Goal: Information Seeking & Learning: Find specific fact

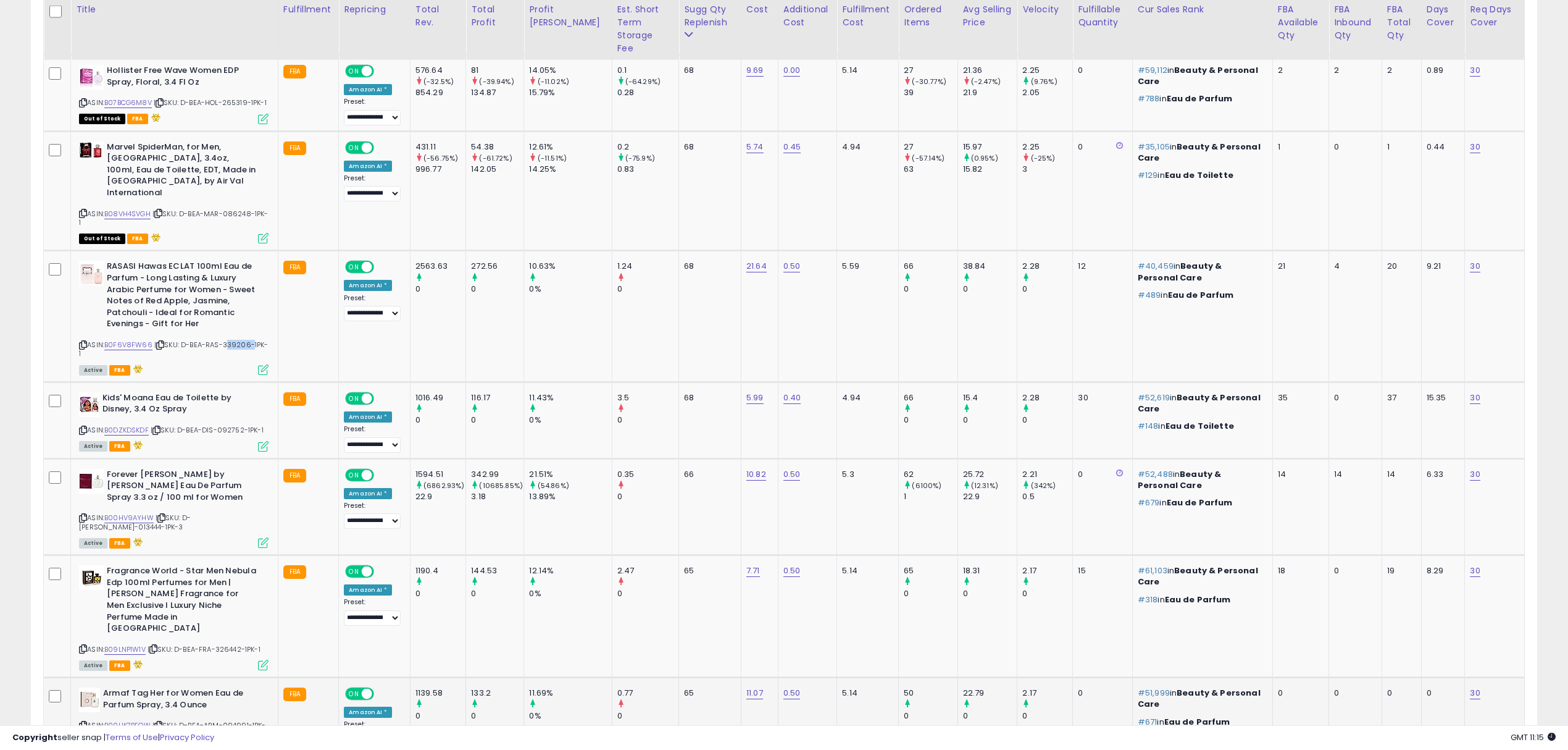
scroll to position [1738, 0]
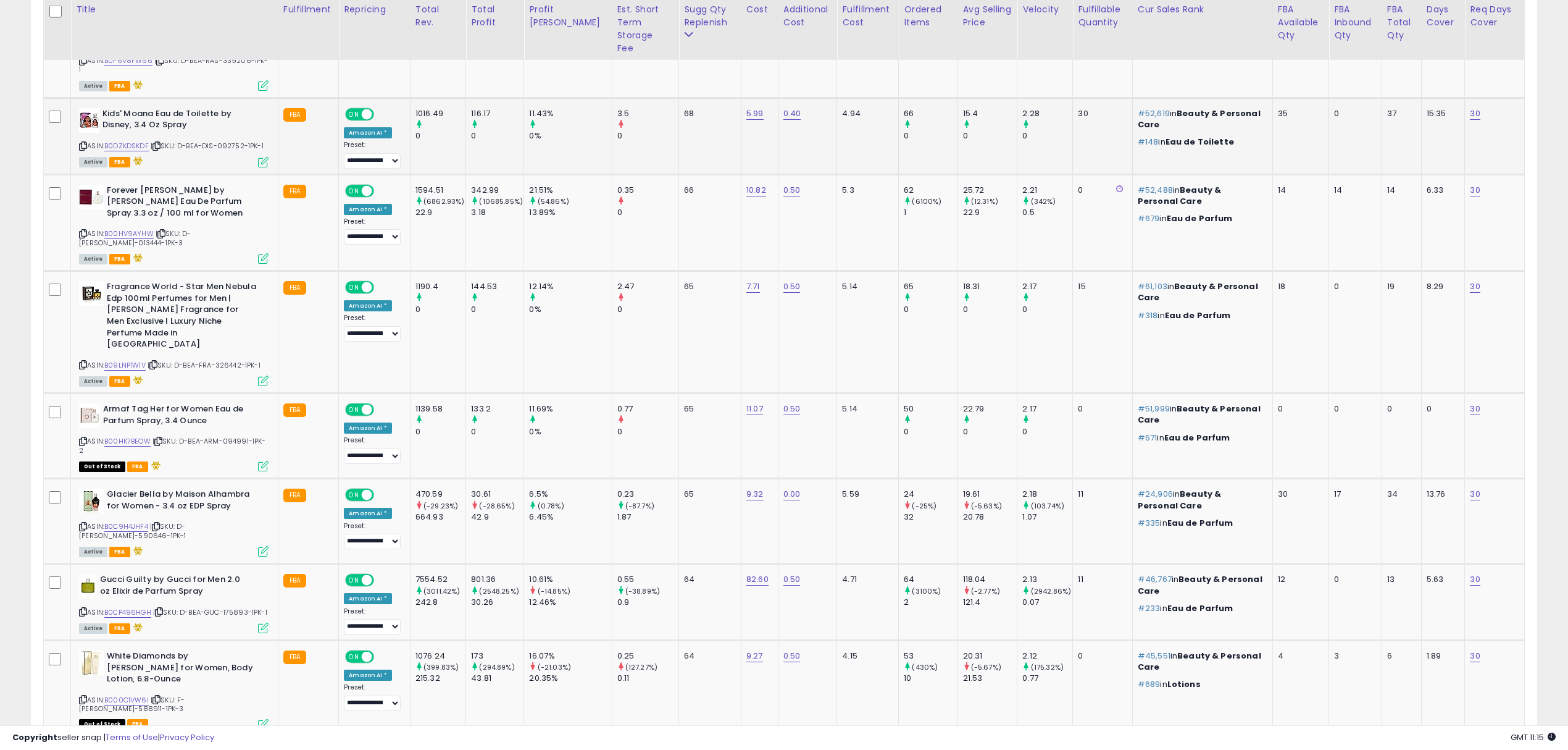
click at [241, 140] on span "| SKU: D-BEA-DIS-092752-1PK-1" at bounding box center [207, 145] width 113 height 10
copy span "092752"
click at [238, 436] on span "| SKU: D-BEA-ARM-094991-1PK-2" at bounding box center [172, 445] width 187 height 18
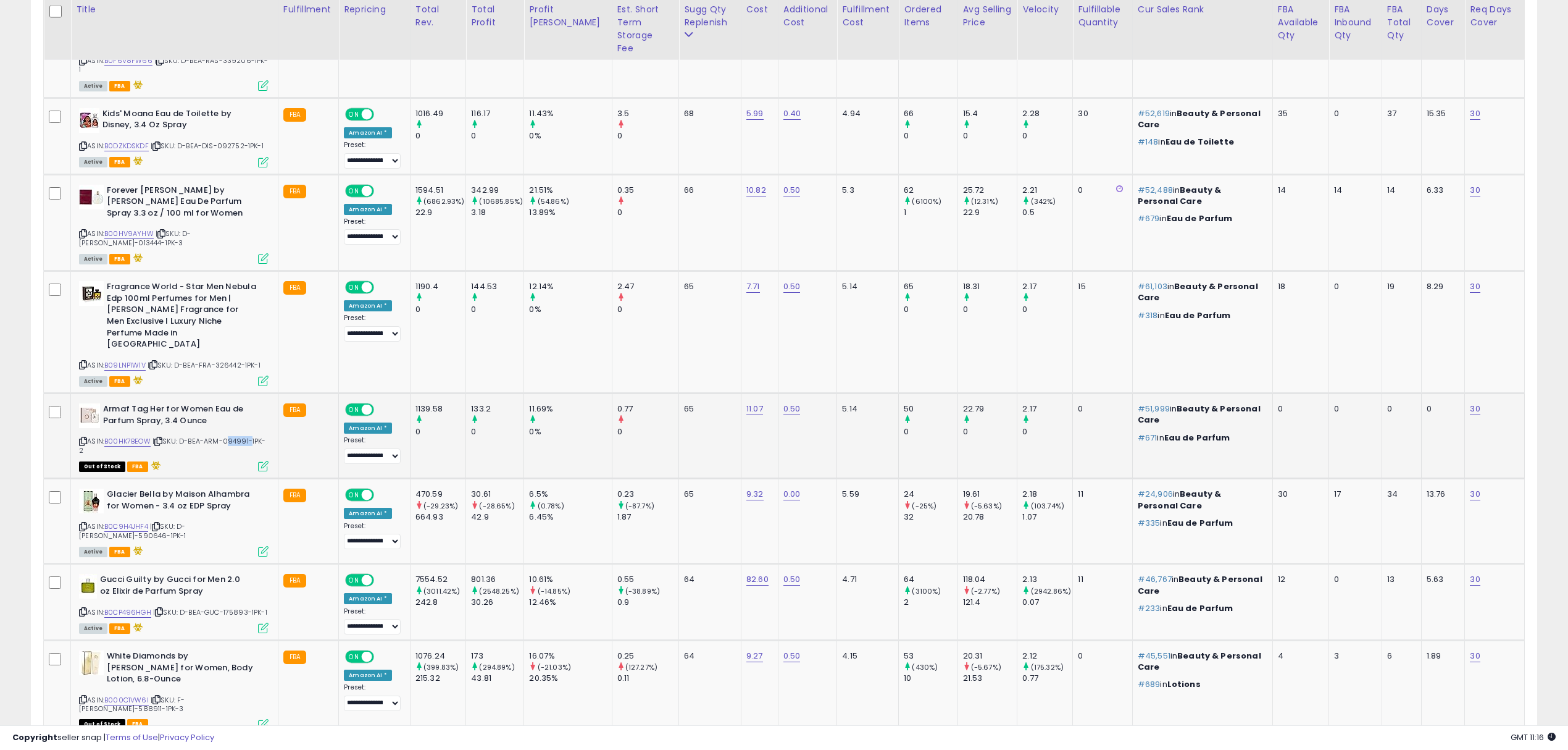
copy span "094991"
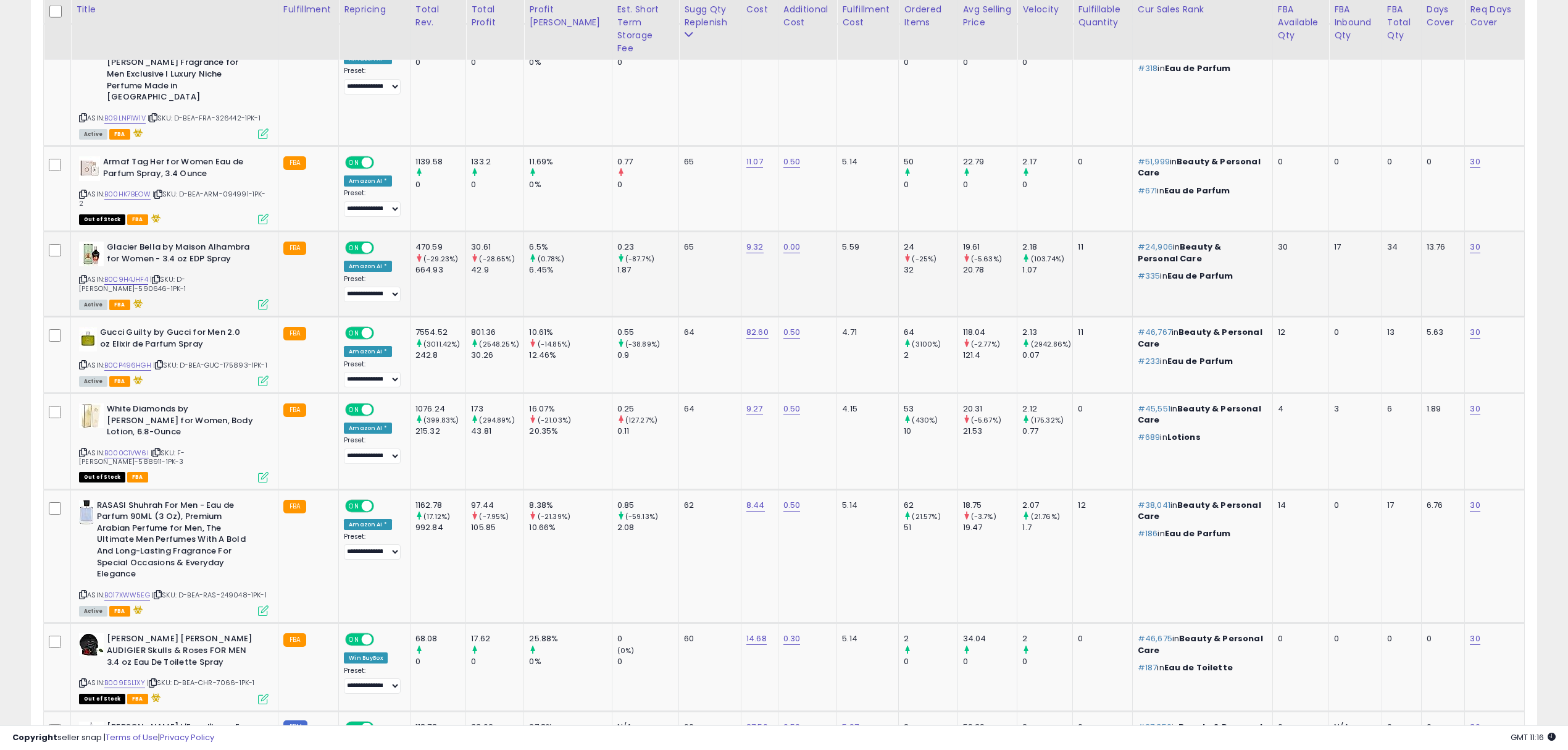
click at [186, 274] on span "| SKU: D-BEA-MAI-590646-1PK-1" at bounding box center [132, 283] width 107 height 18
copy span "590646"
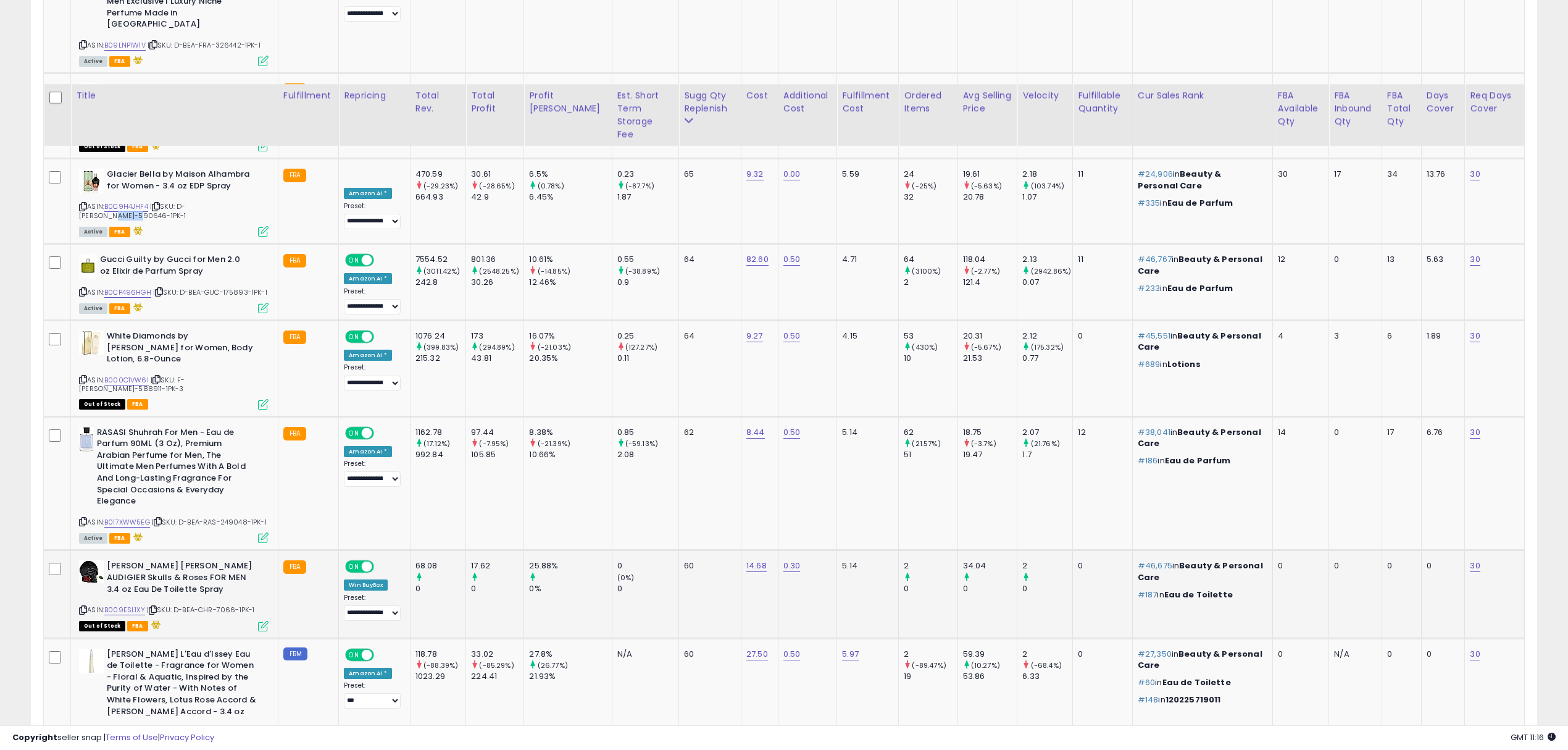
scroll to position [2150, 0]
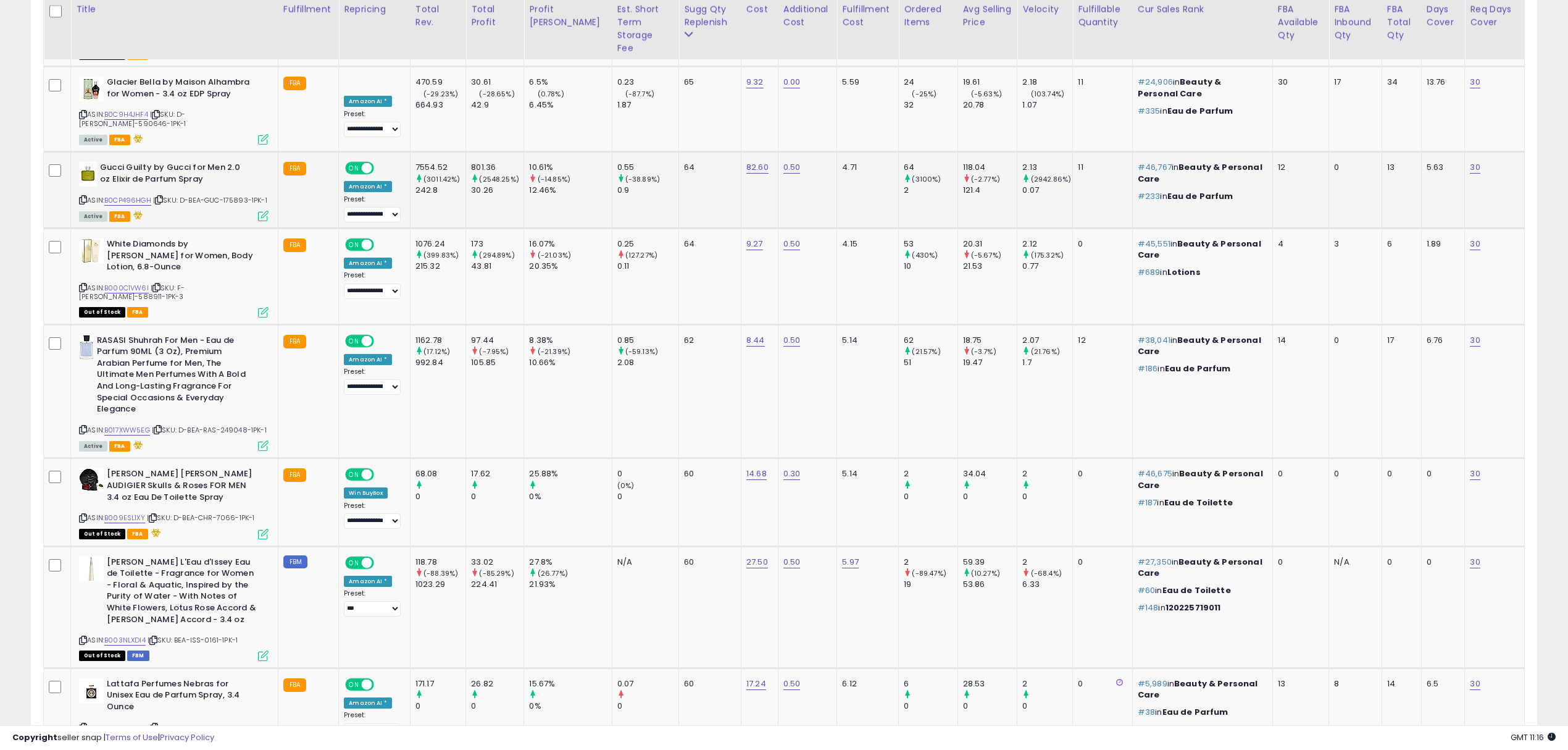
click at [240, 162] on div "ASIN: B0CP496HGH | SKU: D-BEA-GUC-175893-1PK-1 Active FBA" at bounding box center [173, 191] width 189 height 58
copy span "175893"
click at [185, 283] on span "| SKU: F-BEA-ELI-588911-1PK-3" at bounding box center [132, 292] width 106 height 18
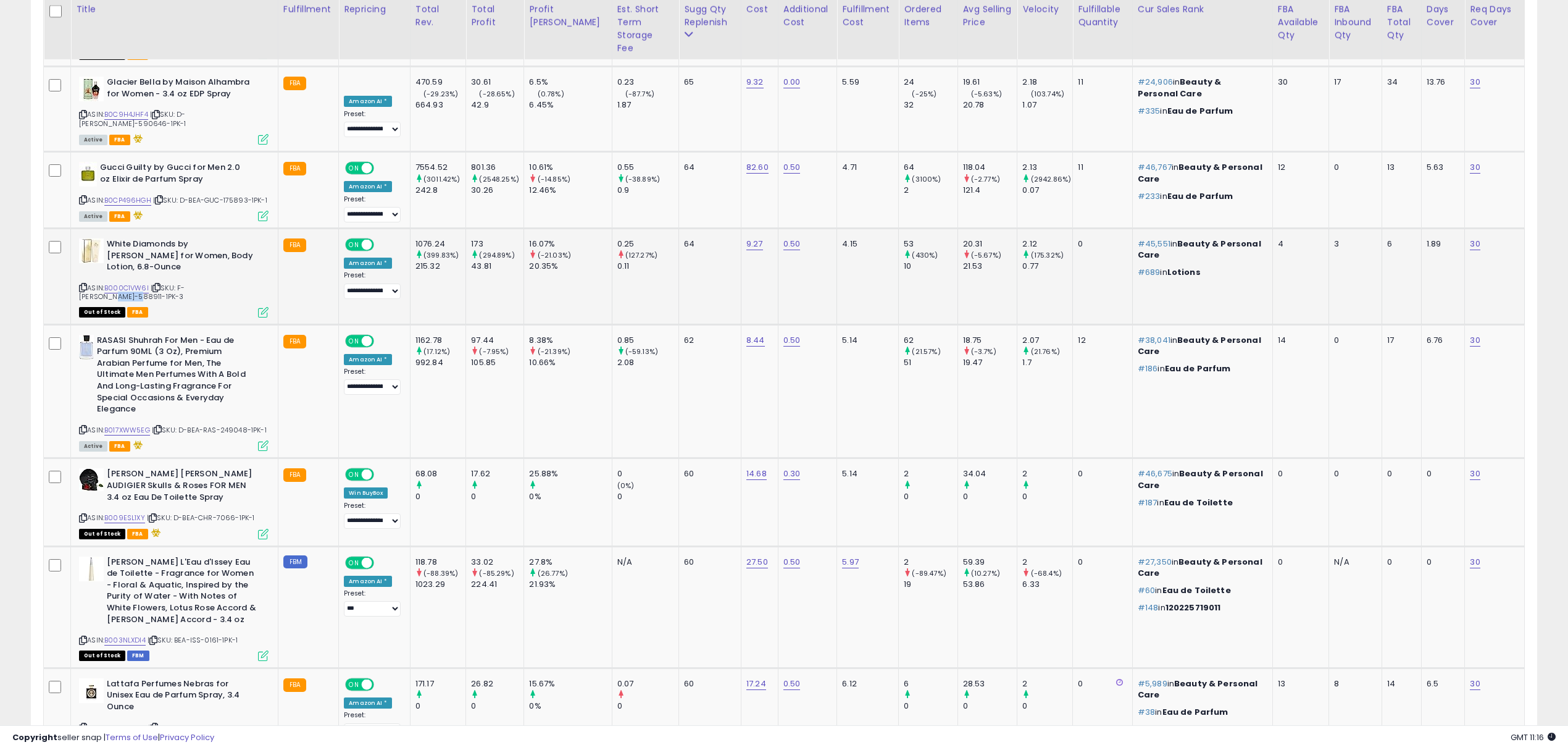
copy span "588911"
click at [229, 425] on span "| SKU: D-BEA-RAS-249048-1PK-1" at bounding box center [209, 430] width 115 height 10
click at [227, 512] on span "| SKU: D-BEA-CHR-7066-1PK-1" at bounding box center [201, 517] width 108 height 10
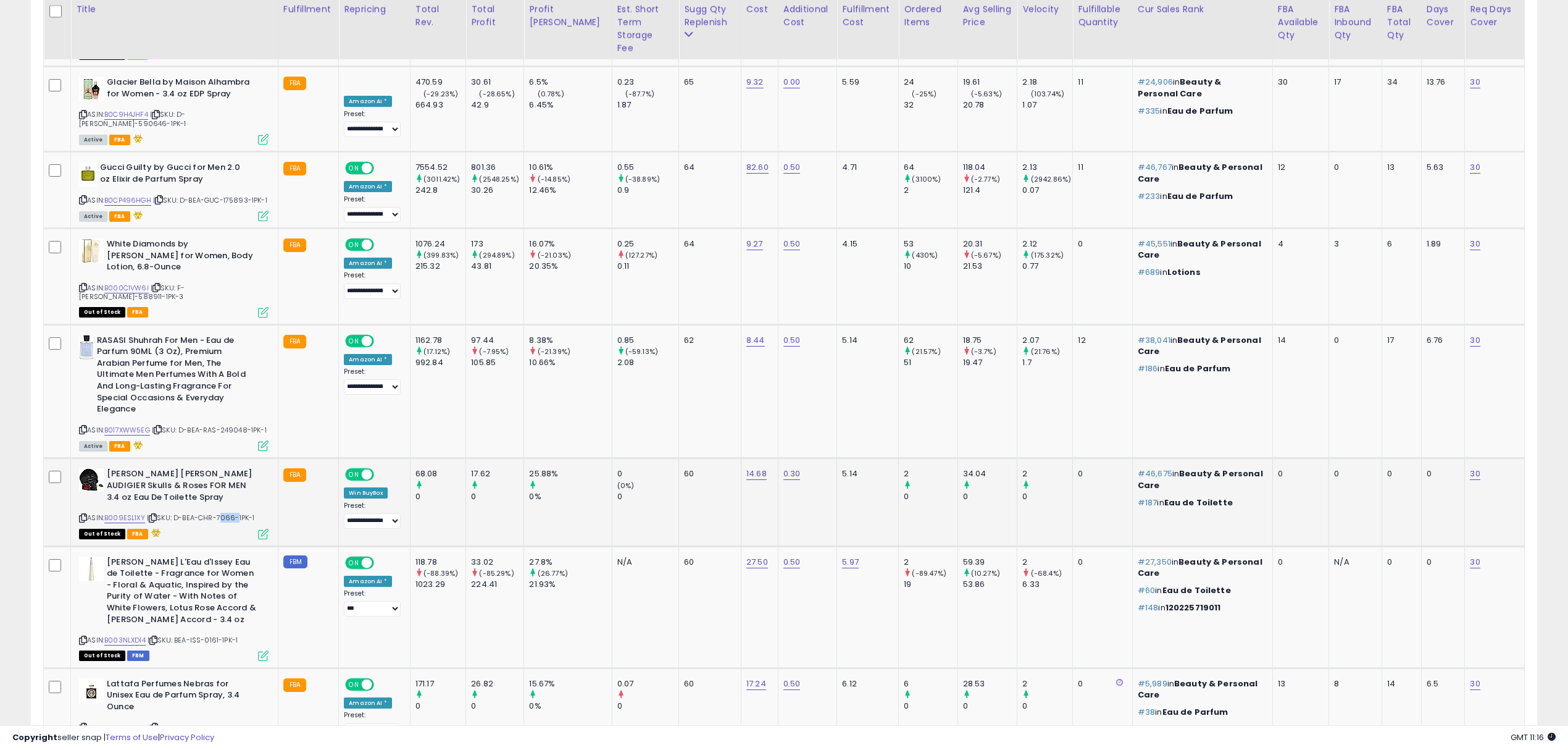
copy span "7066"
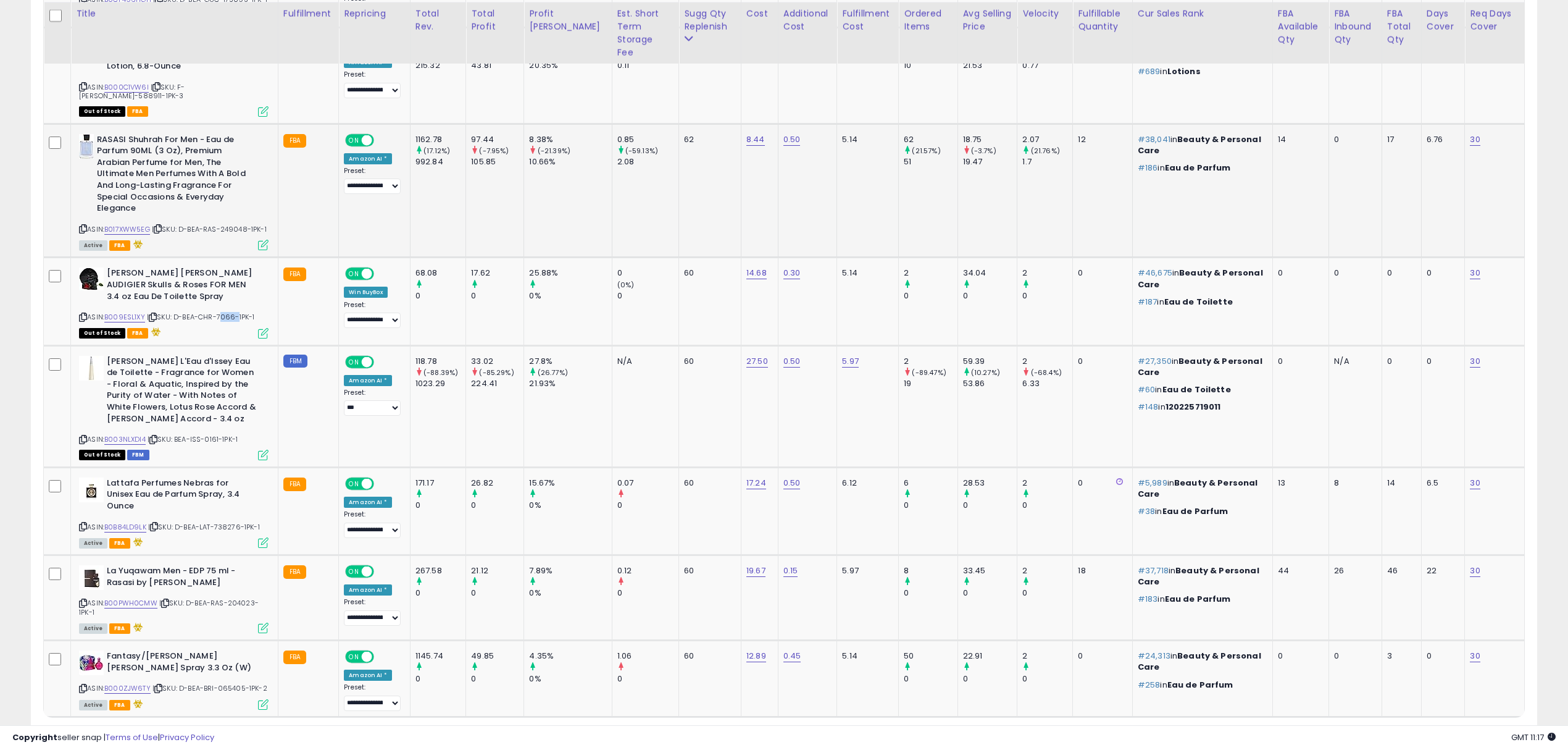
scroll to position [2355, 0]
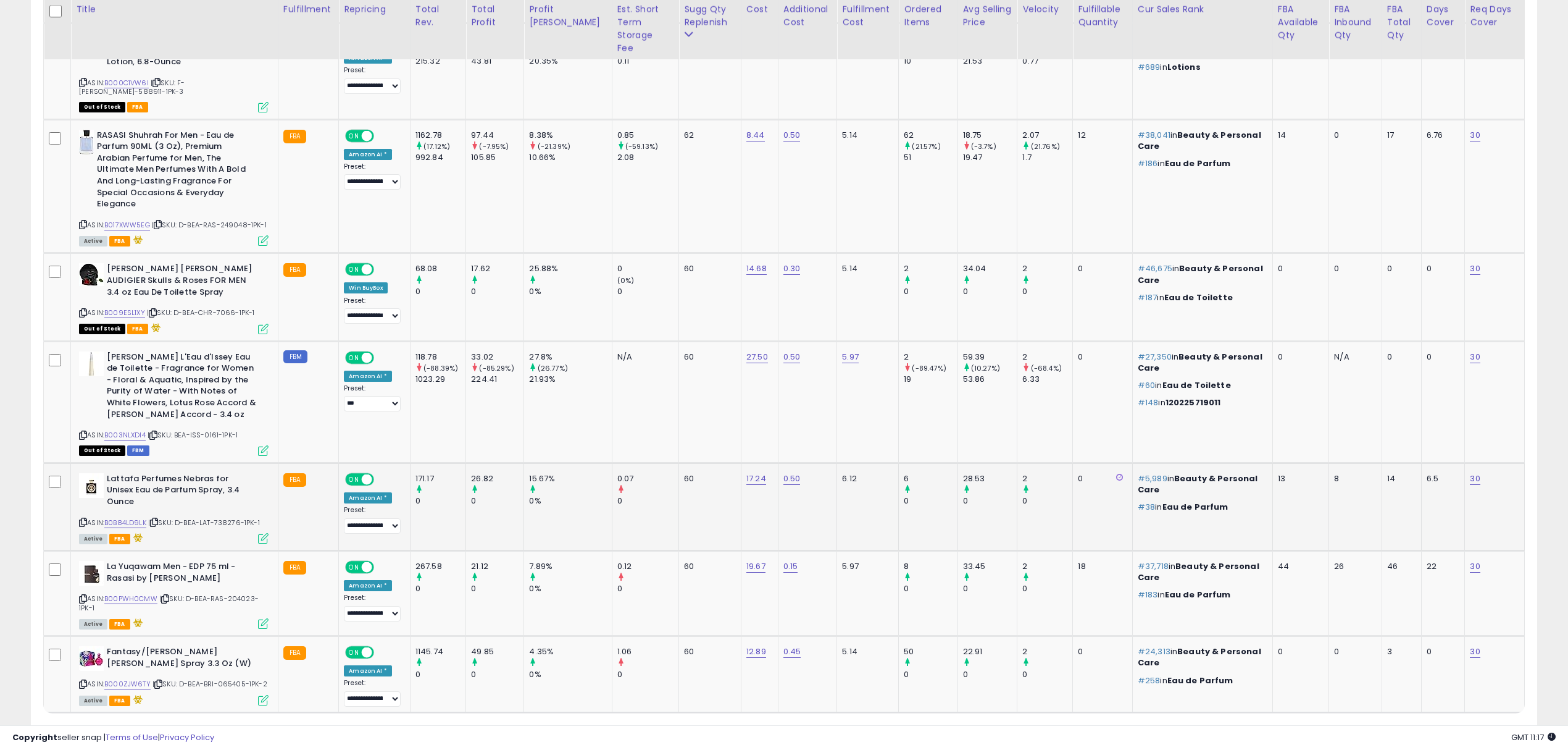
click at [236, 518] on span "| SKU: D-BEA-LAT-738276-1PK-1" at bounding box center [204, 523] width 112 height 10
copy span "738276"
click at [230, 646] on div "ASIN: B000ZJW6TY | SKU: D-BEA-BRI-065405-1PK-2 Active FBA" at bounding box center [173, 675] width 189 height 58
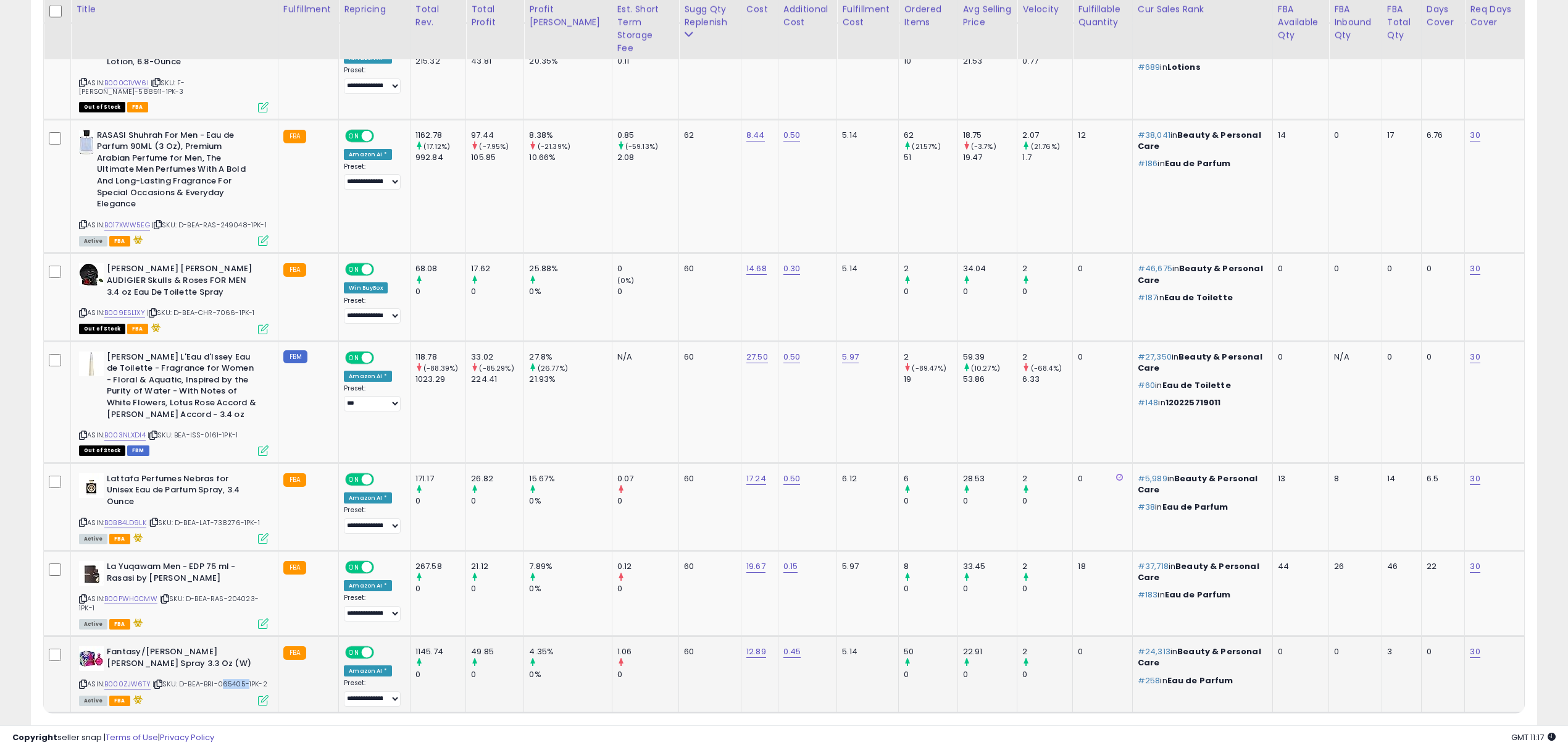
copy span "065405"
click at [1440, 726] on link "4" at bounding box center [1451, 736] width 22 height 21
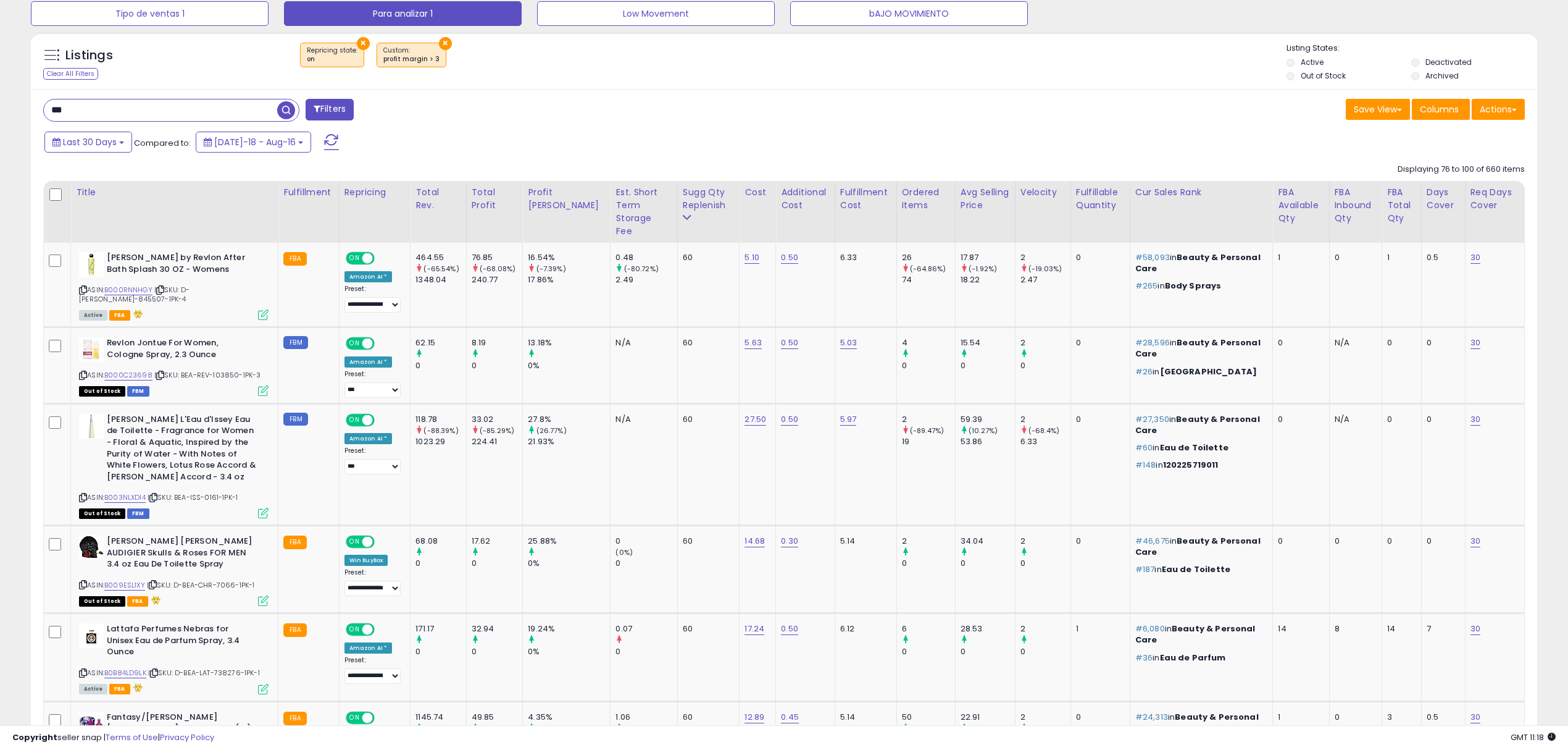
scroll to position [534, 0]
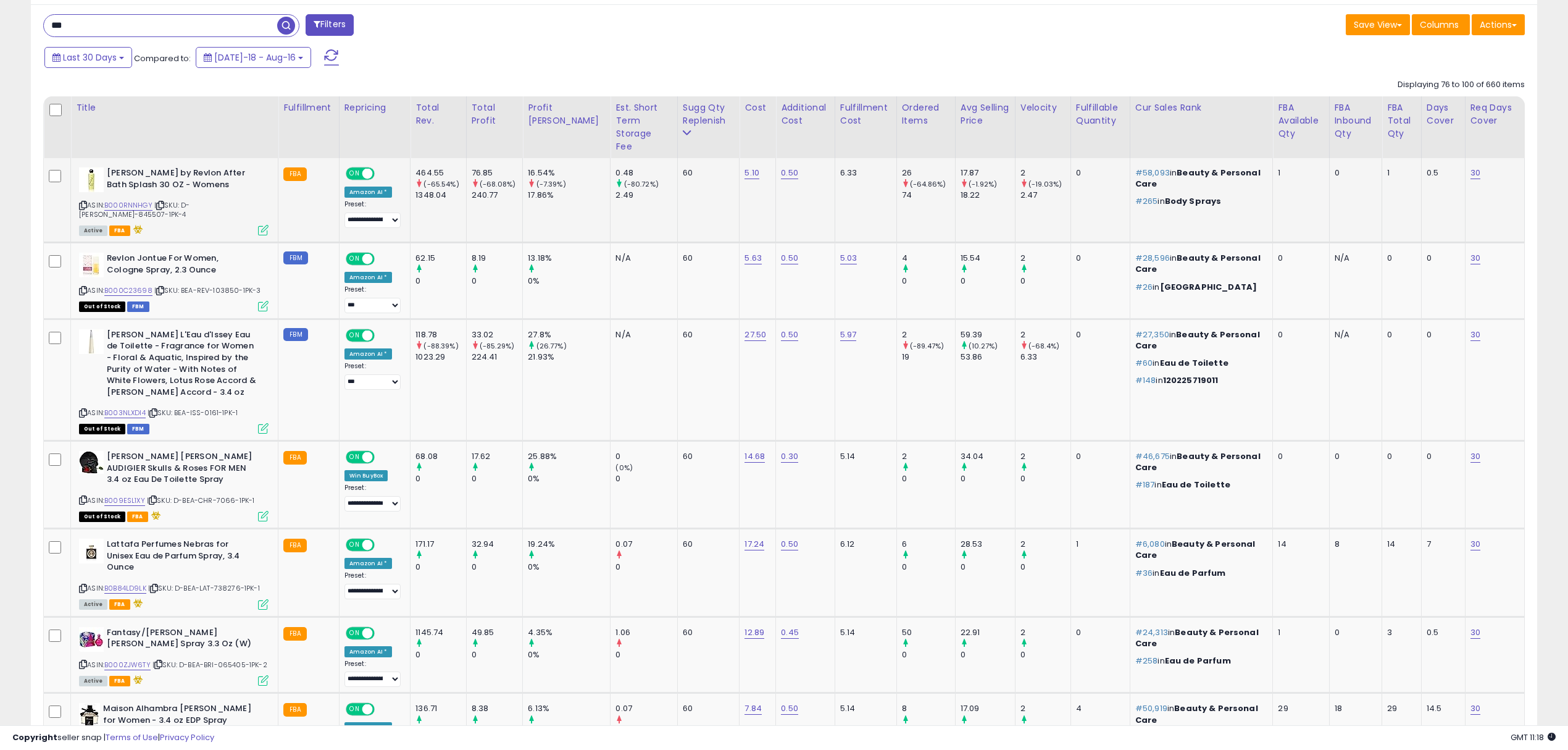
click at [189, 200] on span "| SKU: D-BEA-JEA-845507-1PK-4" at bounding box center [134, 209] width 111 height 18
copy span "845507"
click at [226, 270] on div "ASIN: B000C23698 | SKU: BEA-REV-103850-1PK-3 Out of Stock FBM" at bounding box center [173, 281] width 189 height 58
click at [225, 285] on span "| SKU: BEA-REV-103850-1PK-3" at bounding box center [208, 290] width 107 height 10
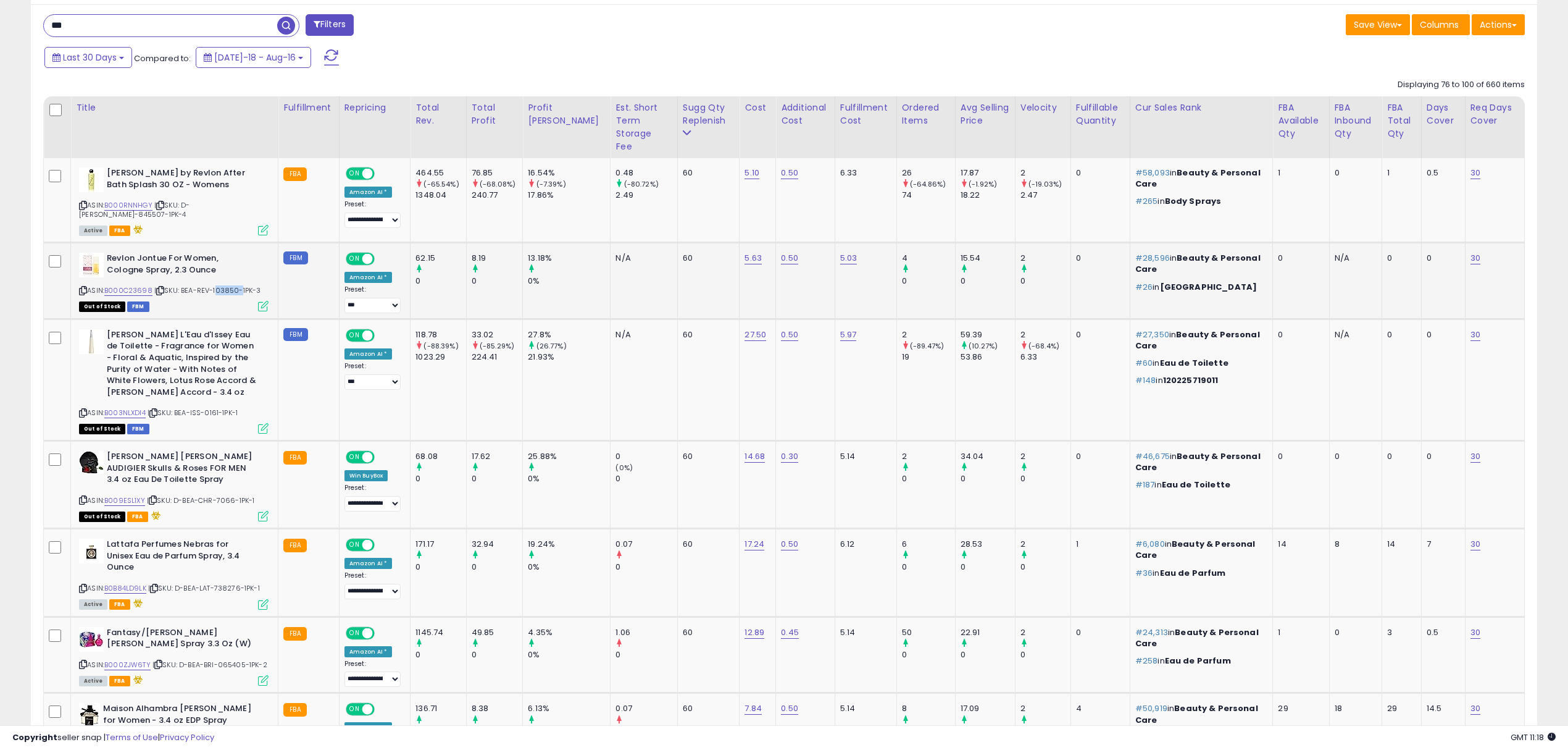
click at [225, 285] on span "| SKU: BEA-REV-103850-1PK-3" at bounding box center [208, 290] width 107 height 10
copy span "103850"
click at [223, 495] on span "| SKU: D-BEA-CHR-7066-1PK-1" at bounding box center [201, 500] width 108 height 10
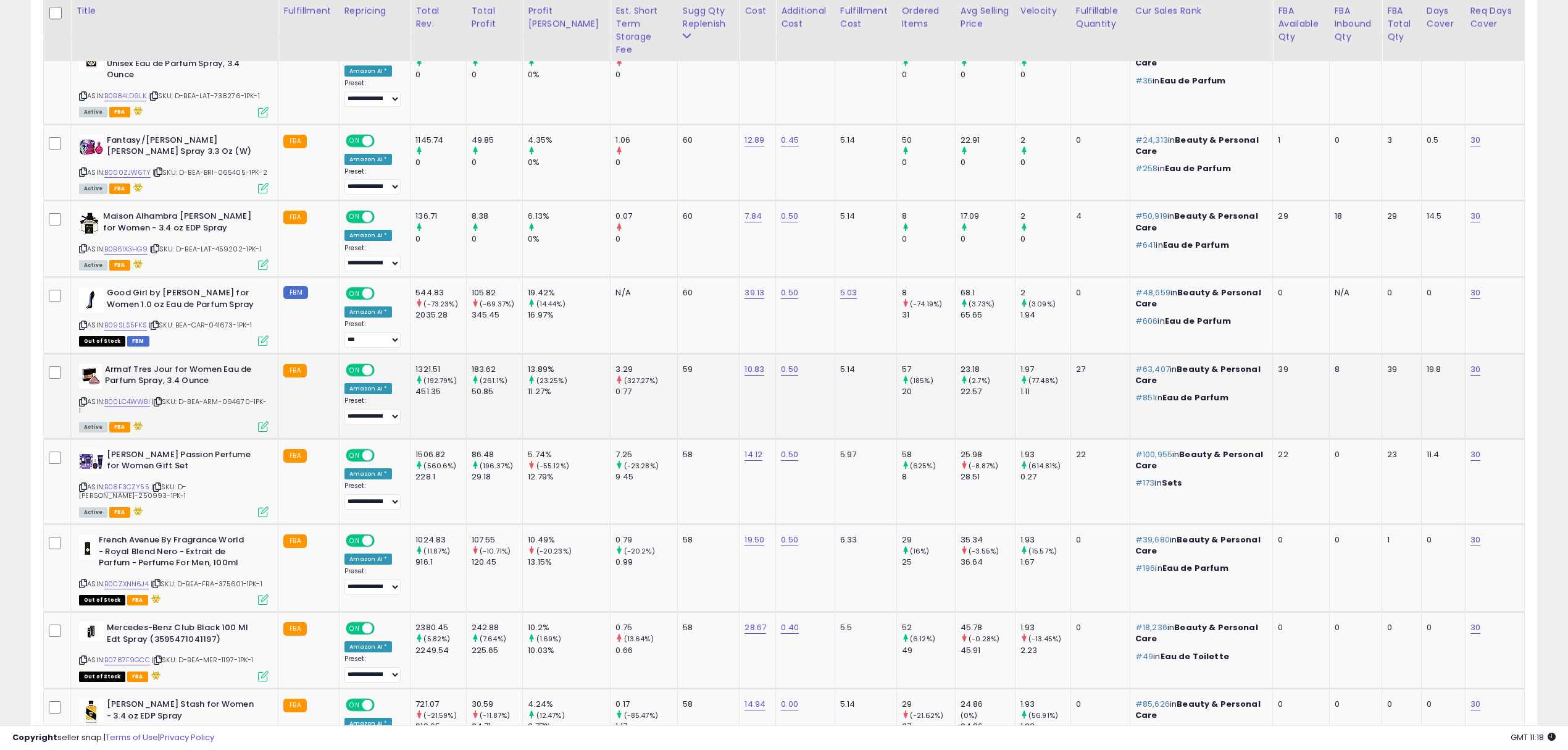
scroll to position [1028, 0]
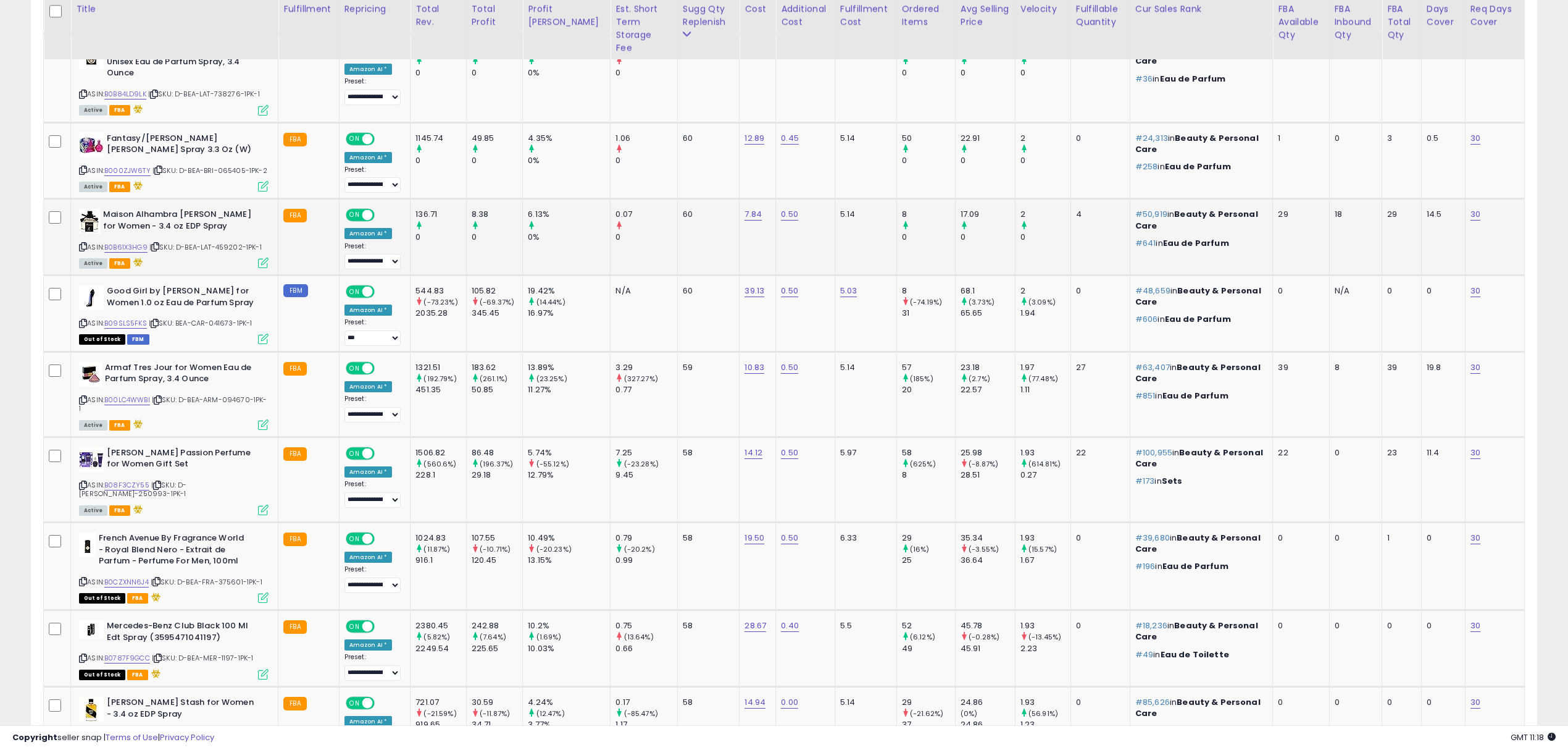
click at [226, 242] on span "| SKU: D-BEA-LAT-459202-1PK-1" at bounding box center [206, 247] width 113 height 10
drag, startPoint x: 190, startPoint y: 221, endPoint x: 242, endPoint y: 223, distance: 52.0
click at [244, 242] on span "| SKU: D-BEA-LAT-459202-1PK-1" at bounding box center [206, 247] width 113 height 10
click at [226, 295] on div "ASIN: B09SLS5FKS | SKU: BEA-CAR-041673-1PK-1 Out of Stock FBM" at bounding box center [173, 314] width 189 height 58
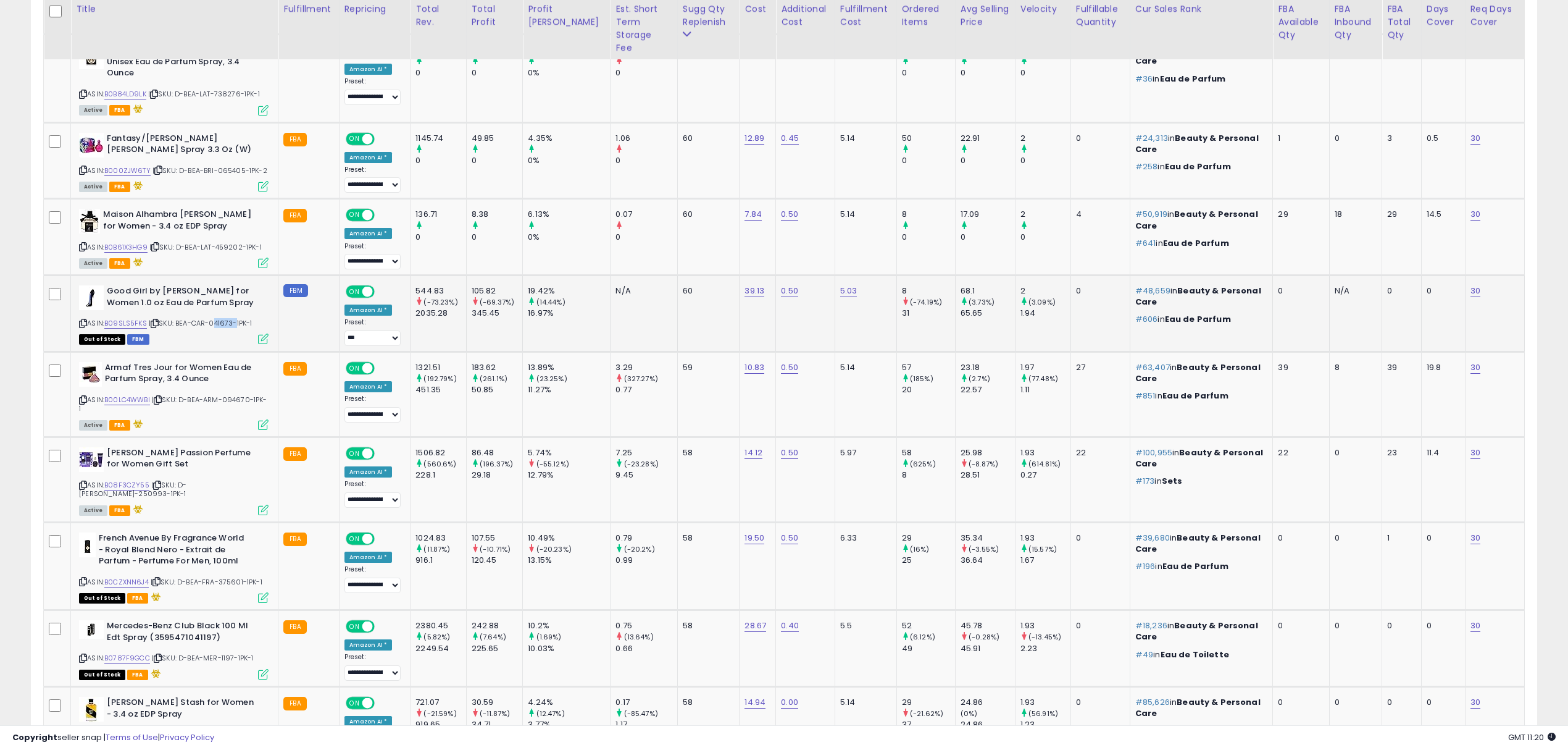
click at [226, 295] on div "ASIN: B09SLS5FKS | SKU: BEA-CAR-041673-1PK-1 Out of Stock FBM" at bounding box center [173, 314] width 189 height 58
click at [236, 395] on span "| SKU: D-BEA-ARM-094670-1PK-1" at bounding box center [173, 404] width 189 height 18
click at [187, 480] on span "| SKU: D-BEA-ELI-250993-1PK-1" at bounding box center [132, 489] width 107 height 18
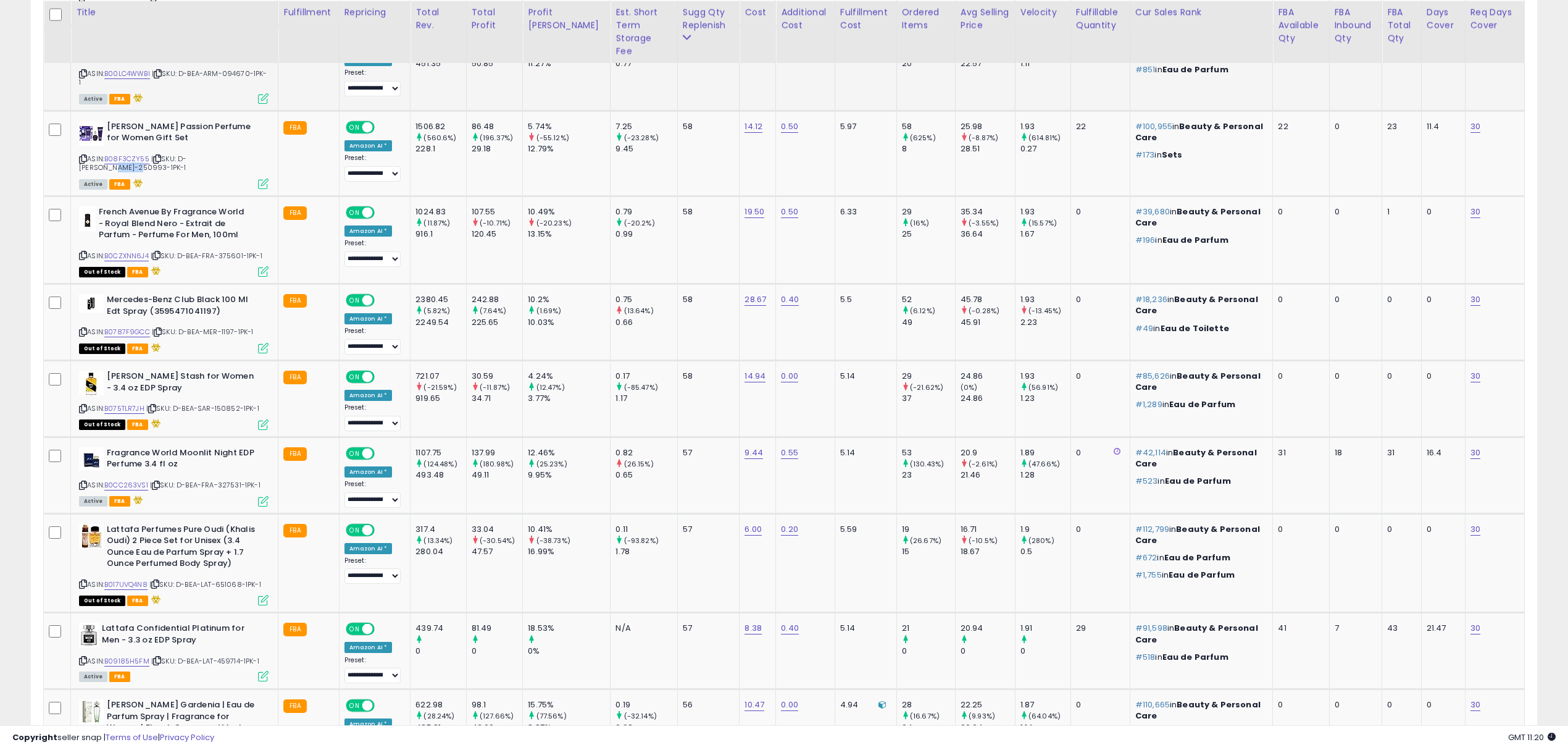
scroll to position [1357, 0]
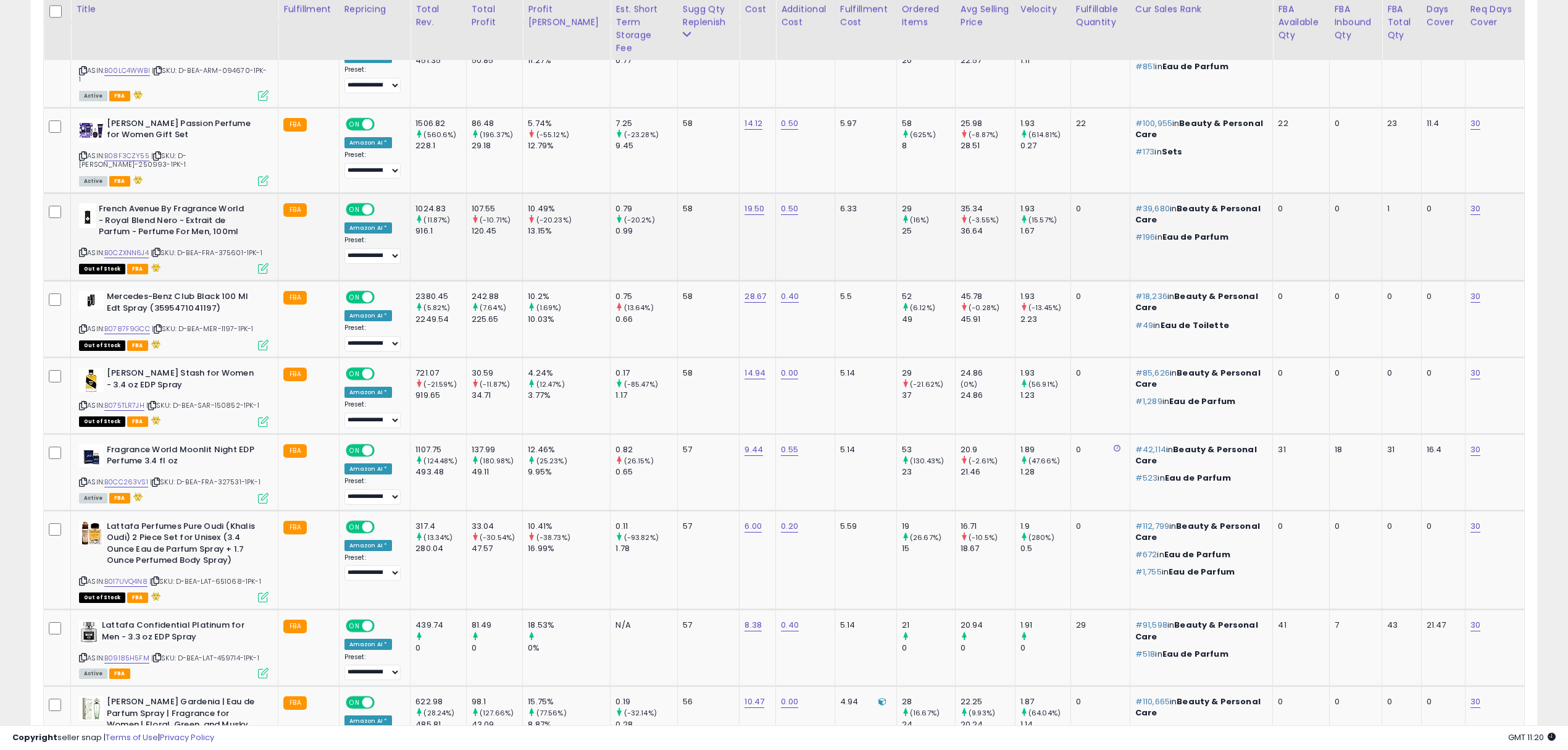
click at [228, 248] on span "| SKU: D-BEA-FRA-375601-1PK-1" at bounding box center [206, 252] width 112 height 10
click at [230, 400] on span "| SKU: D-BEA-SAR-150852-1PK-1" at bounding box center [203, 405] width 113 height 10
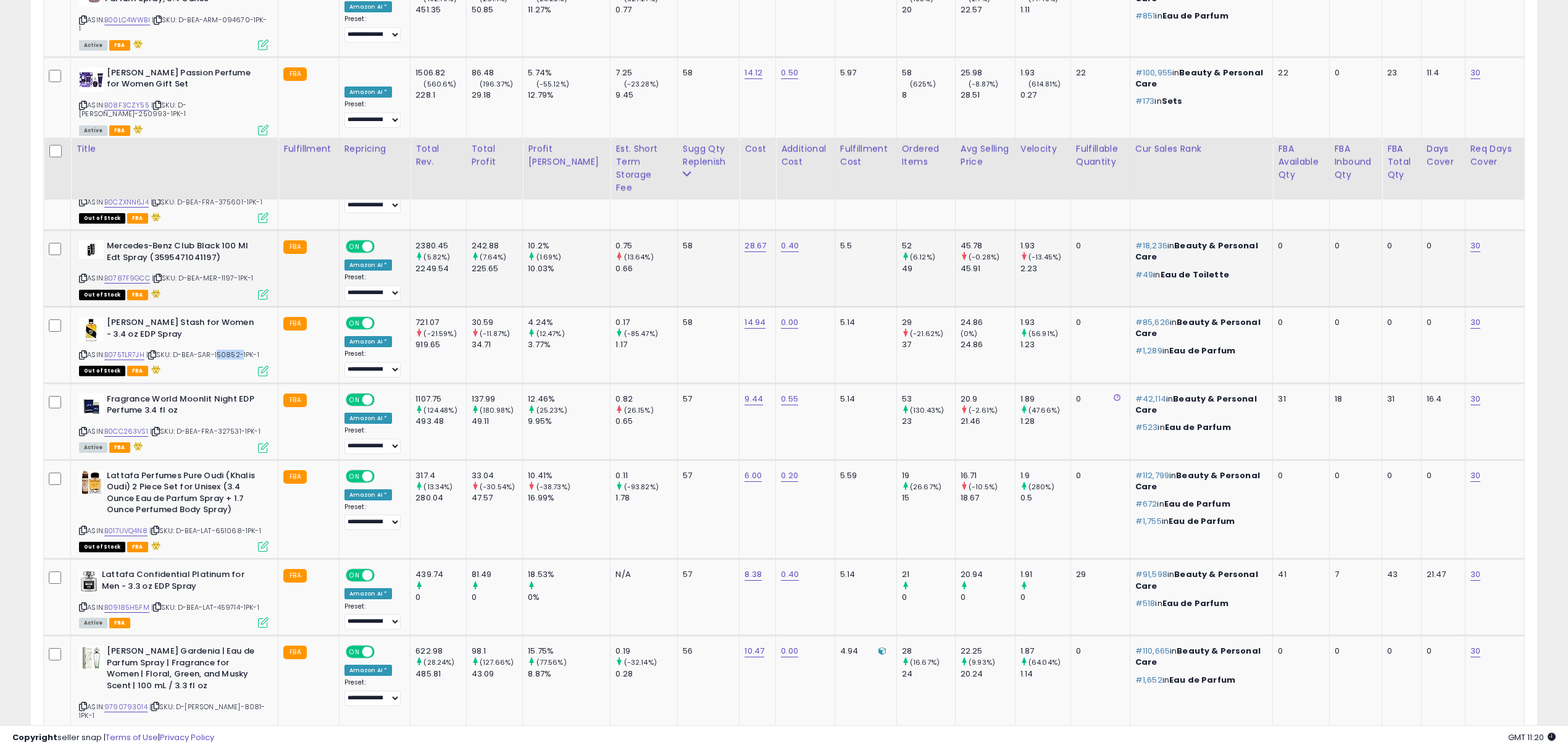
scroll to position [1605, 0]
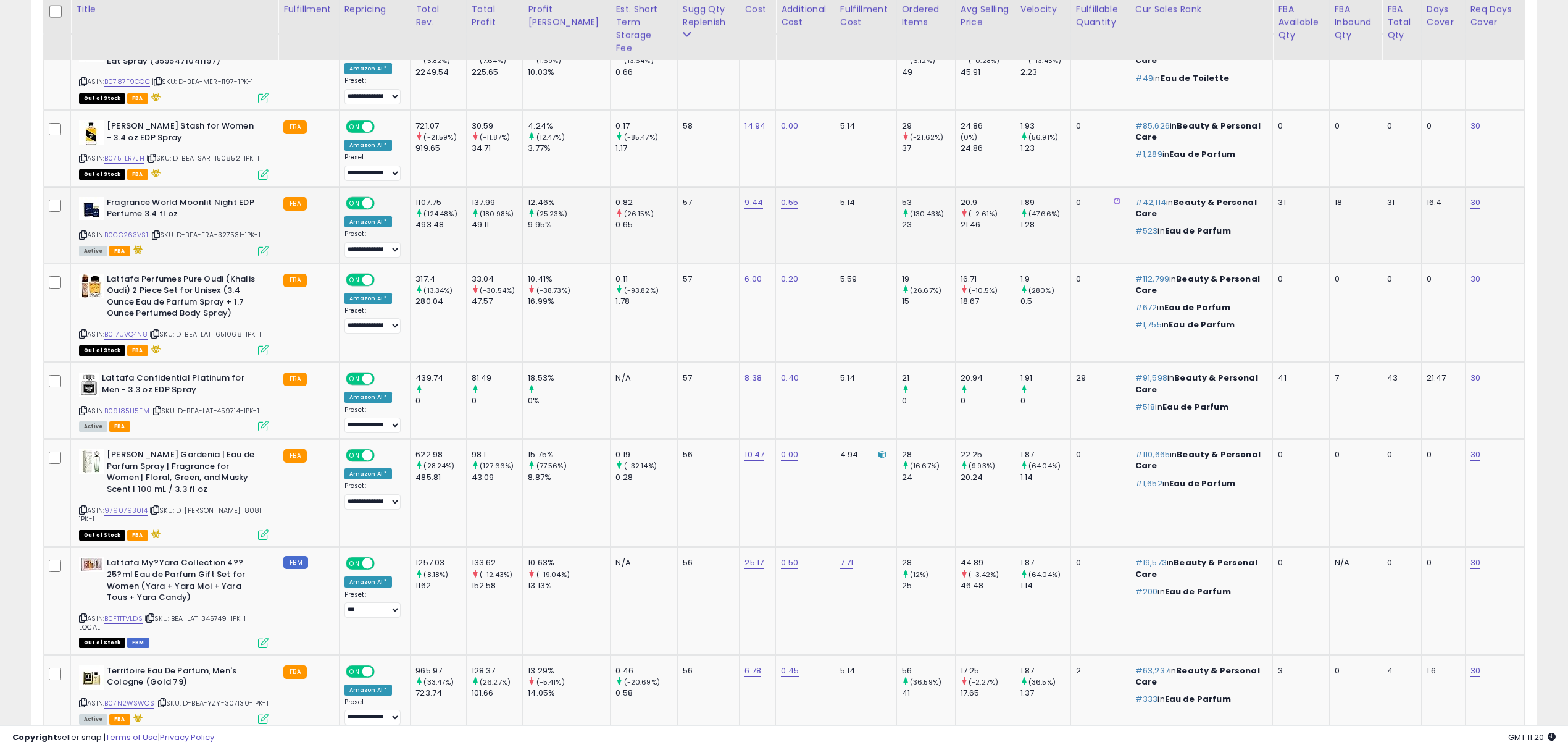
click at [211, 197] on div "ASIN: B0CC263VS1 | SKU: D-BEA-FRA-327531-1PK-1 Active FBA" at bounding box center [173, 226] width 189 height 58
click at [232, 230] on span "| SKU: D-BEA-FRA-327531-1PK-1" at bounding box center [205, 235] width 111 height 10
click at [226, 329] on span "| SKU: D-BEA-LAT-651068-1PK-1" at bounding box center [205, 334] width 112 height 10
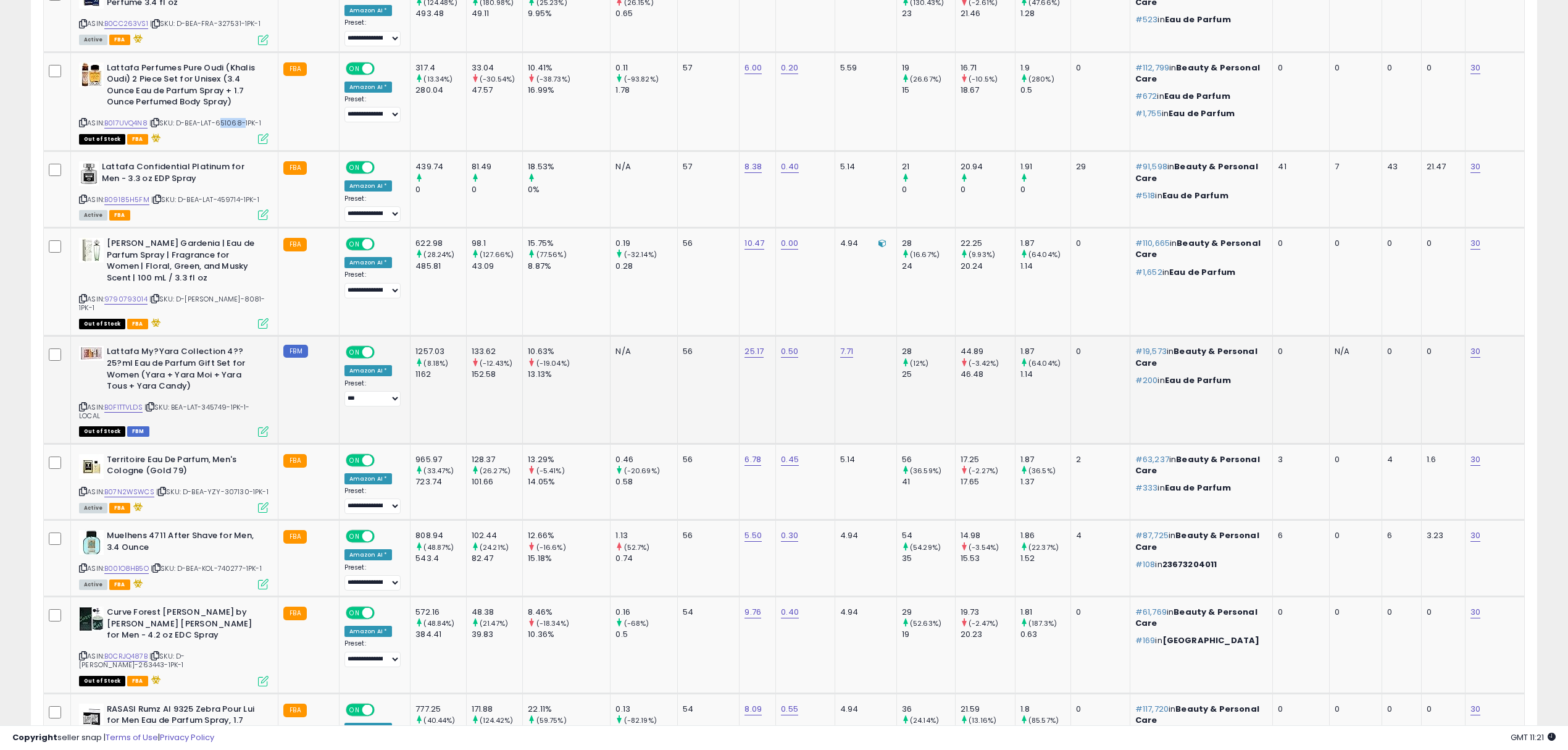
scroll to position [1934, 0]
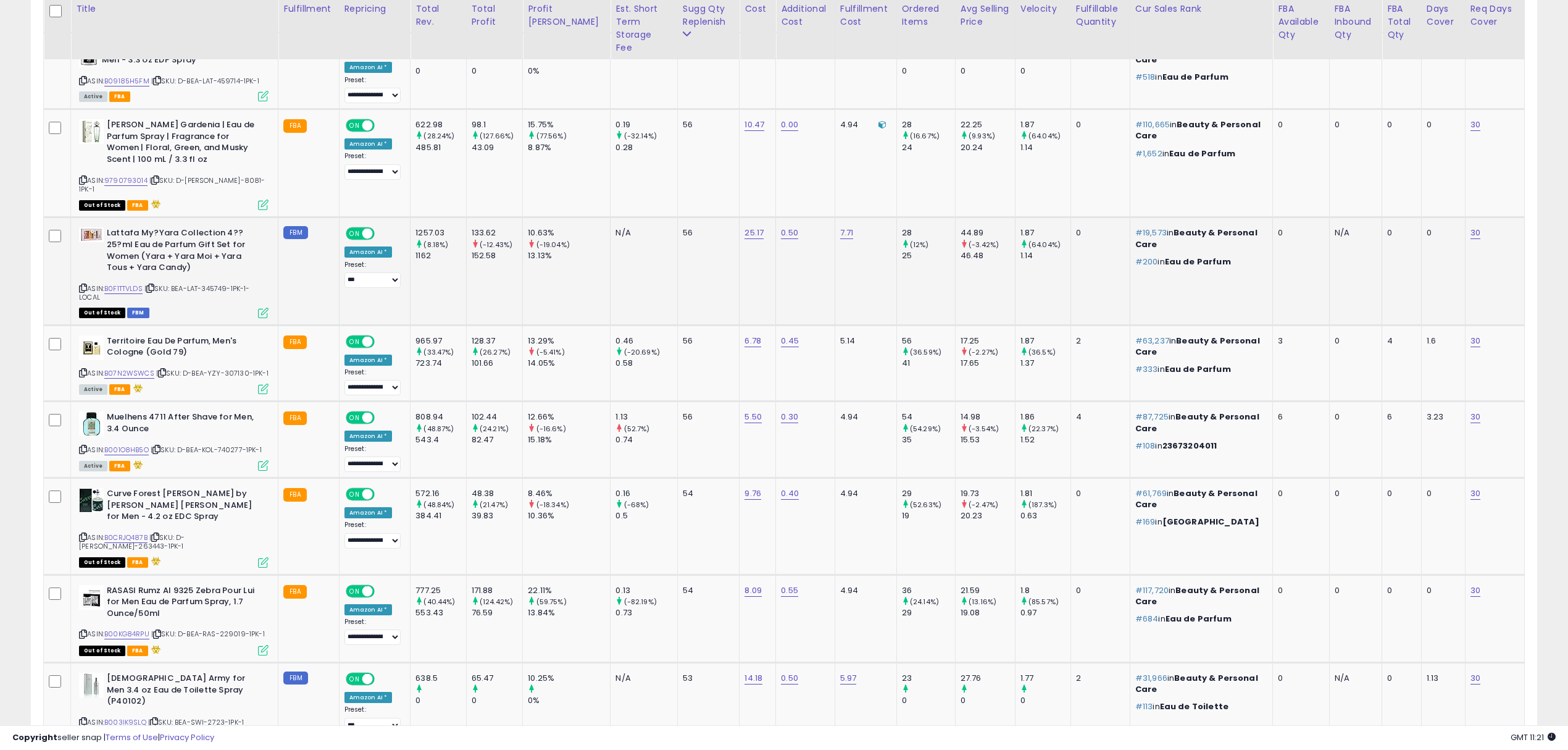
click at [221, 243] on div "ASIN: B0F1TTVLDS | SKU: BEA-LAT-345749-1PK-1-LOCAL Out of Stock FBM" at bounding box center [173, 271] width 189 height 89
click at [230, 335] on div "ASIN: B07N2WSWCS | SKU: D-BEA-YZY-307130-1PK-1 Active FBA" at bounding box center [173, 364] width 189 height 58
click at [231, 445] on span "| SKU: D-BEA-KOL-740277-1PK-1" at bounding box center [206, 449] width 111 height 10
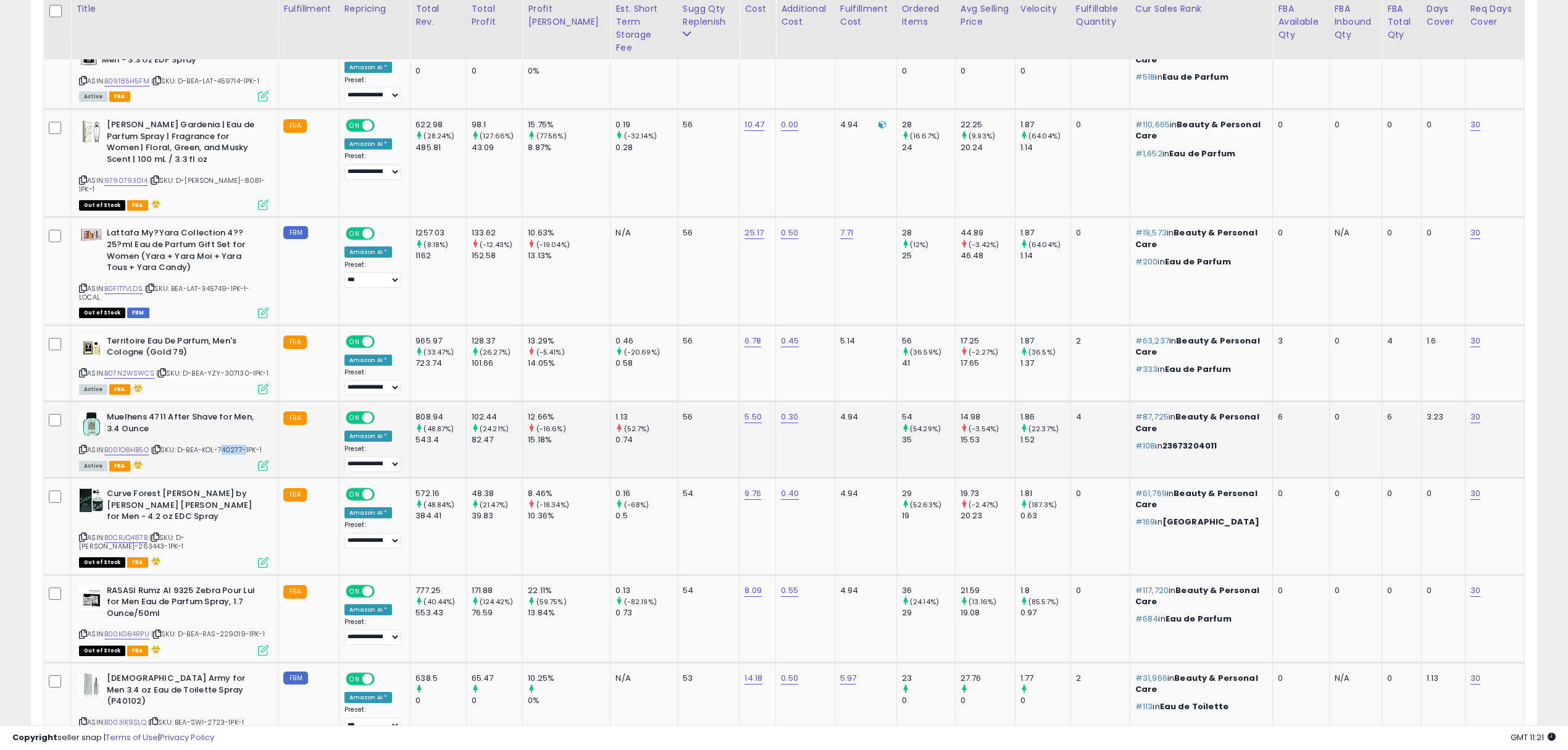
click at [231, 445] on span "| SKU: D-BEA-KOL-740277-1PK-1" at bounding box center [206, 449] width 111 height 10
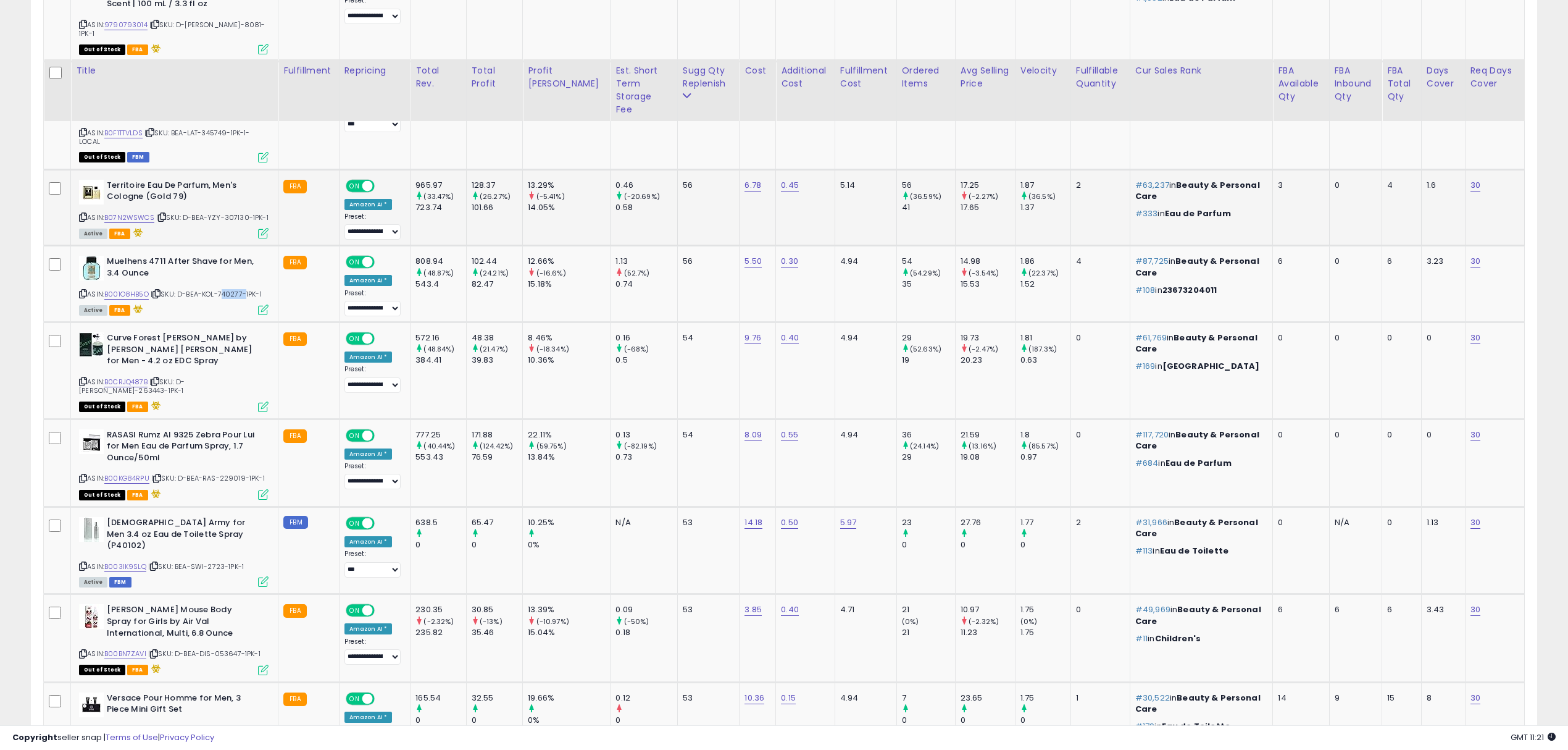
scroll to position [2158, 0]
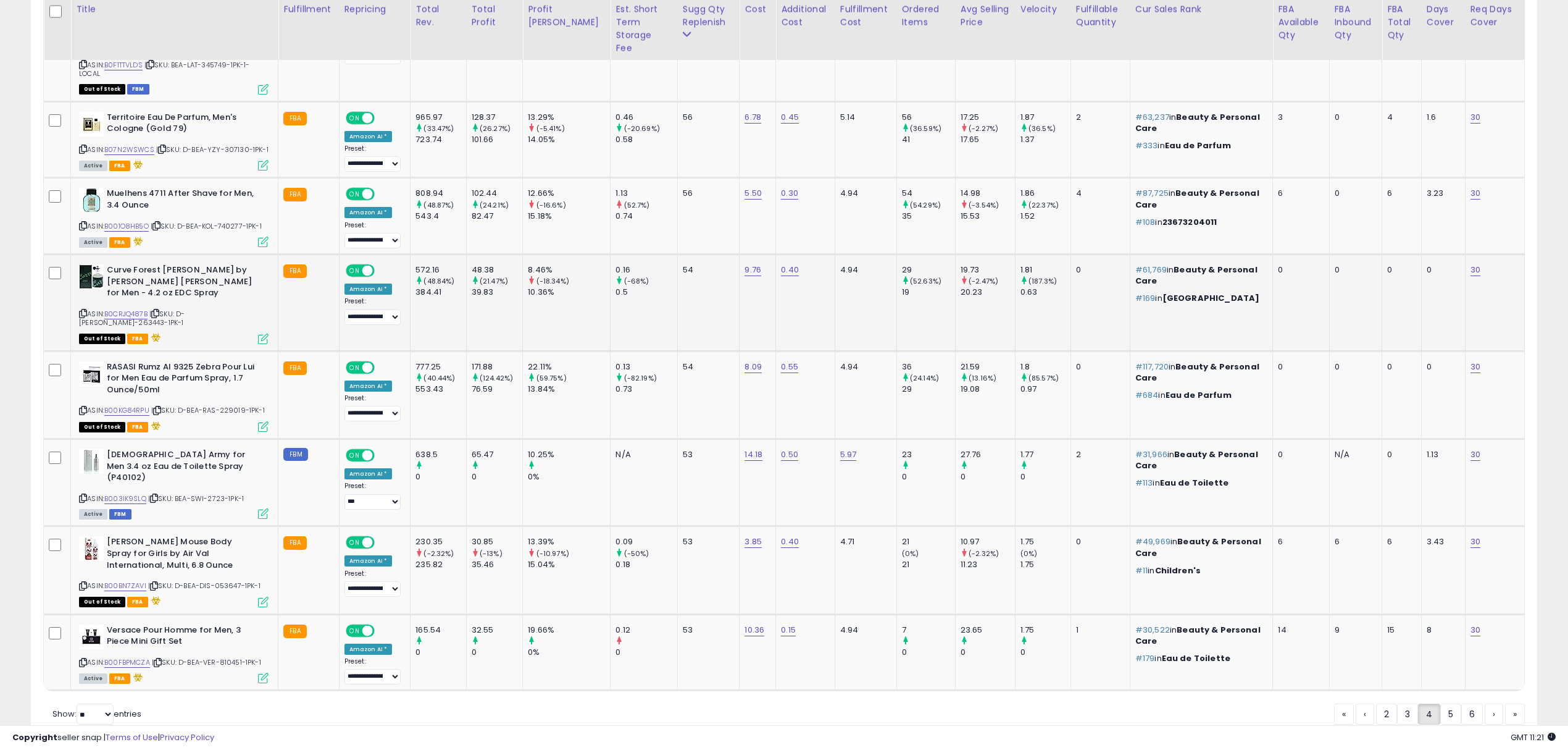
click at [220, 276] on div "ASIN: B0CRJQ487B | SKU: D-BEA-LIZ-263443-1PK-1 Out of Stock FBA" at bounding box center [173, 303] width 189 height 79
click at [185, 309] on span "| SKU: D-BEA-LIZ-263443-1PK-1" at bounding box center [132, 318] width 106 height 18
click at [235, 405] on span "| SKU: D-BEA-RAS-229019-1PK-1" at bounding box center [208, 410] width 113 height 10
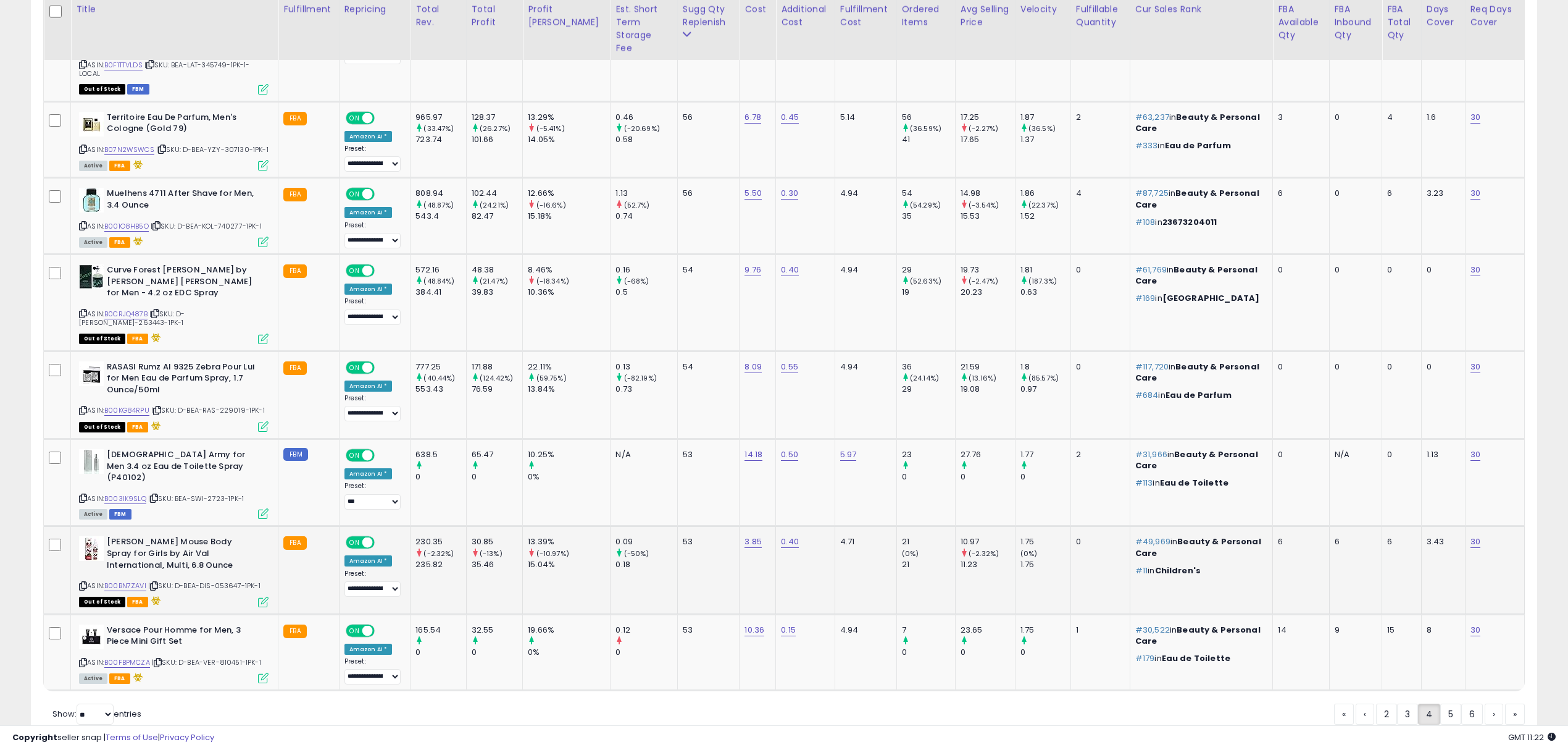
click at [227, 536] on div "ASIN: B00BN7ZAVI | SKU: D-BEA-DIS-053647-1PK-1 Out of Stock FBA" at bounding box center [173, 571] width 189 height 69
click at [233, 657] on span "| SKU: D-BEA-VER-810451-1PK-1" at bounding box center [206, 662] width 109 height 10
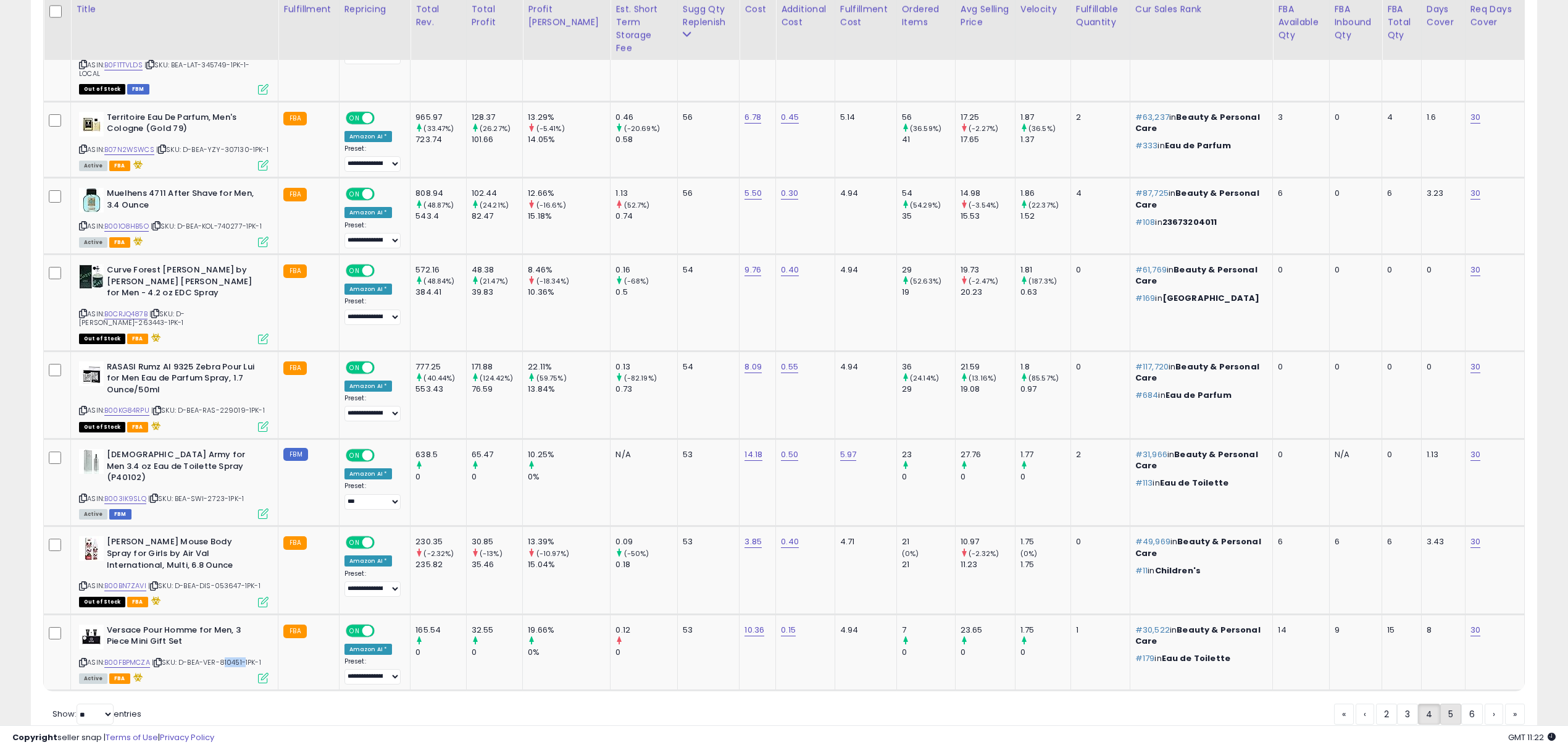
click at [1455, 704] on link "5" at bounding box center [1451, 714] width 21 height 21
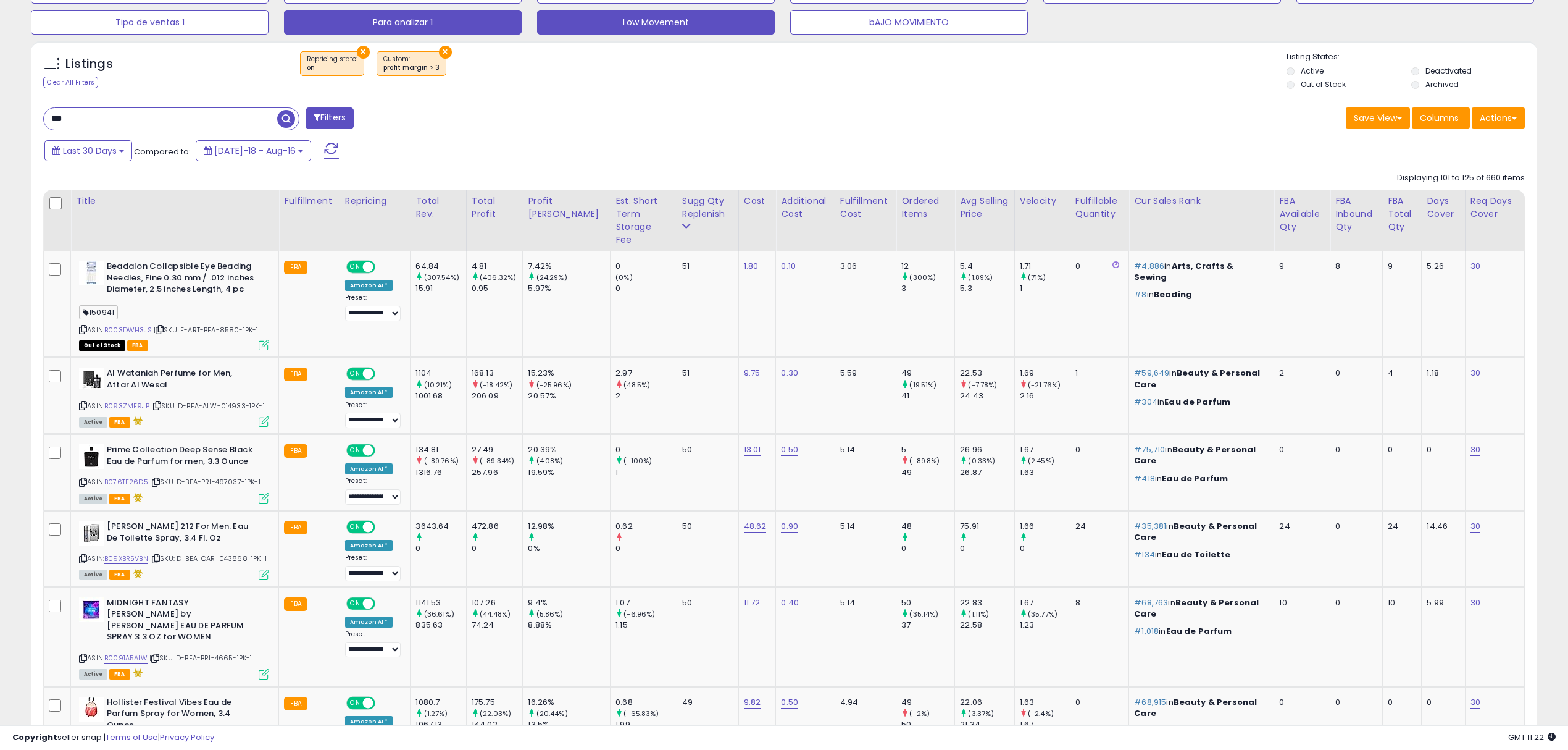
scroll to position [534, 0]
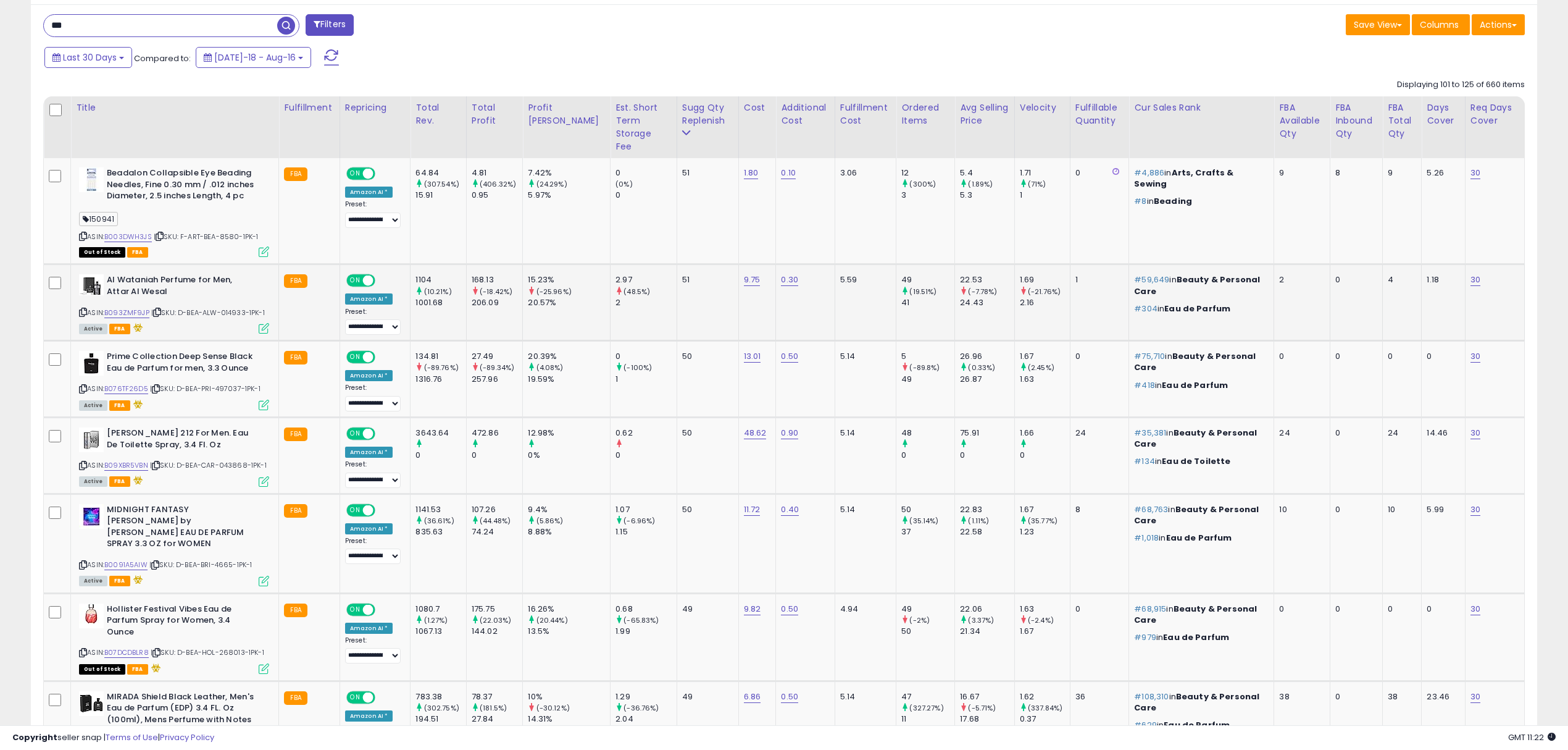
click at [235, 307] on span "| SKU: D-BEA-ALW-014933-1PK-1" at bounding box center [208, 312] width 113 height 10
click at [233, 383] on span "| SKU: D-BEA-PRI-497037-1PK-1" at bounding box center [205, 388] width 111 height 10
click at [232, 460] on span "| SKU: D-BEA-CAR-043868-1PK-1" at bounding box center [208, 465] width 117 height 10
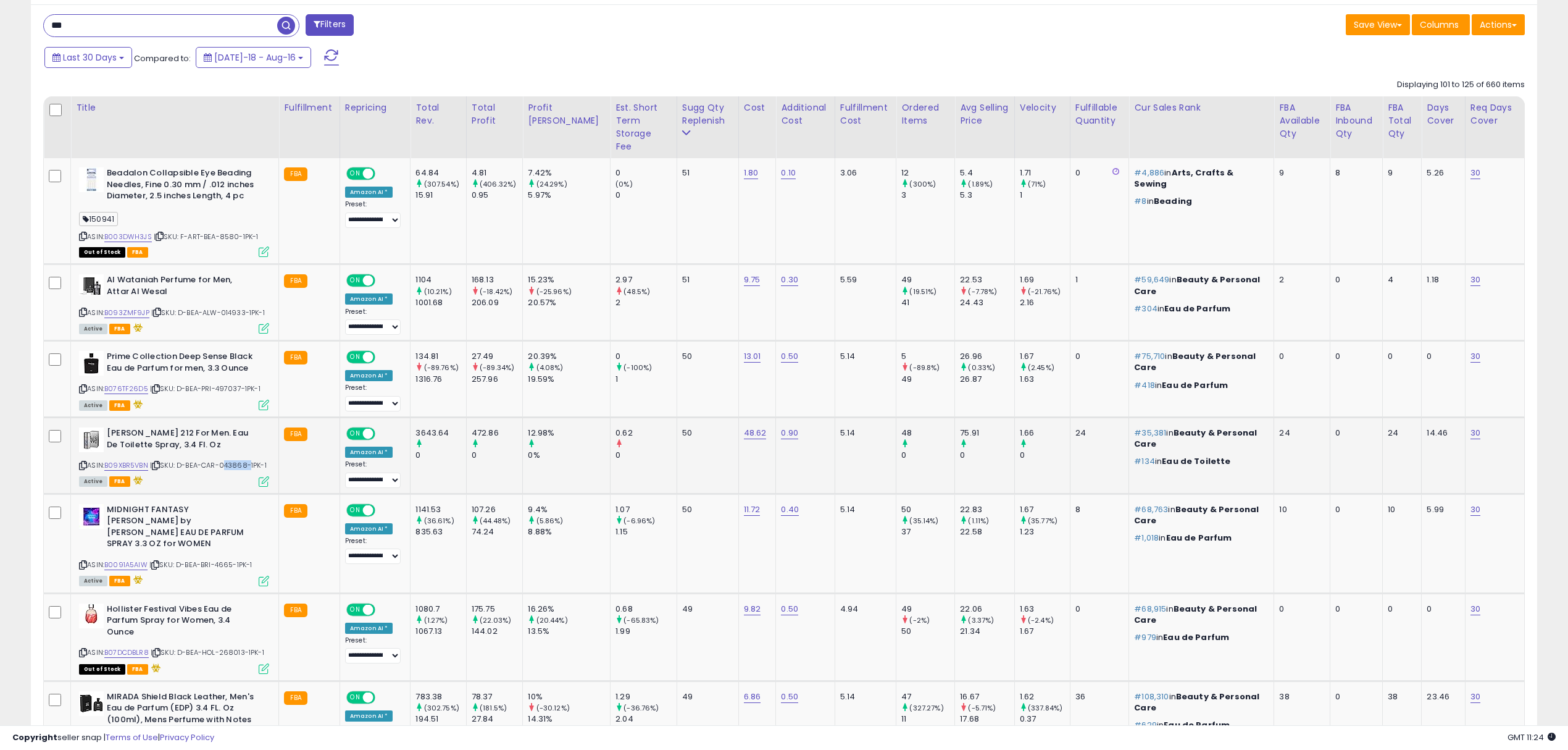
click at [232, 460] on span "| SKU: D-BEA-CAR-043868-1PK-1" at bounding box center [208, 465] width 117 height 10
click at [225, 559] on span "| SKU: D-BEA-BRI-4665-1PK-1" at bounding box center [201, 564] width 103 height 10
click at [233, 648] on span "| SKU: D-BEA-HOL-268013-1PK-1" at bounding box center [207, 652] width 113 height 10
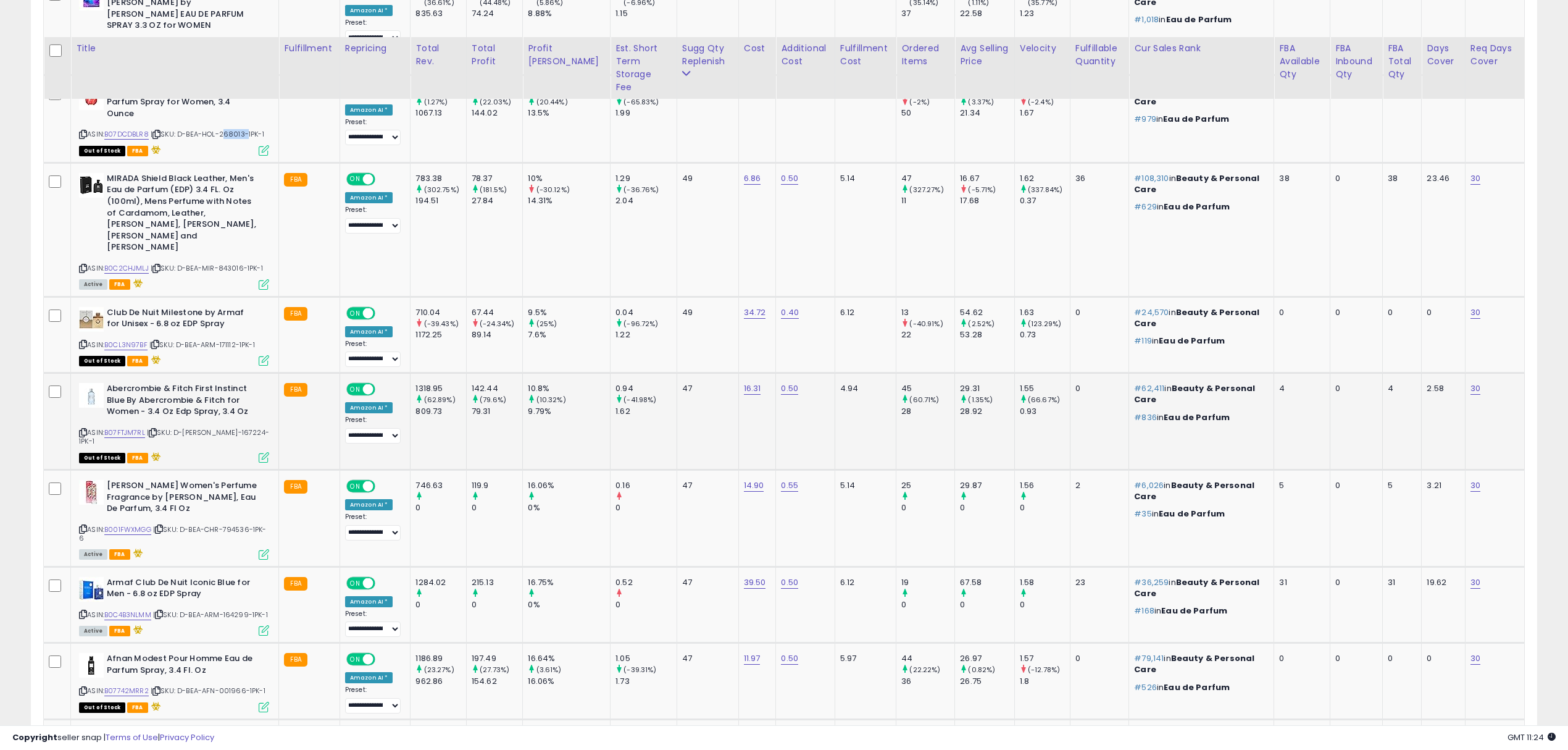
scroll to position [1110, 0]
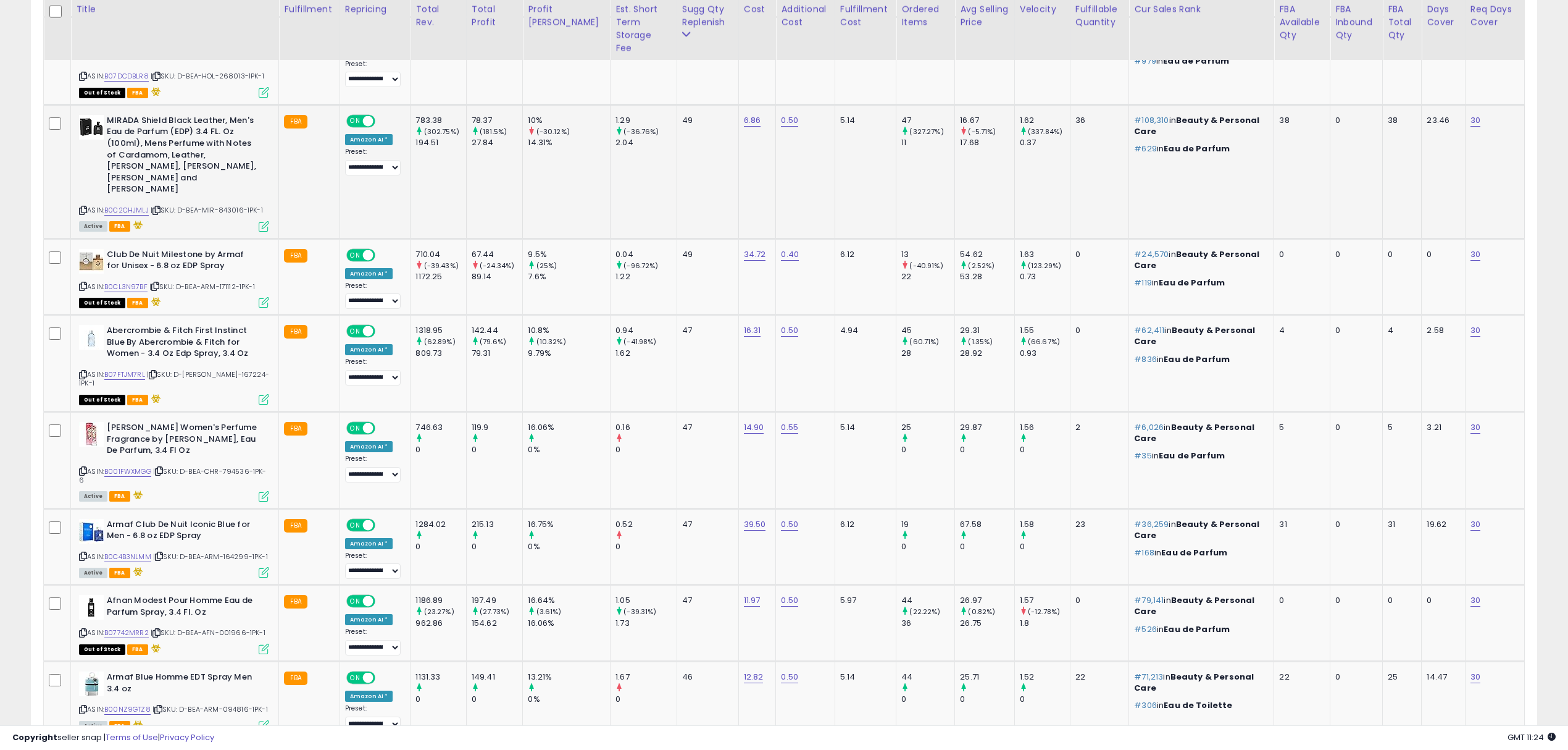
click at [230, 205] on span "| SKU: D-BEA-MIR-843016-1PK-1" at bounding box center [207, 210] width 113 height 10
click at [233, 282] on span "| SKU: D-BEA-ARM-171112-1PK-1" at bounding box center [202, 286] width 106 height 10
click at [223, 334] on div "ASIN: B07FTJM7RL | SKU: D-BEA-ABE-167224-1PK-1 Out of Stock FBA" at bounding box center [174, 364] width 190 height 79
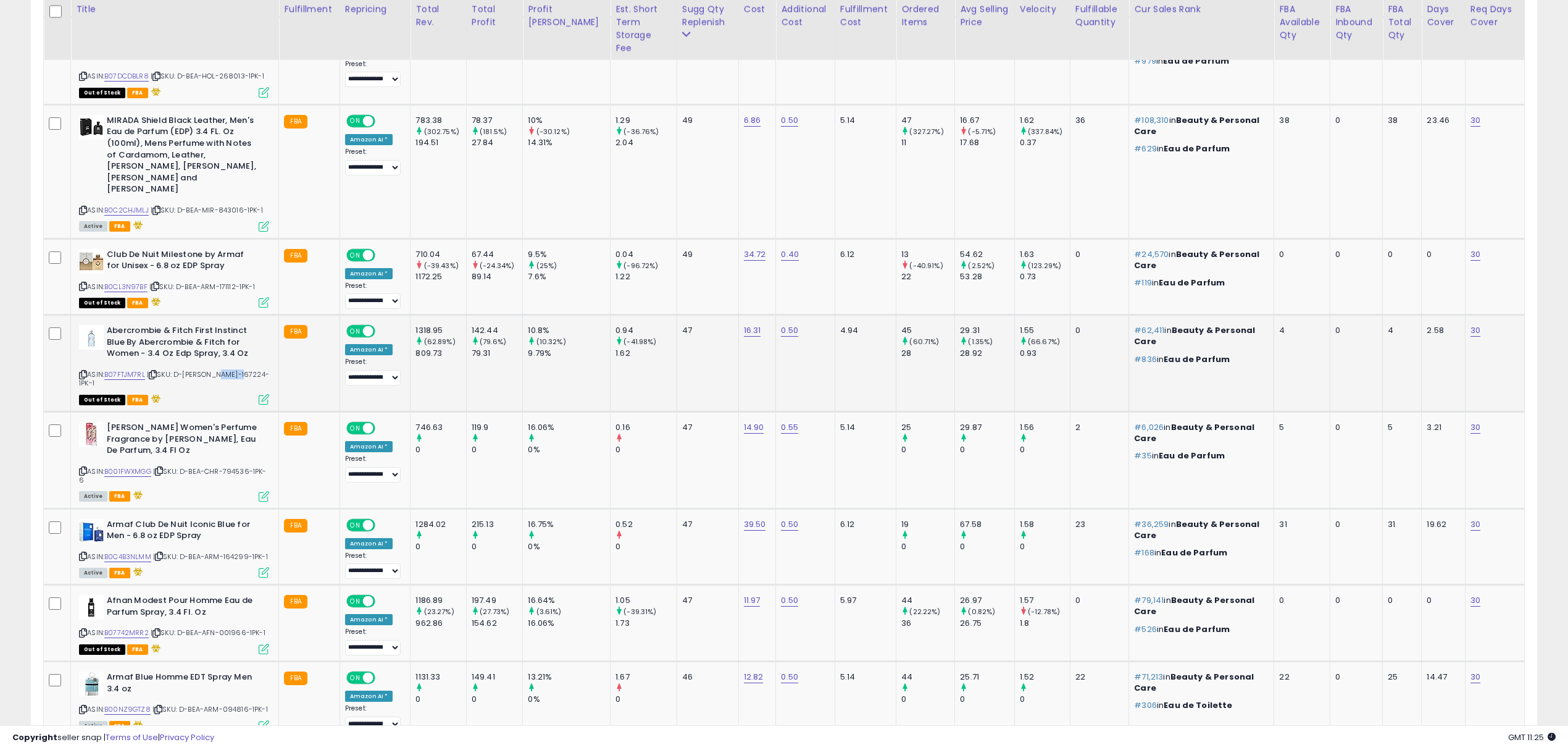
click at [223, 369] on span "| SKU: D-BEA-ABE-167224-1PK-1" at bounding box center [174, 378] width 190 height 18
click at [227, 369] on span "| SKU: D-BEA-ABE-167224-1PK-1" at bounding box center [174, 378] width 190 height 18
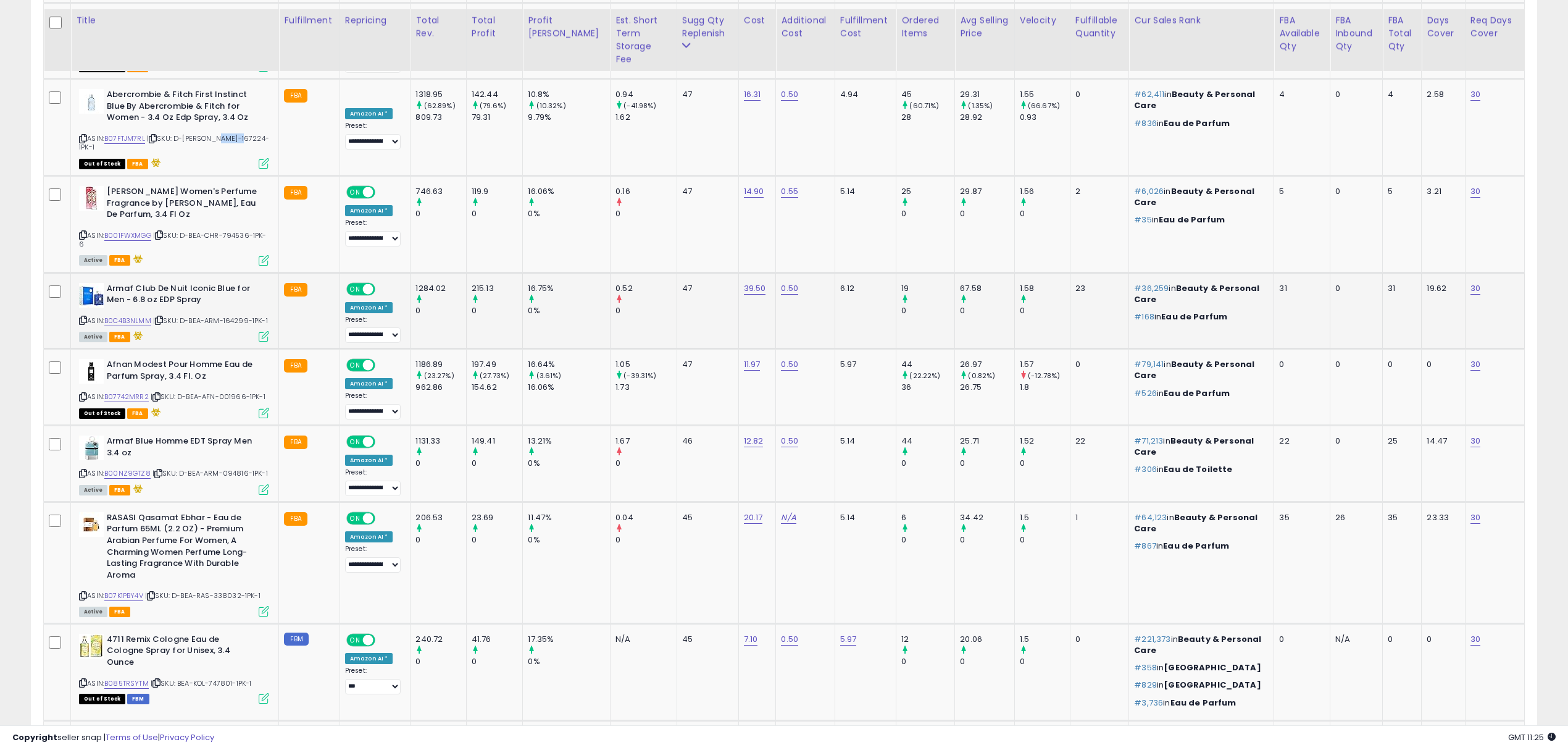
scroll to position [1357, 0]
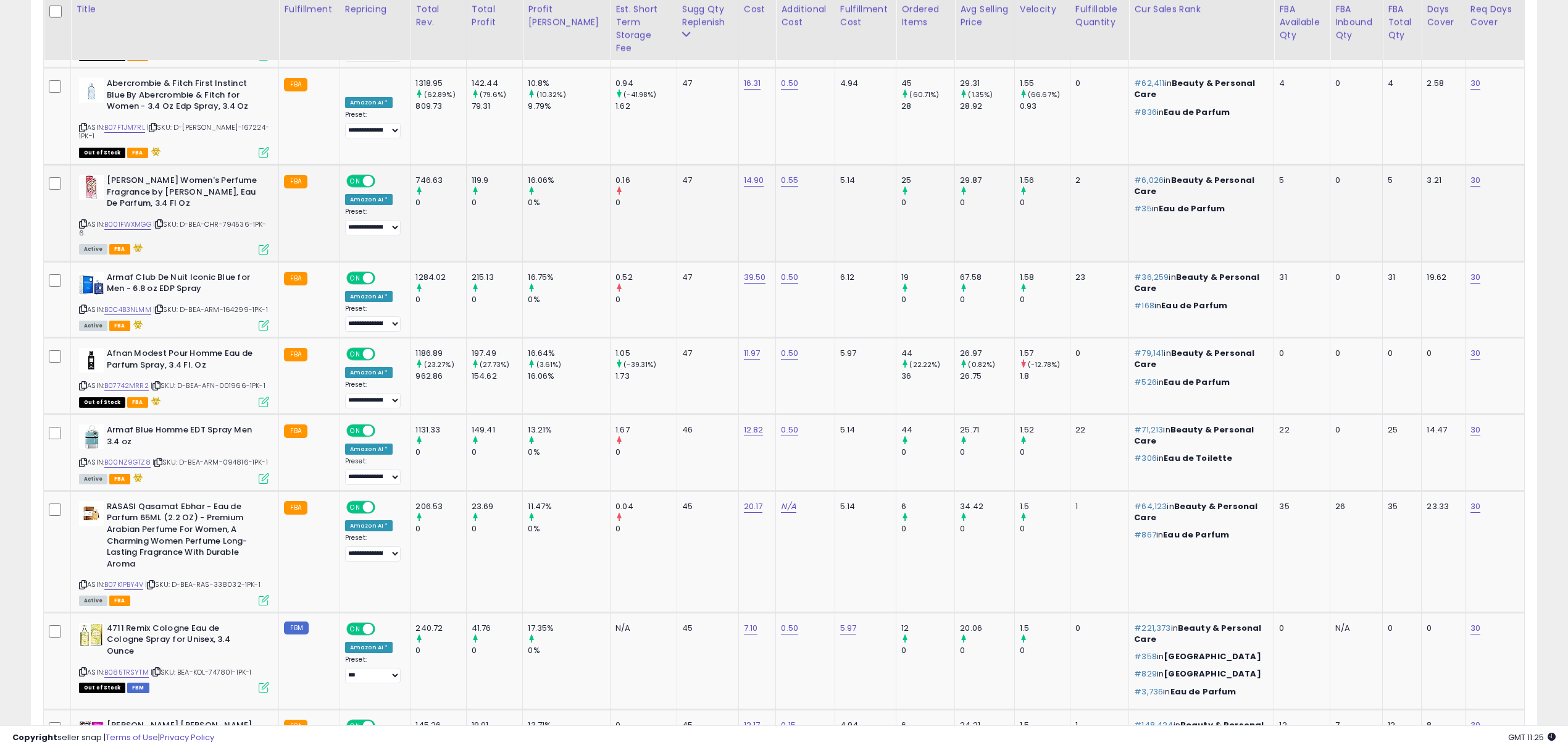
click at [240, 219] on span "| SKU: D-BEA-CHR-794536-1PK-6" at bounding box center [172, 228] width 188 height 18
click at [221, 305] on span "| SKU: D-BEA-ARM-164299-1PK-1" at bounding box center [210, 310] width 115 height 10
click at [242, 305] on span "| SKU: D-BEA-ARM-164299-1PK-1" at bounding box center [210, 310] width 115 height 10
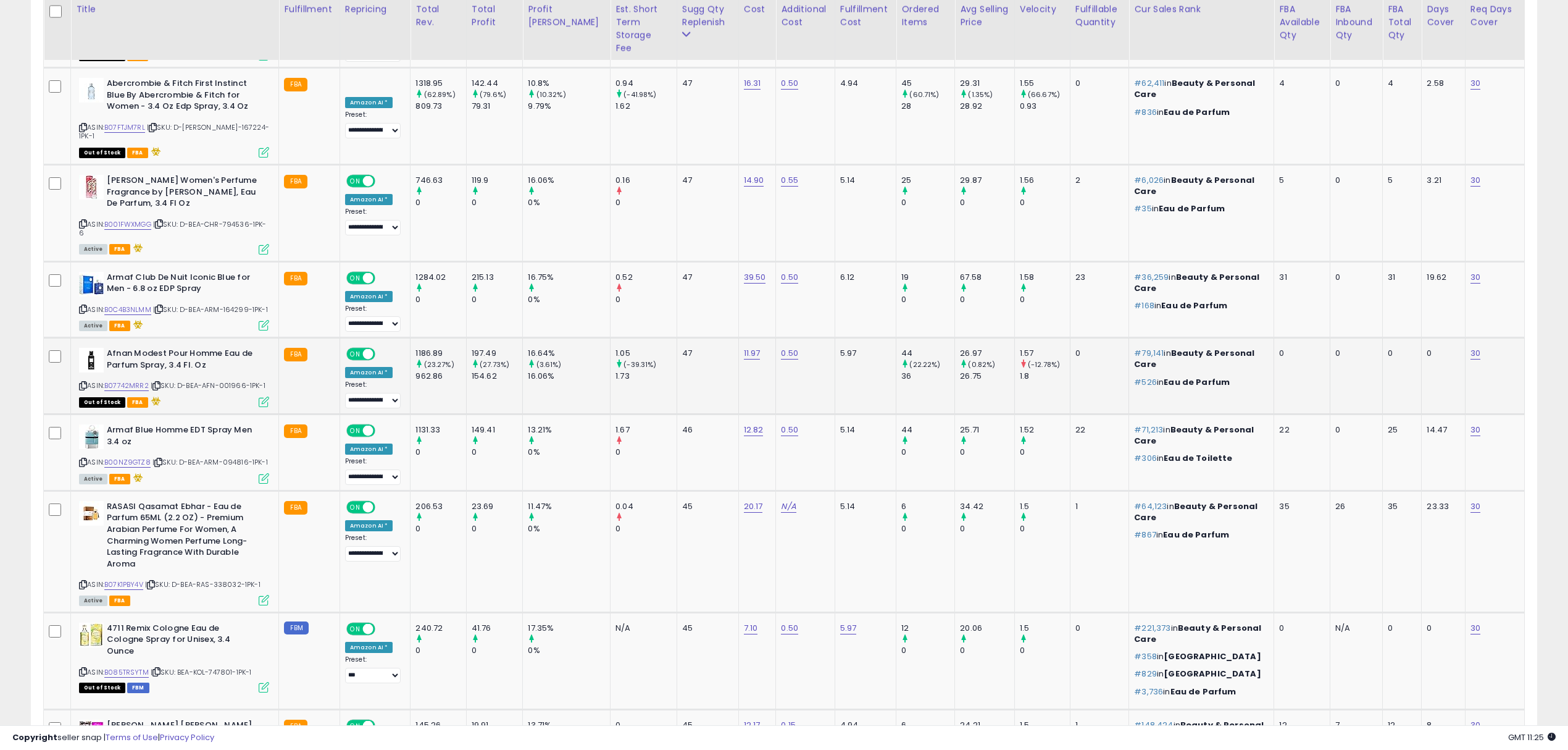
click at [233, 381] on span "| SKU: D-BEA-AFN-001966-1PK-1" at bounding box center [208, 386] width 115 height 10
click at [229, 457] on span "| SKU: D-BEA-ARM-094816-1PK-1" at bounding box center [210, 462] width 115 height 10
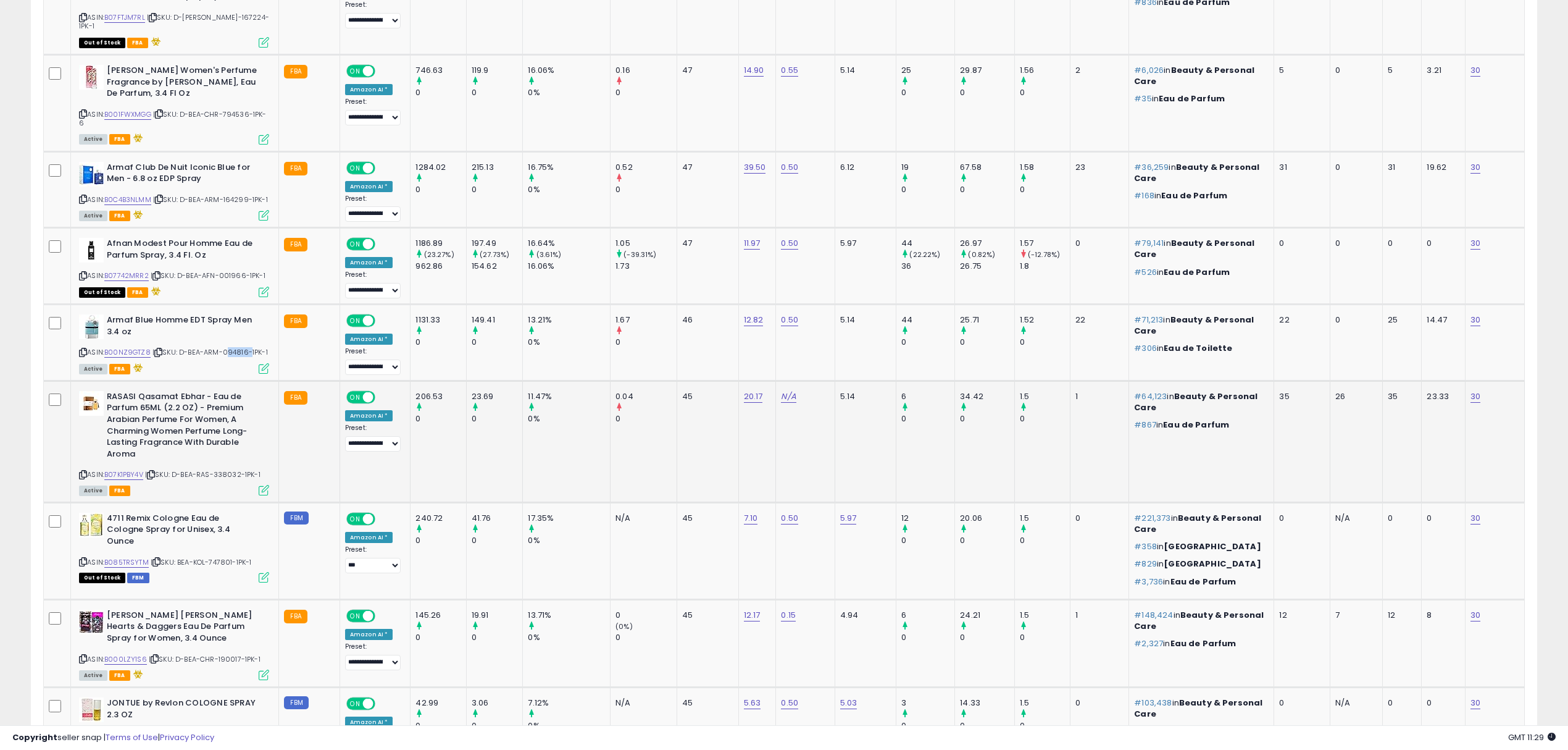
scroll to position [1522, 0]
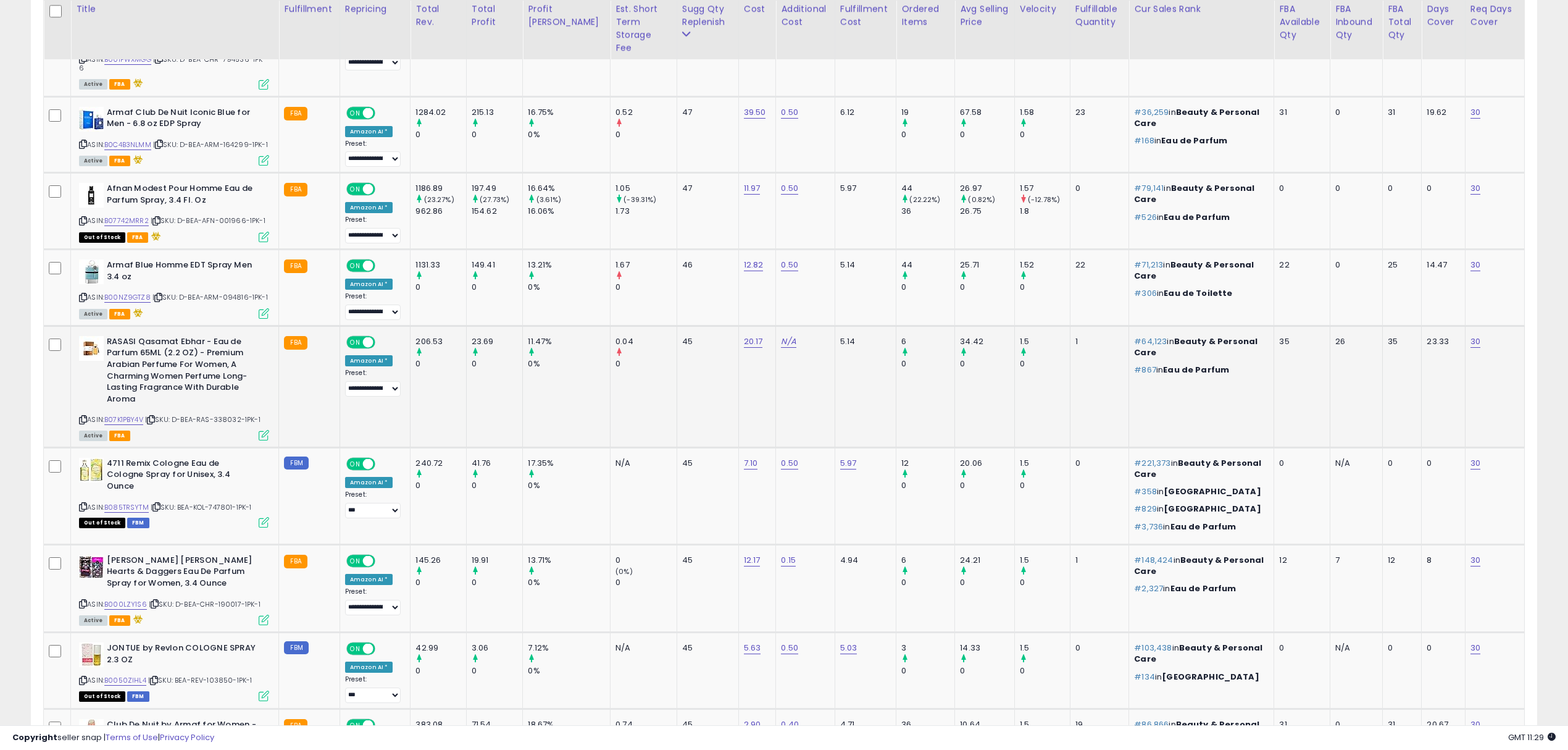
click at [229, 360] on div "ASIN: B07K1PBY4V | SKU: D-BEA-RAS-338032-1PK-1 Active FBA" at bounding box center [174, 388] width 190 height 103
click at [230, 502] on span "| SKU: BEA-KOL-747801-1PK-1" at bounding box center [201, 507] width 101 height 10
click at [232, 599] on span "| SKU: D-BEA-CHR-190017-1PK-1" at bounding box center [204, 604] width 112 height 10
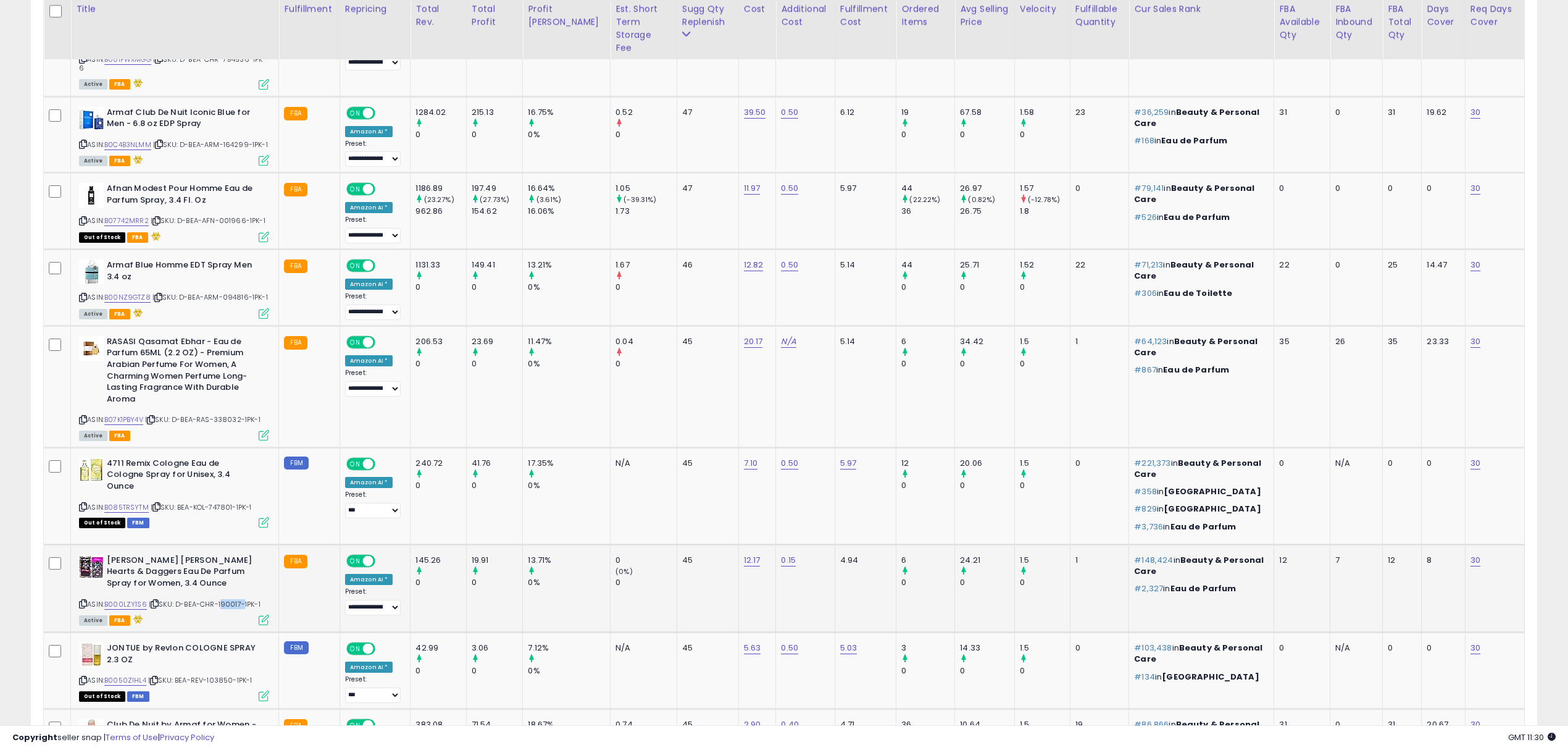
click at [232, 599] on span "| SKU: D-BEA-CHR-190017-1PK-1" at bounding box center [204, 604] width 112 height 10
click at [223, 502] on span "| SKU: BEA-KOL-747801-1PK-1" at bounding box center [201, 507] width 101 height 10
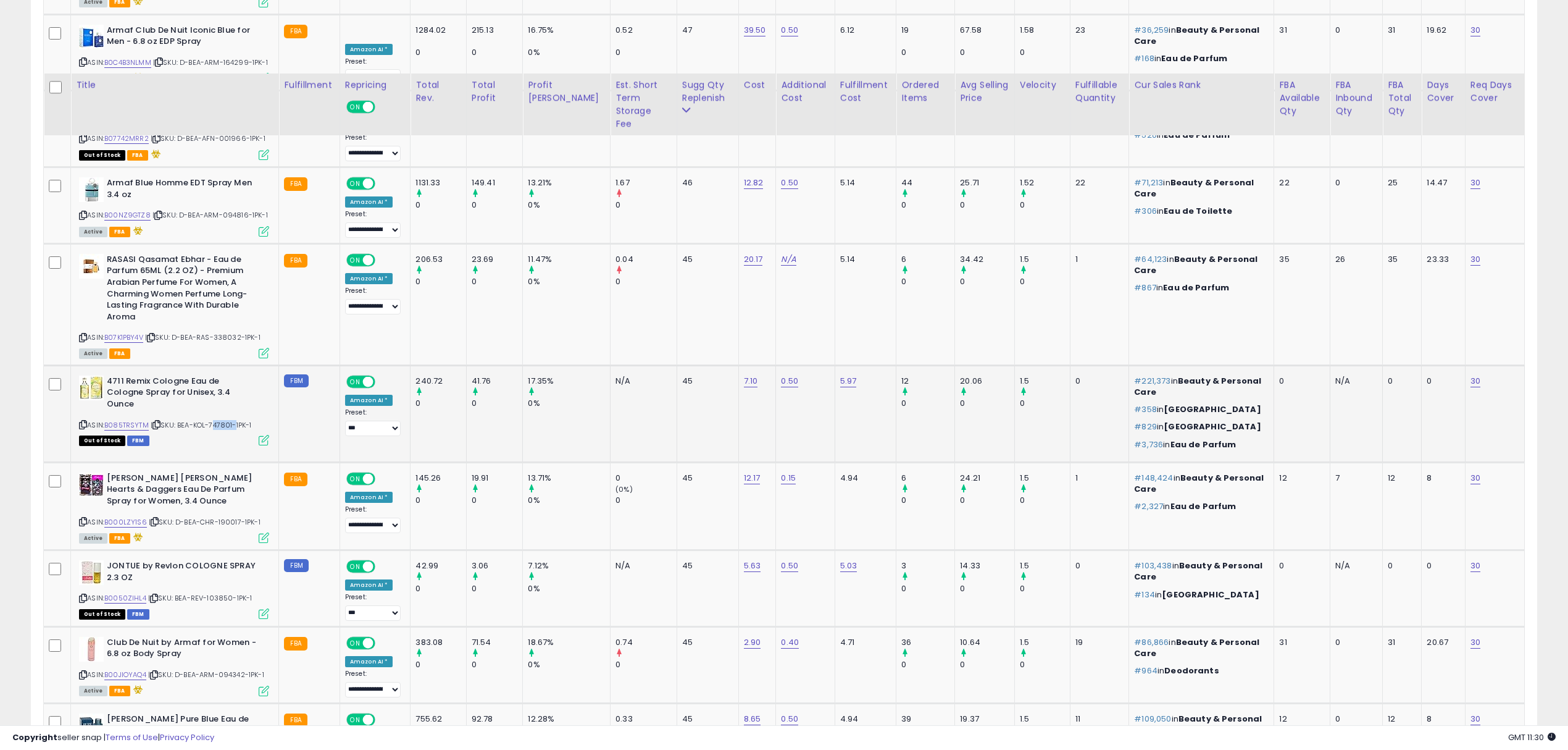
scroll to position [1852, 0]
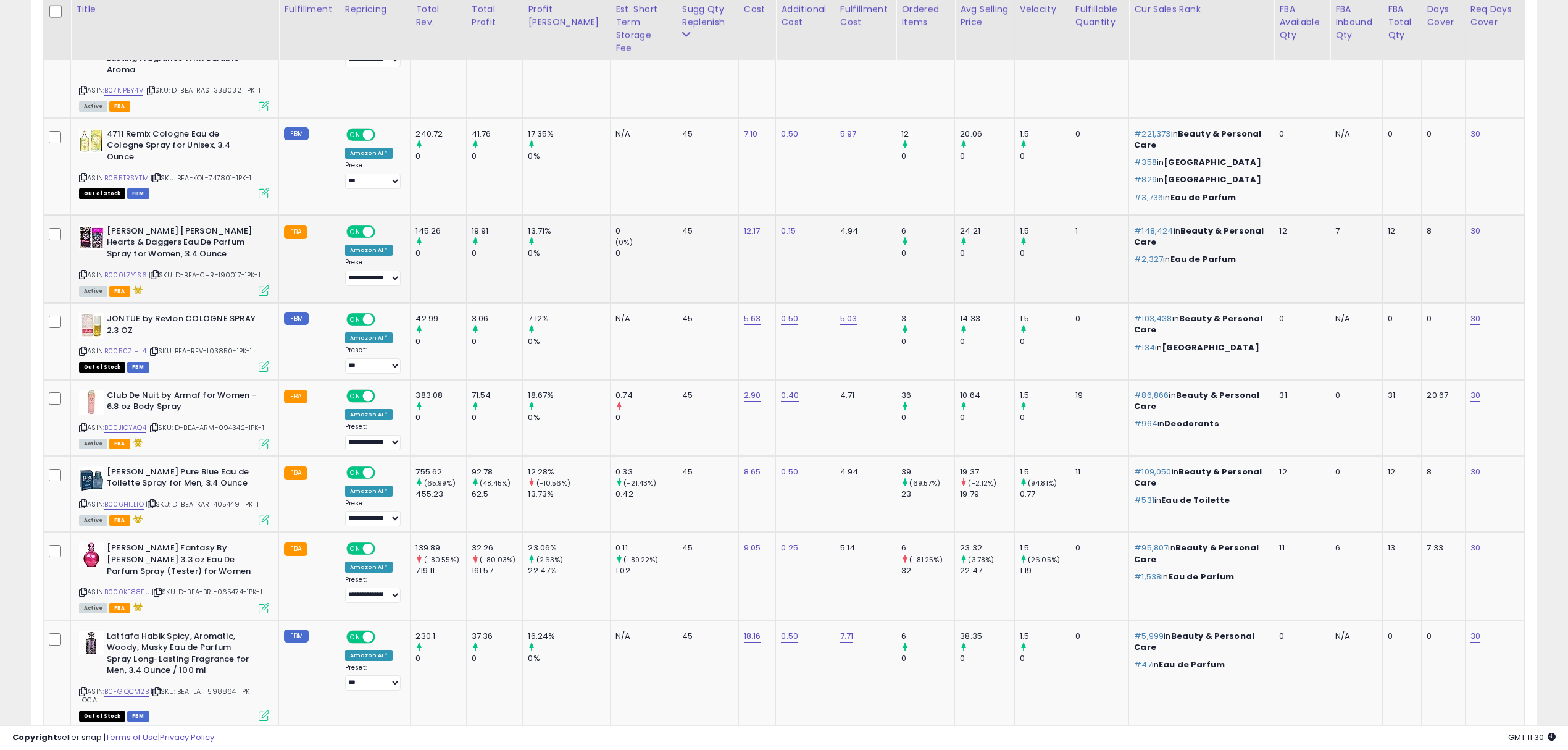
click at [227, 270] on span "| SKU: D-BEA-CHR-190017-1PK-1" at bounding box center [204, 275] width 112 height 10
drag, startPoint x: 227, startPoint y: 217, endPoint x: 434, endPoint y: 63, distance: 258.0
click at [227, 270] on span "| SKU: D-BEA-CHR-190017-1PK-1" at bounding box center [204, 275] width 112 height 10
drag, startPoint x: 116, startPoint y: 77, endPoint x: 107, endPoint y: 77, distance: 9.0
click at [107, 128] on b "4711 Remix Cologne Eau de Cologne Spray for Unisex, 3.4 Ounce" at bounding box center [181, 147] width 150 height 38
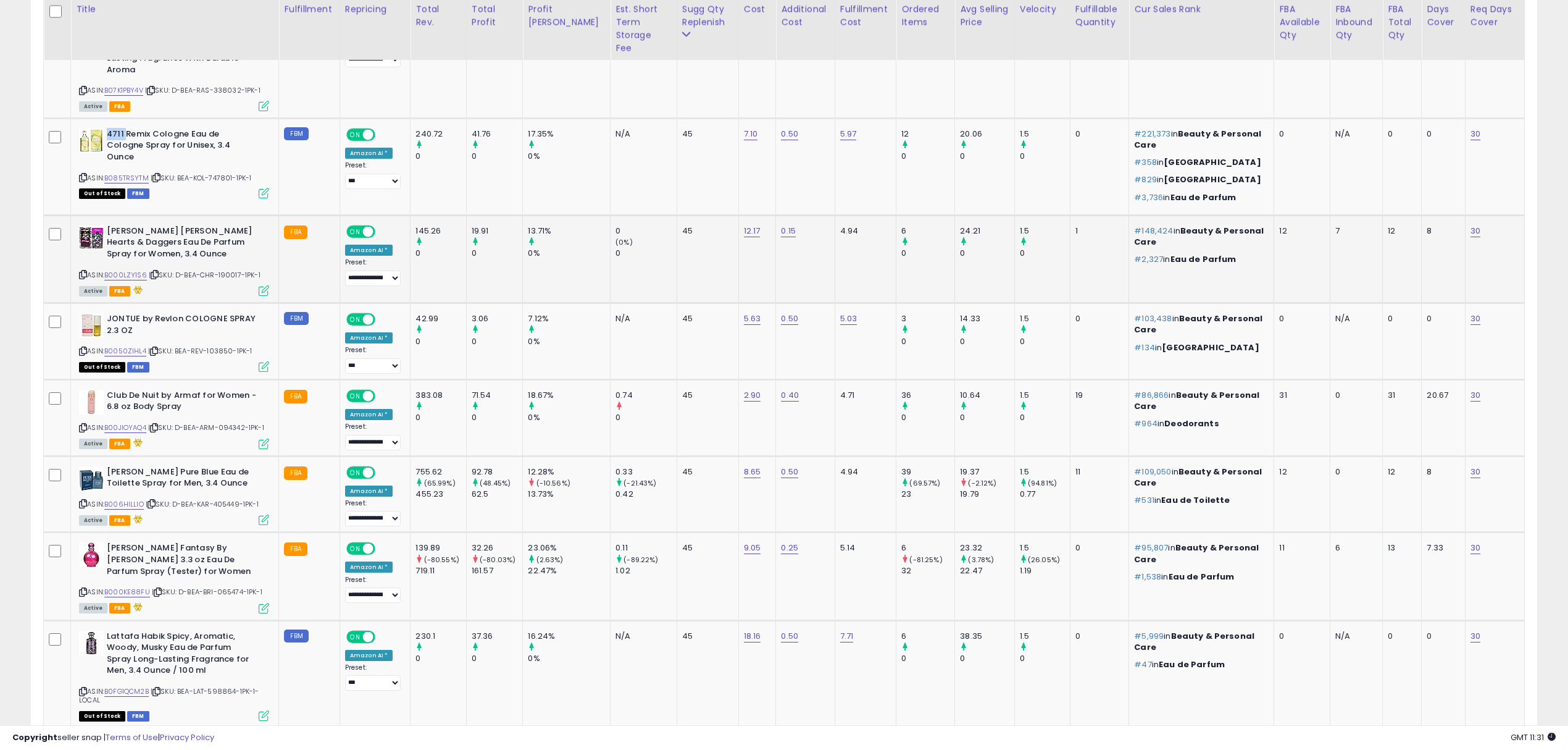
click at [214, 226] on div "ASIN: B000LZY1S6 | SKU: D-BEA-CHR-190017-1PK-1 Active FBA" at bounding box center [174, 260] width 190 height 69
click at [225, 270] on span "| SKU: D-BEA-CHR-190017-1PK-1" at bounding box center [204, 275] width 112 height 10
click at [218, 346] on span "| SKU: BEA-REV-103850-1PK-1" at bounding box center [200, 351] width 104 height 10
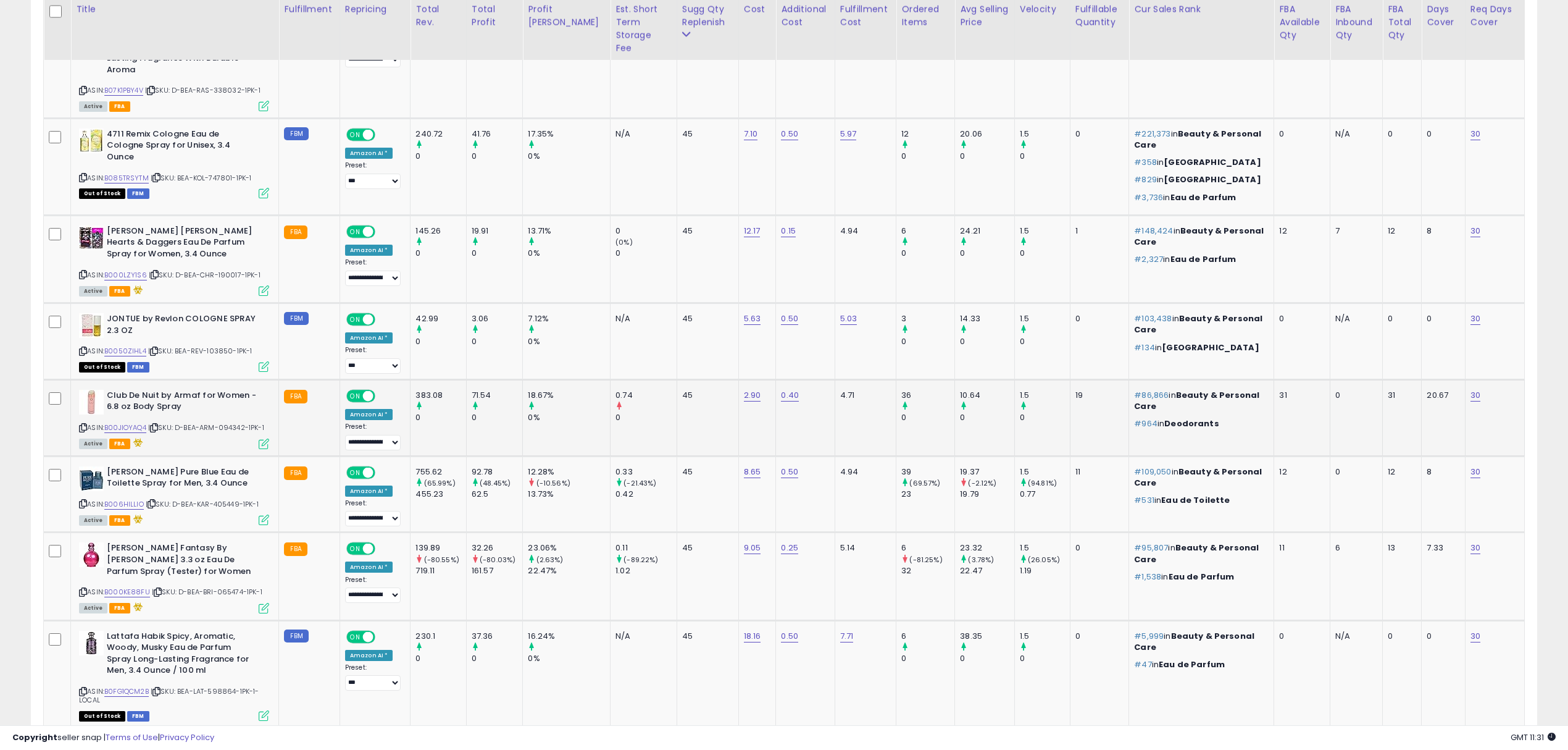
click at [235, 422] on span "| SKU: D-BEA-ARM-094342-1PK-1" at bounding box center [206, 427] width 116 height 10
drag, startPoint x: 190, startPoint y: 374, endPoint x: 248, endPoint y: 373, distance: 58.0
click at [248, 422] on span "| SKU: D-BEA-ARM-094342-1PK-1" at bounding box center [206, 427] width 116 height 10
click at [225, 499] on span "| SKU: D-BEA-KAR-405449-1PK-1" at bounding box center [202, 504] width 113 height 10
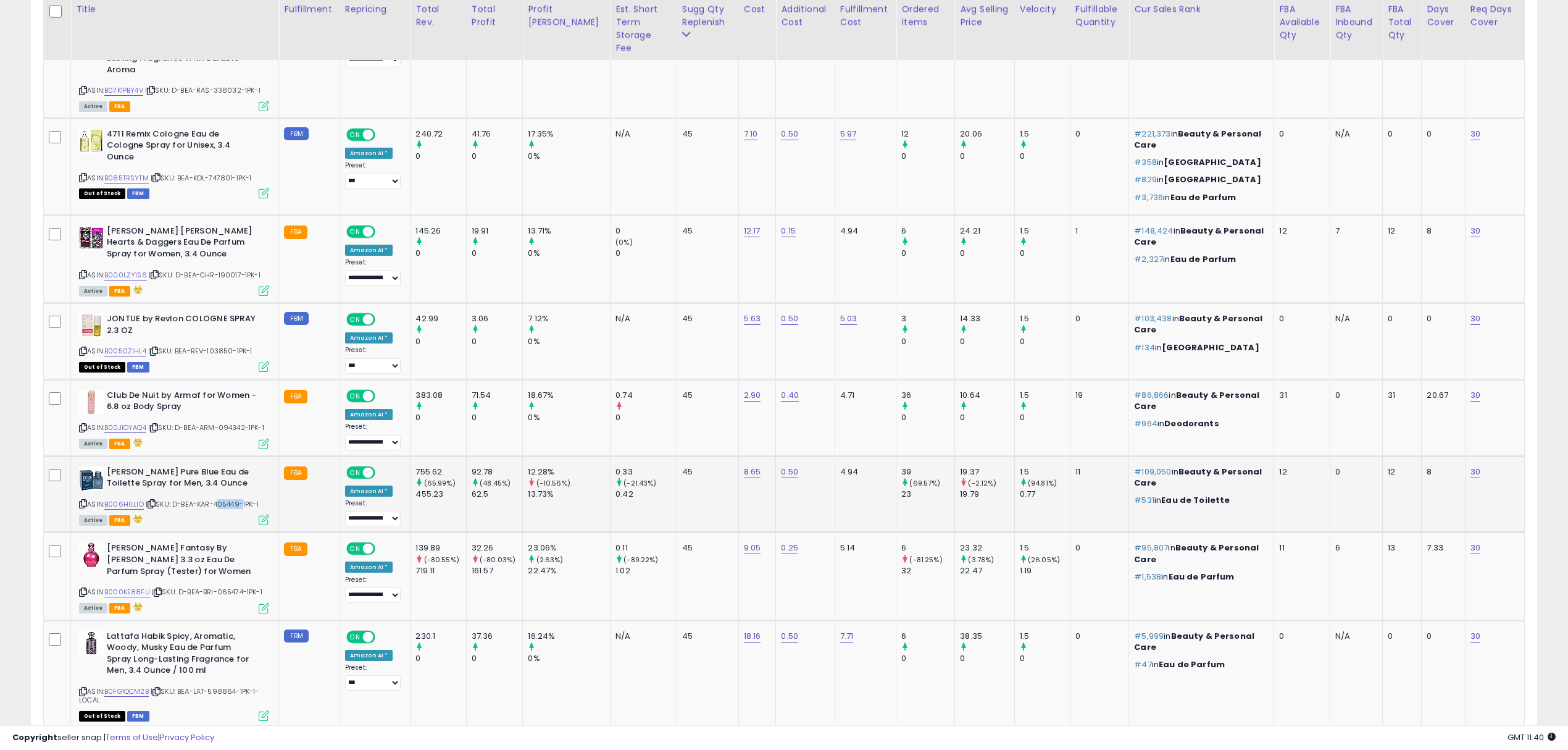
click at [225, 499] on span "| SKU: D-BEA-KAR-405449-1PK-1" at bounding box center [202, 504] width 113 height 10
click at [240, 587] on span "| SKU: D-BEA-BRI-065474-1PK-1" at bounding box center [207, 592] width 111 height 10
click at [230, 587] on span "| SKU: D-BEA-BRI-065474-1PK-1" at bounding box center [207, 592] width 111 height 10
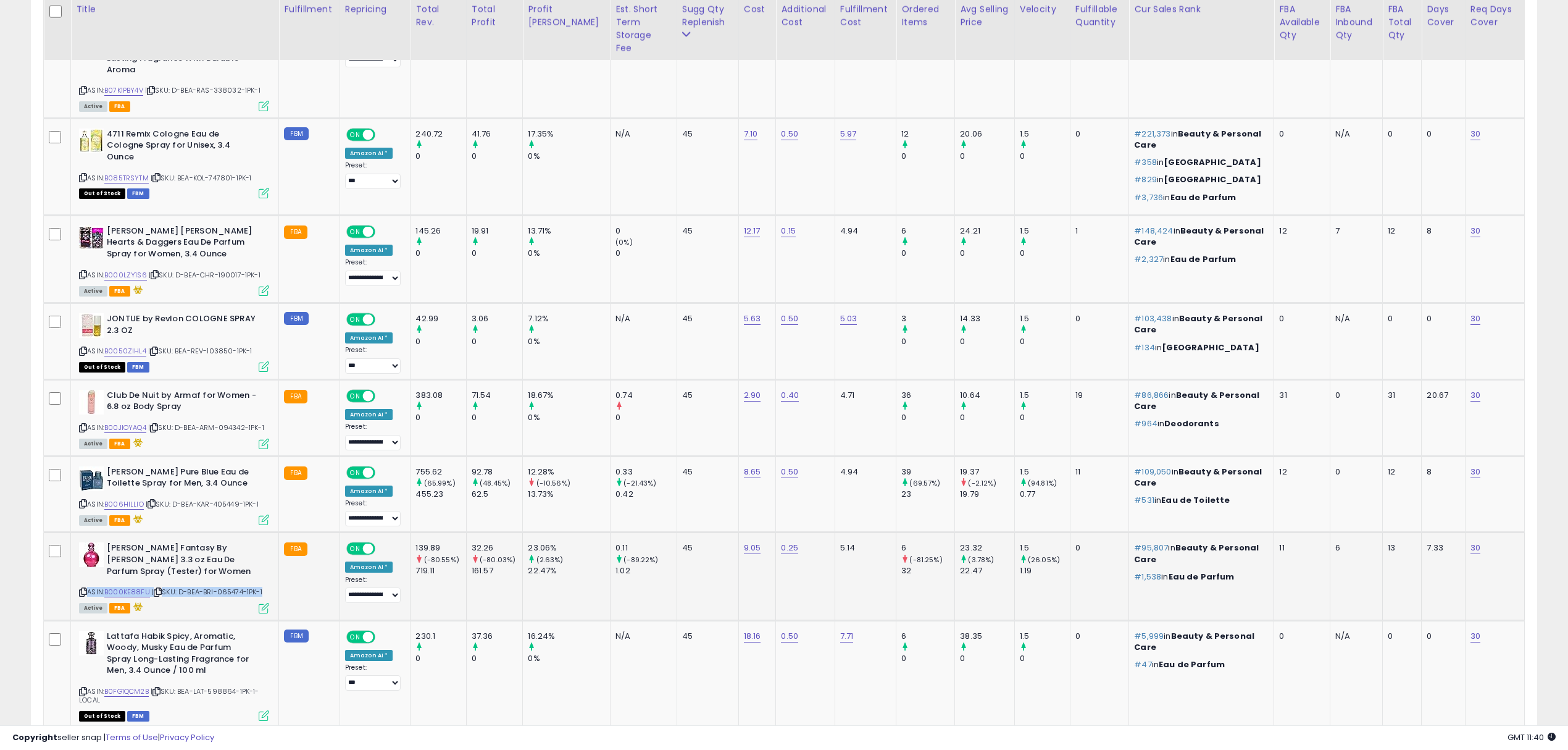
click at [230, 587] on span "| SKU: D-BEA-BRI-065474-1PK-1" at bounding box center [207, 592] width 111 height 10
click at [223, 542] on div "ASIN: B000KE88FU | SKU: D-BEA-BRI-065474-1PK-1 Active FBA" at bounding box center [174, 577] width 190 height 69
click at [233, 587] on span "| SKU: D-BEA-BRI-065474-1PK-1" at bounding box center [207, 592] width 111 height 10
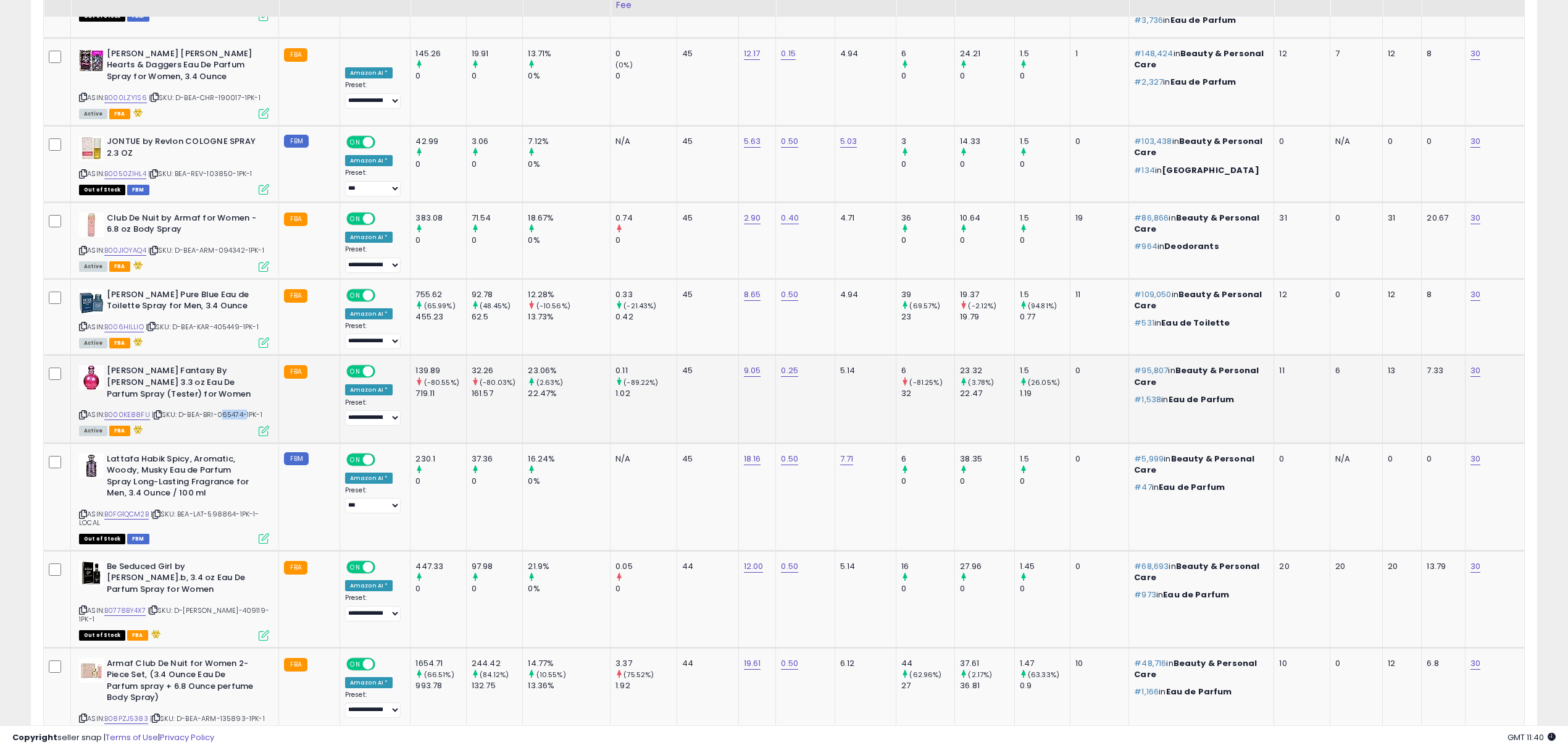
scroll to position [2225, 0]
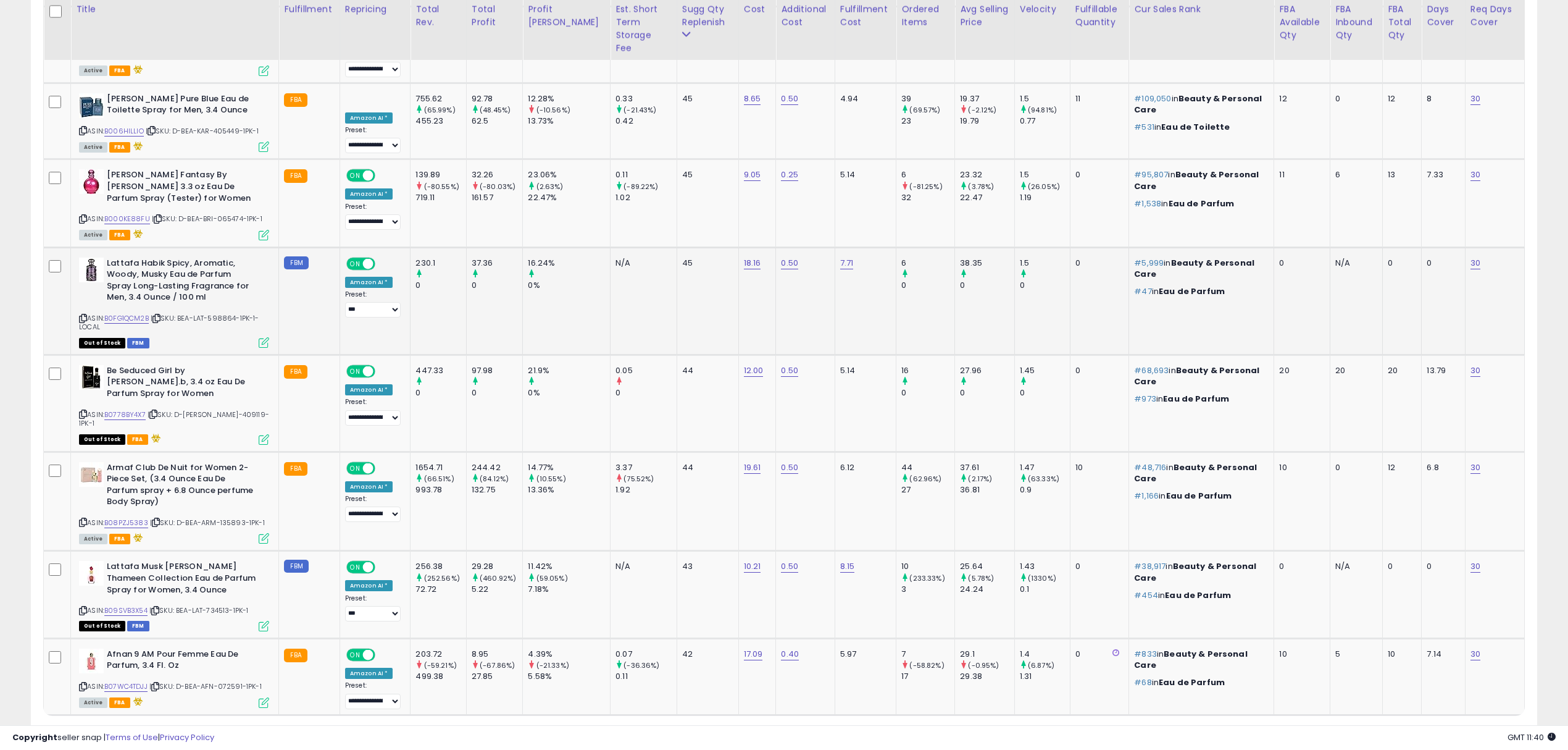
click at [229, 313] on span "| SKU: BEA-LAT-598864-1PK-1-LOCAL" at bounding box center [169, 322] width 180 height 18
click at [235, 409] on span "| SKU: D-BEA-JOH-409119-1PK-1" at bounding box center [174, 418] width 190 height 18
click at [230, 462] on div "ASIN: B08PZJ5383 | SKU: D-BEA-ARM-135893-1PK-1 Active FBA" at bounding box center [174, 502] width 190 height 81
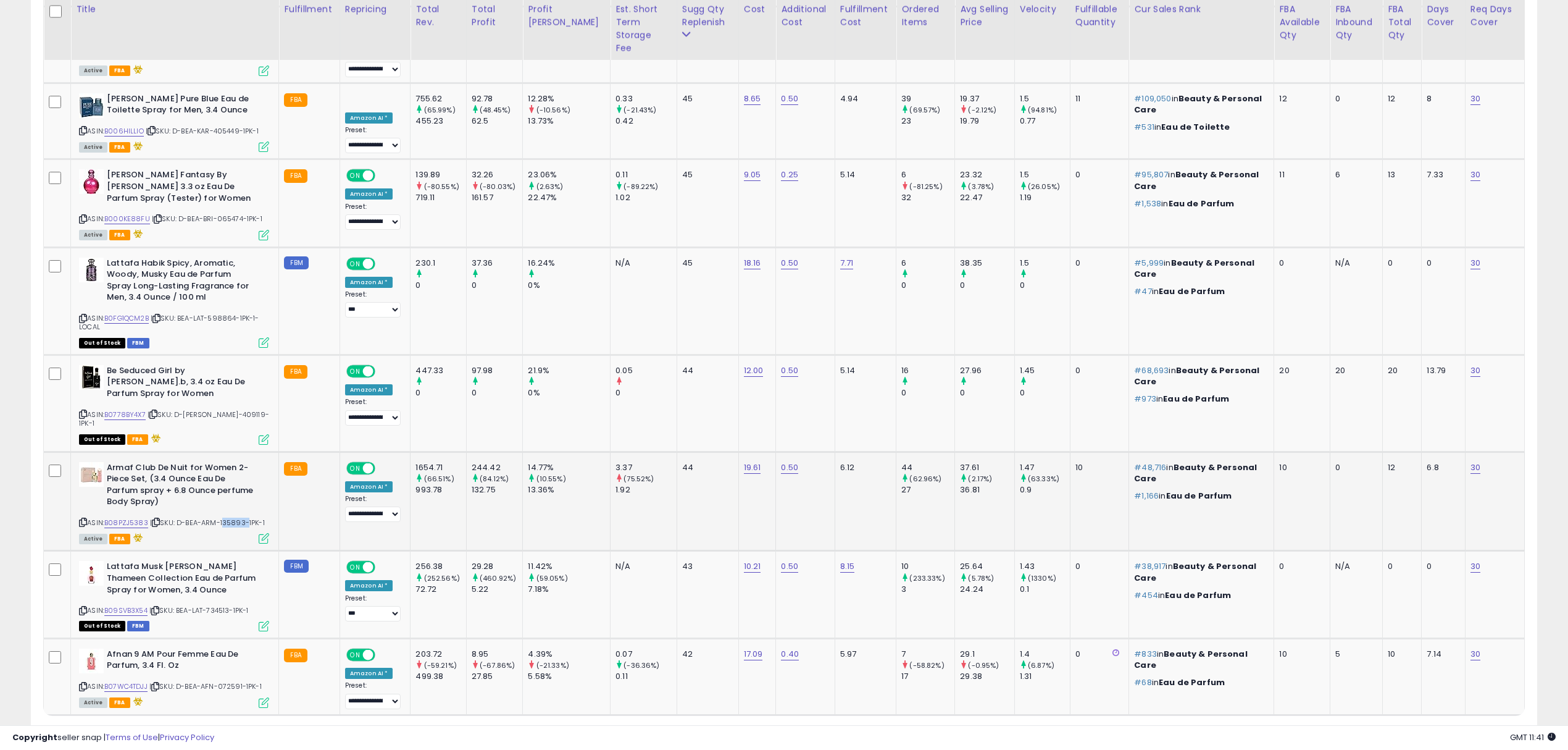
click at [230, 462] on div "ASIN: B08PZJ5383 | SKU: D-BEA-ARM-135893-1PK-1 Active FBA" at bounding box center [174, 502] width 190 height 81
click at [217, 561] on div "ASIN: B09SVB3X54 | SKU: BEA-LAT-734513-1PK-1 Out of Stock FBM" at bounding box center [174, 595] width 190 height 69
click at [230, 518] on span "| SKU: D-BEA-ARM-135893-1PK-1" at bounding box center [207, 523] width 115 height 10
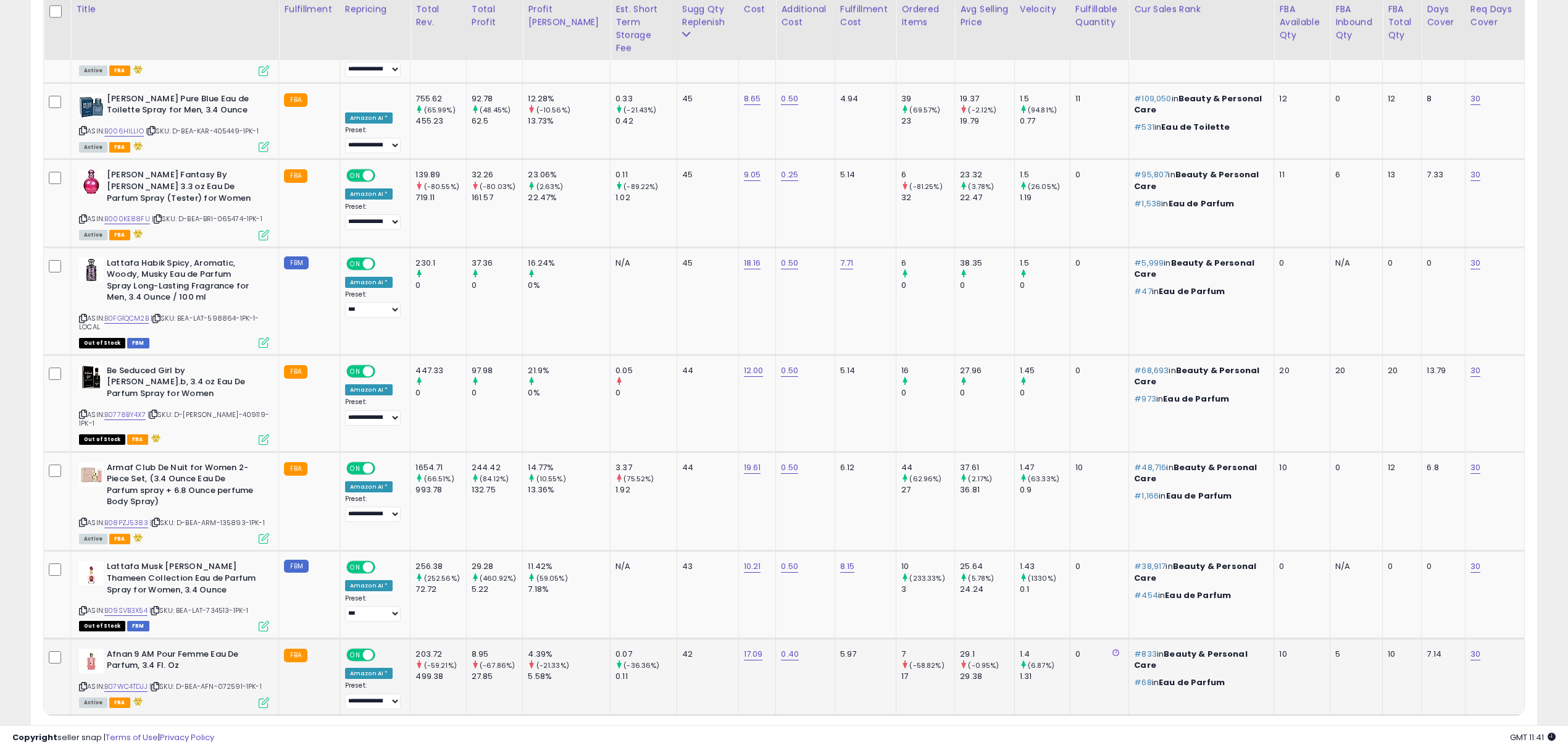
click at [226, 681] on span "| SKU: D-BEA-AFN-072591-1PK-1" at bounding box center [206, 686] width 113 height 10
click at [1447, 728] on link "6" at bounding box center [1451, 738] width 22 height 21
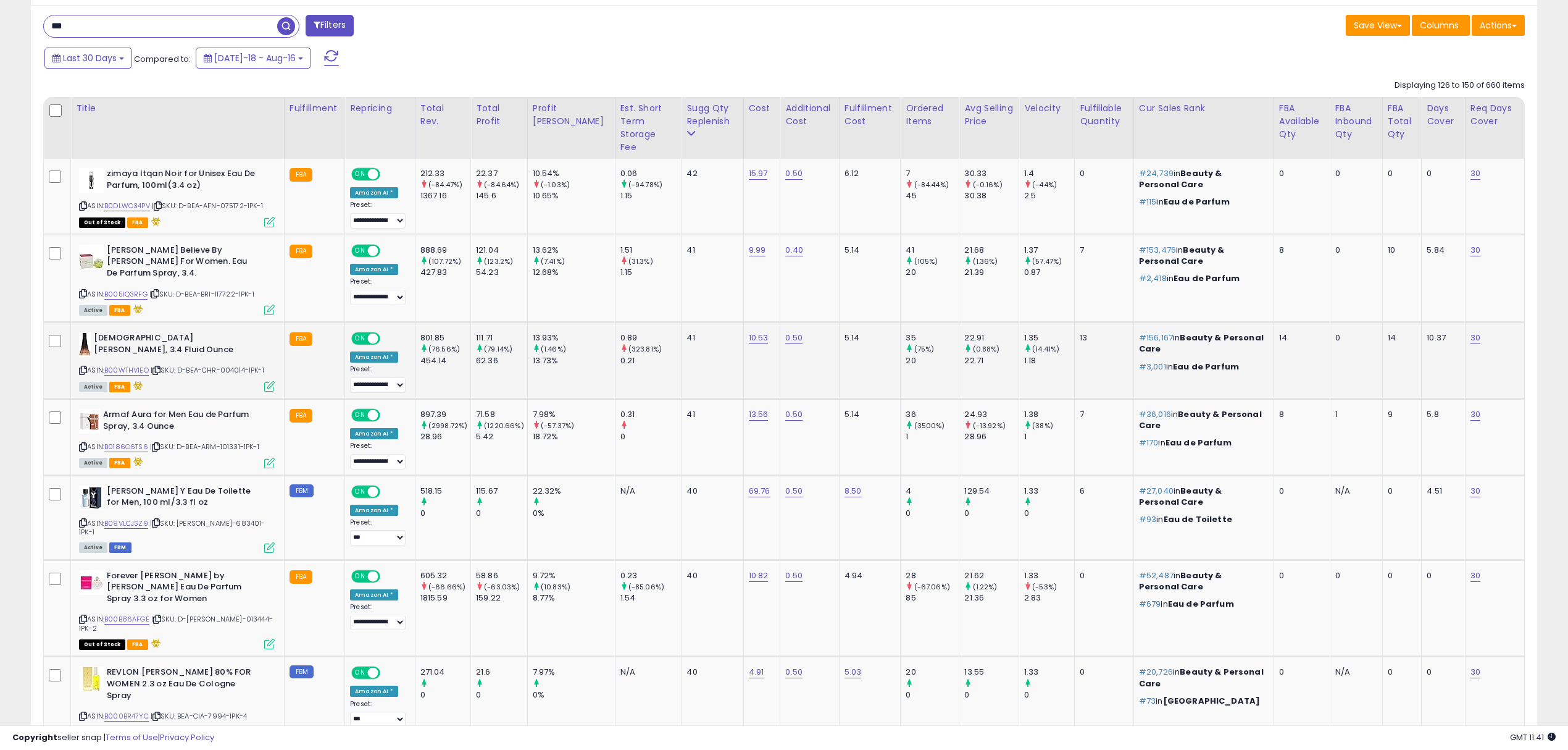
scroll to position [534, 0]
click at [232, 200] on span "| SKU: D-BEA-AFN-075172-1PK-1" at bounding box center [208, 205] width 111 height 10
click at [228, 288] on span "| SKU: D-BEA-BRI-117722-1PK-1" at bounding box center [202, 293] width 105 height 10
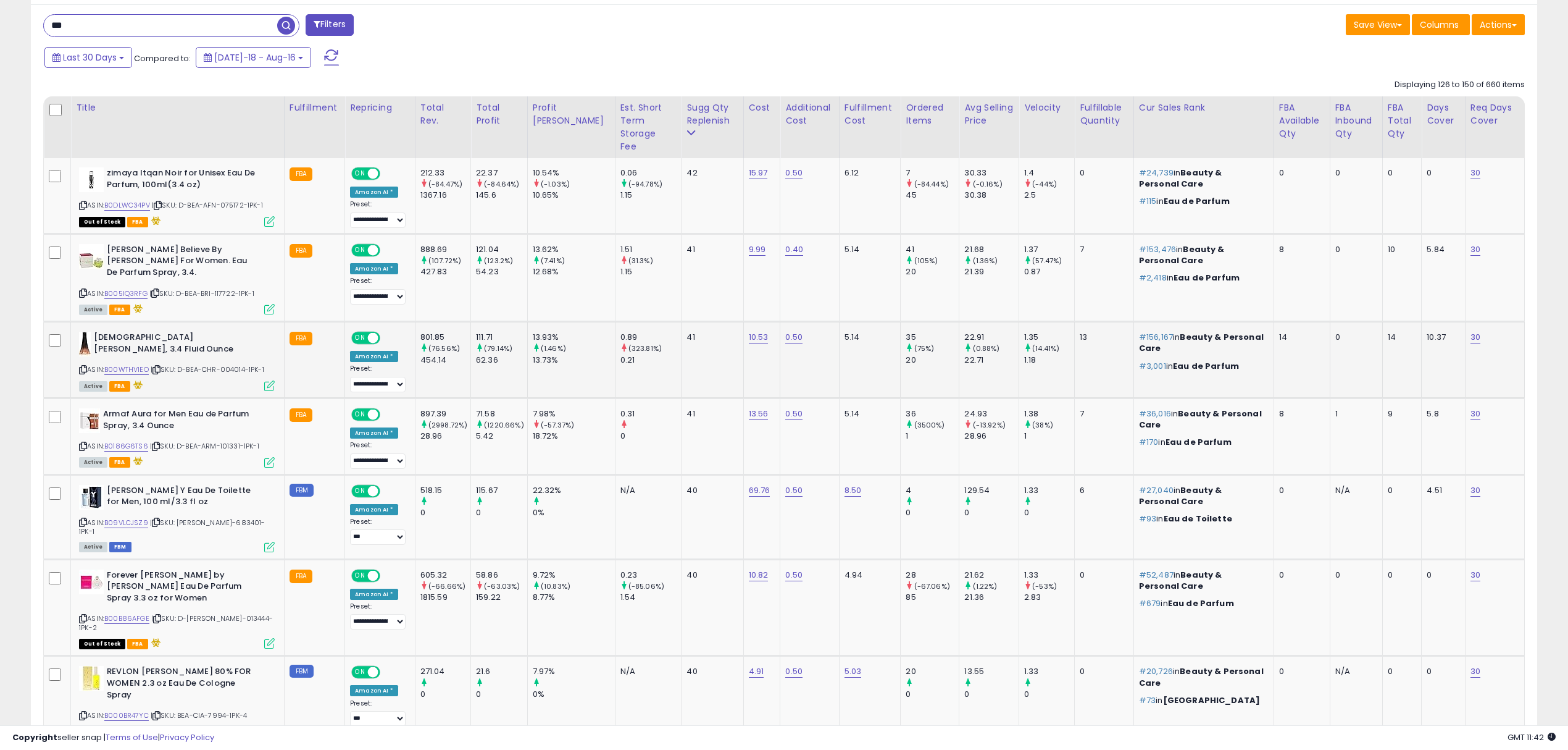
click at [233, 352] on div "ASIN: B00WTHVIEO | SKU: D-BEA-CHR-004014-1PK-1 Active FBA" at bounding box center [176, 361] width 195 height 58
click at [231, 441] on span "| SKU: D-BEA-ARM-101331-1PK-1" at bounding box center [204, 446] width 109 height 10
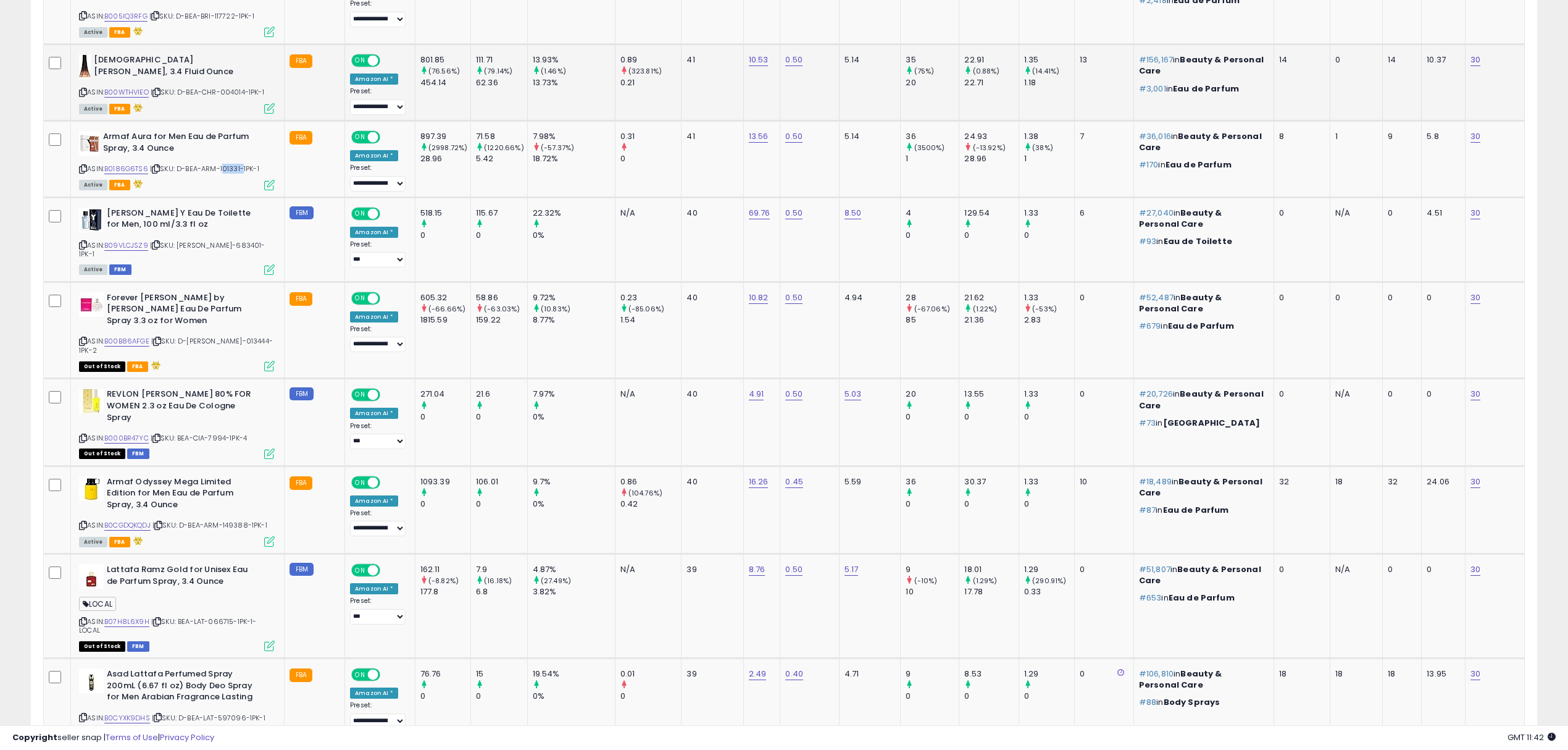
scroll to position [863, 0]
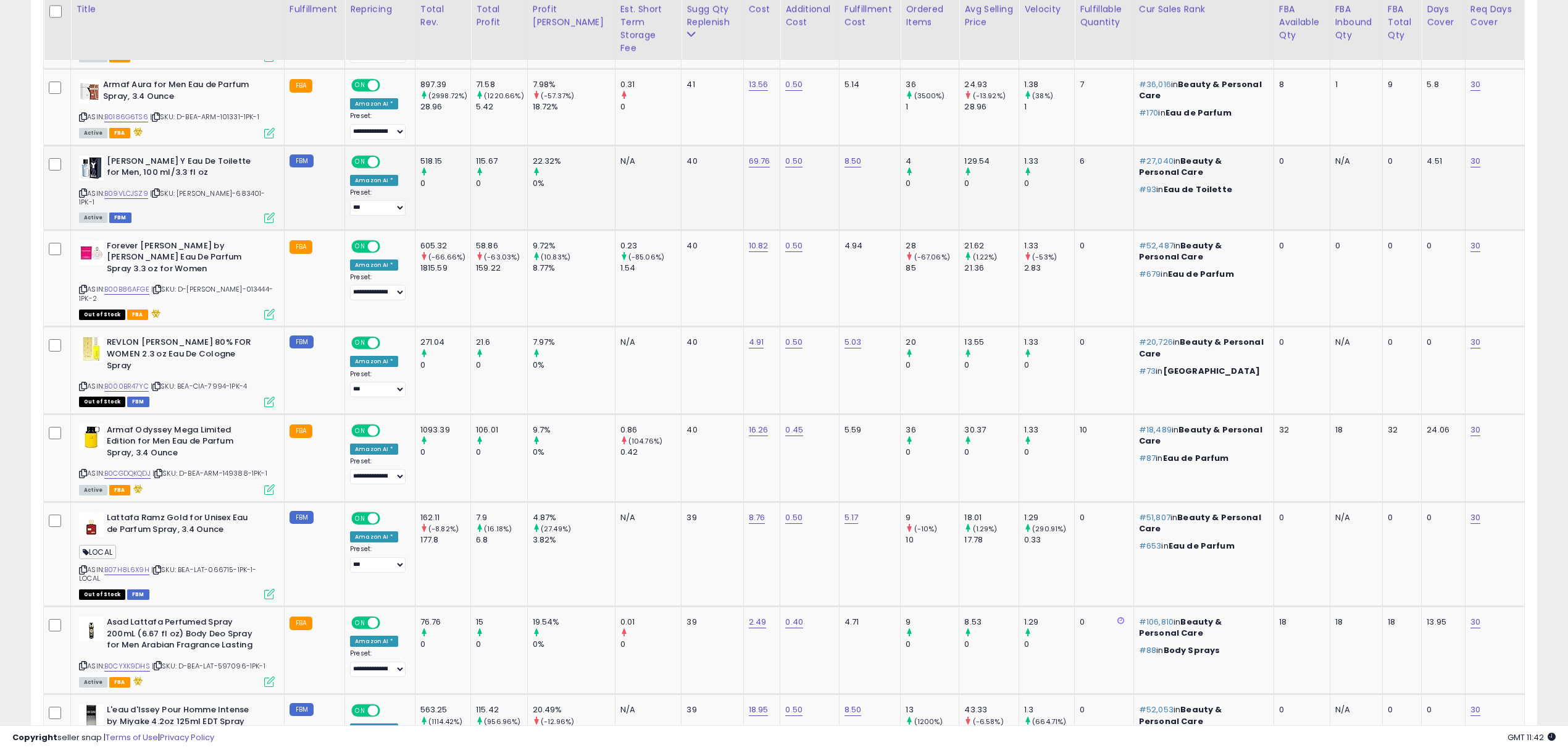
click at [230, 188] on div "ASIN: B09VLCJSZ9 | SKU: BEA-YVE-683401-1PK-1 Active FBM" at bounding box center [176, 188] width 195 height 66
drag, startPoint x: 215, startPoint y: 172, endPoint x: 215, endPoint y: 187, distance: 15.0
click at [215, 184] on div "ASIN: B09VLCJSZ9 | SKU: BEA-YVE-683401-1PK-1 Active FBM" at bounding box center [176, 188] width 195 height 66
click at [216, 189] on span "| SKU: BEA-YVE-683401-1PK-1" at bounding box center [172, 198] width 187 height 18
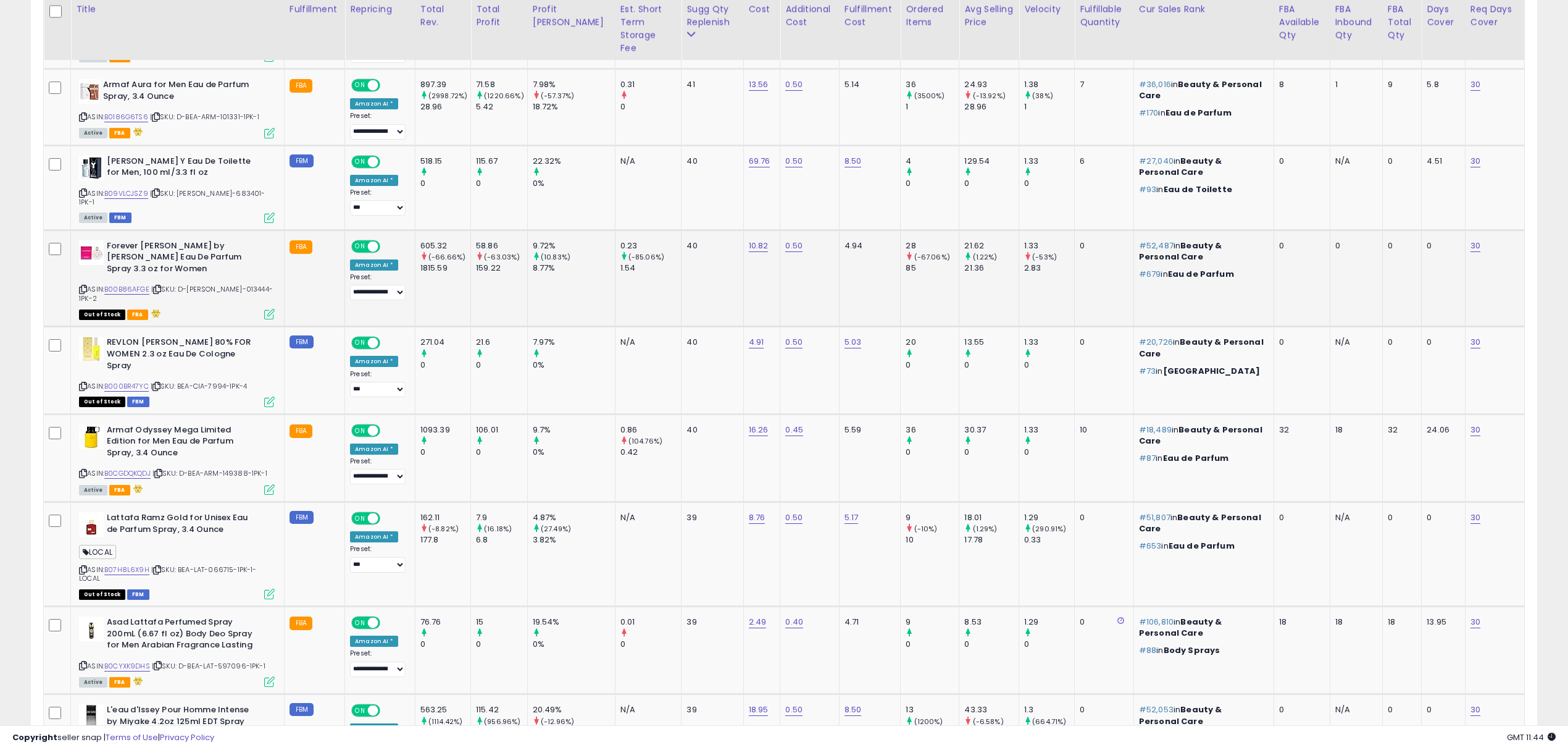
click at [223, 284] on span "| SKU: D-BEA-ELI-013444-1PK-2" at bounding box center [176, 293] width 194 height 18
click at [243, 440] on div "ASIN: B0CGDQKQDJ | SKU: D-BEA-ARM-149388-1PK-1 Active FBA" at bounding box center [176, 459] width 195 height 69
click at [240, 468] on span "| SKU: D-BEA-ARM-149388-1PK-1" at bounding box center [210, 473] width 115 height 10
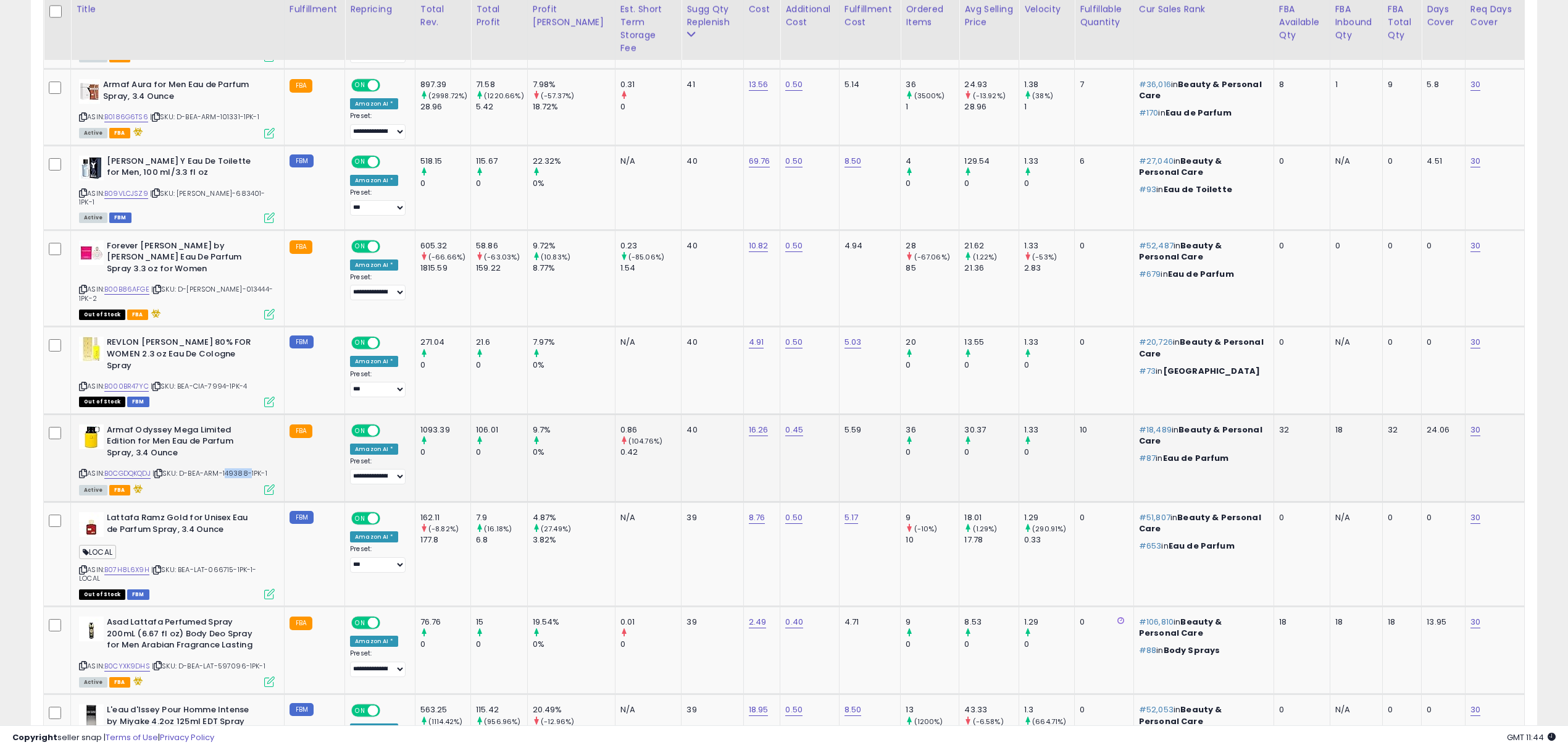
click at [240, 430] on div "ASIN: B0CGDQKQDJ | SKU: D-BEA-ARM-149388-1PK-1 Active FBA" at bounding box center [176, 459] width 195 height 69
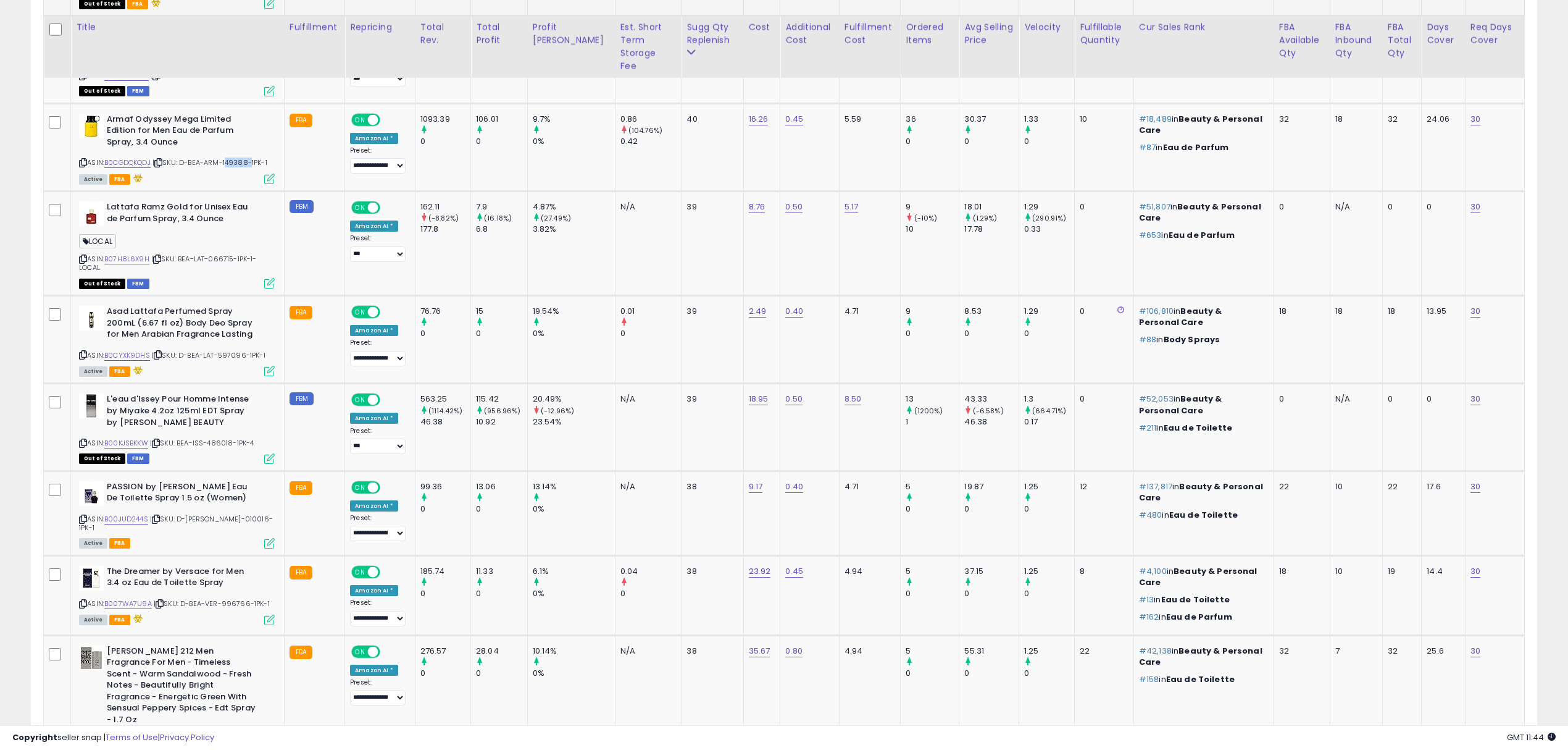
scroll to position [1193, 0]
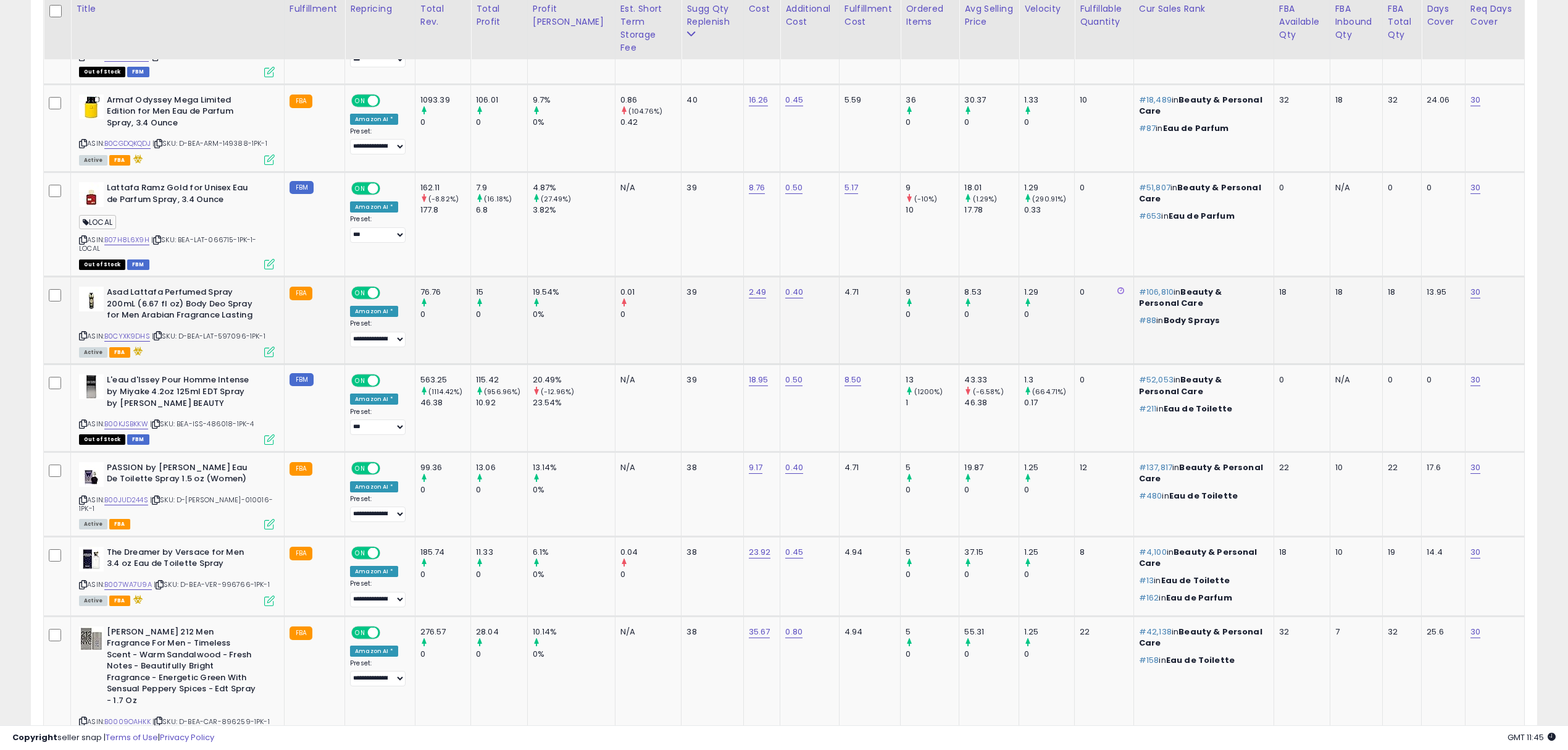
click at [233, 286] on div "ASIN: B0CYXK9DHS | SKU: D-BEA-LAT-597096-1PK-1 Active FBA" at bounding box center [176, 321] width 195 height 69
click at [235, 495] on span "| SKU: D-BEA-ELI-010016-1PK-1" at bounding box center [176, 504] width 194 height 18
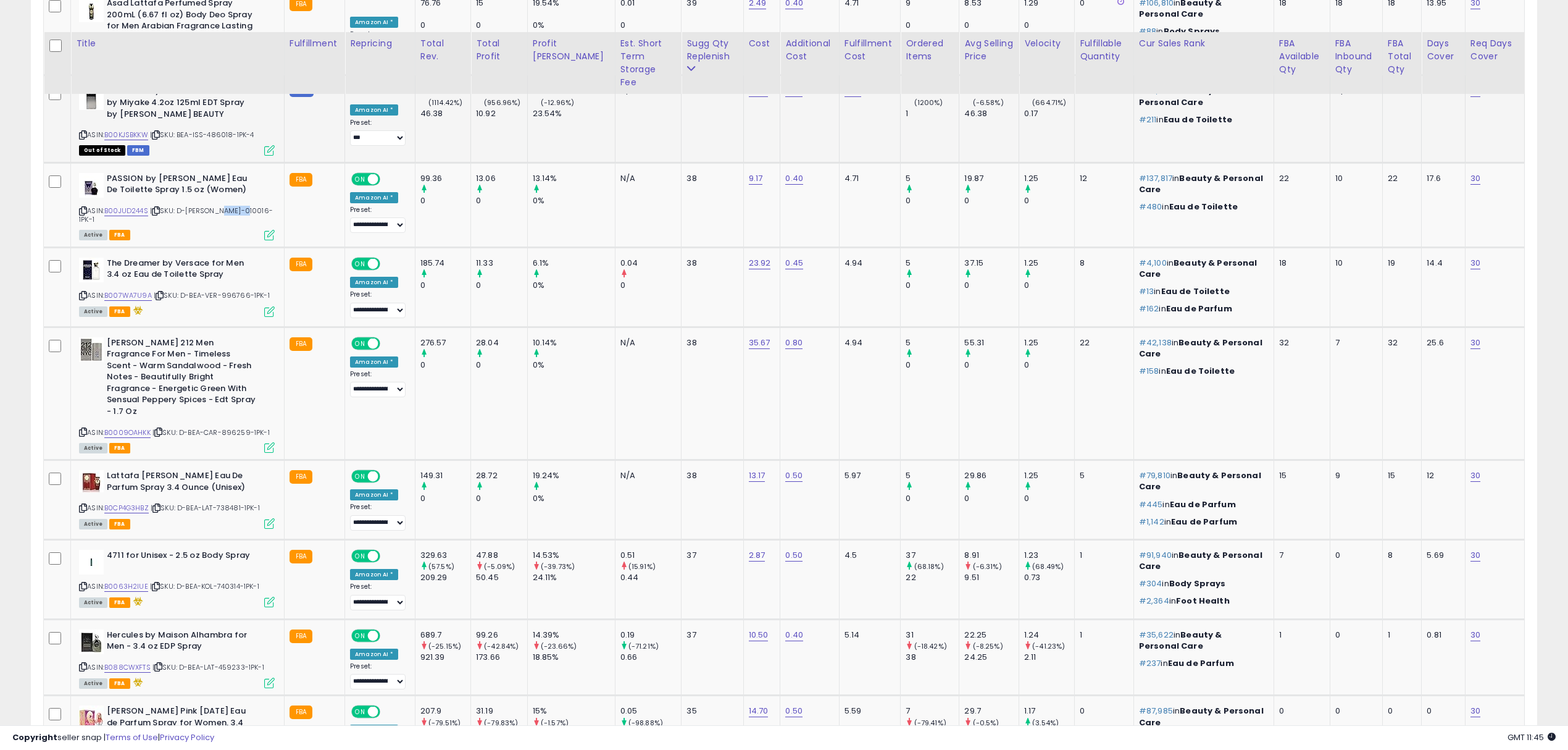
scroll to position [1522, 0]
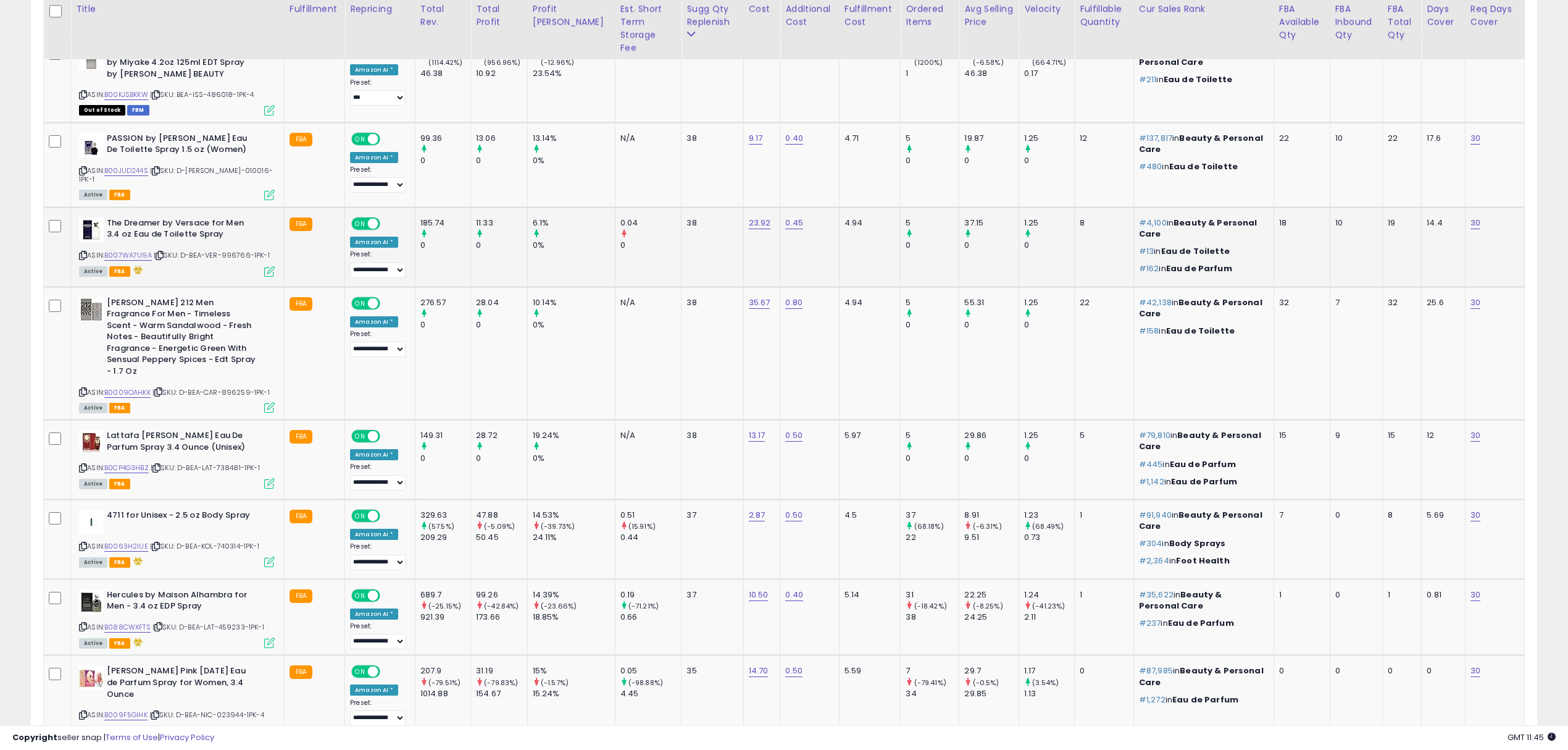
click at [231, 217] on div "ASIN: B007WA7U9A | SKU: D-BEA-VER-996766-1PK-1 Active FBA" at bounding box center [176, 246] width 195 height 58
click at [233, 250] on span "| SKU: D-BEA-VER-996766-1PK-1" at bounding box center [212, 255] width 116 height 10
click at [240, 388] on span "| SKU: D-BEA-CAR-896259-1PK-1" at bounding box center [211, 392] width 117 height 10
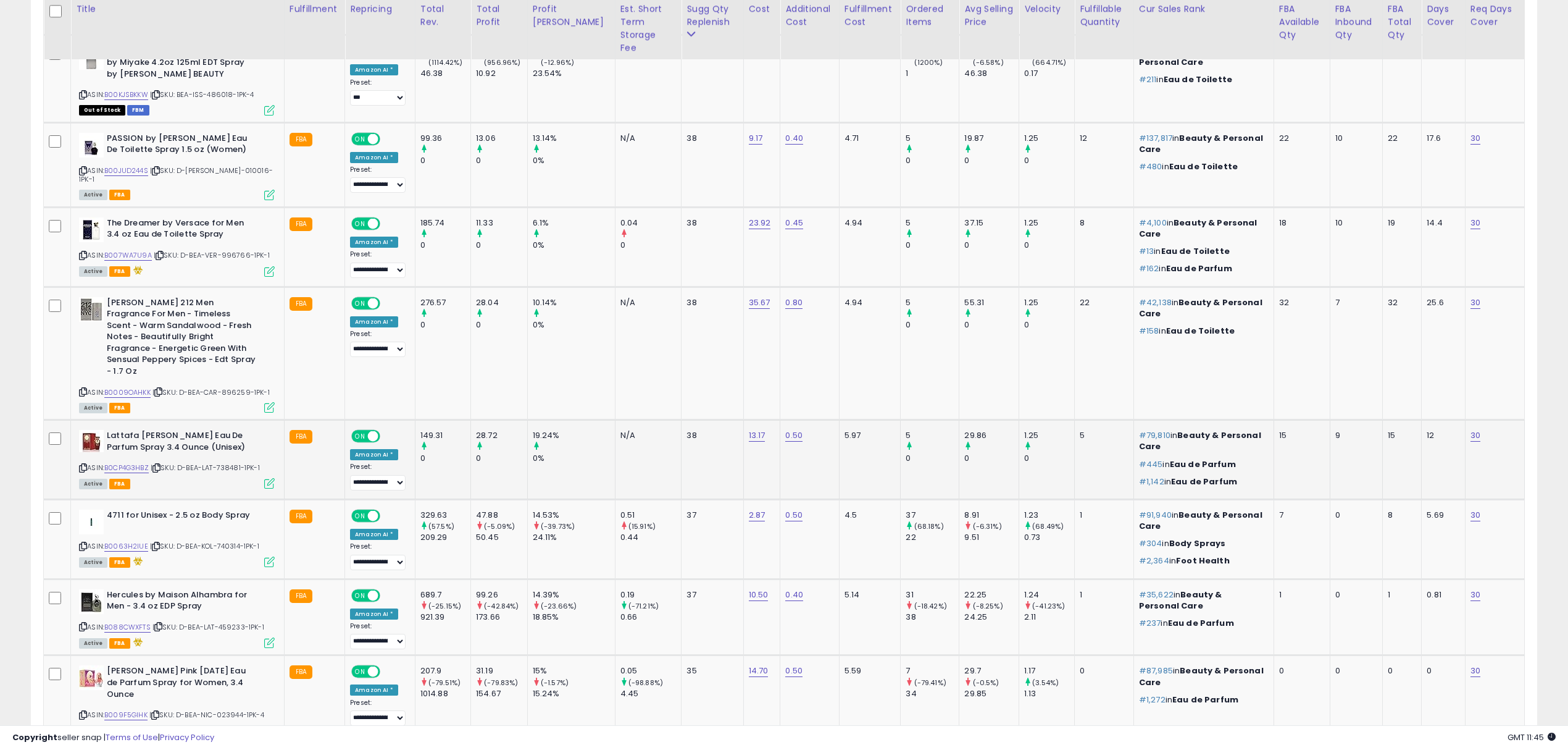
click at [240, 463] on span "| SKU: D-BEA-LAT-738481-1PK-1" at bounding box center [205, 468] width 109 height 10
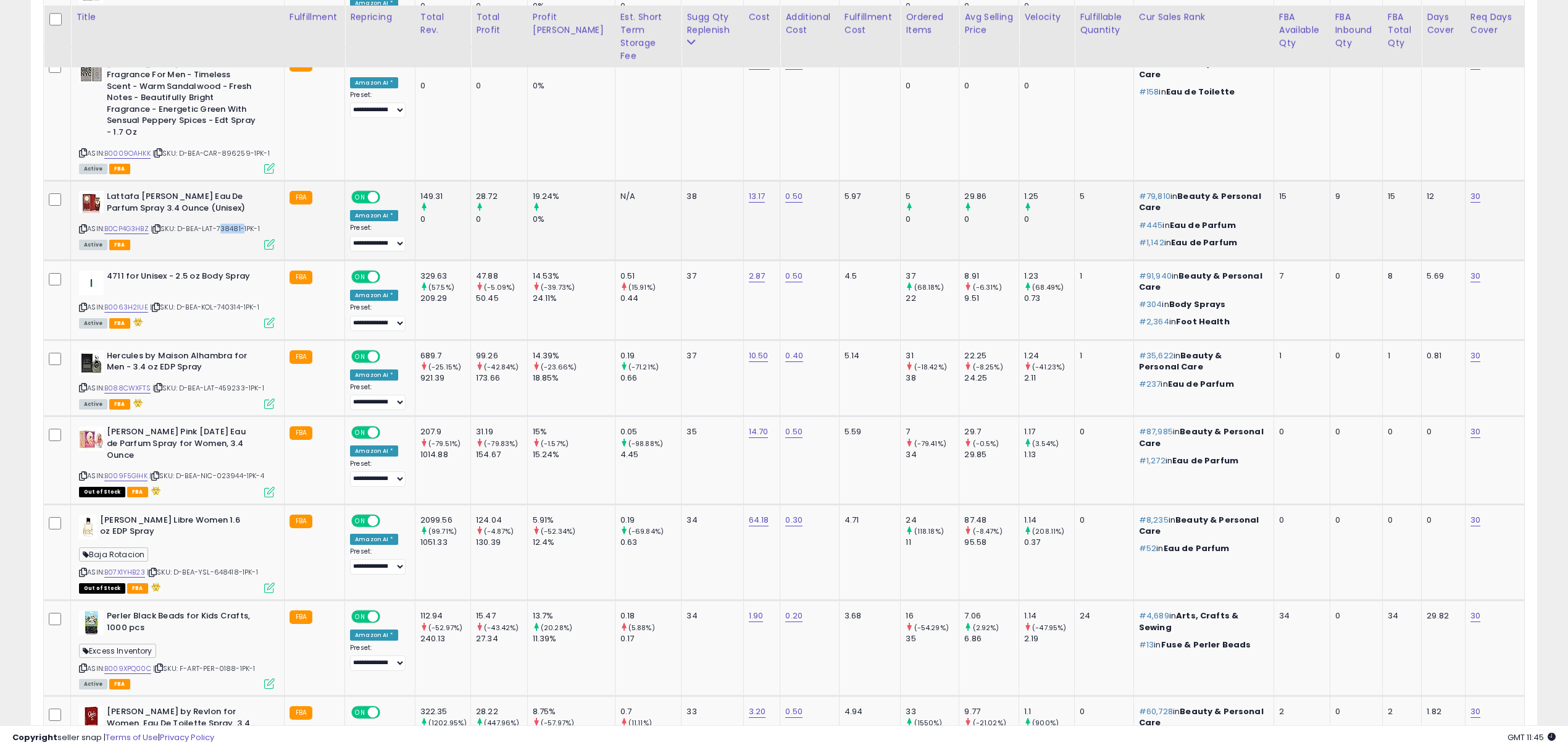
scroll to position [1769, 0]
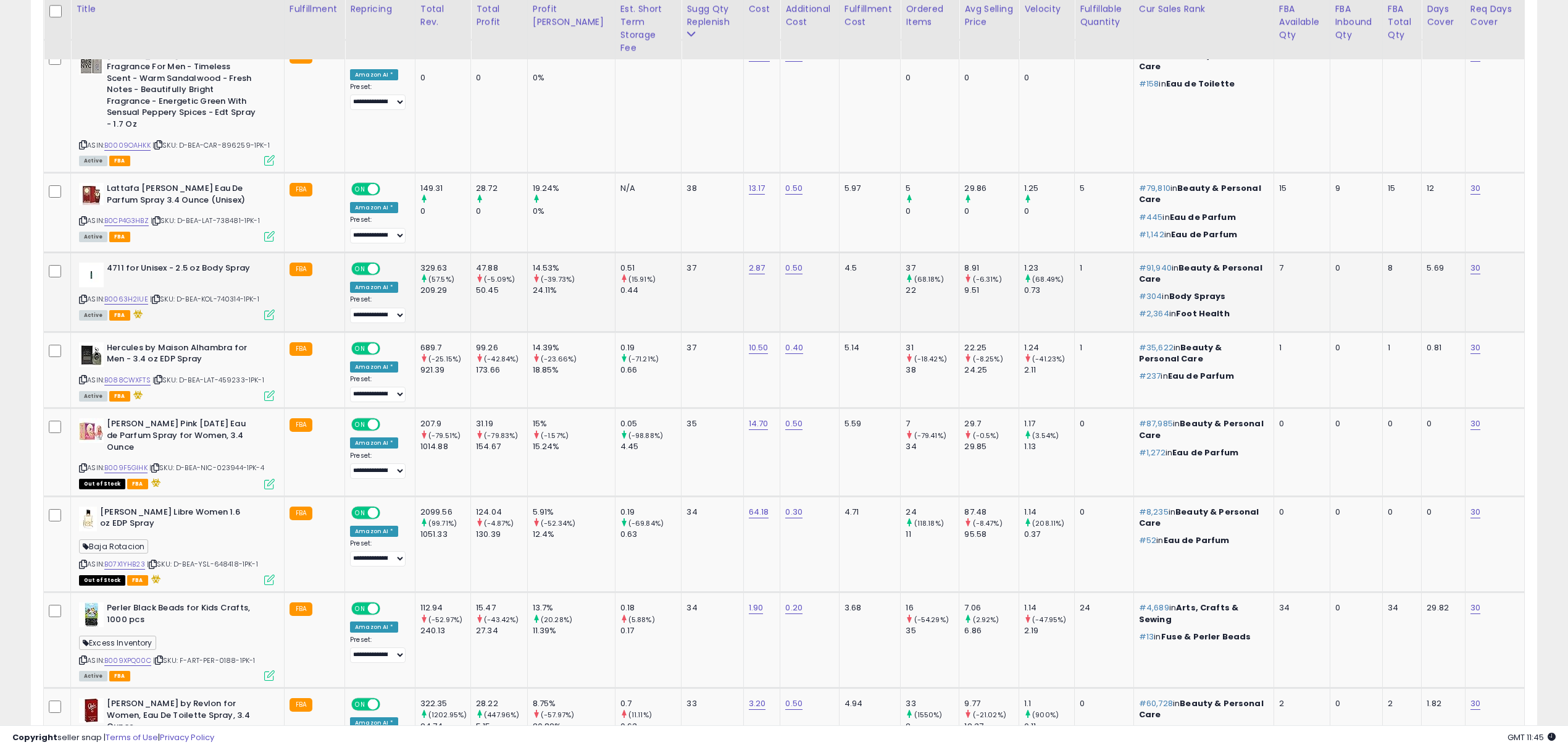
click at [233, 263] on div "ASIN: B0063H2IUE | SKU: D-BEA-KOL-740314-1PK-1 Active FBA" at bounding box center [176, 291] width 195 height 57
click at [233, 375] on span "| SKU: D-BEA-LAT-459233-1PK-1" at bounding box center [208, 379] width 112 height 10
click at [236, 418] on div "ASIN: B009F5GIHK | SKU: D-BEA-NIC-023944-1PK-4 Out of Stock FBA" at bounding box center [176, 453] width 195 height 69
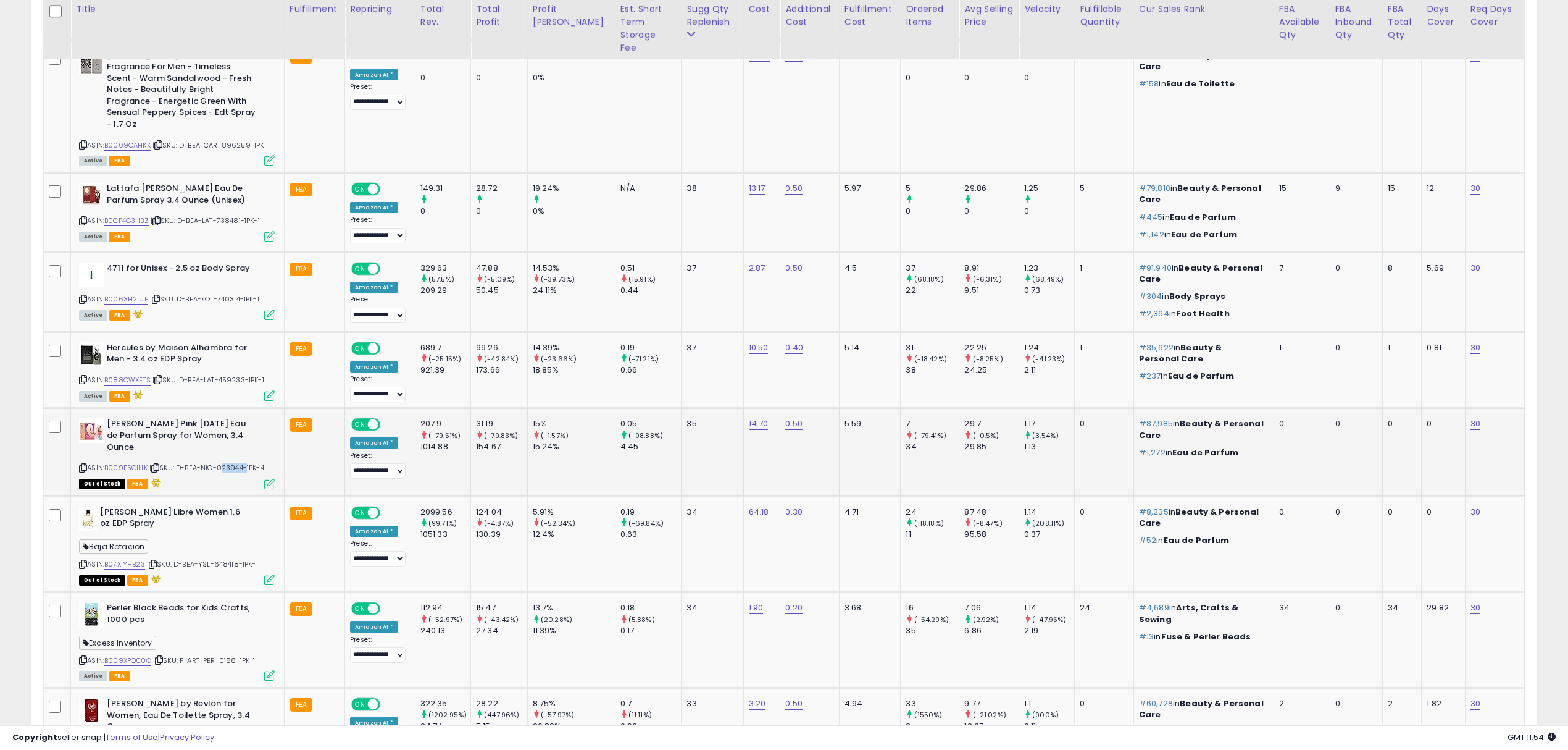
click at [236, 418] on div "ASIN: B009F5GIHK | SKU: D-BEA-NIC-023944-1PK-4 Out of Stock FBA" at bounding box center [176, 453] width 195 height 69
click at [223, 559] on span "| SKU: D-BEA-YSL-648418-1PK-1" at bounding box center [203, 564] width 111 height 10
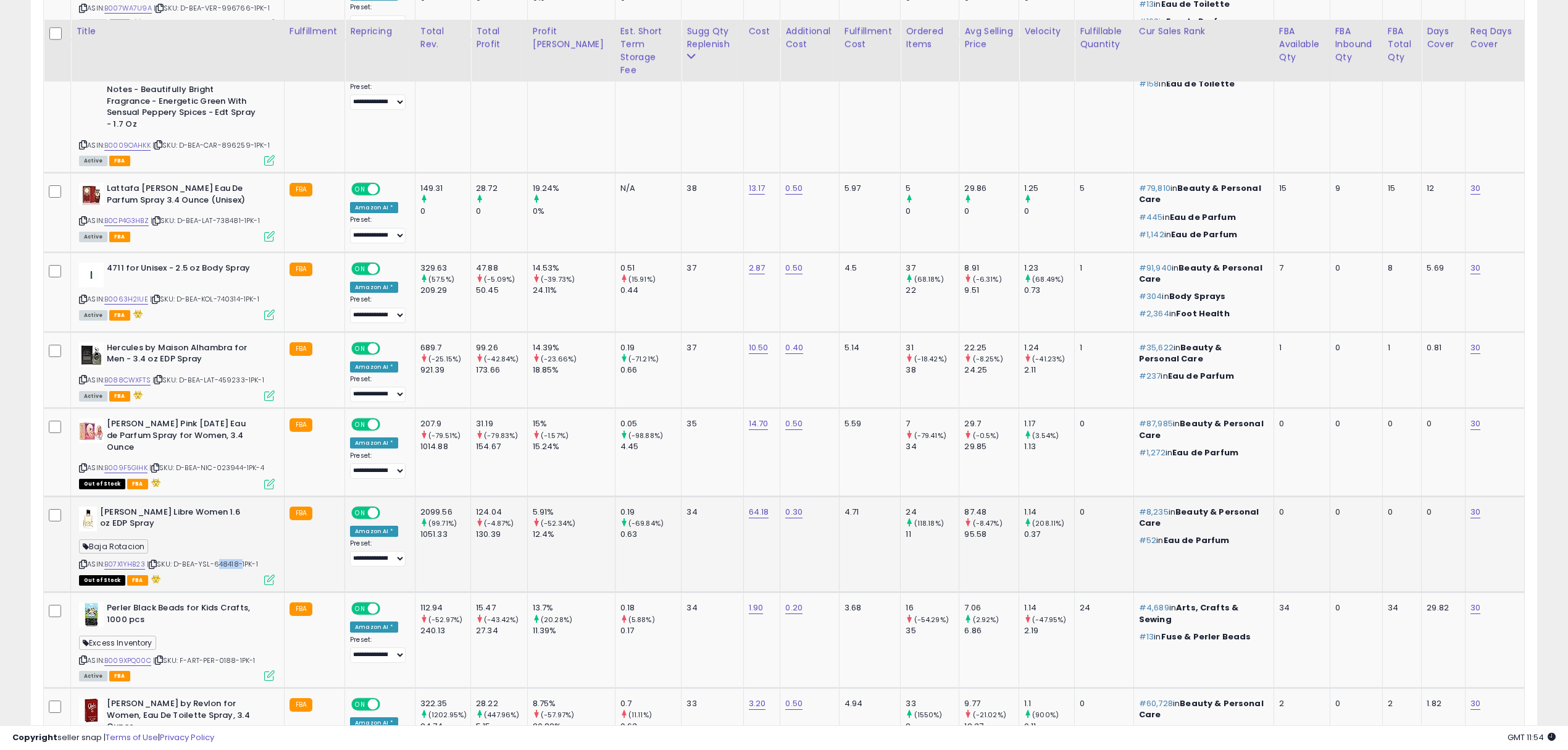
scroll to position [2017, 0]
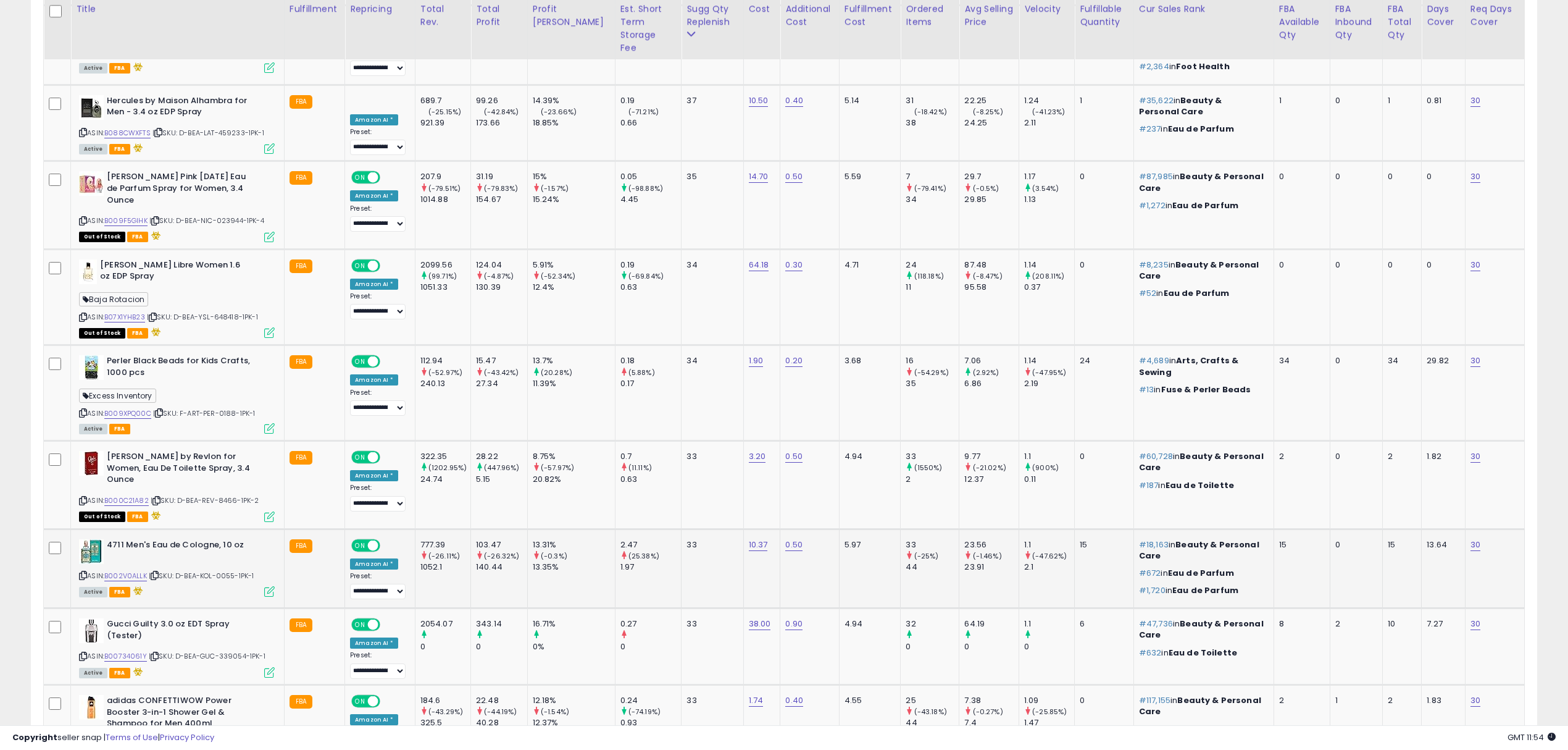
click at [227, 539] on div "ASIN: B002V0ALLK | SKU: D-BEA-KOL-0055-1PK-1 Active FBA" at bounding box center [176, 567] width 195 height 57
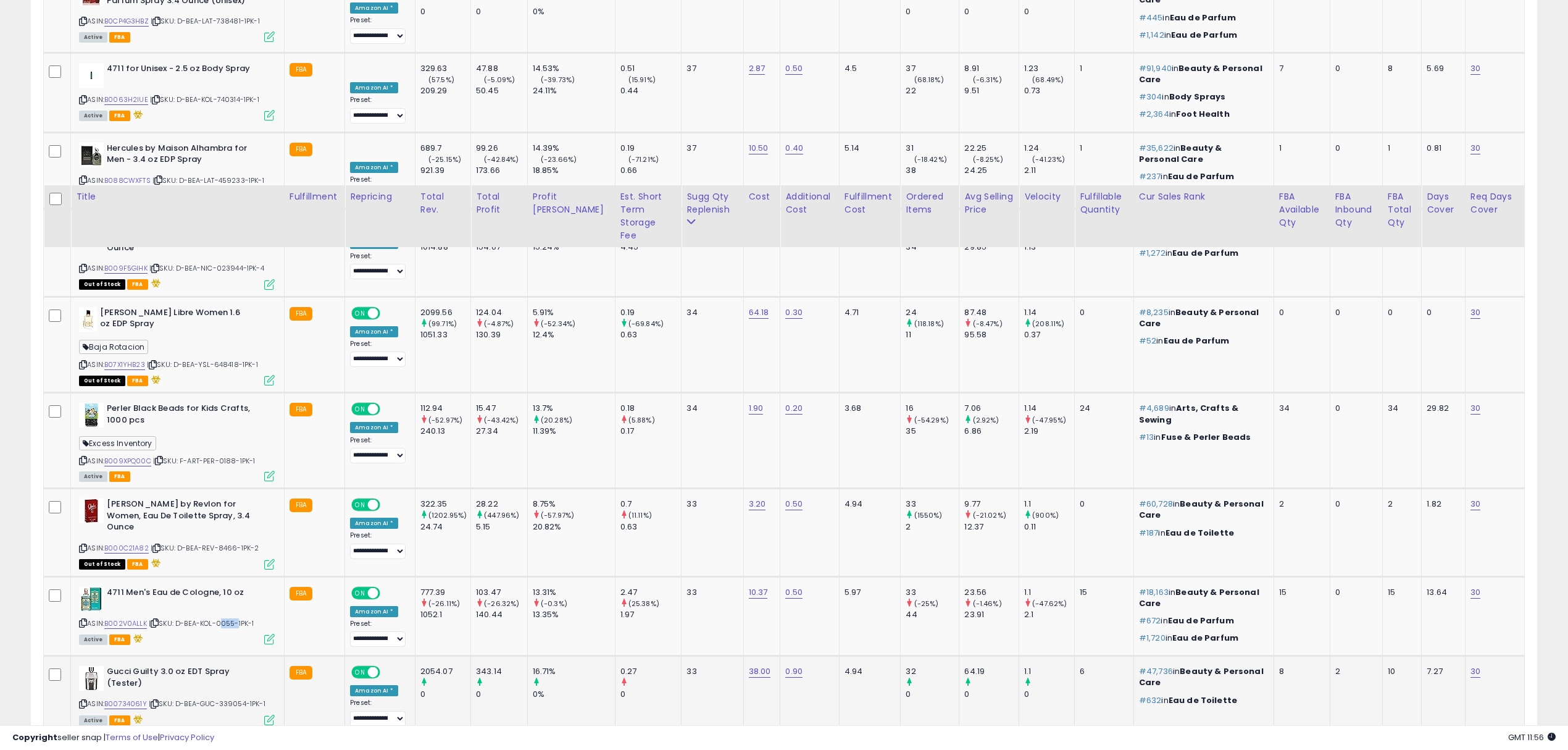
scroll to position [2157, 0]
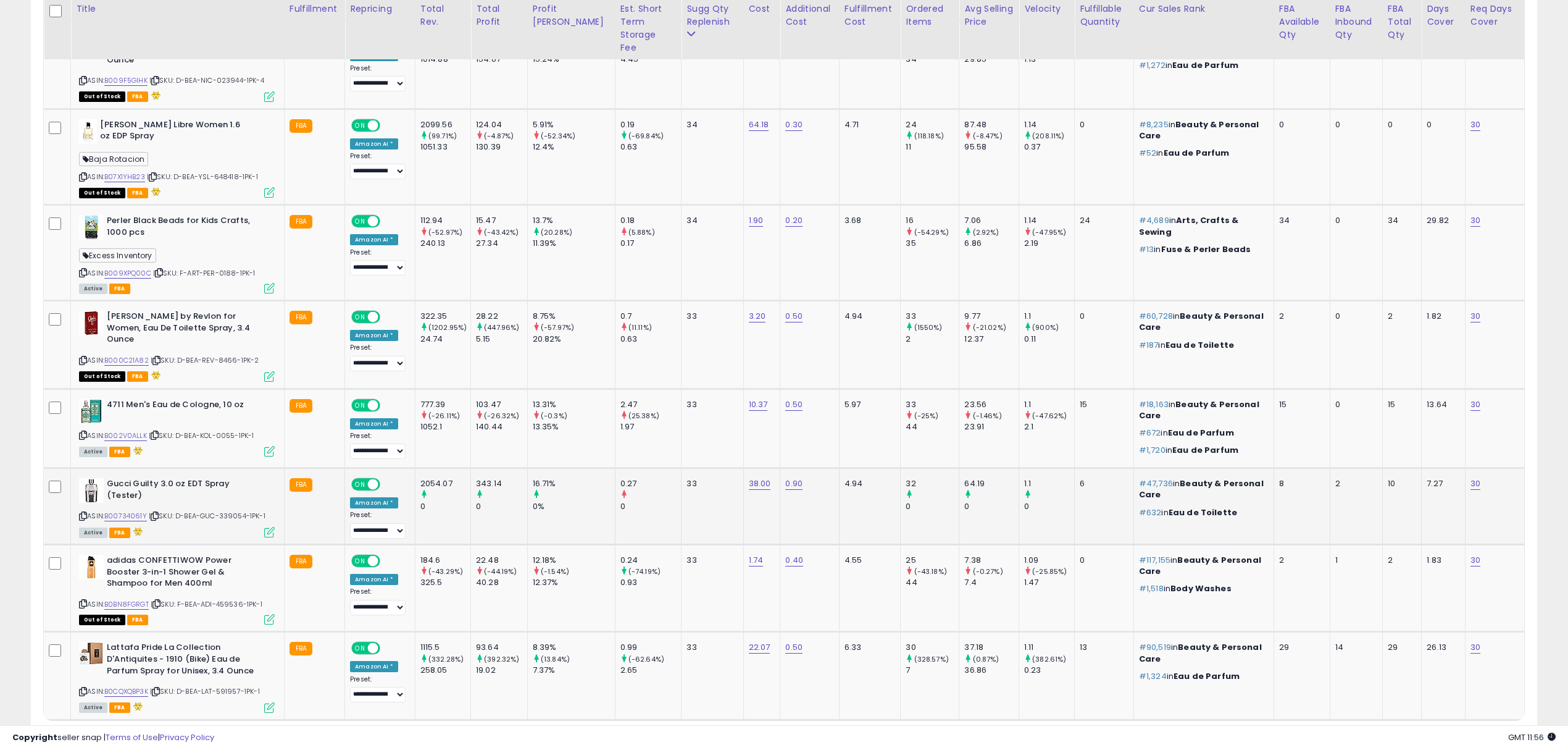
click at [229, 478] on div "ASIN: B00734061Y | SKU: D-BEA-GUC-339054-1PK-1 Active FBA" at bounding box center [176, 507] width 195 height 58
click at [233, 599] on span "| SKU: F-BEA-ADI-459536-1PK-1" at bounding box center [206, 604] width 112 height 10
click at [231, 686] on span "| SKU: D-BEA-LAT-591957-1PK-1" at bounding box center [205, 691] width 110 height 10
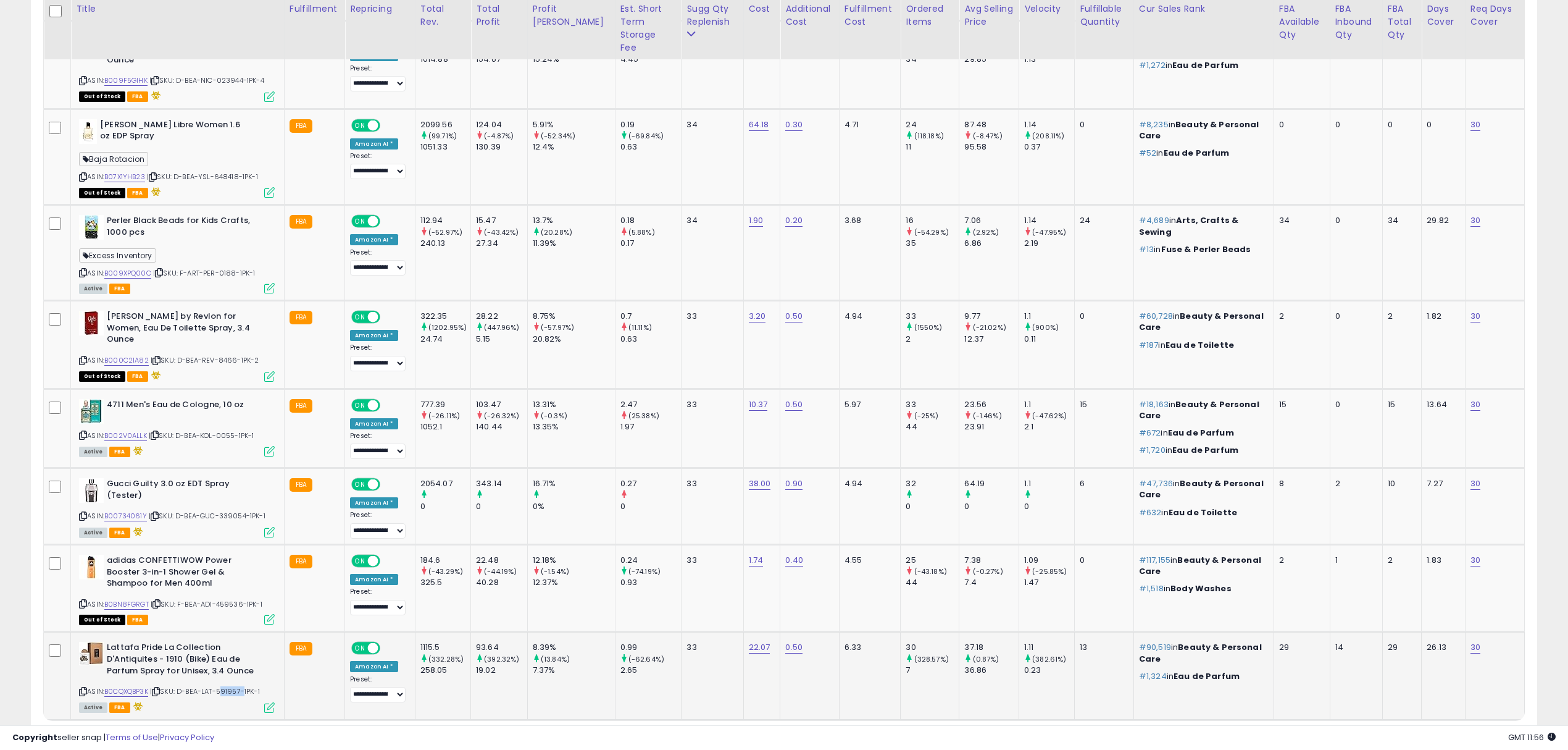
click at [231, 686] on span "| SKU: D-BEA-LAT-591957-1PK-1" at bounding box center [205, 691] width 110 height 10
click at [1441, 733] on link "7" at bounding box center [1451, 743] width 22 height 21
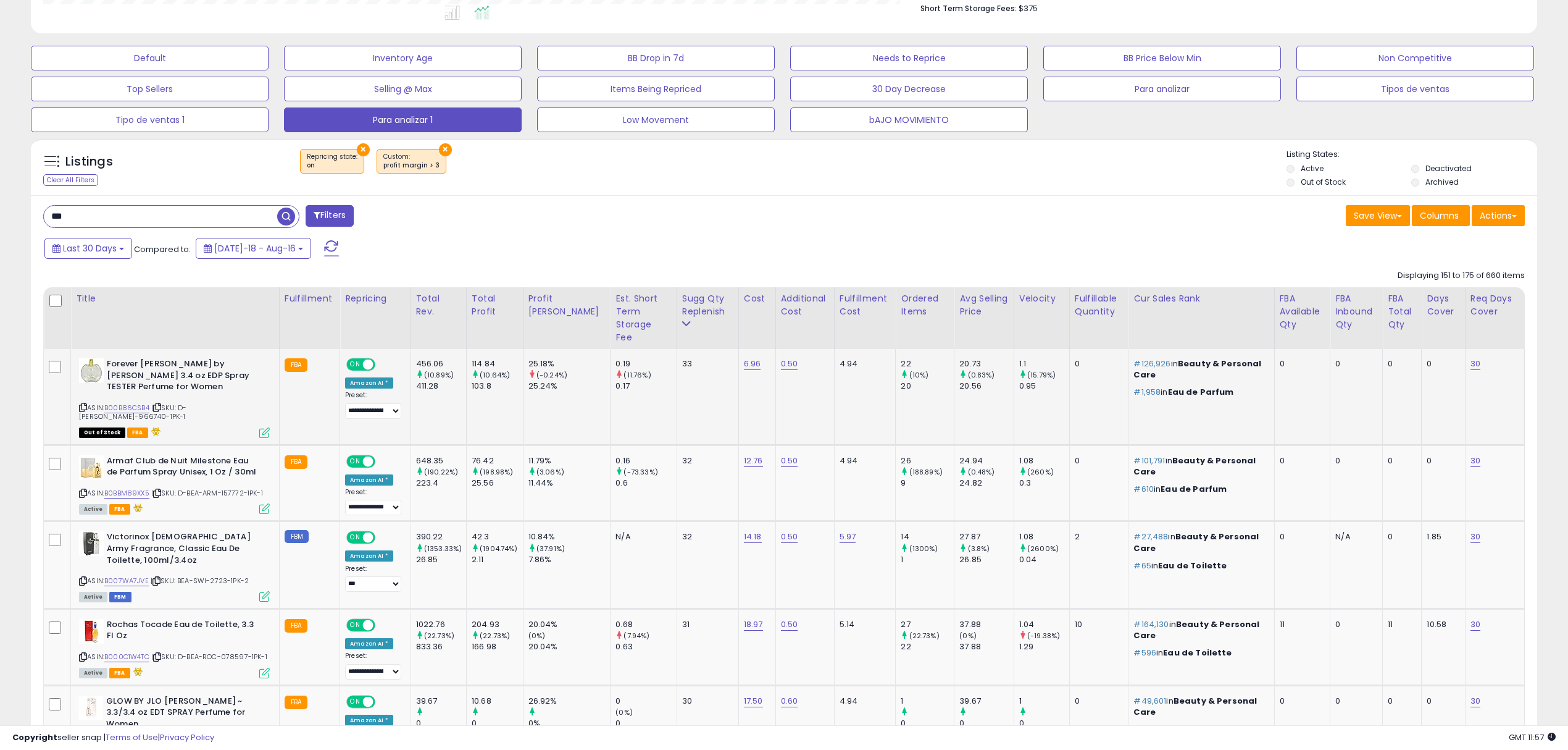
scroll to position [452, 0]
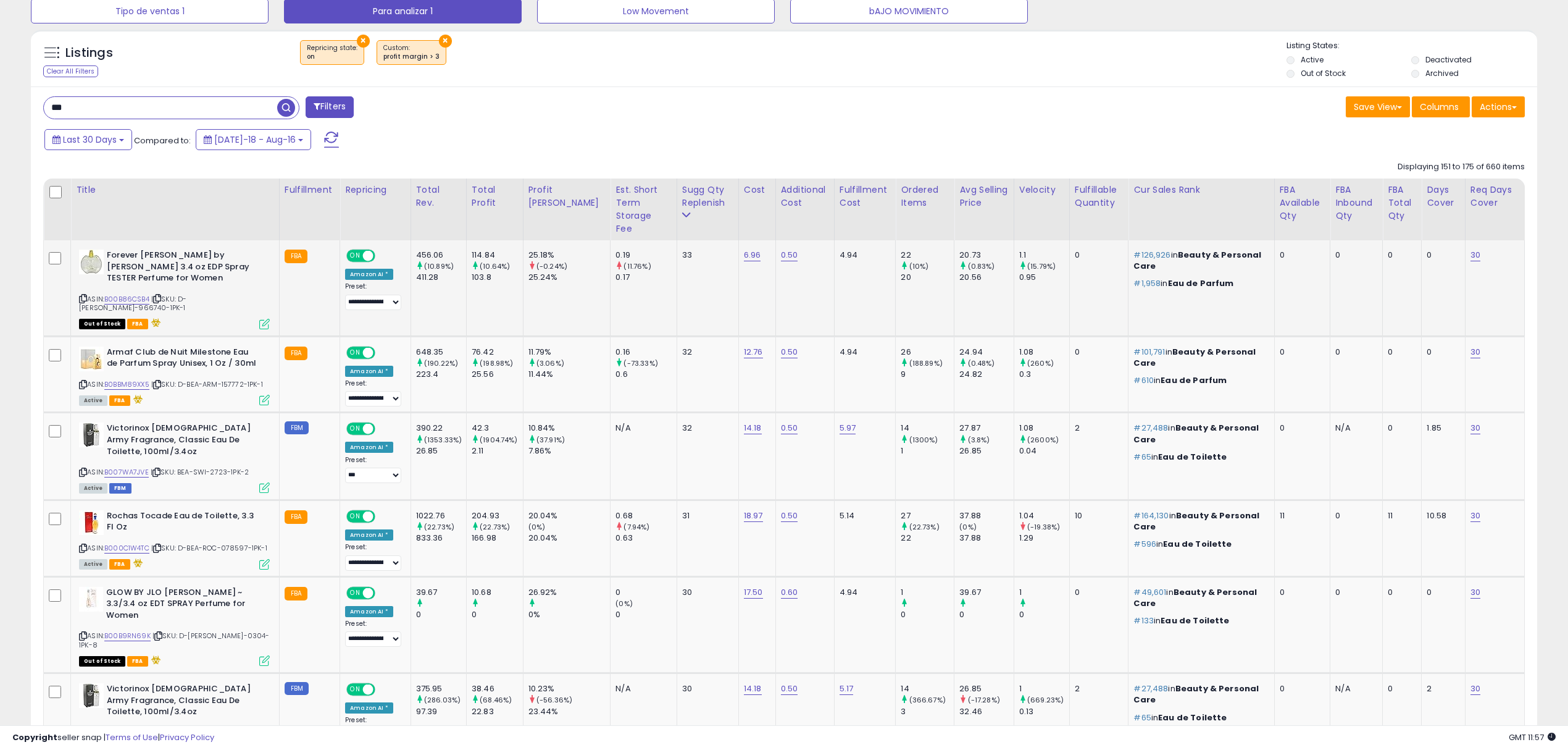
click at [187, 294] on span "| SKU: D-BEA-ELI-966740-1PK-1" at bounding box center [132, 303] width 107 height 18
click at [237, 359] on div "ASIN: B0BBM89XX5 | SKU: D-BEA-ARM-157772-1PK-1 Active FBA" at bounding box center [174, 376] width 191 height 58
click at [225, 467] on span "| SKU: BEA-SWI-2723-1PK-2" at bounding box center [199, 472] width 98 height 10
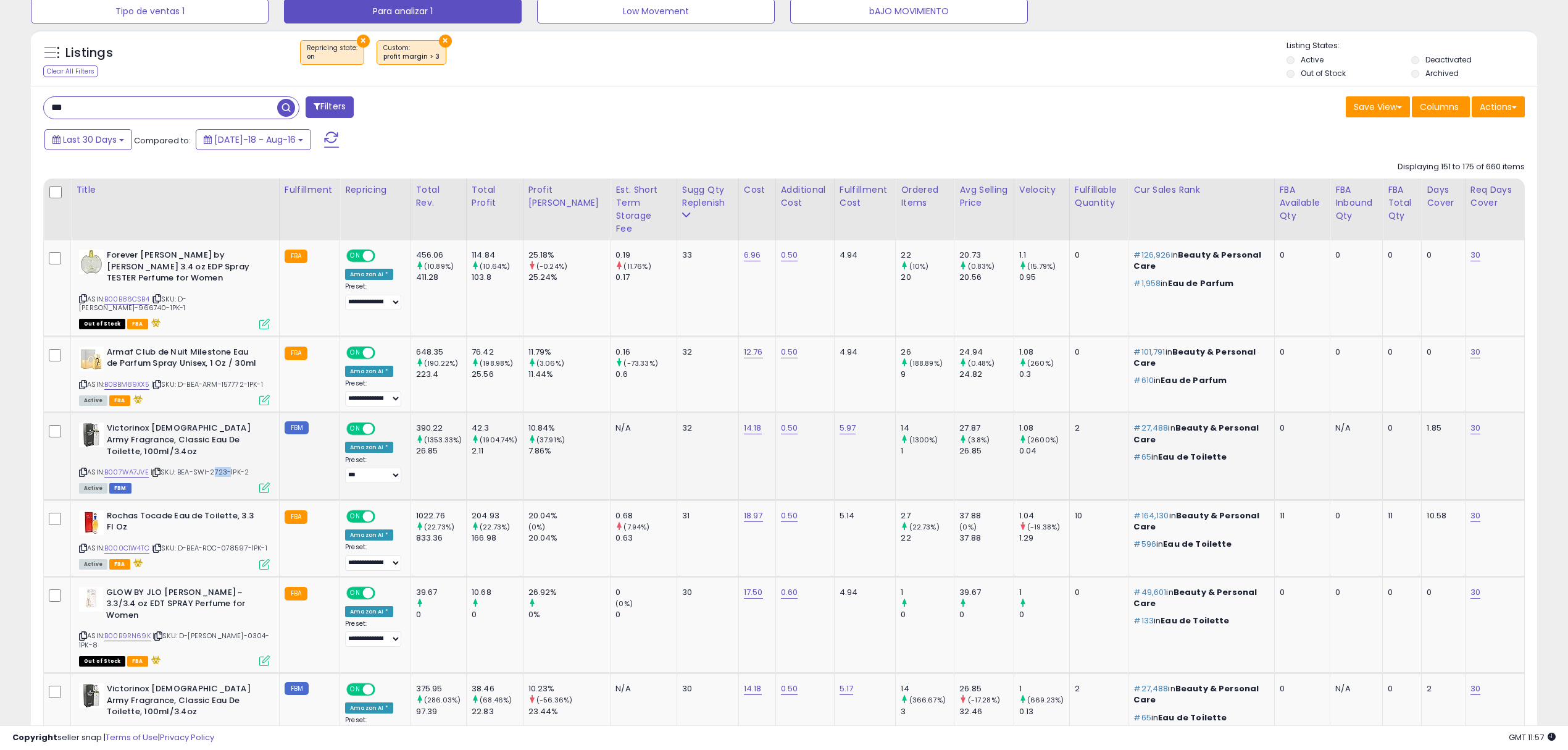
click at [225, 467] on span "| SKU: BEA-SWI-2723-1PK-2" at bounding box center [199, 472] width 98 height 10
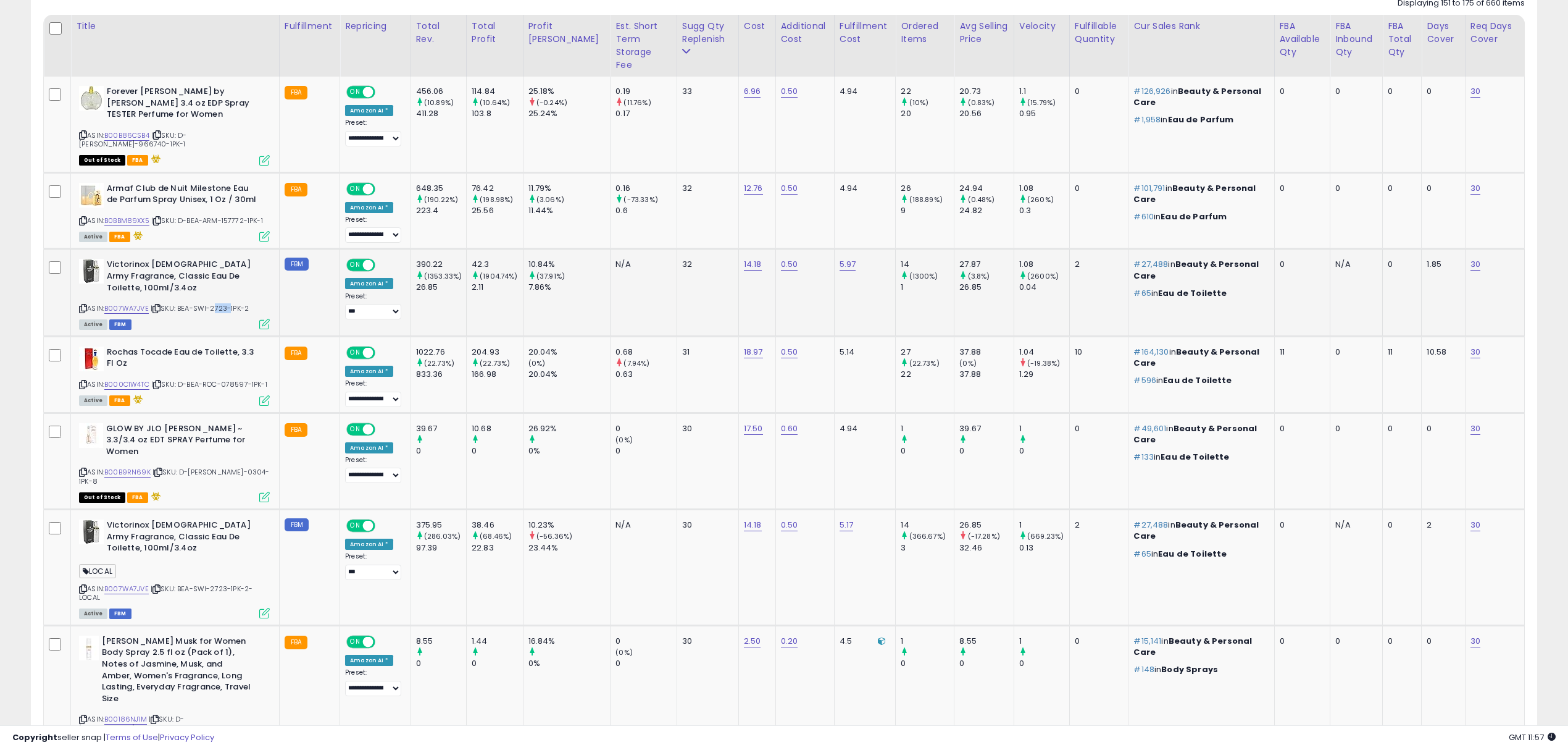
scroll to position [616, 0]
click at [236, 379] on span "| SKU: D-BEA-ROC-078597-1PK-1" at bounding box center [209, 383] width 116 height 10
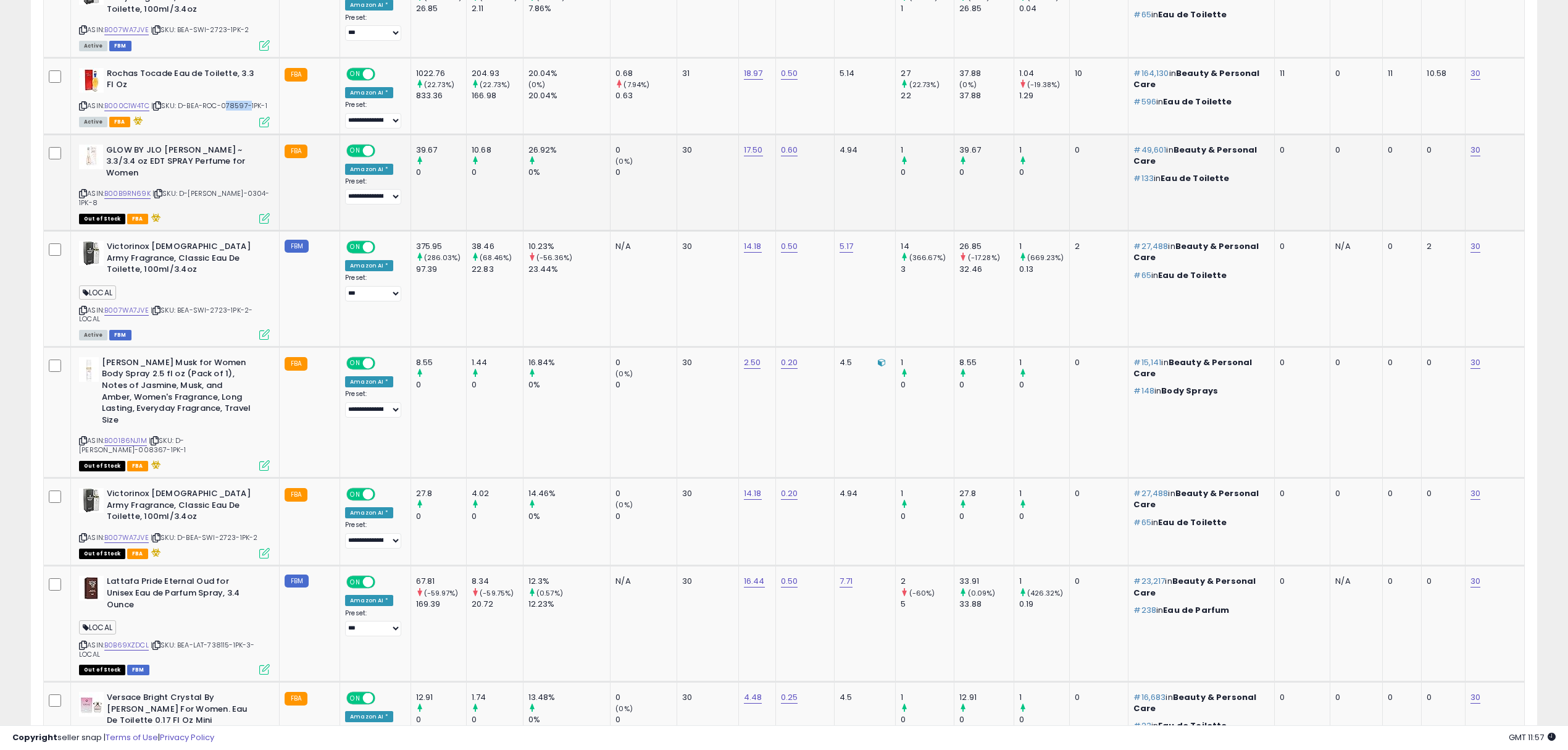
scroll to position [781, 0]
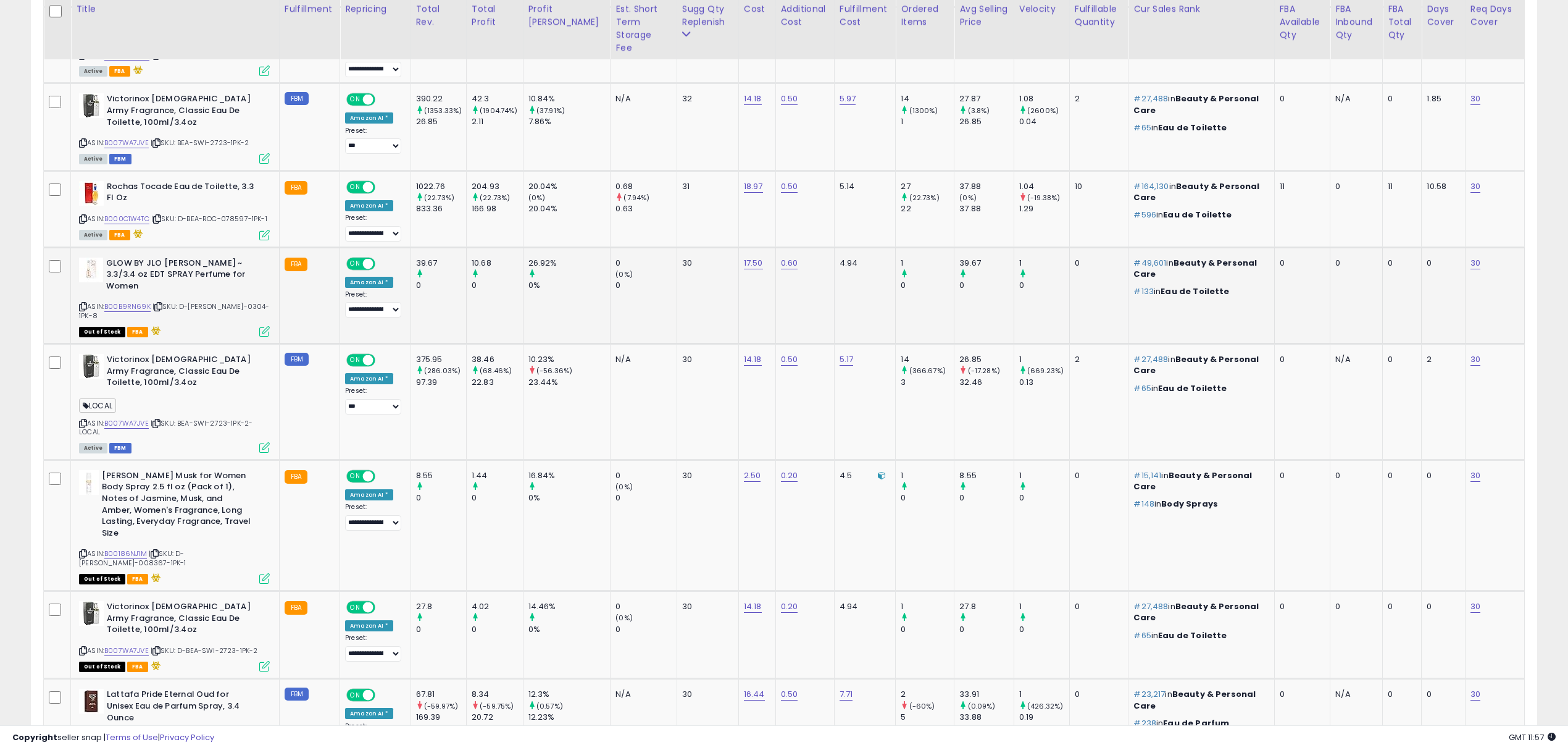
click at [223, 282] on div "ASIN: B00B9RN69K | SKU: D-BEA-JEN-0304-1PK-8 Out of Stock FBA" at bounding box center [174, 297] width 191 height 79
click at [230, 301] on span "| SKU: D-BEA-JEN-0304-1PK-8" at bounding box center [174, 310] width 191 height 18
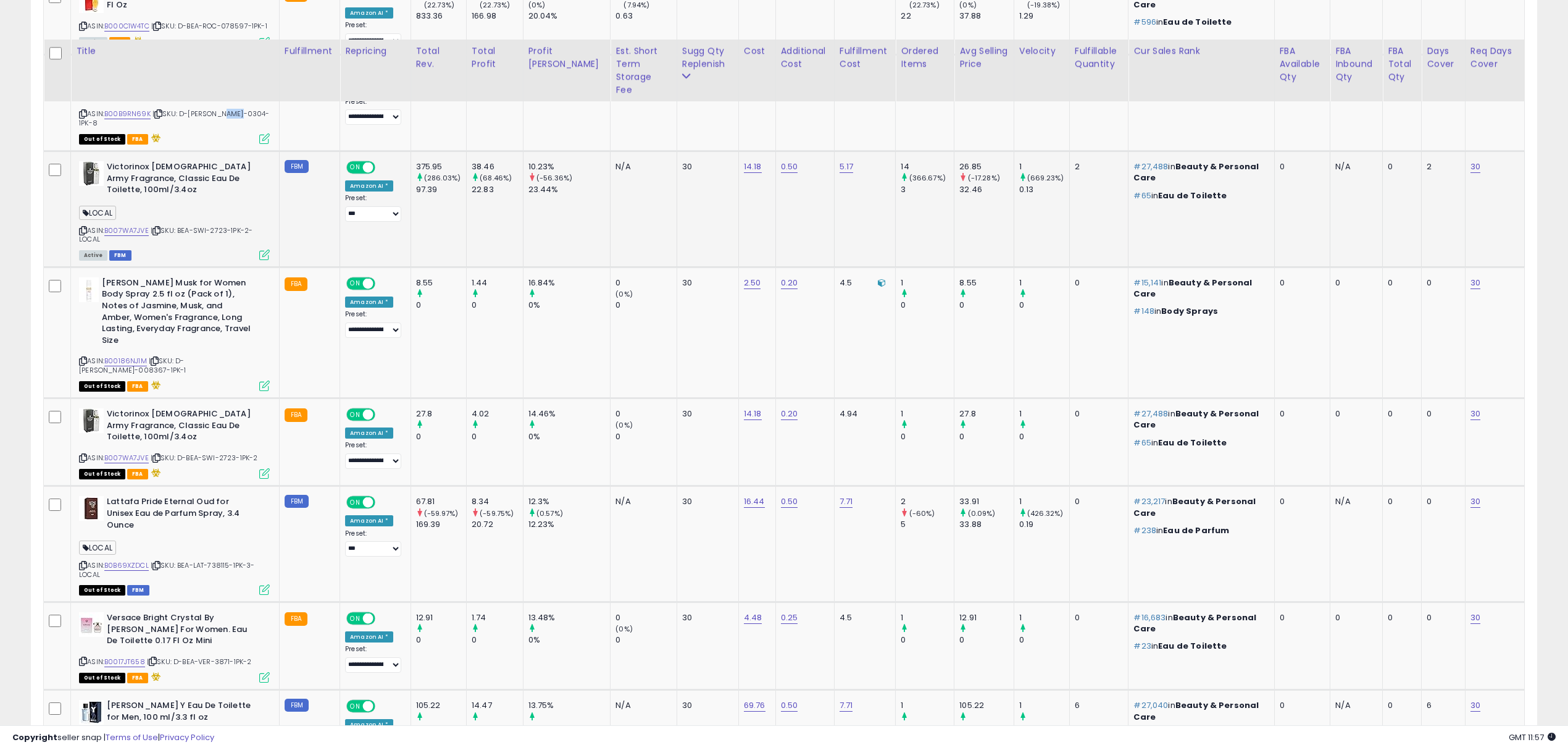
scroll to position [1028, 0]
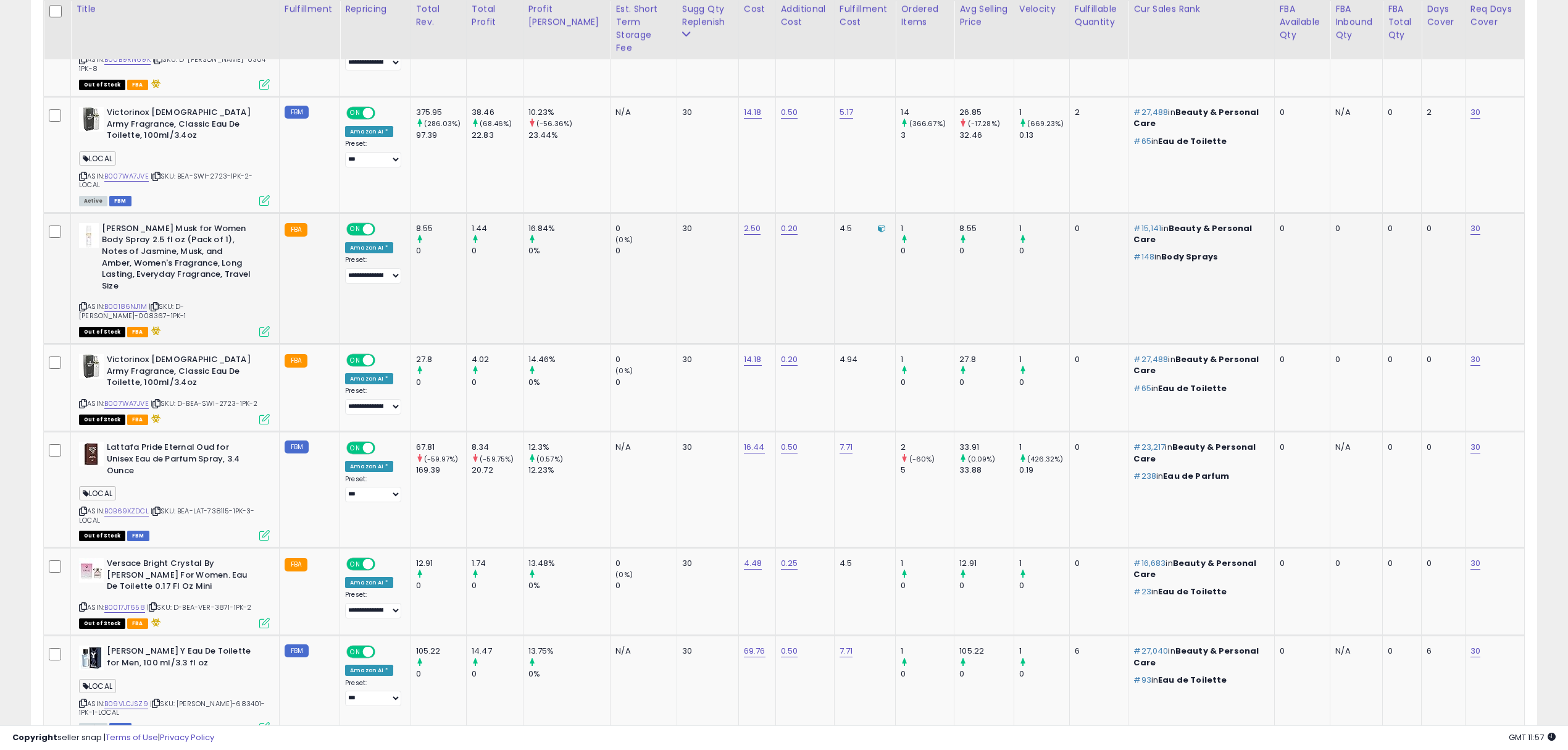
click at [186, 301] on span "| SKU: D-BEA-JOV-008367-1PK-1" at bounding box center [132, 310] width 107 height 18
drag, startPoint x: 231, startPoint y: 241, endPoint x: 259, endPoint y: 219, distance: 35.6
click at [186, 301] on span "| SKU: D-BEA-JOV-008367-1PK-1" at bounding box center [132, 310] width 107 height 18
click at [221, 442] on div "ASIN: B0B69XZDCL | SKU: BEA-LAT-738115-1PK-3-LOCAL Out of Stock FBM" at bounding box center [174, 491] width 191 height 98
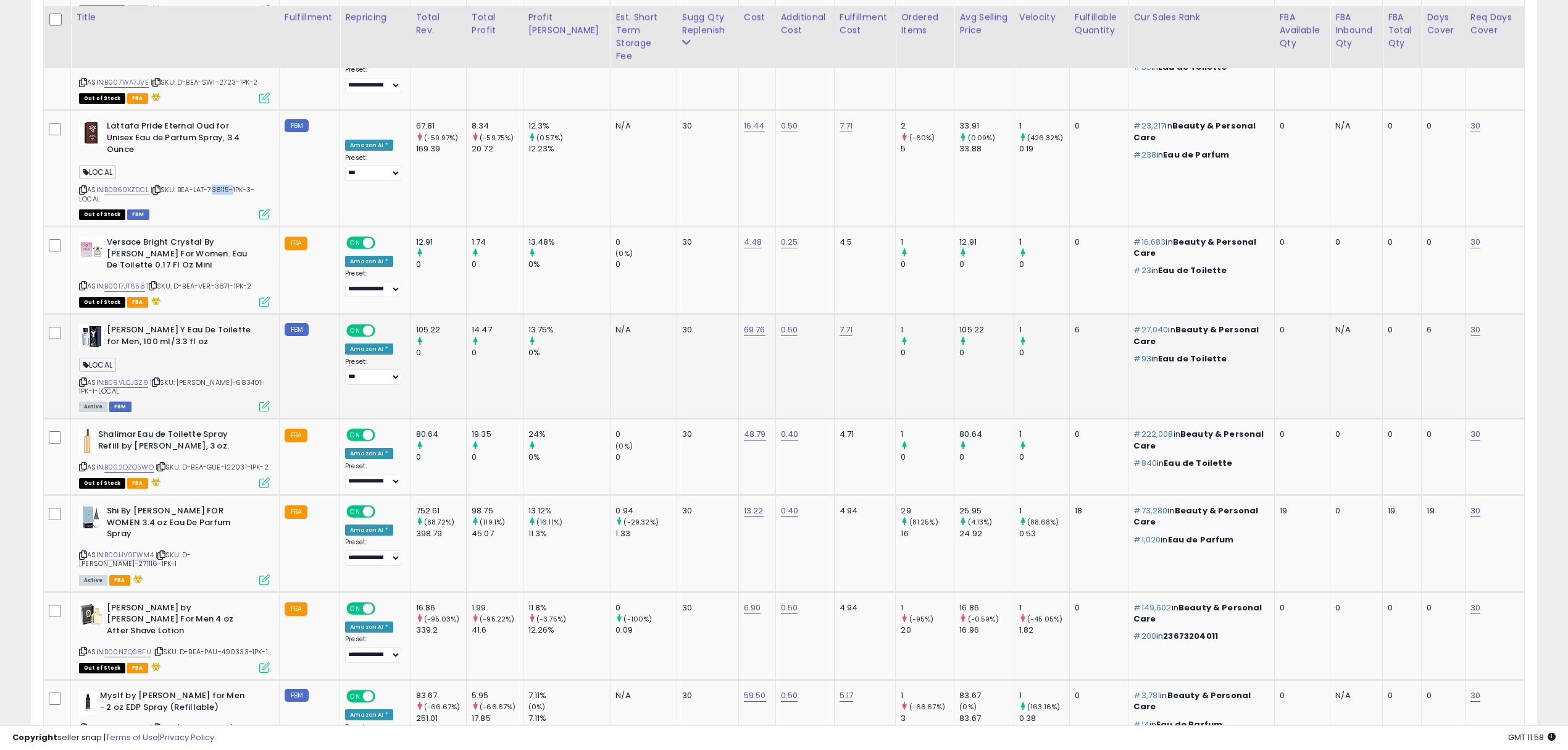
scroll to position [1357, 0]
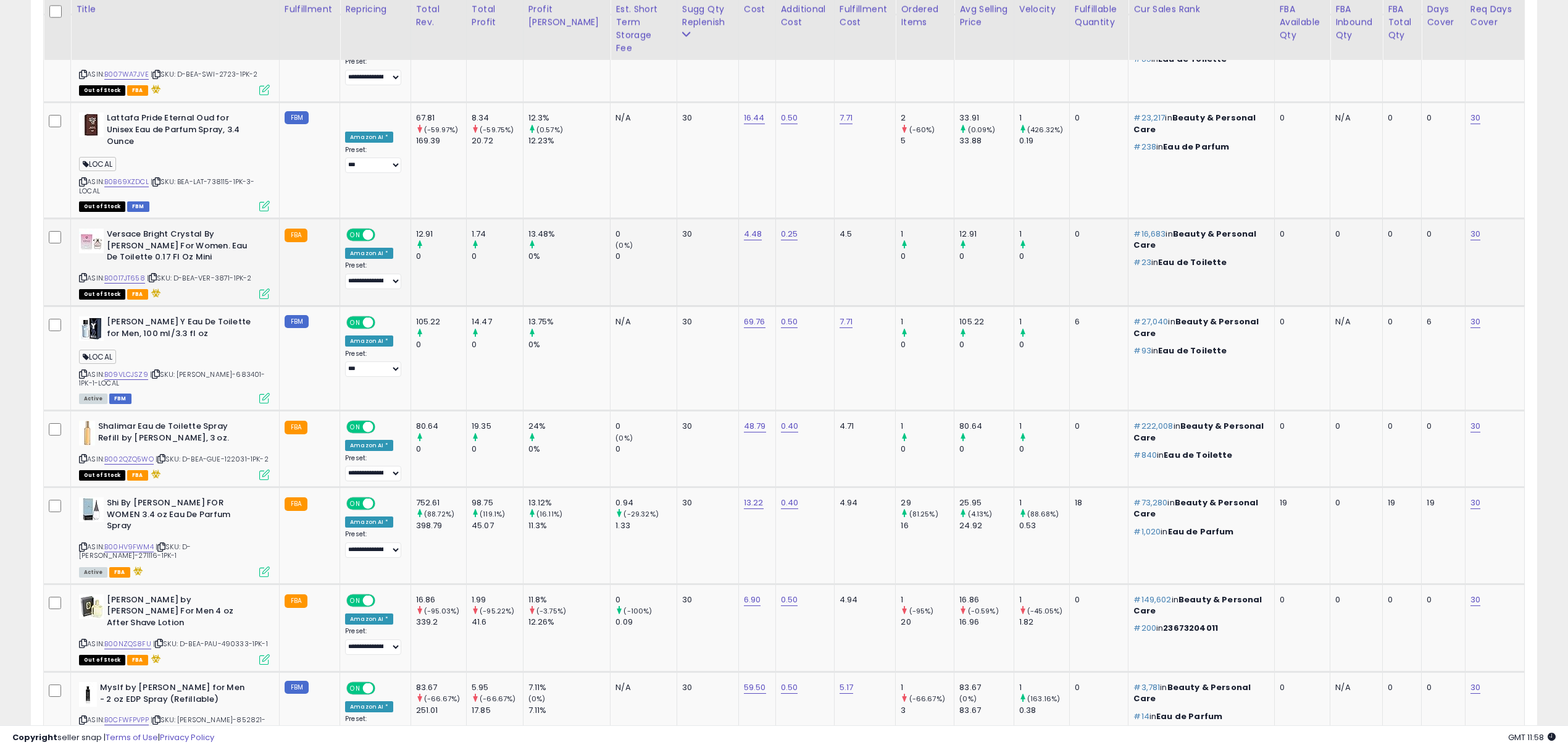
click at [223, 273] on span "| SKU: D-BEA-VER-3871-1PK-2" at bounding box center [199, 278] width 105 height 10
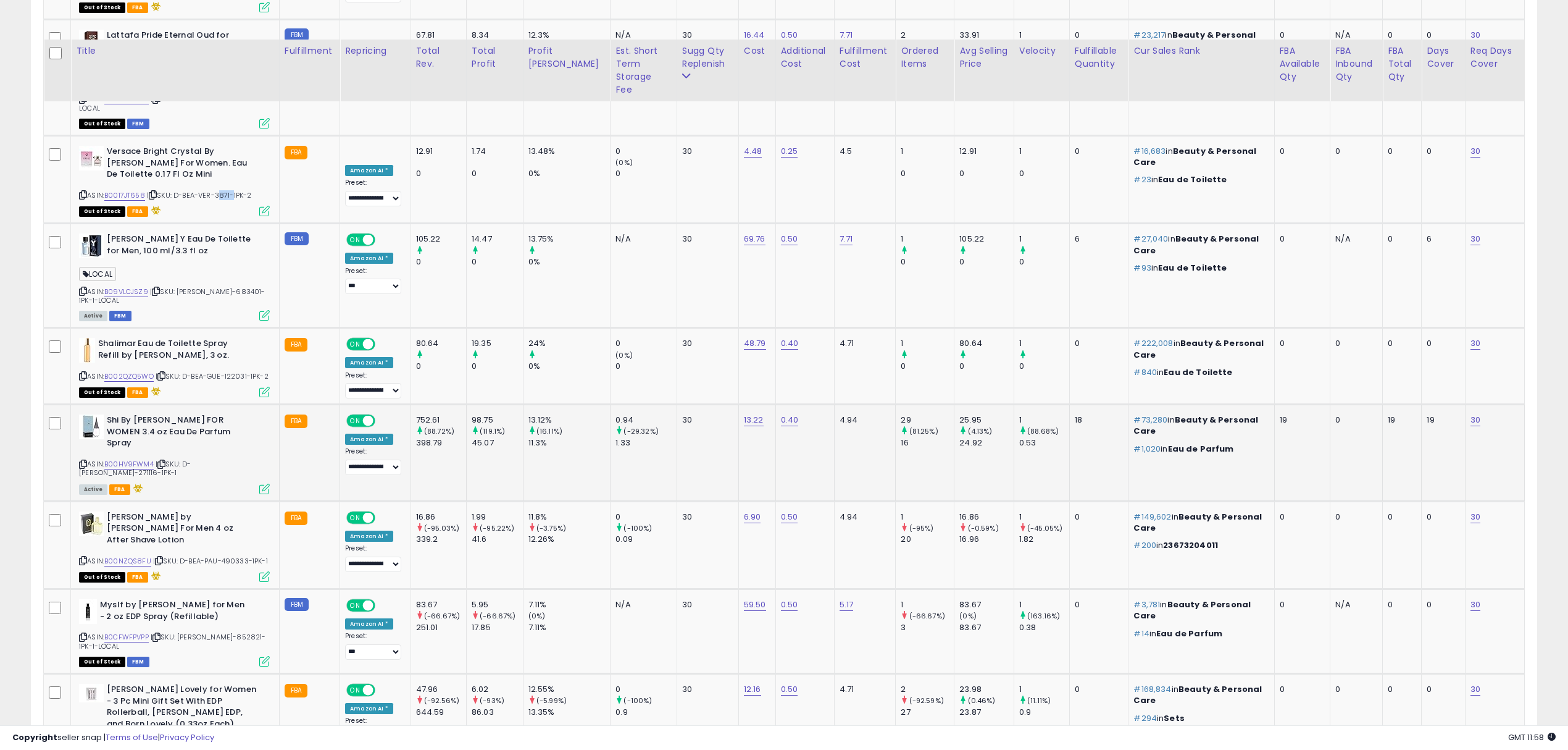
scroll to position [1605, 0]
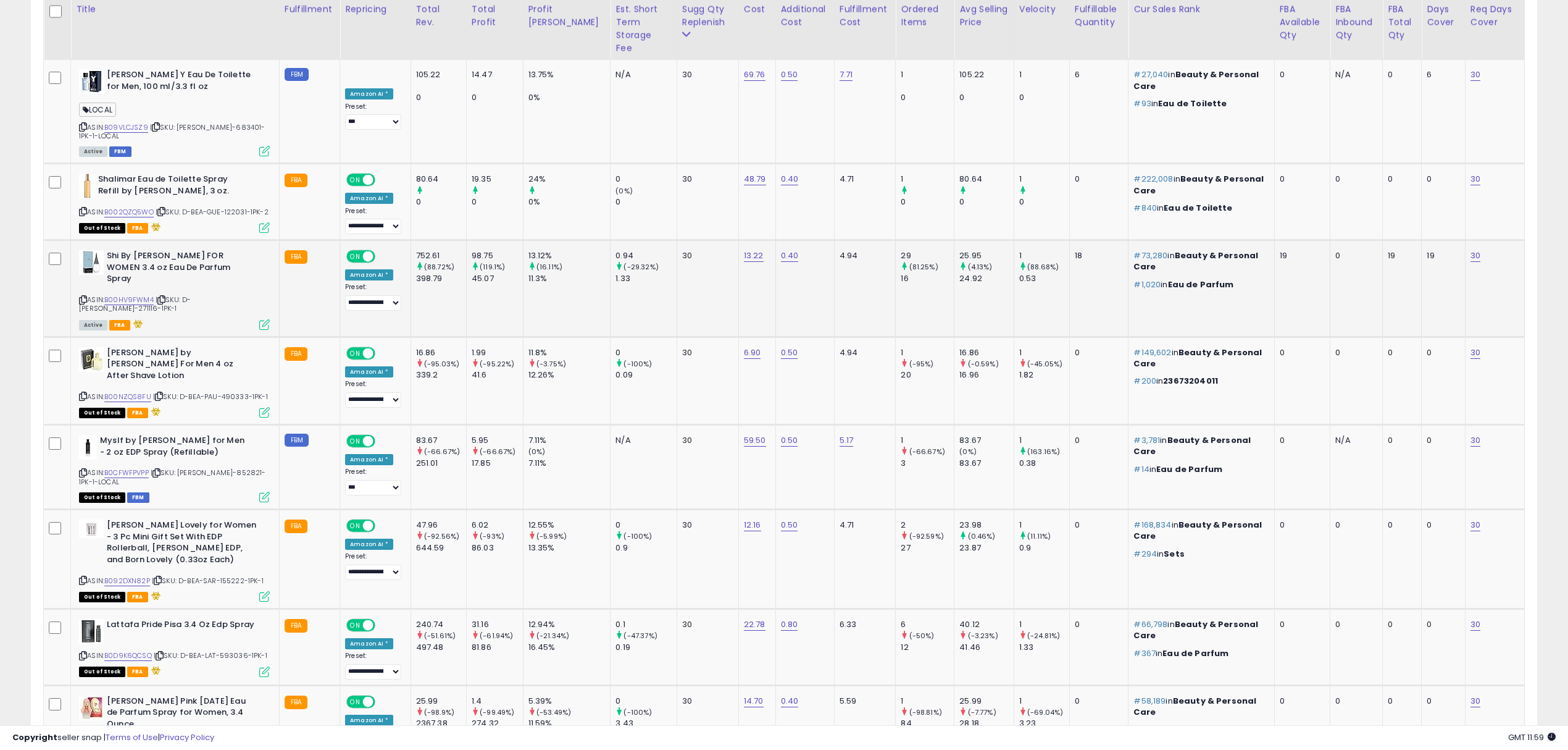
click at [191, 295] on span "| SKU: D-BEA-ALF-271116-1PK-1" at bounding box center [134, 303] width 112 height 18
click at [235, 207] on span "| SKU: D-BEA-GUE-122031-1PK-2" at bounding box center [212, 212] width 113 height 10
click at [191, 295] on span "| SKU: D-BEA-ALF-271116-1PK-1" at bounding box center [134, 303] width 112 height 18
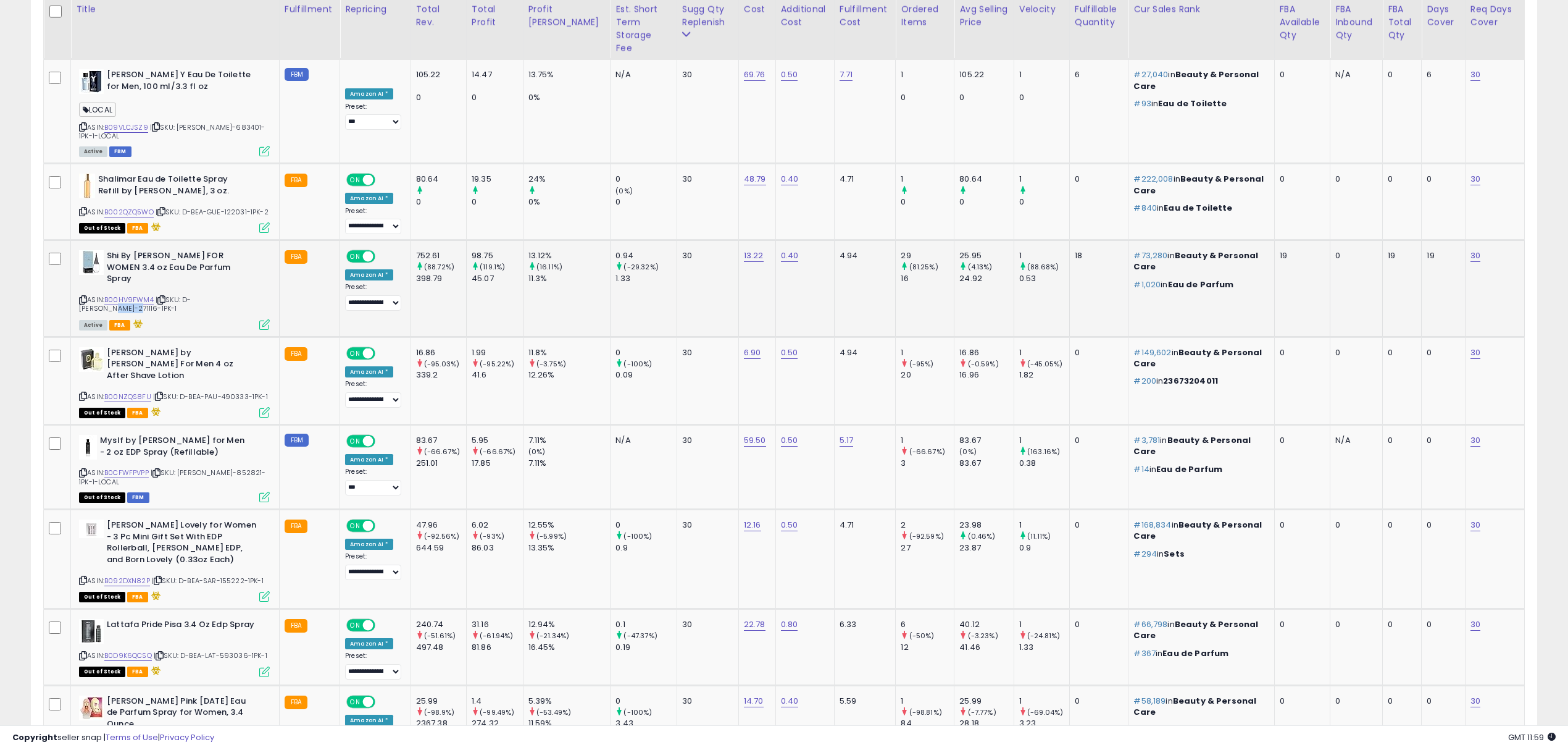
click at [191, 295] on span "| SKU: D-BEA-ALF-271116-1PK-1" at bounding box center [134, 303] width 112 height 18
click at [236, 392] on span "| SKU: D-BEA-PAU-490333-1PK-1" at bounding box center [210, 396] width 115 height 10
click at [225, 468] on span "| SKU: BEA-YVE-852821-1PK-1-LOCAL" at bounding box center [172, 476] width 187 height 18
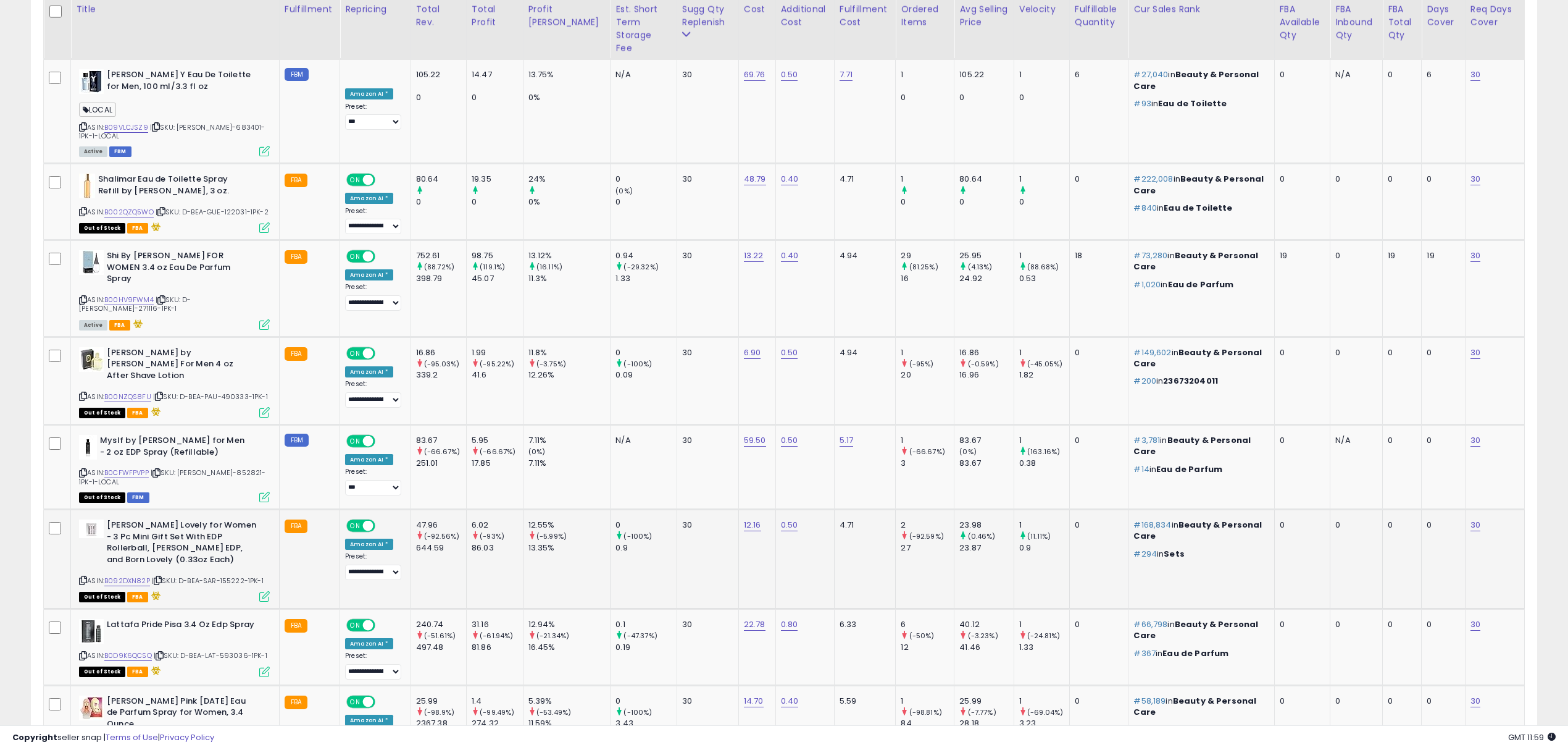
click at [237, 576] on span "| SKU: D-BEA-SAR-155222-1PK-1" at bounding box center [208, 580] width 112 height 10
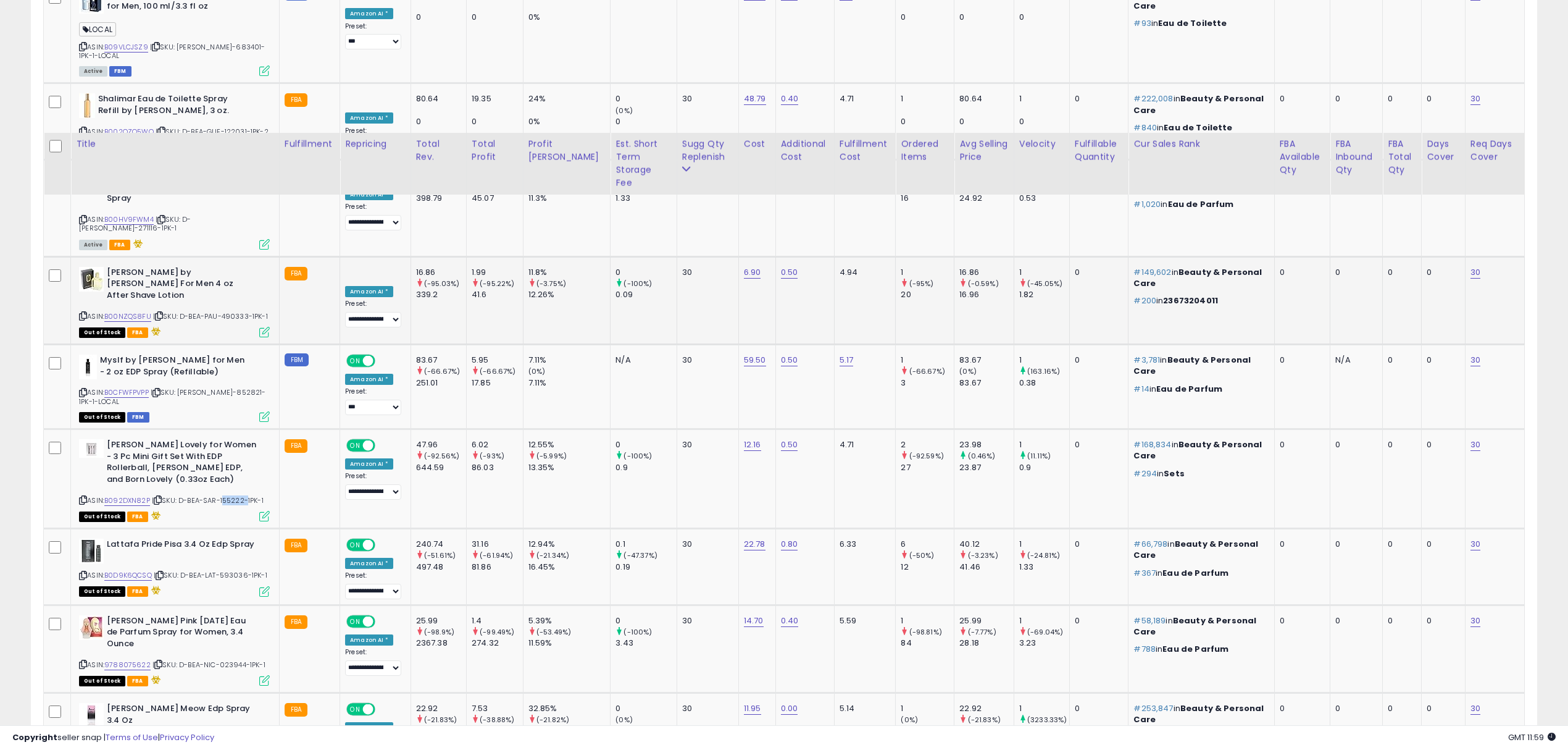
scroll to position [1852, 0]
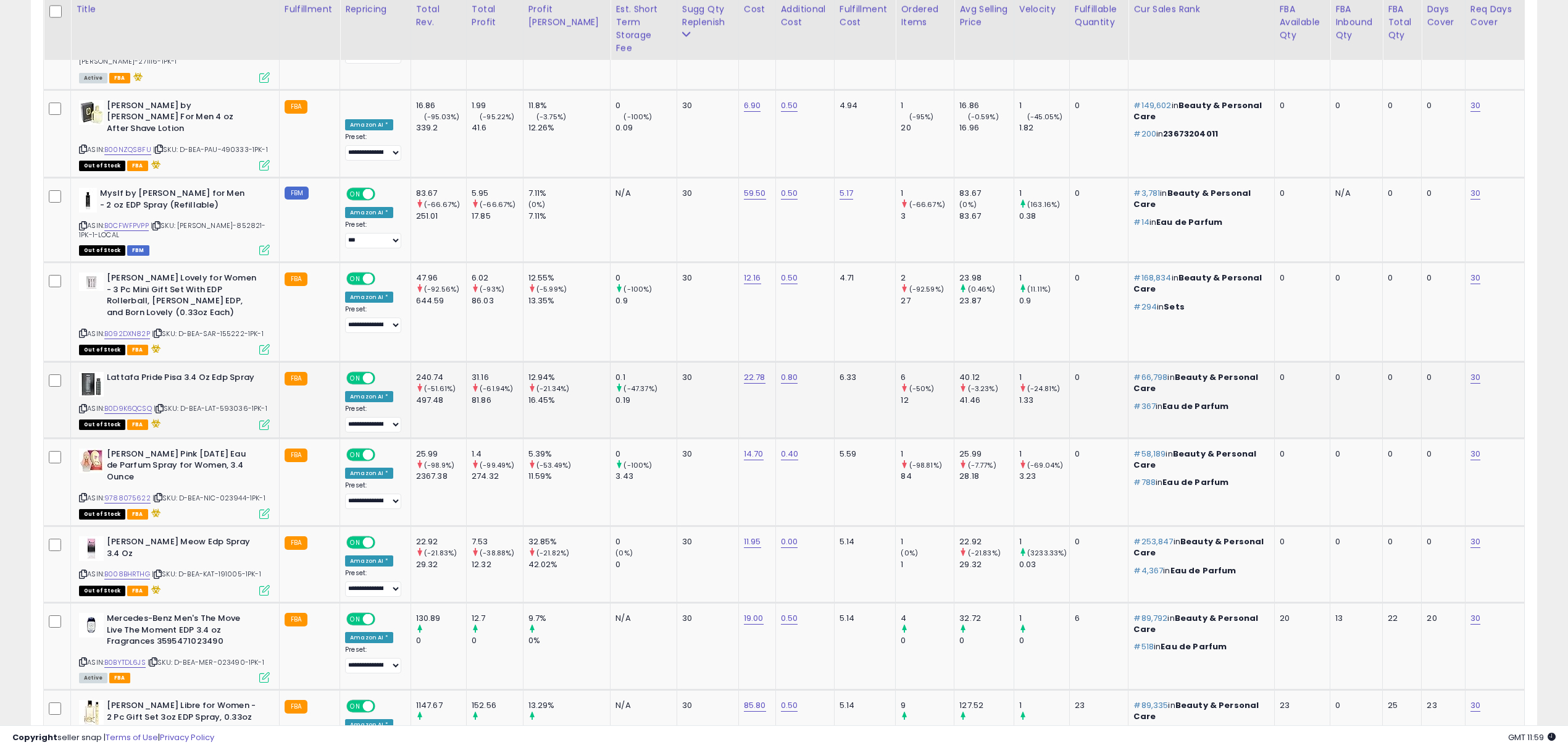
click at [235, 403] on span "| SKU: D-BEA-LAT-593036-1PK-1" at bounding box center [210, 408] width 113 height 10
click at [225, 449] on div "ASIN: 9788075622 | SKU: D-BEA-NIC-023944-1PK-1 Out of Stock FBA" at bounding box center [174, 483] width 191 height 69
click at [235, 493] on span "| SKU: D-BEA-NIC-023944-1PK-1" at bounding box center [209, 498] width 113 height 10
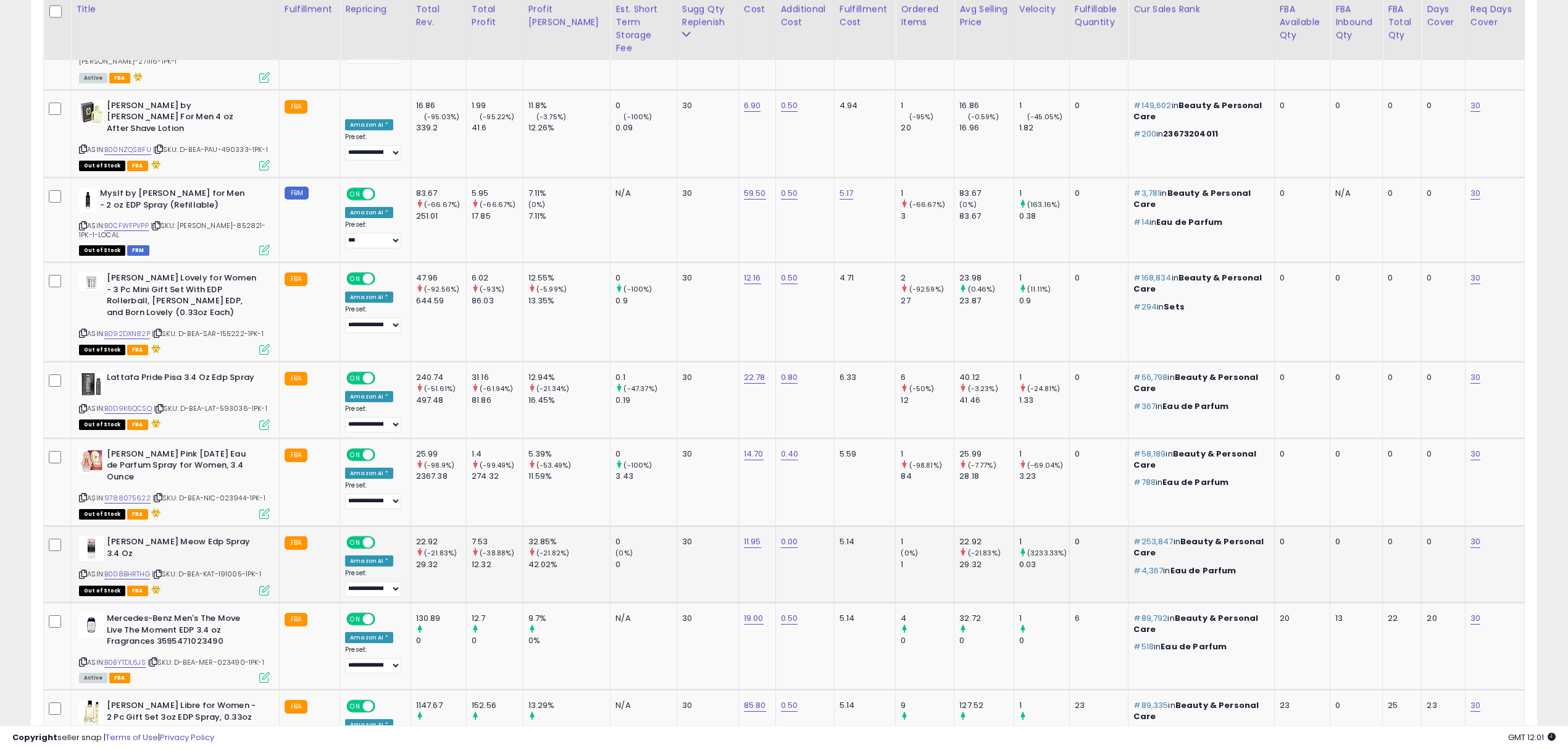
click at [235, 569] on span "| SKU: D-BEA-KAT-191005-1PK-1" at bounding box center [206, 574] width 109 height 10
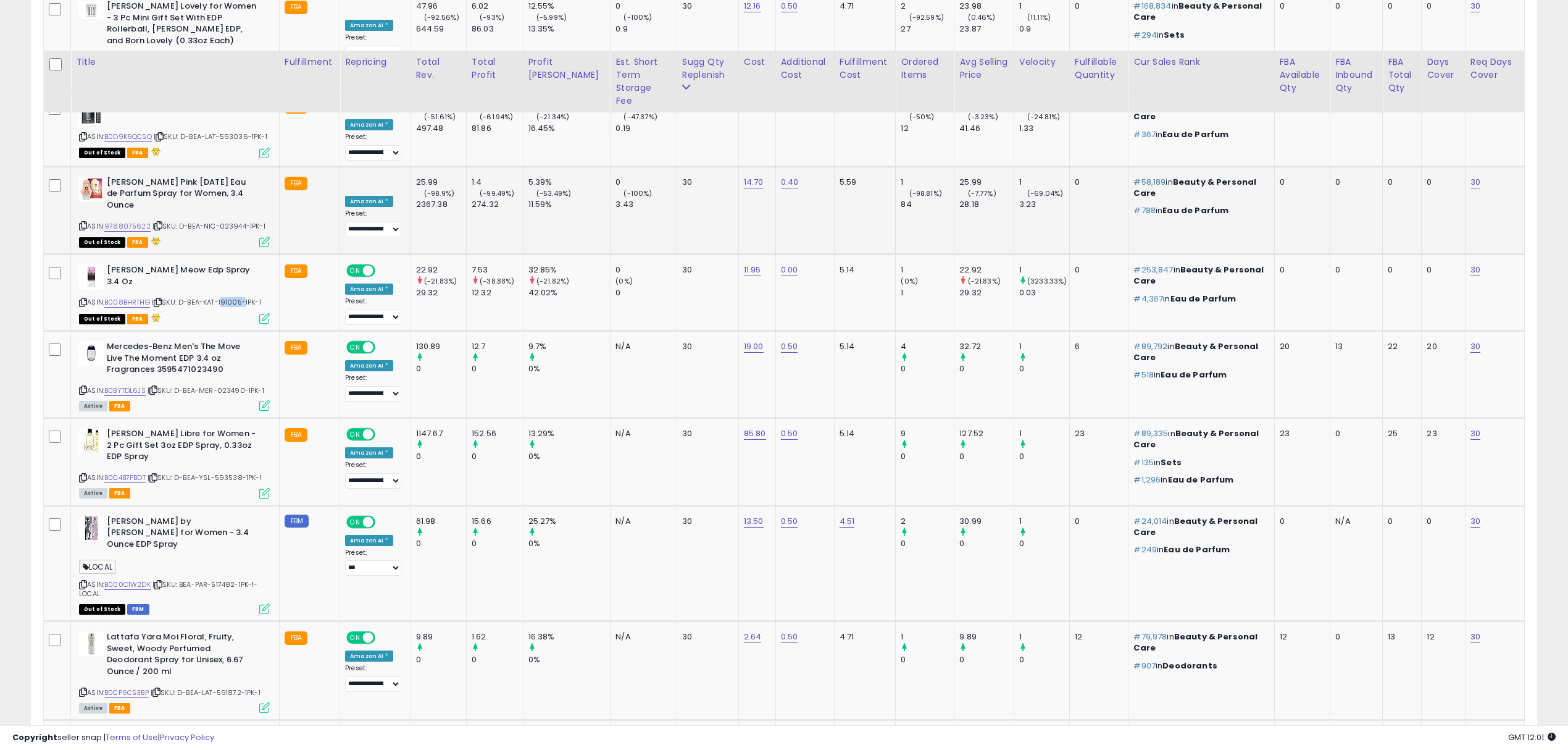
scroll to position [2181, 0]
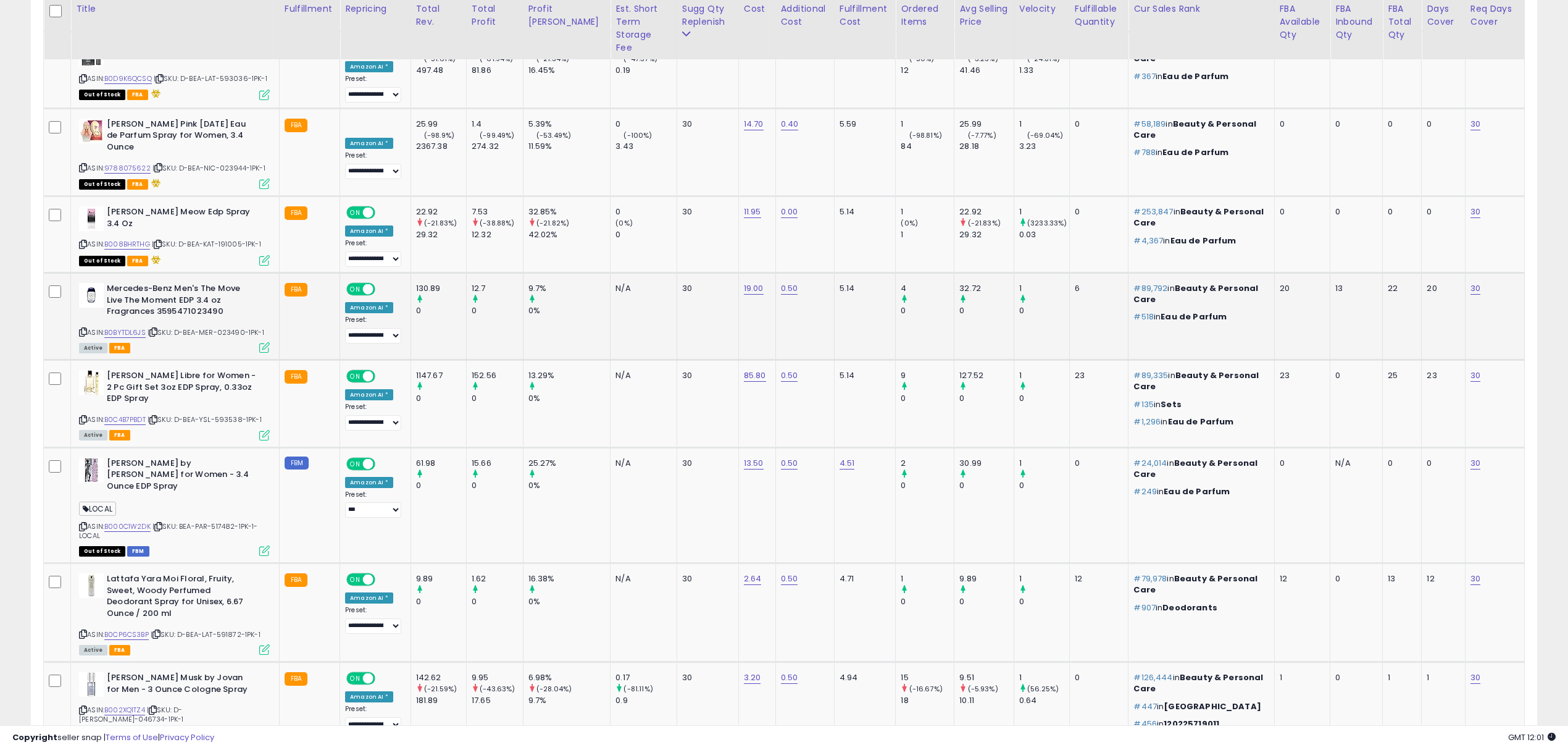
click at [235, 327] on span "| SKU: D-BEA-MER-023490-1PK-1" at bounding box center [206, 332] width 117 height 10
click at [231, 415] on span "| SKU: D-BEA-YSL-593538-1PK-1" at bounding box center [204, 419] width 114 height 10
click at [226, 457] on div "ASIN: B000C1W2DK | SKU: BEA-PAR-517482-1PK-1-LOCAL Out of Stock FBM" at bounding box center [174, 506] width 191 height 98
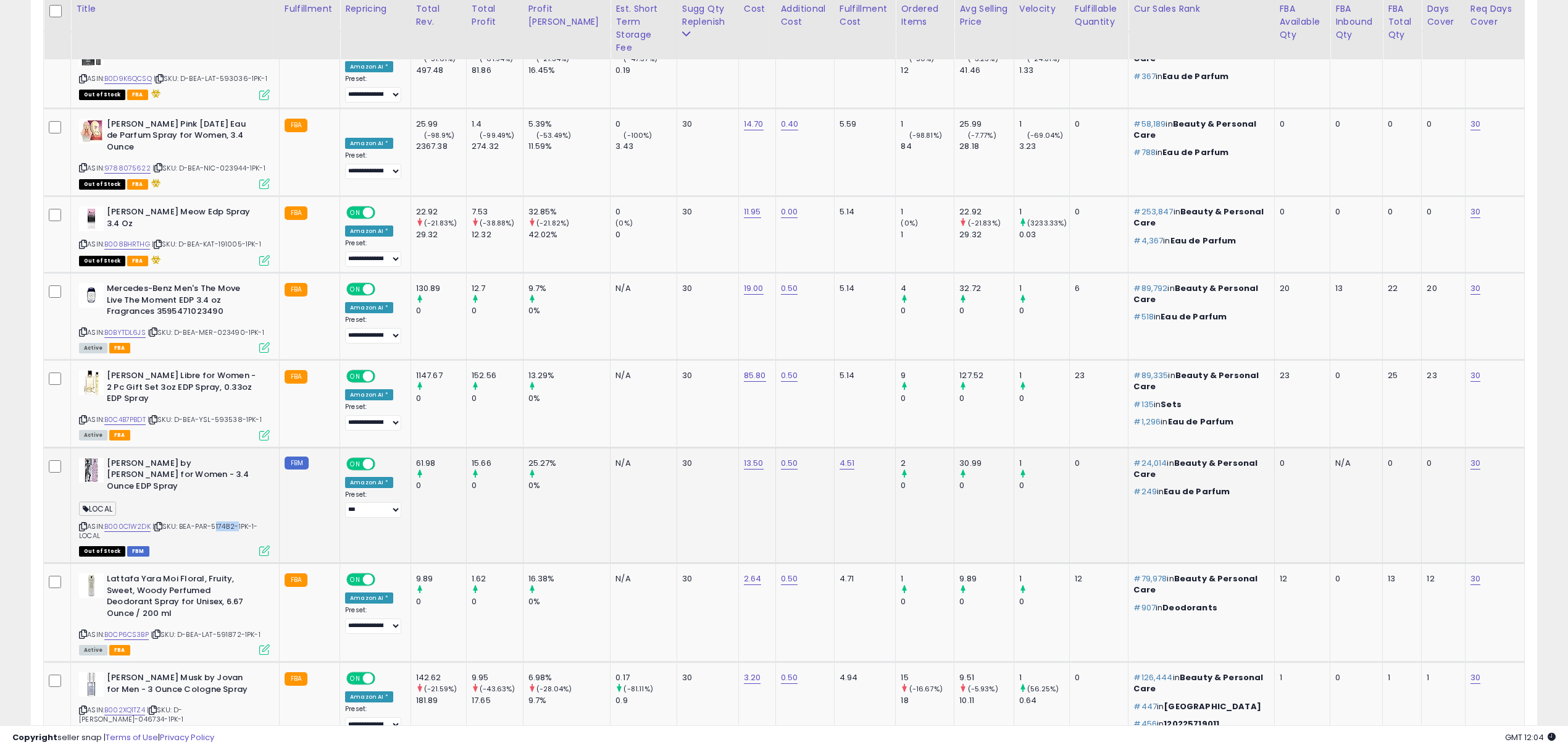
click at [226, 457] on div "ASIN: B000C1W2DK | SKU: BEA-PAR-517482-1PK-1-LOCAL Out of Stock FBM" at bounding box center [174, 506] width 191 height 98
click at [233, 629] on span "| SKU: D-BEA-LAT-591872-1PK-1" at bounding box center [206, 634] width 110 height 10
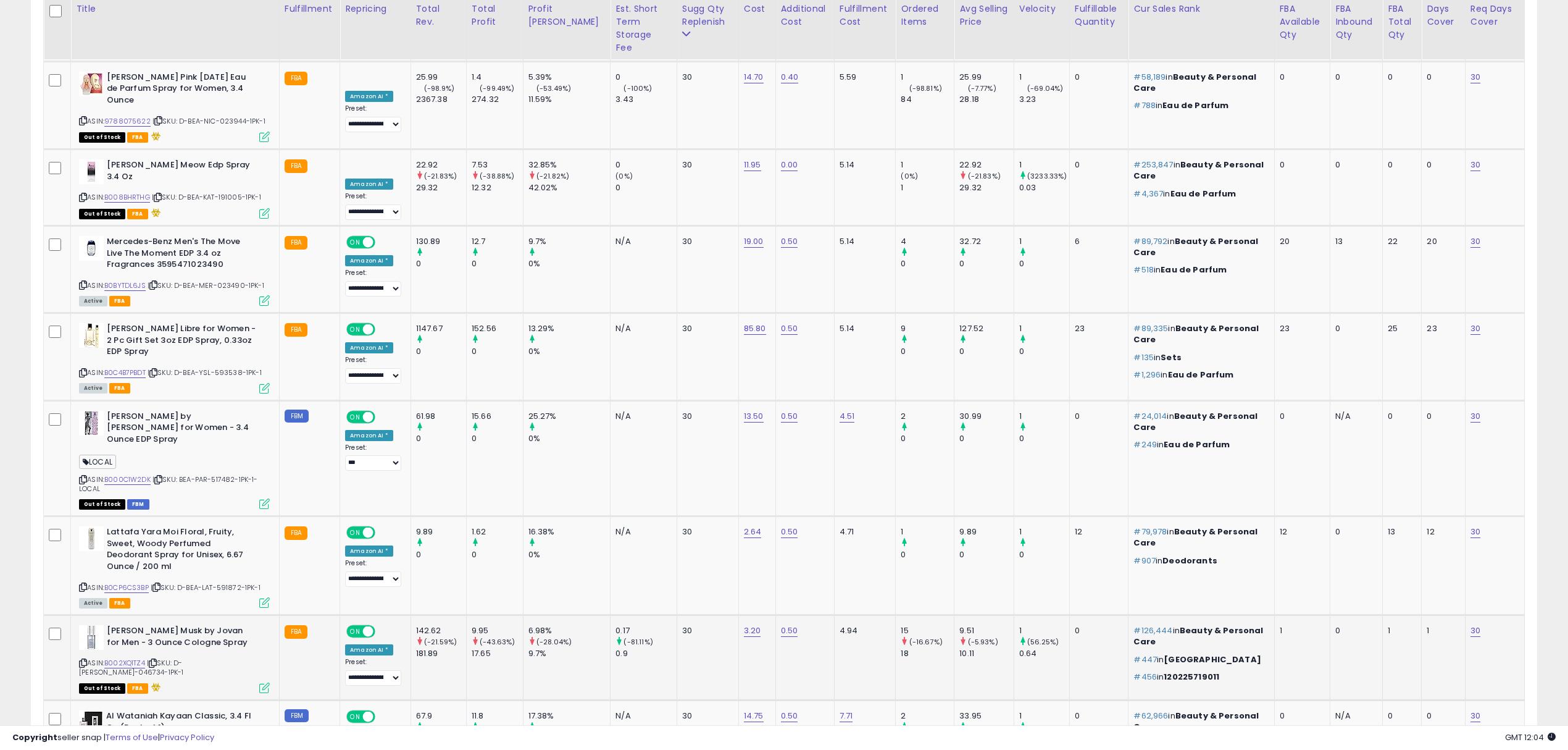
click at [183, 658] on span "| SKU: D-BEA-JOV-046734-1PK-1" at bounding box center [131, 667] width 104 height 18
click at [228, 743] on span "| SKU: BEA-ALW-030414-1PK-1-LOCAL" at bounding box center [168, 752] width 179 height 18
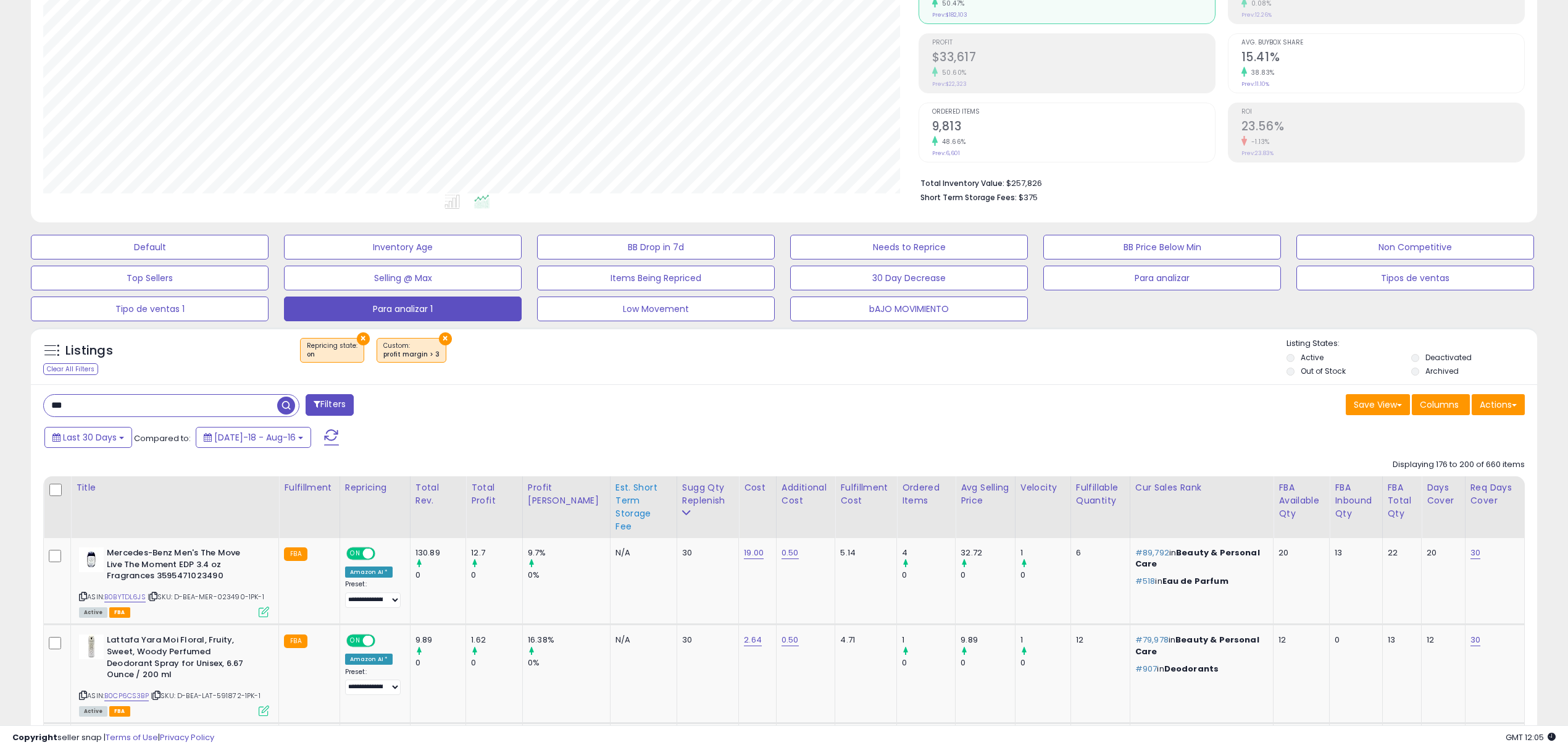
scroll to position [287, 0]
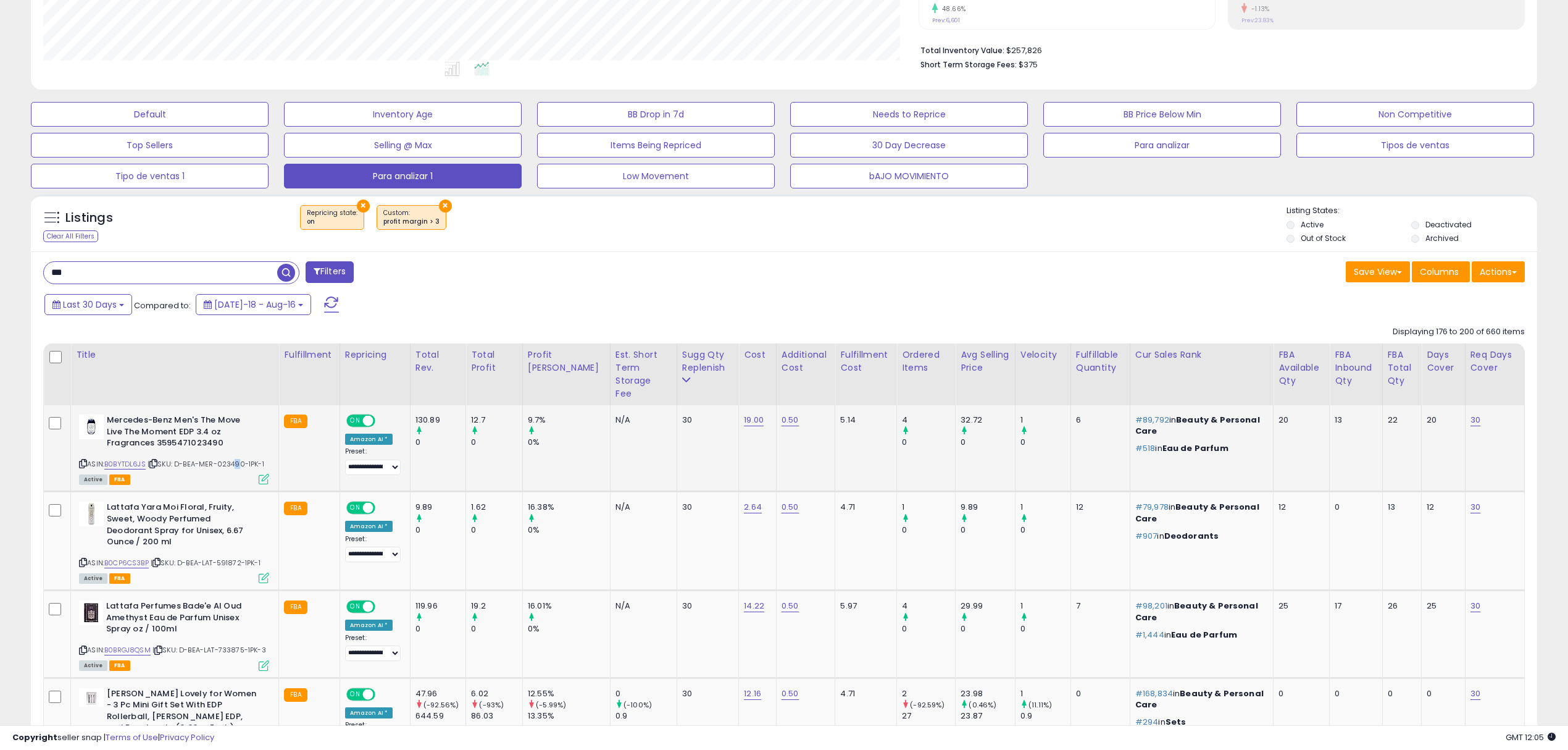
click at [235, 459] on span "| SKU: D-BEA-MER-023490-1PK-1" at bounding box center [206, 464] width 117 height 10
click at [230, 558] on span "| SKU: D-BEA-LAT-591872-1PK-1" at bounding box center [206, 563] width 110 height 10
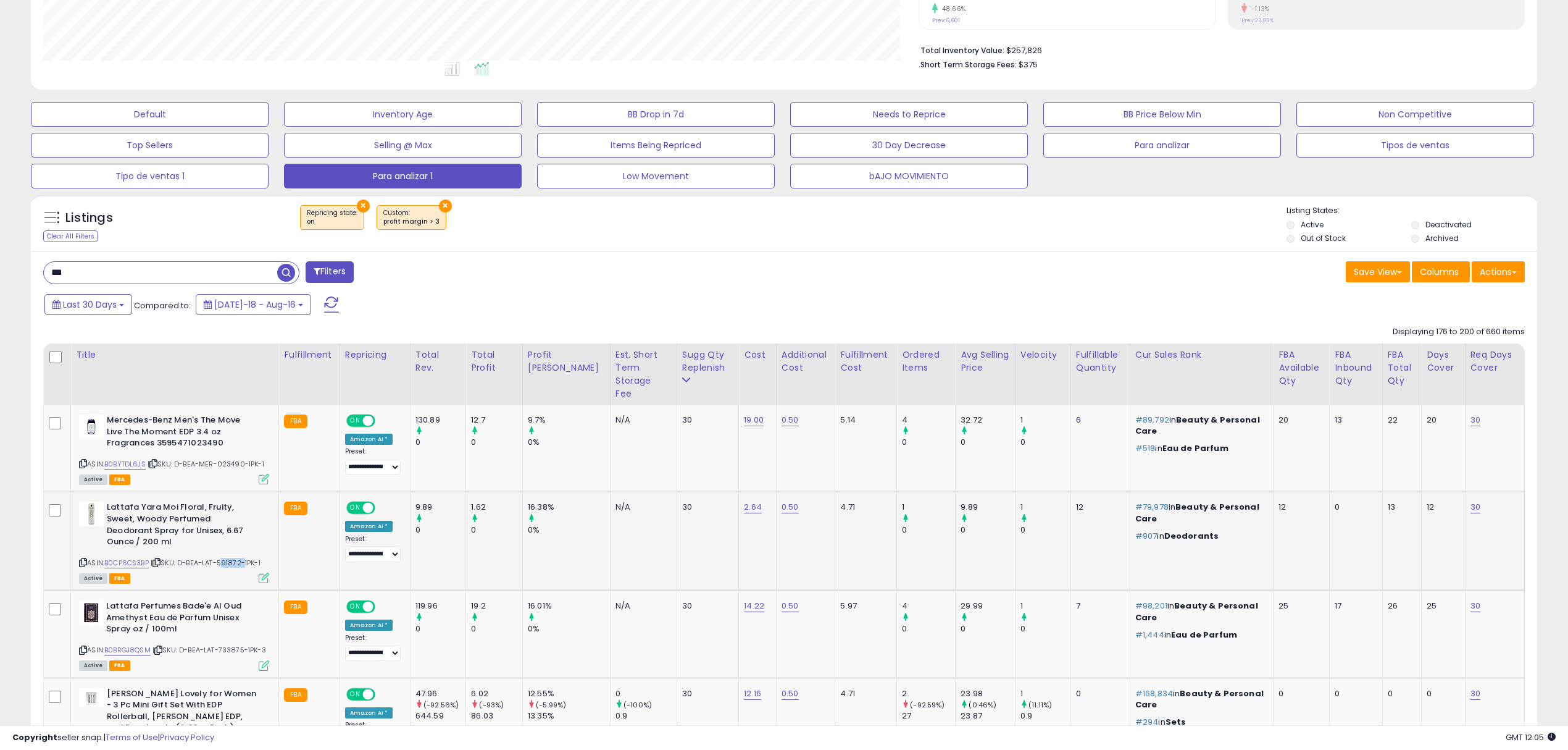
click at [230, 558] on span "| SKU: D-BEA-LAT-591872-1PK-1" at bounding box center [206, 563] width 110 height 10
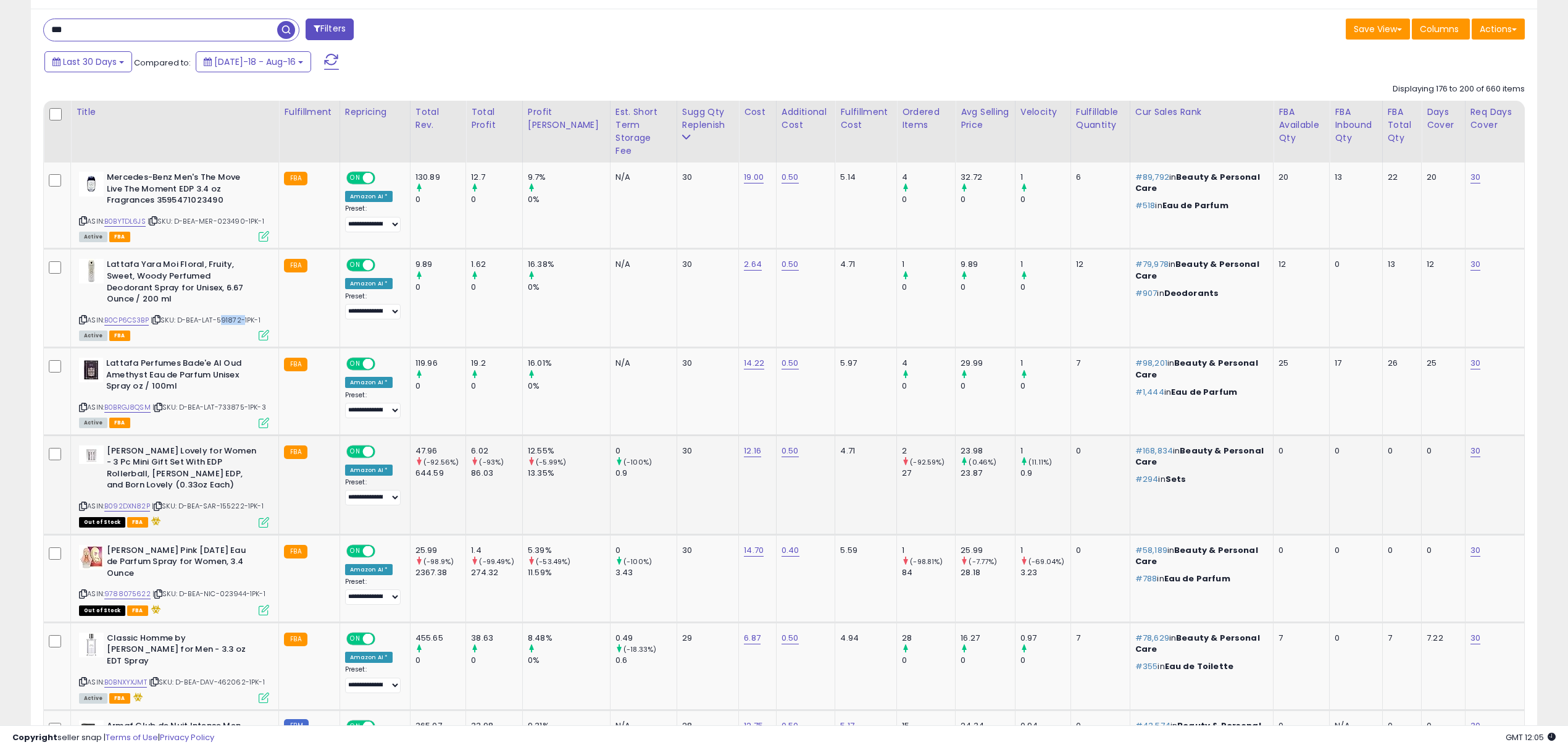
scroll to position [534, 0]
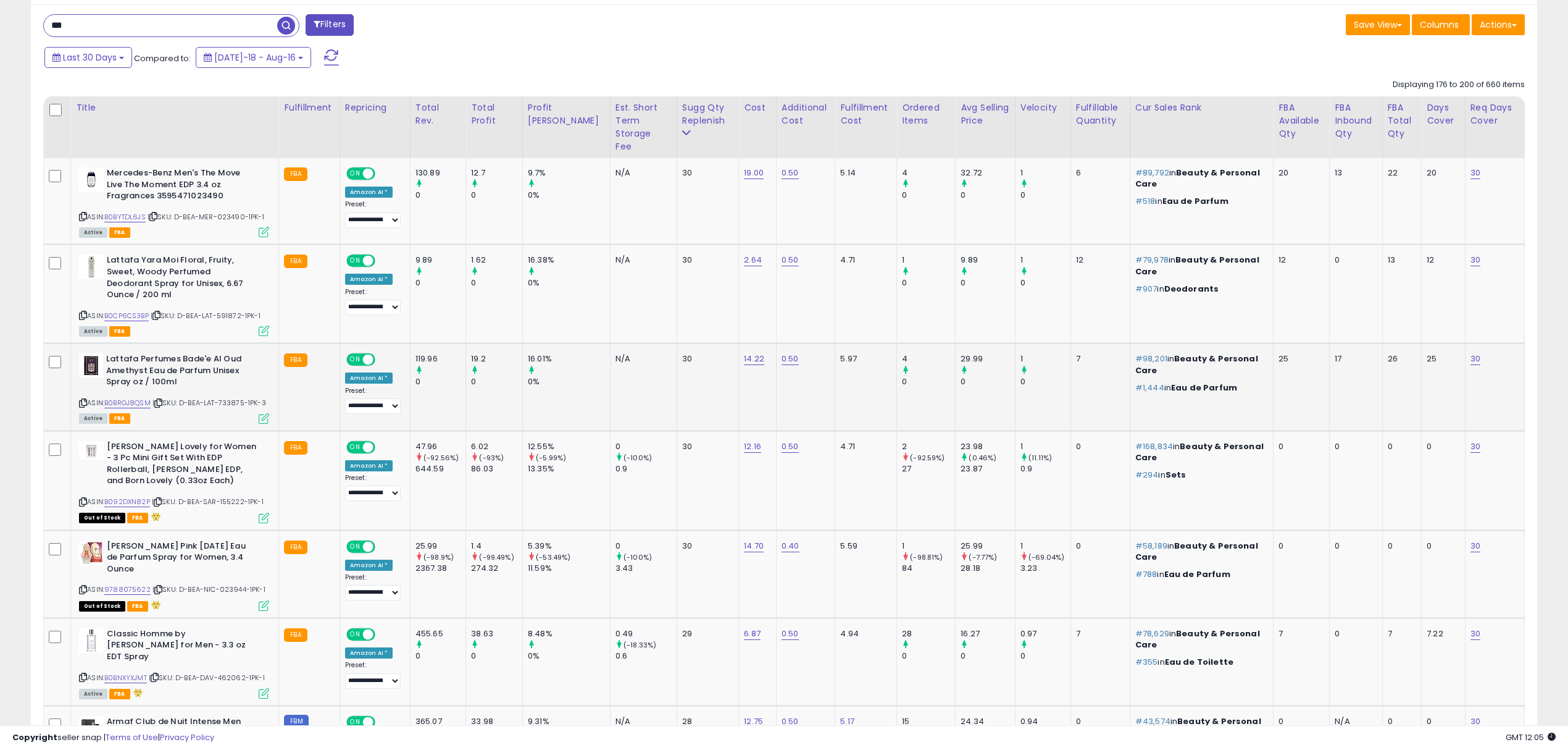
click at [233, 396] on div "ASIN: B0BRGJ8QSM | SKU: D-BEA-LAT-733875-1PK-3 Active FBA" at bounding box center [174, 388] width 190 height 69
click at [235, 398] on span "| SKU: D-BEA-LAT-733875-1PK-3" at bounding box center [209, 402] width 113 height 10
click at [227, 497] on span "| SKU: D-BEA-SAR-155222-1PK-1" at bounding box center [208, 502] width 112 height 10
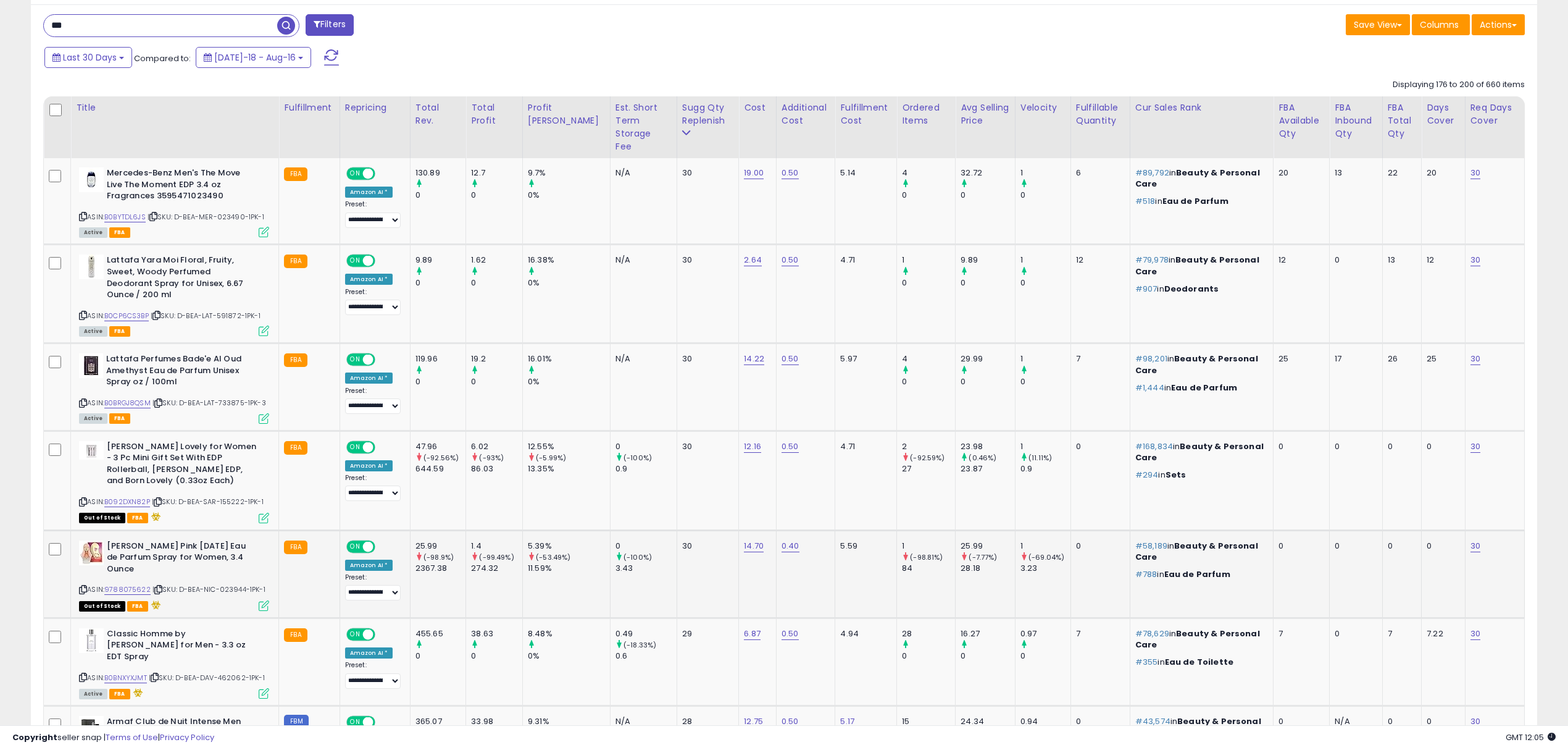
click at [240, 584] on span "| SKU: D-BEA-NIC-023944-1PK-1" at bounding box center [209, 589] width 113 height 10
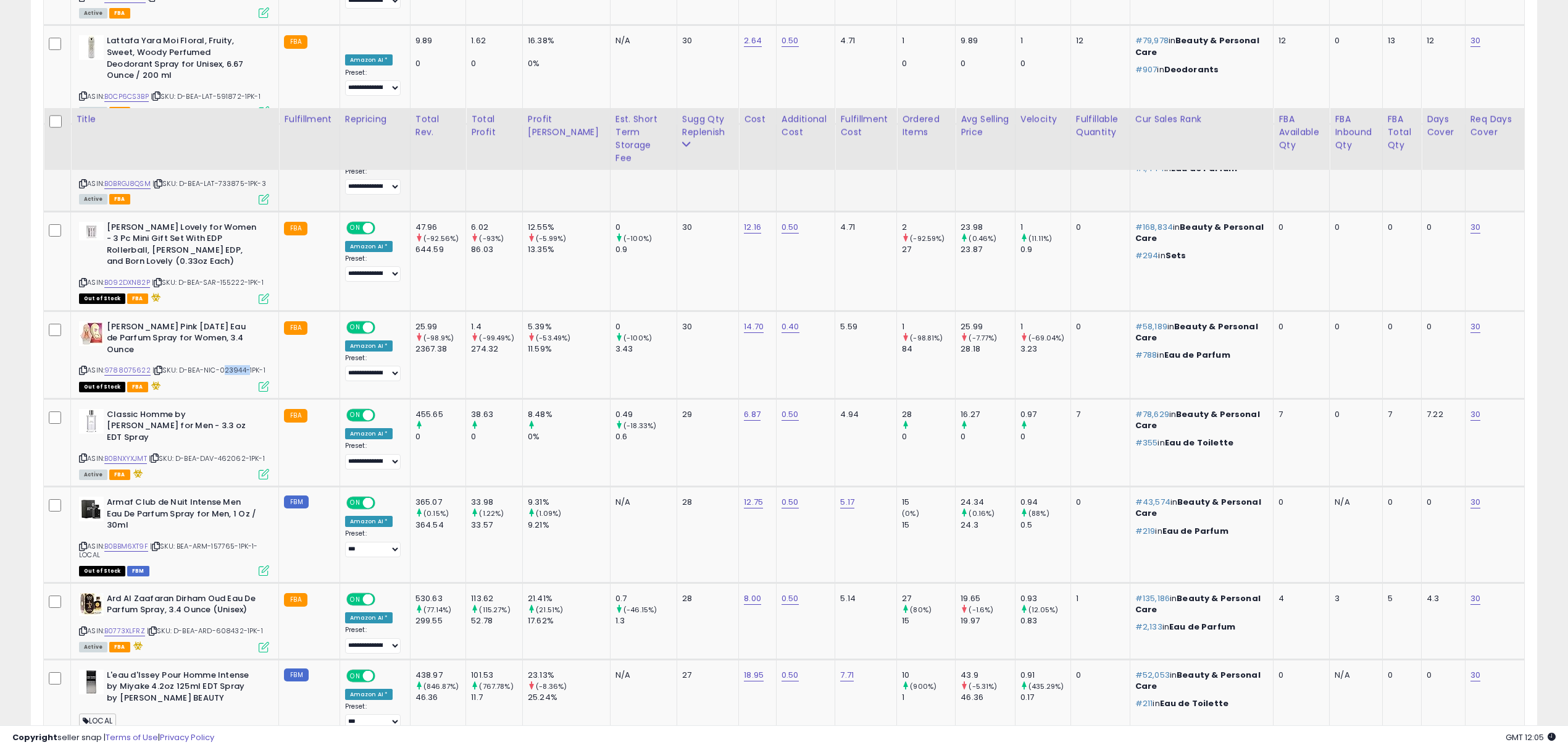
scroll to position [863, 0]
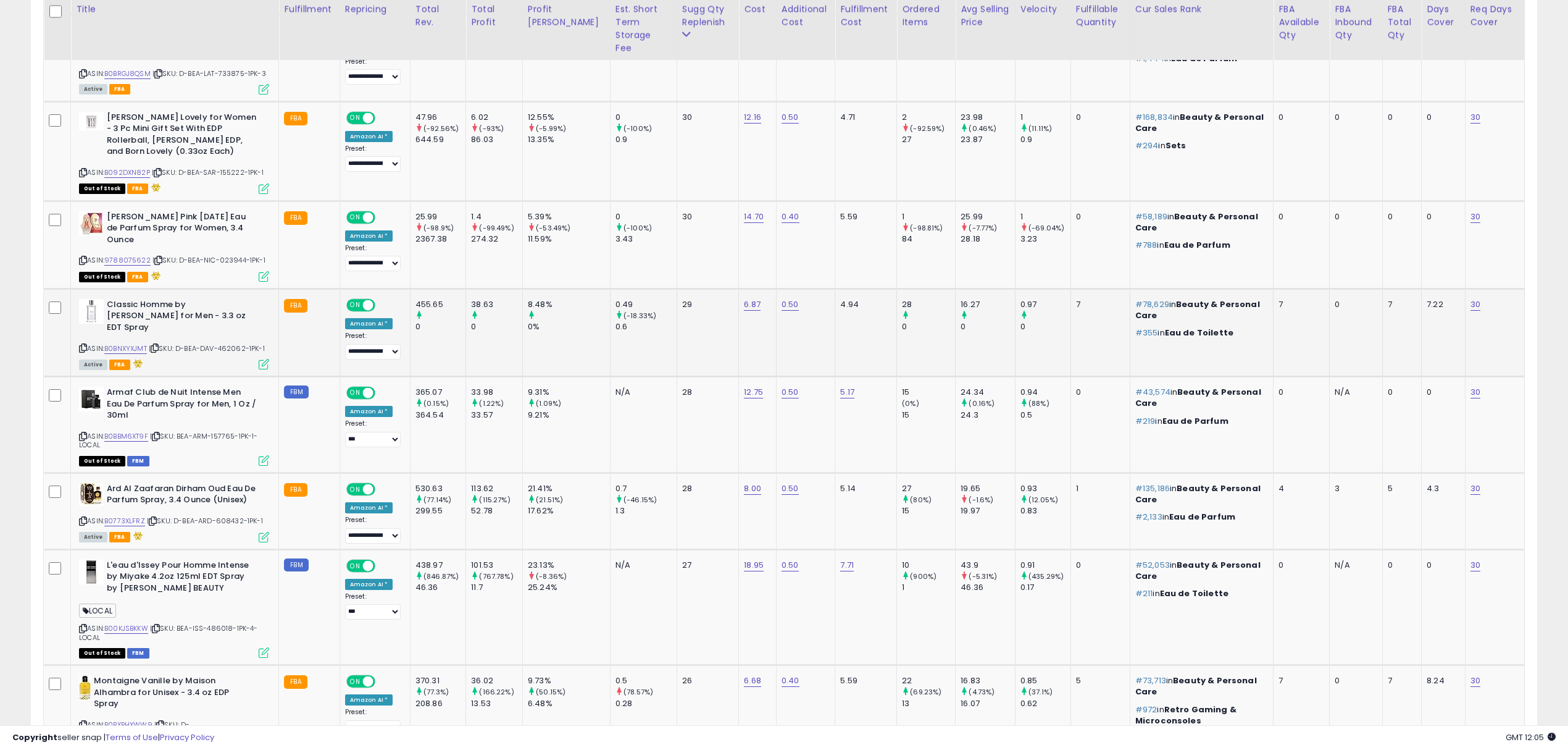
click at [244, 343] on span "| SKU: D-BEA-DAV-462062-1PK-1" at bounding box center [206, 348] width 116 height 10
drag, startPoint x: 191, startPoint y: 326, endPoint x: 248, endPoint y: 319, distance: 57.4
click at [248, 319] on div "ASIN: B0BNXYXJMT | SKU: D-BEA-DAV-462062-1PK-1 Active FBA" at bounding box center [174, 333] width 190 height 69
click at [223, 419] on div "ASIN: B0BBM6XT9F | SKU: BEA-ARM-157765-1PK-1-LOCAL Out of Stock FBM" at bounding box center [174, 426] width 190 height 78
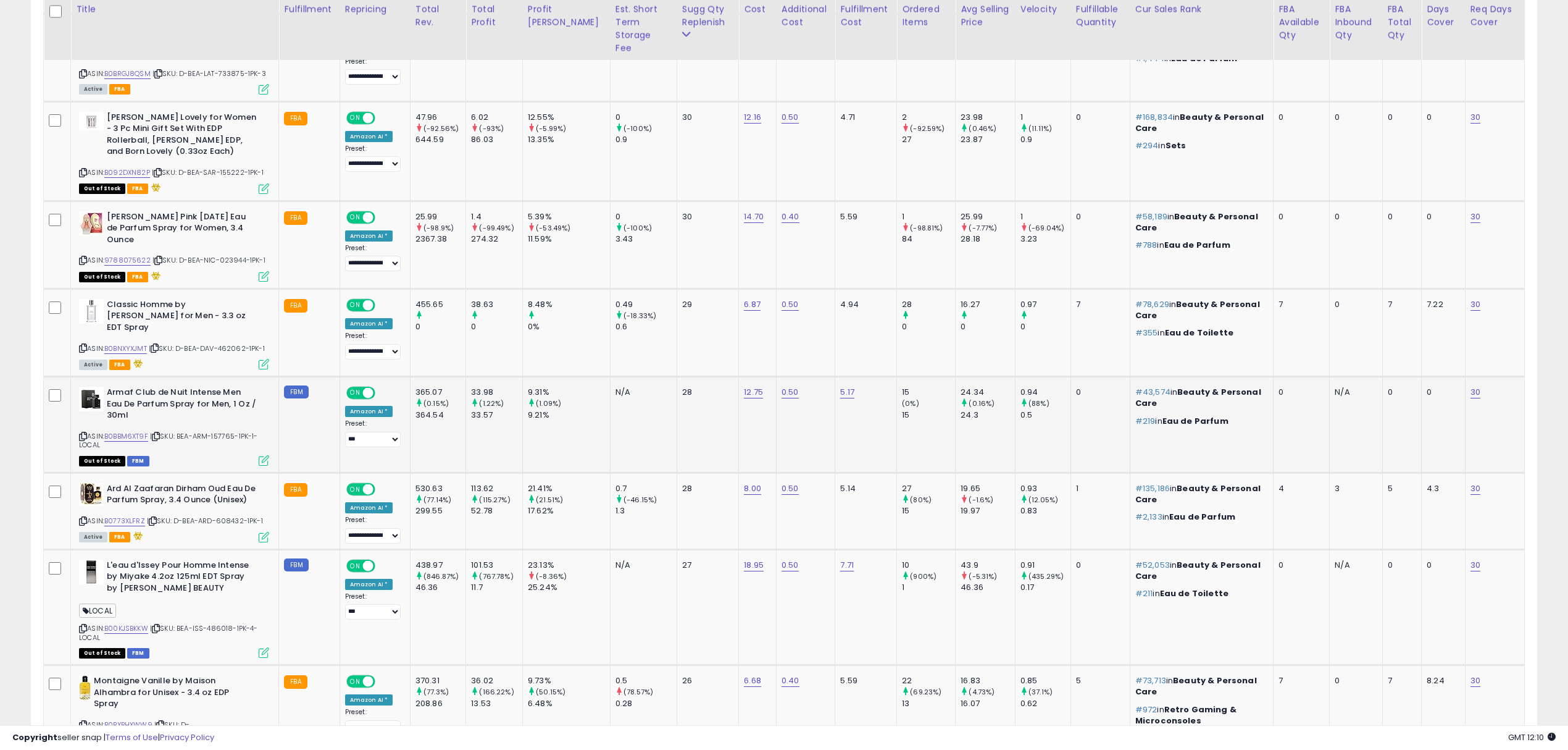
click at [223, 421] on div "ASIN: B0BBM6XT9F | SKU: BEA-ARM-157765-1PK-1-LOCAL Out of Stock FBM" at bounding box center [174, 426] width 190 height 78
click at [223, 418] on div "ASIN: B0BBM6XT9F | SKU: BEA-ARM-157765-1PK-1-LOCAL Out of Stock FBM" at bounding box center [174, 426] width 190 height 78
click at [230, 402] on div "ASIN: B0BBM6XT9F | SKU: BEA-ARM-157765-1PK-1-LOCAL Out of Stock FBM" at bounding box center [174, 426] width 190 height 78
click at [225, 431] on span "| SKU: BEA-ARM-157765-1PK-1-LOCAL" at bounding box center [168, 440] width 179 height 18
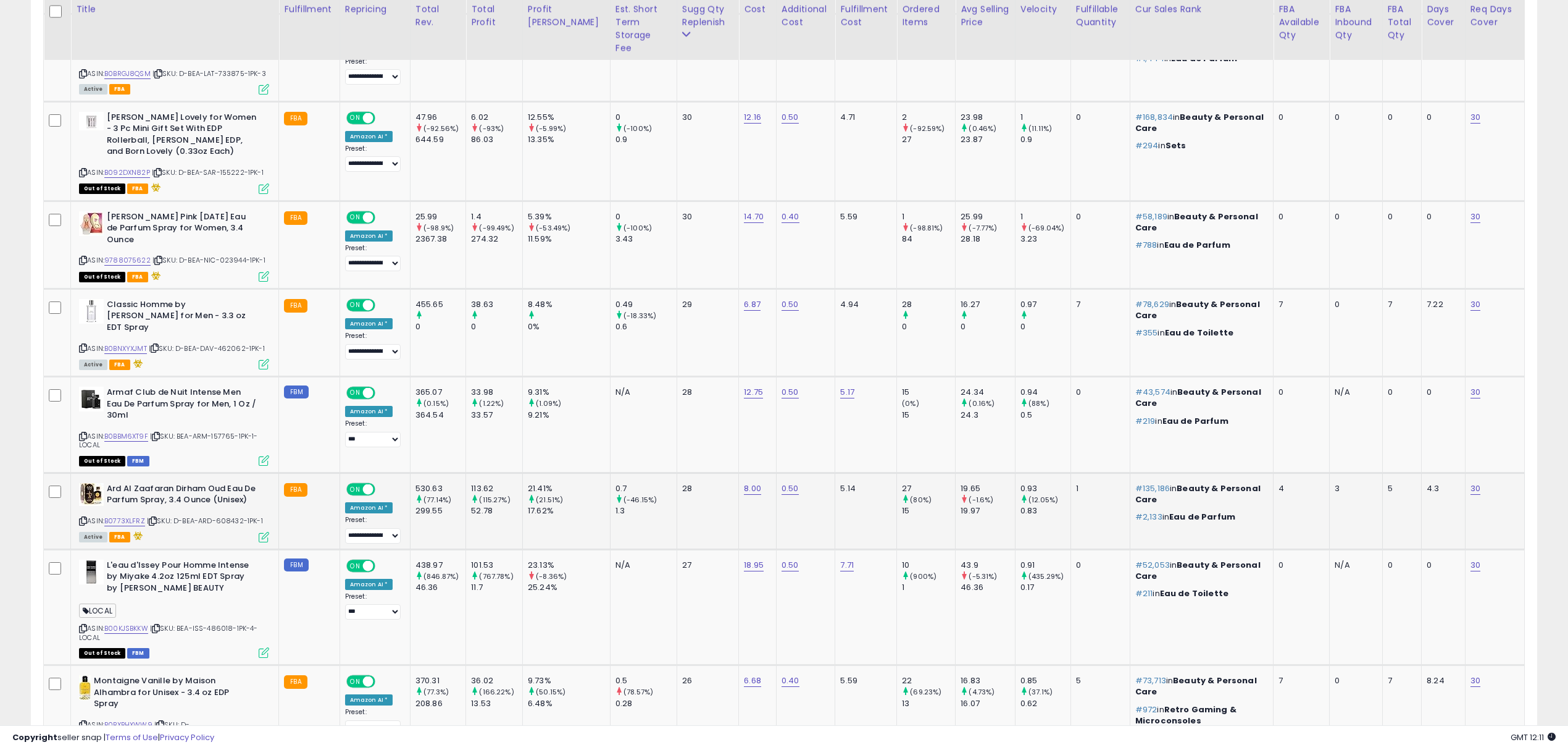
click at [232, 516] on span "| SKU: D-BEA-ARD-608432-1PK-1" at bounding box center [205, 521] width 116 height 10
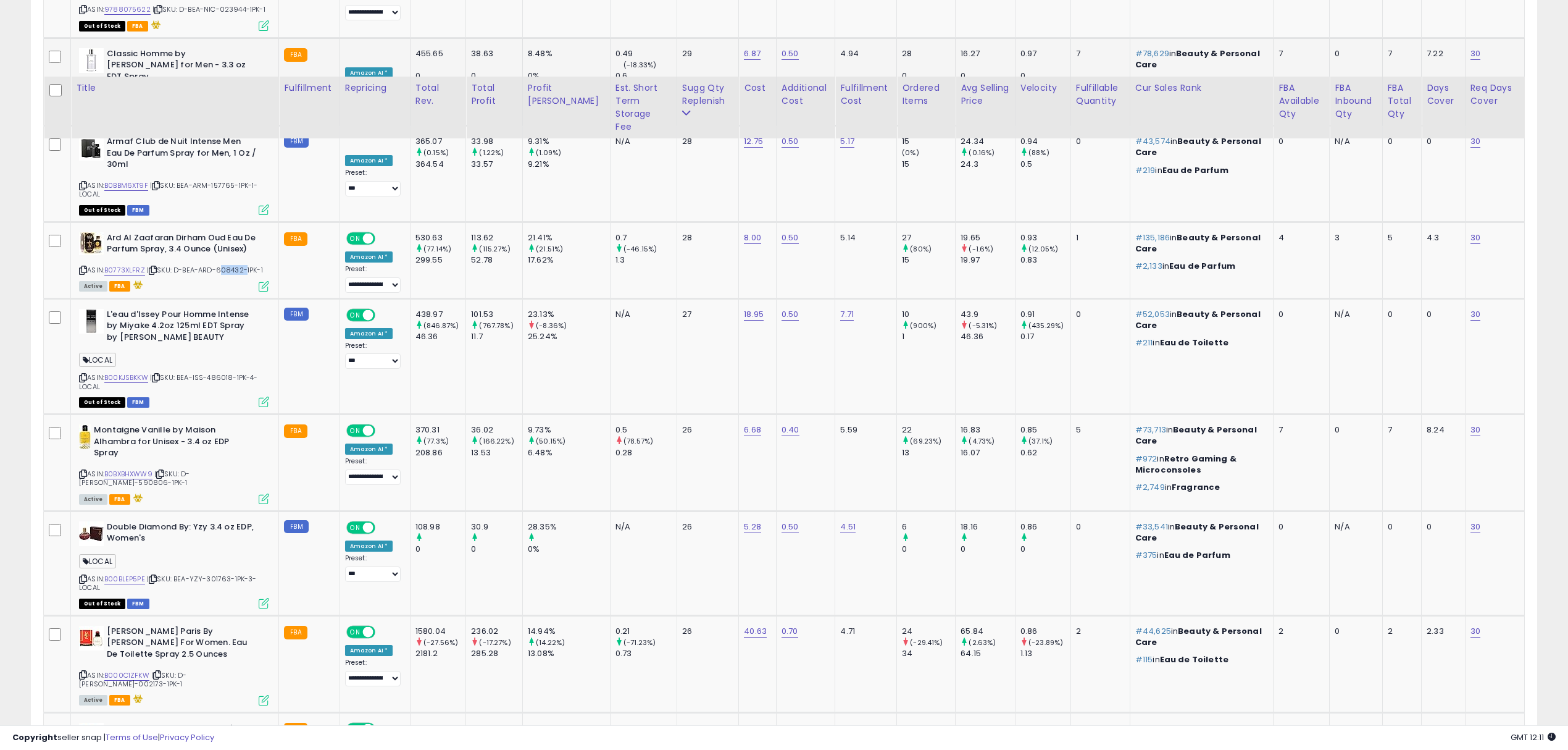
scroll to position [1193, 0]
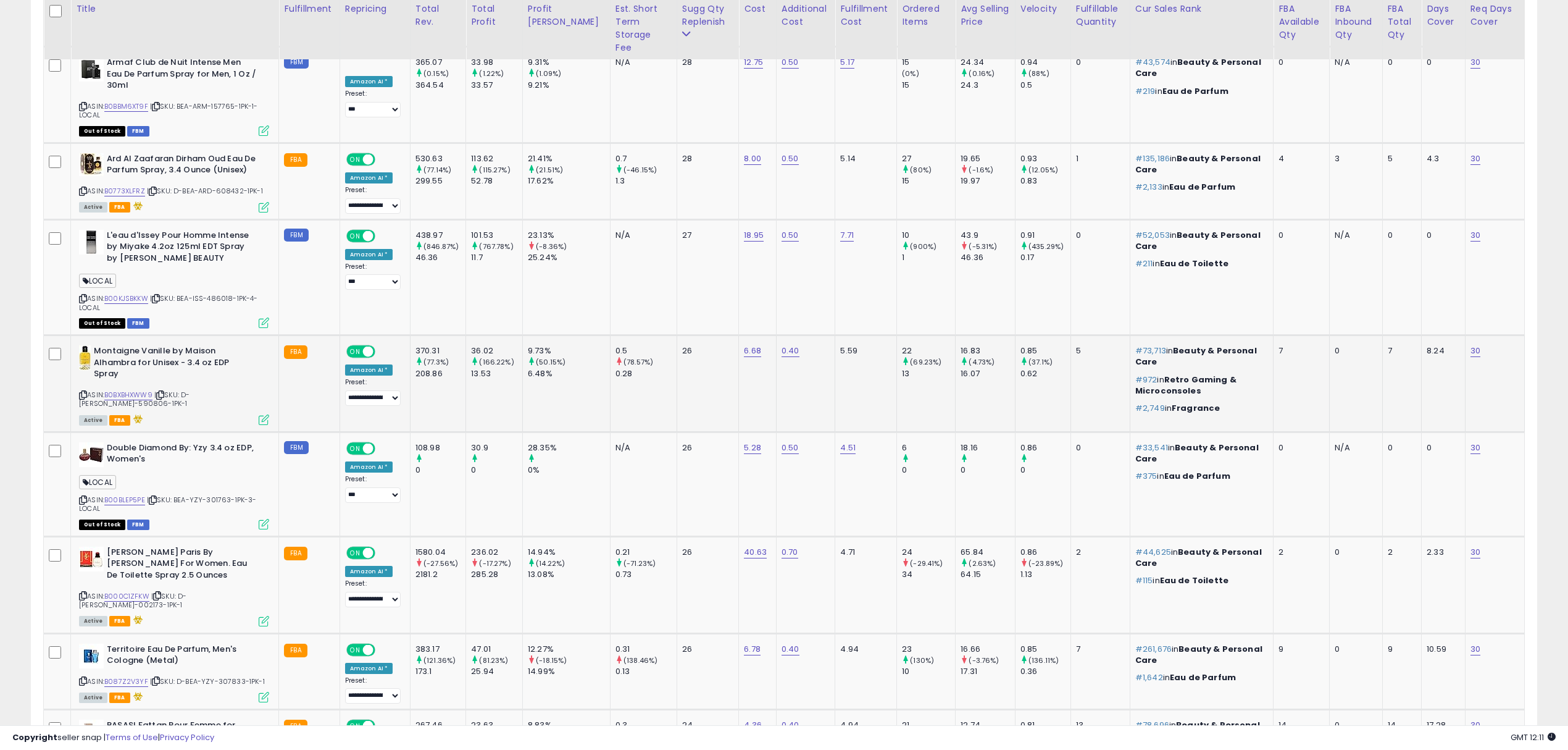
click at [230, 367] on div "ASIN: B0BXBHXWW9 | SKU: D-BEA-MAI-590806-1PK-1 Active FBA" at bounding box center [174, 385] width 190 height 79
click at [223, 495] on span "| SKU: BEA-YZY-301763-1PK-3-LOCAL" at bounding box center [168, 504] width 178 height 18
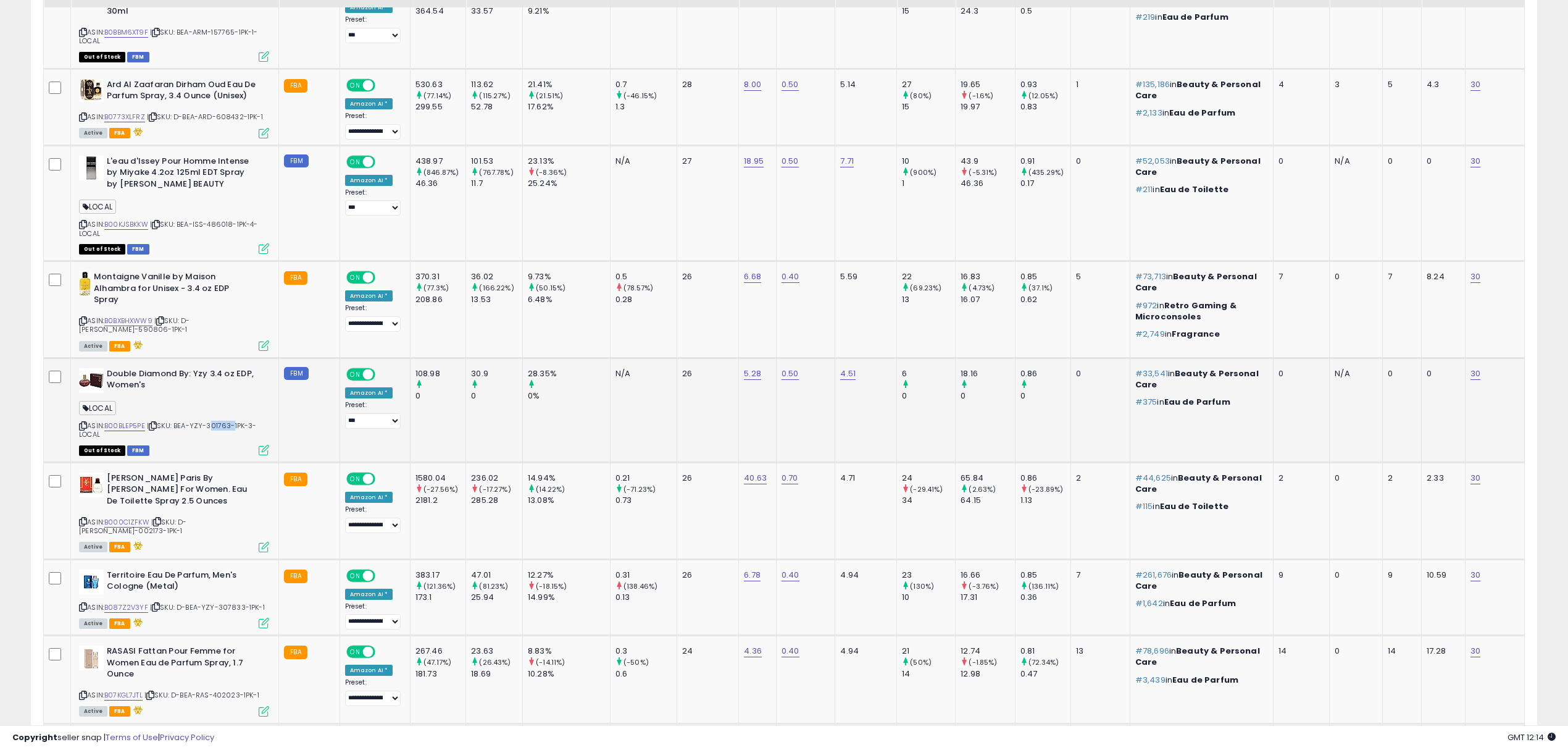
scroll to position [1357, 0]
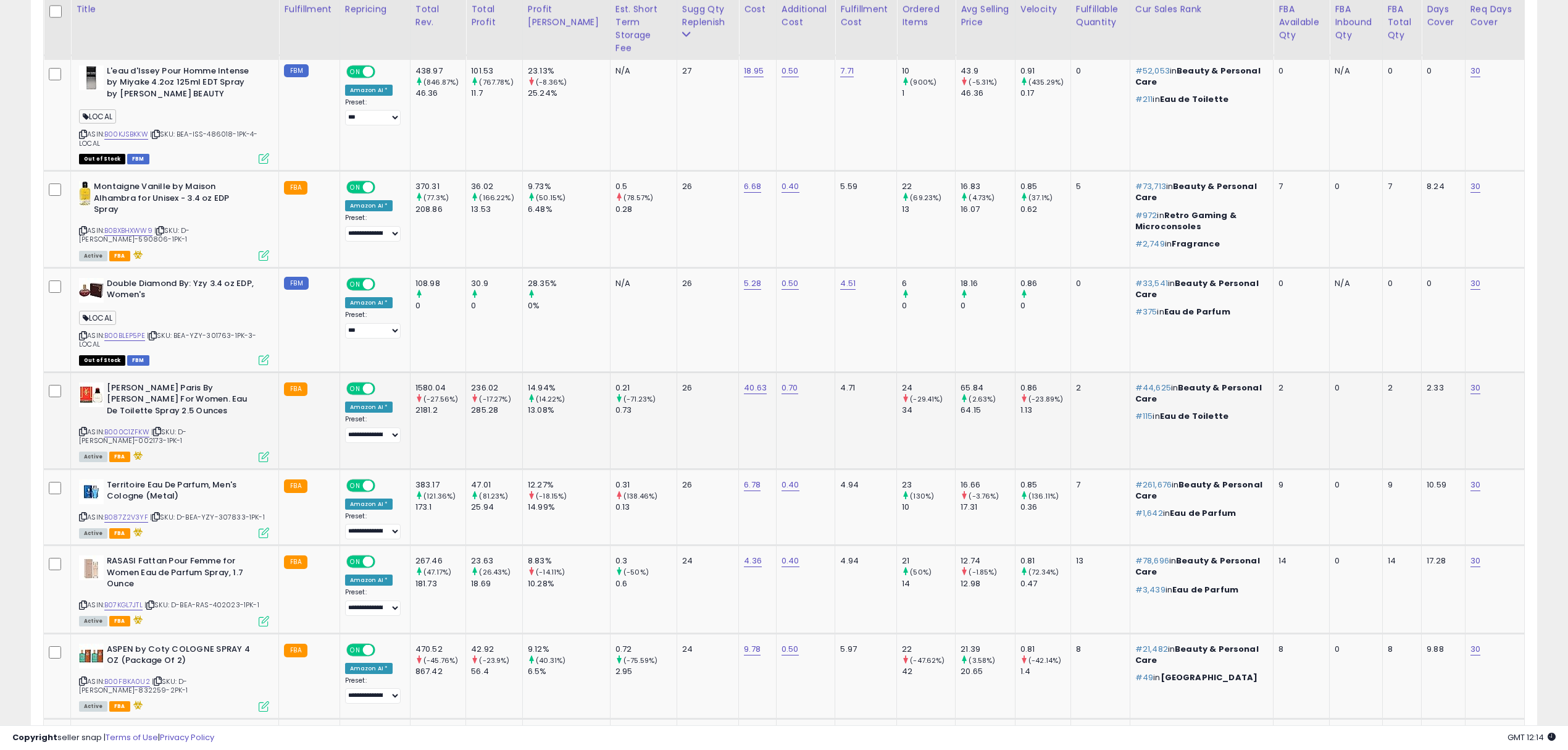
click at [229, 408] on div "ASIN: B000C1ZFKW | SKU: D-BEA-YVE-002173-1PK-1 Active FBA" at bounding box center [174, 421] width 190 height 79
click at [187, 427] on span "| SKU: D-BEA-YVE-002173-1PK-1" at bounding box center [132, 436] width 107 height 18
click at [235, 479] on div "ASIN: B087Z2V3YF | SKU: D-BEA-YZY-307833-1PK-1 Active FBA" at bounding box center [174, 508] width 190 height 58
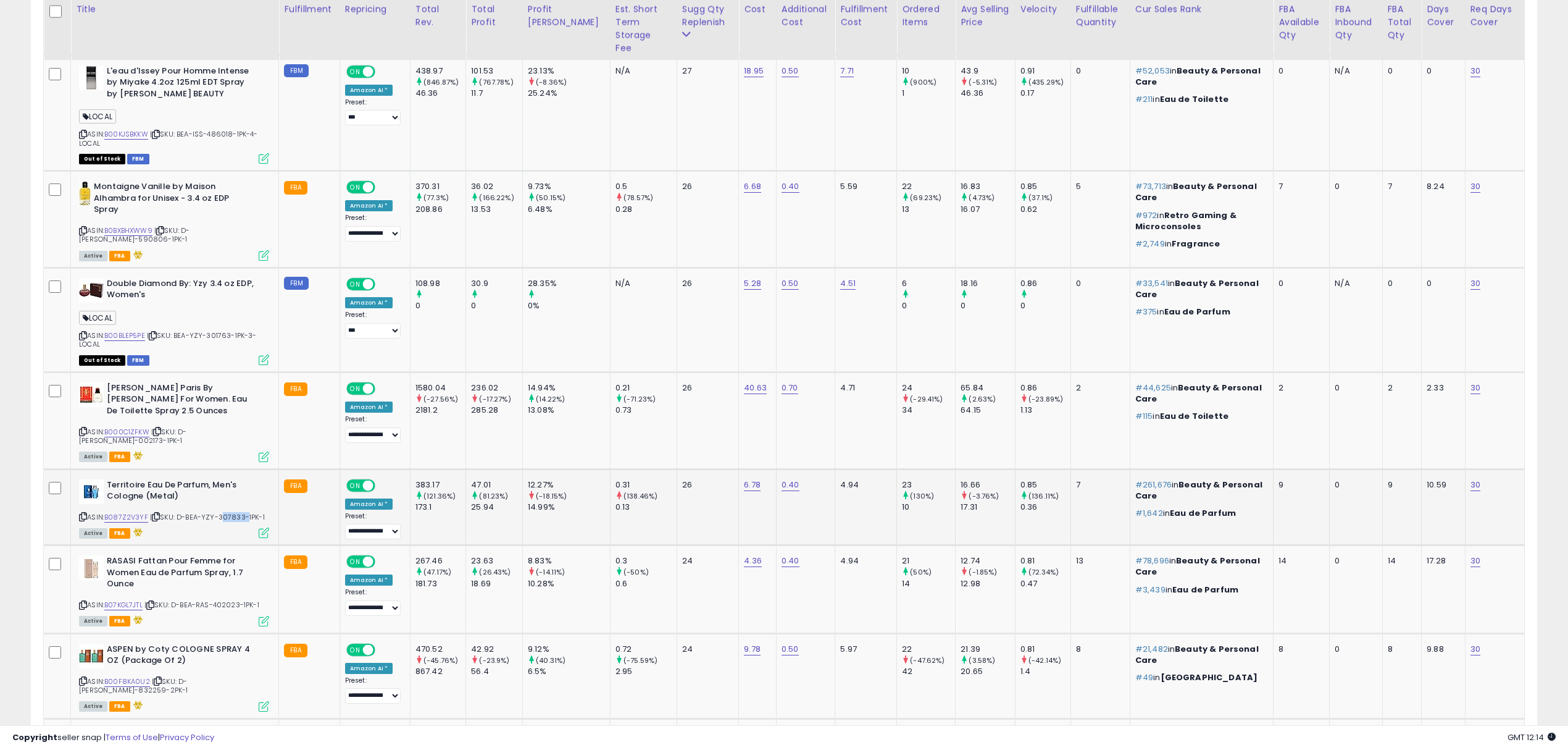
click at [235, 479] on div "ASIN: B087Z2V3YF | SKU: D-BEA-YZY-307833-1PK-1 Active FBA" at bounding box center [174, 508] width 190 height 58
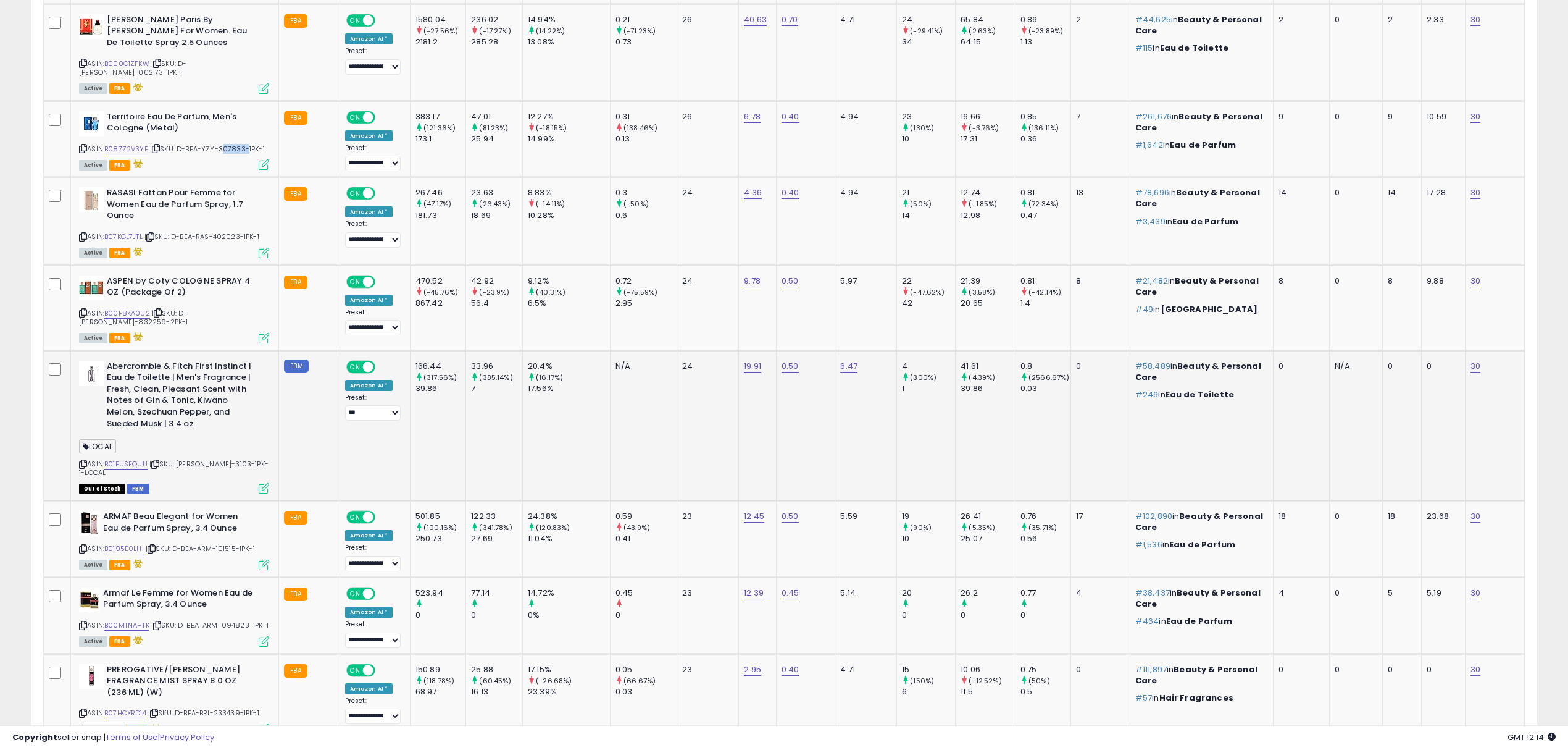
scroll to position [1769, 0]
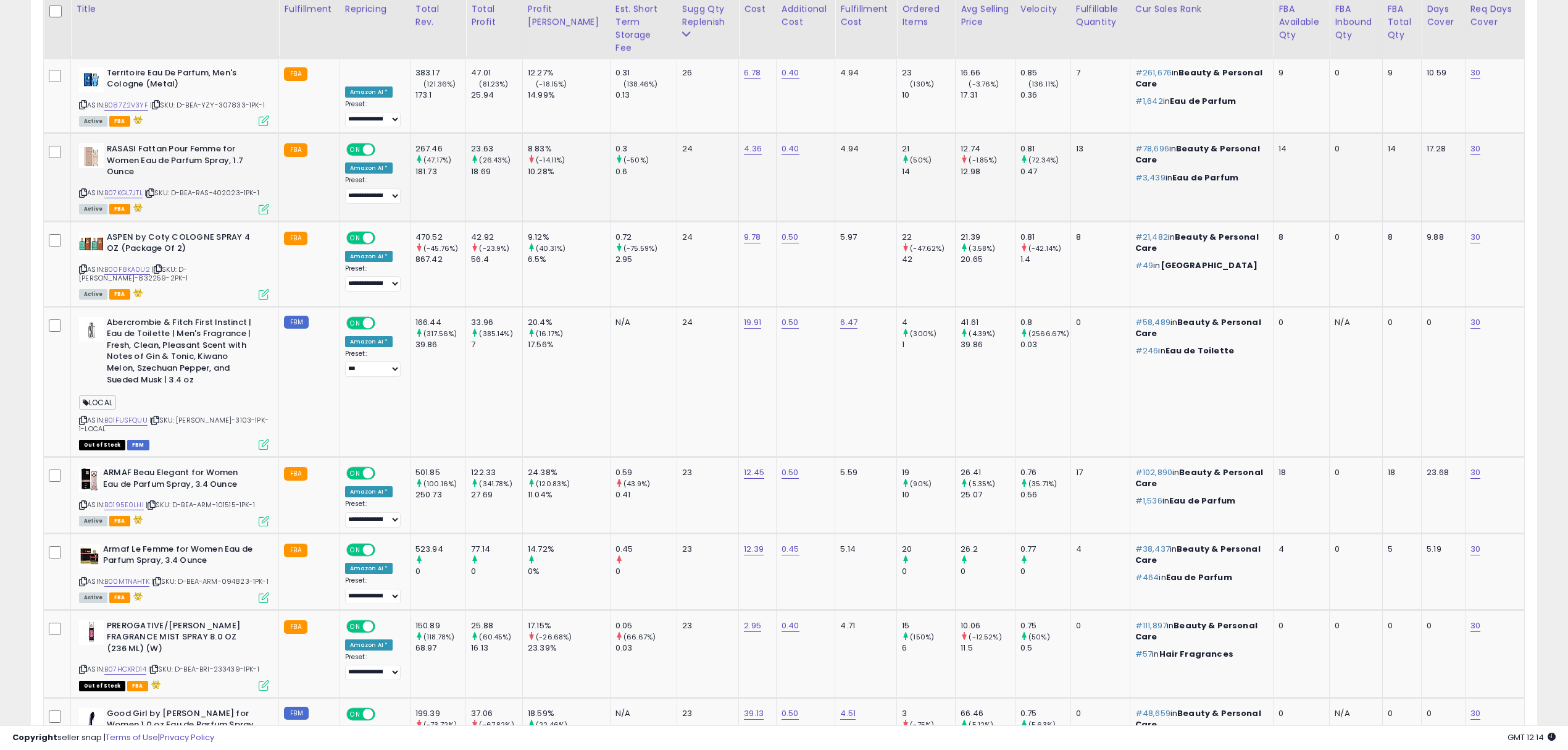
click at [231, 188] on span "| SKU: D-BEA-RAS-402023-1PK-1" at bounding box center [202, 193] width 115 height 10
click at [220, 415] on span "| SKU: BEA-ABE-3103-1PK-1-LOCAL" at bounding box center [173, 424] width 189 height 18
click at [228, 500] on span "| SKU: D-BEA-ARM-101515-1PK-1" at bounding box center [200, 504] width 109 height 10
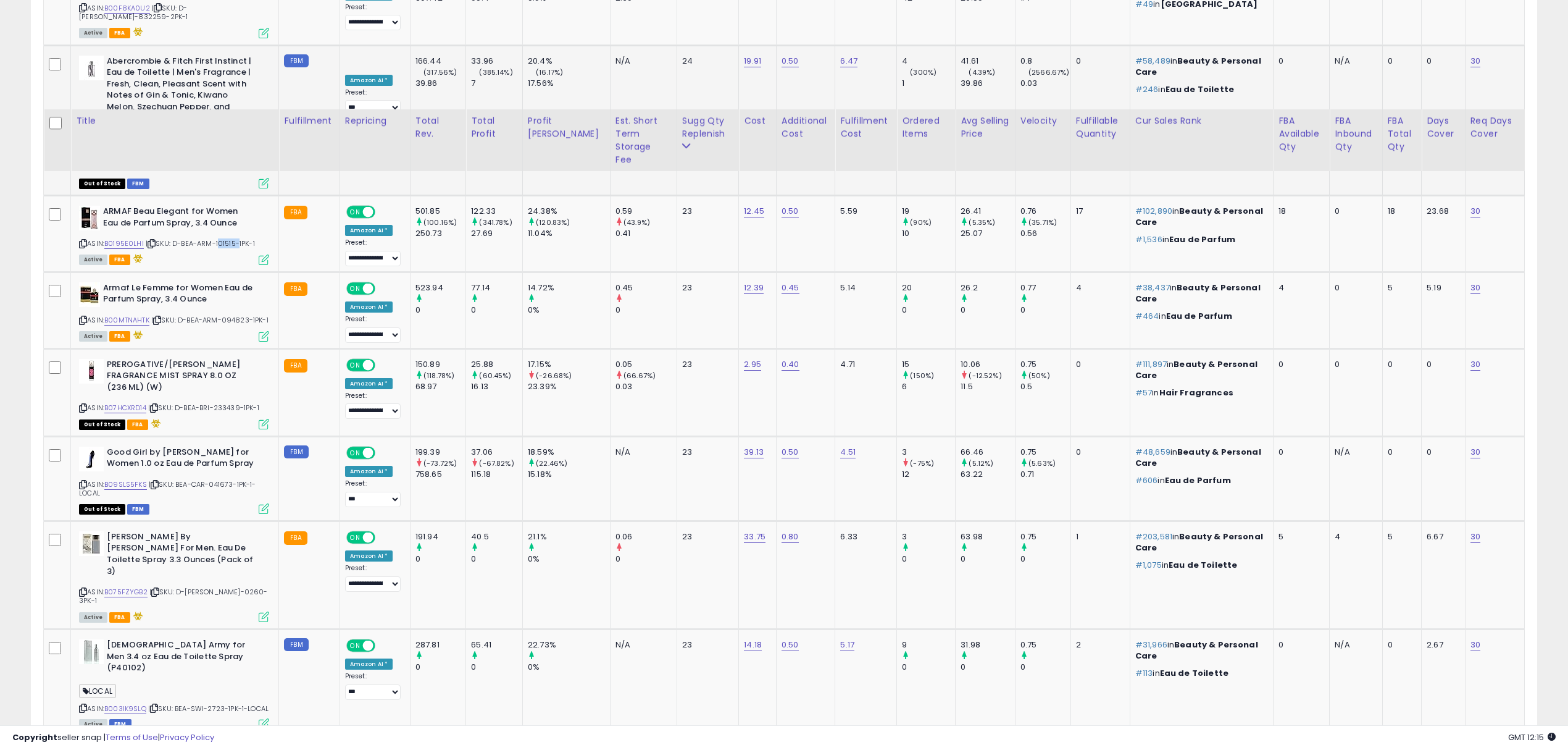
scroll to position [2181, 0]
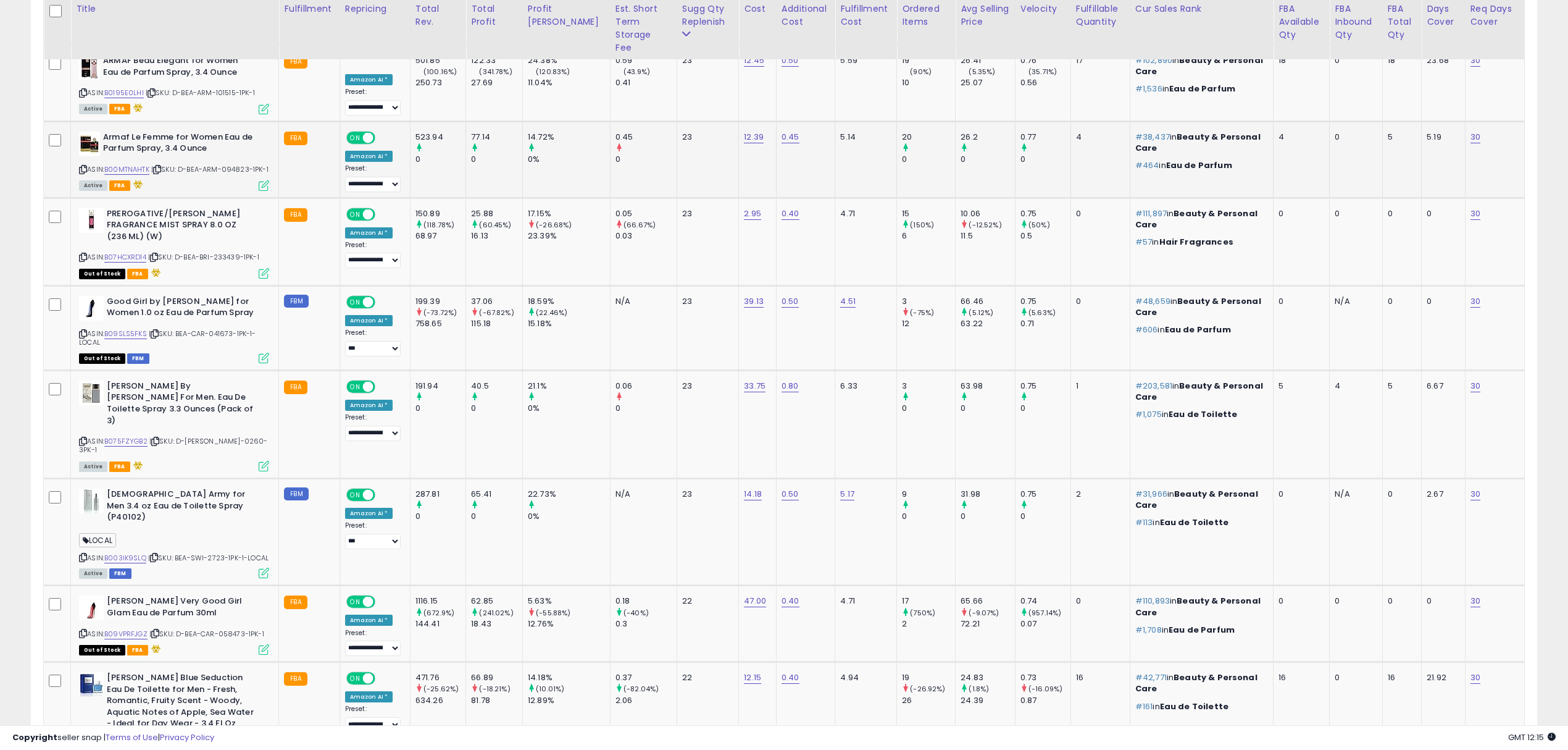
click at [233, 164] on span "| SKU: D-BEA-ARM-094823-1PK-1" at bounding box center [210, 169] width 117 height 10
click at [232, 252] on span "| SKU: D-BEA-BRI-233439-1PK-1" at bounding box center [204, 257] width 111 height 10
click at [230, 252] on span "| SKU: D-BEA-BRI-233439-1PK-1" at bounding box center [204, 257] width 111 height 10
click at [225, 436] on span "| SKU: D-BEA-TED-0260-3PK-1" at bounding box center [173, 445] width 189 height 18
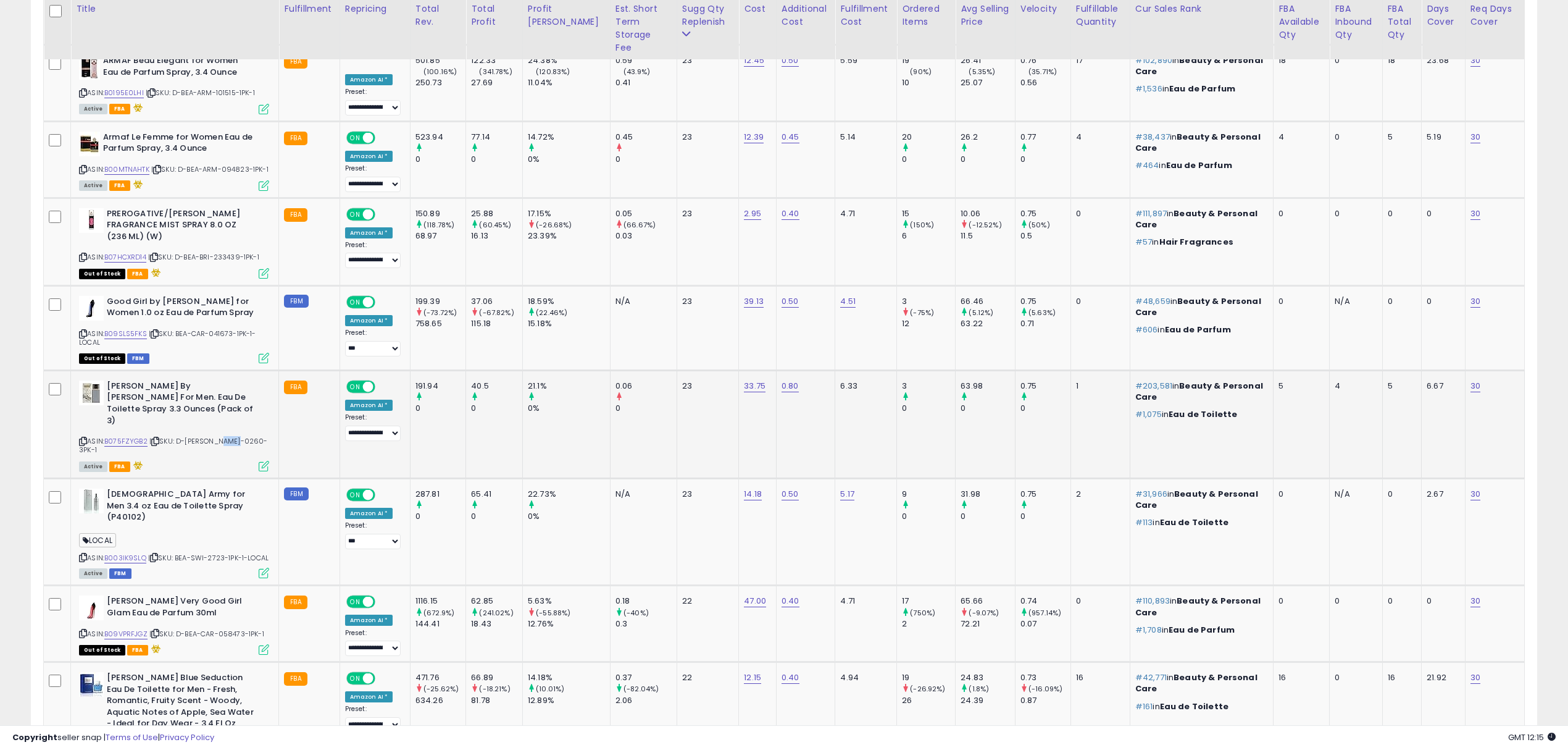
click at [225, 436] on span "| SKU: D-BEA-TED-0260-3PK-1" at bounding box center [173, 445] width 189 height 18
click at [114, 381] on b "Lapidus By Ted Lapidus For Men. Eau De Toilette Spray 3.3 Ounces (Pack of 3)" at bounding box center [181, 405] width 150 height 49
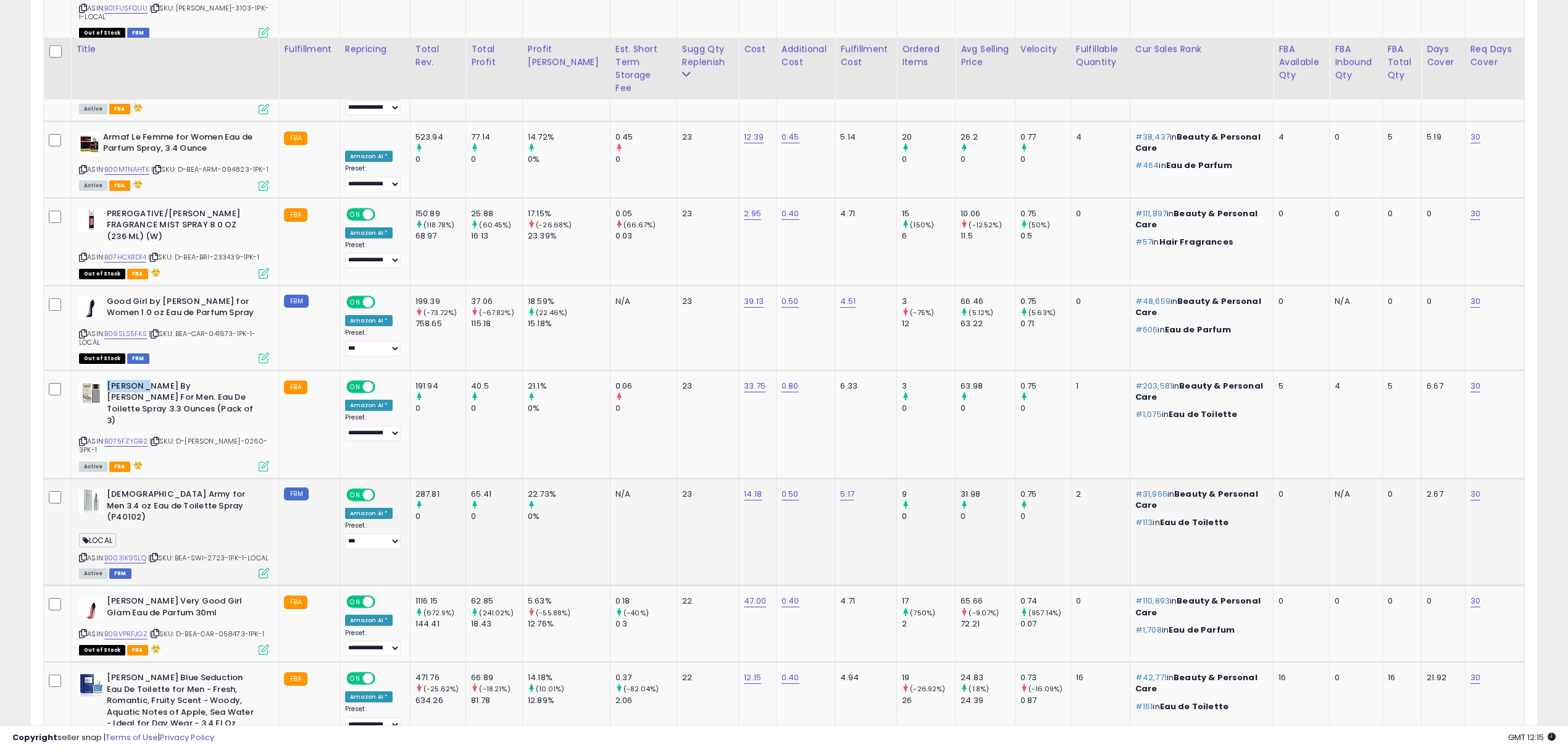
scroll to position [2303, 0]
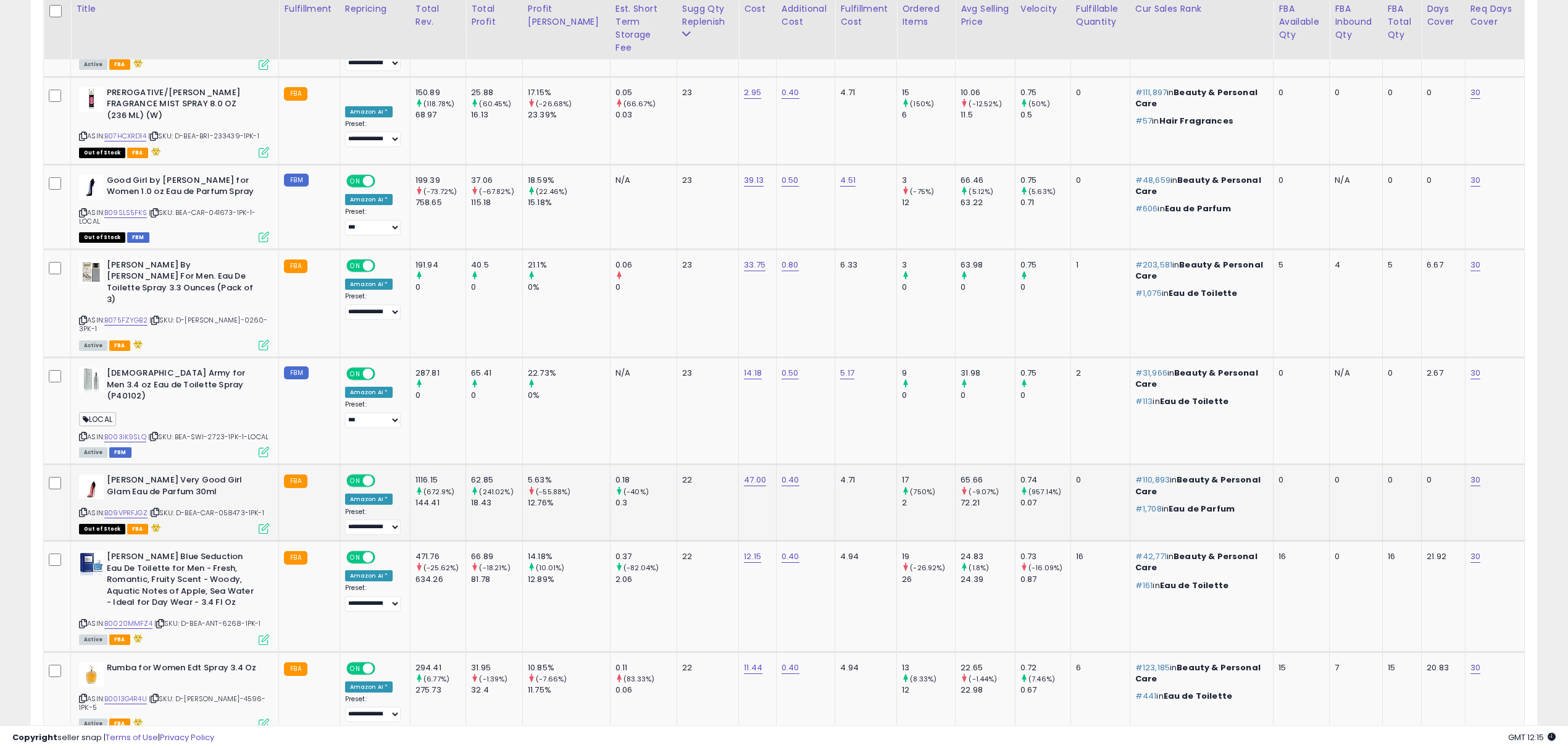
click at [233, 508] on span "| SKU: D-BEA-CAR-058473-1PK-1" at bounding box center [206, 512] width 115 height 10
click at [225, 618] on span "| SKU: D-BEA-ANT-6268-1PK-1" at bounding box center [208, 623] width 107 height 10
click at [223, 694] on span "| SKU: D-BEA-TED-4596-1PK-5" at bounding box center [172, 702] width 187 height 18
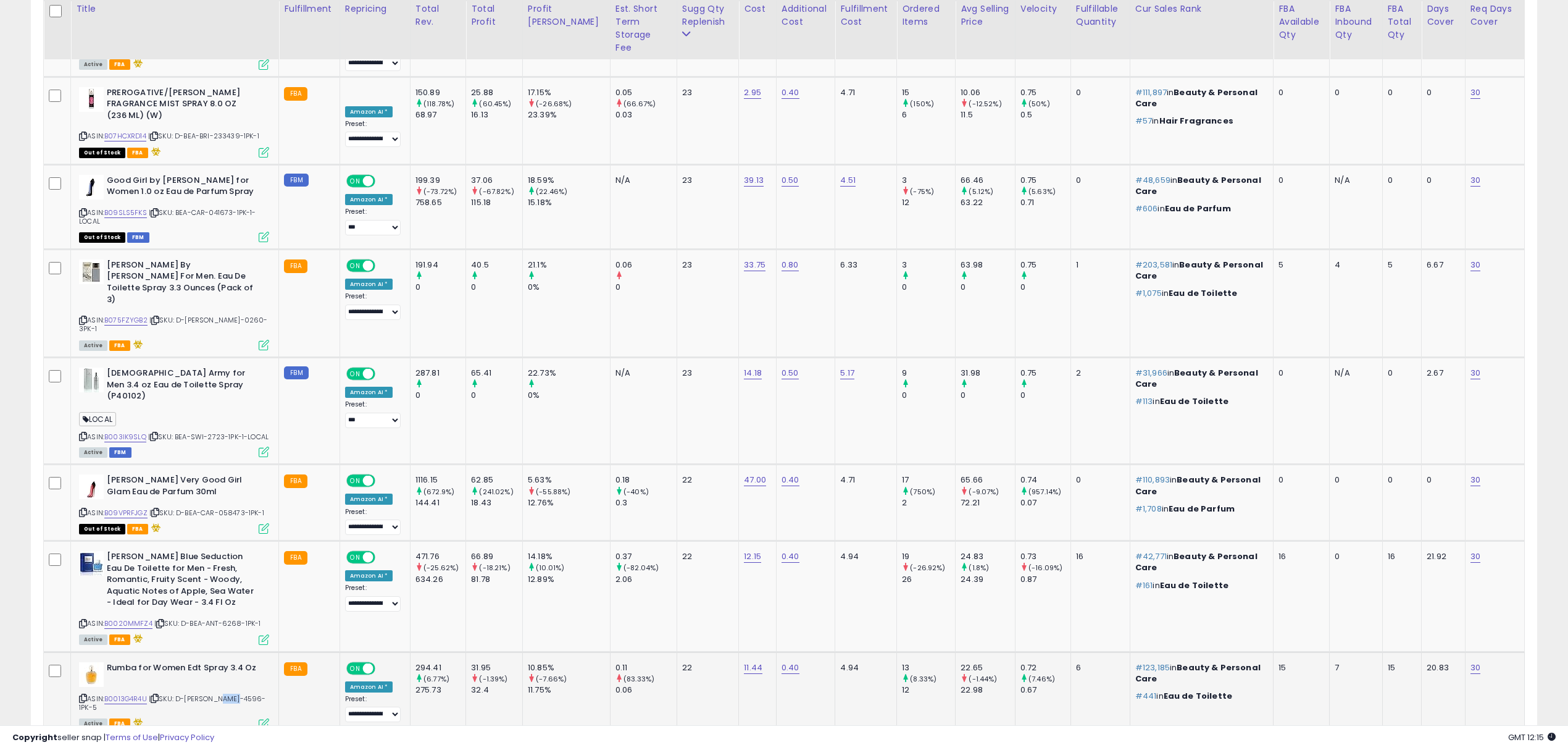
click at [223, 694] on span "| SKU: D-BEA-TED-4596-1PK-5" at bounding box center [172, 702] width 187 height 18
click at [1438, 749] on link "9" at bounding box center [1449, 760] width 22 height 21
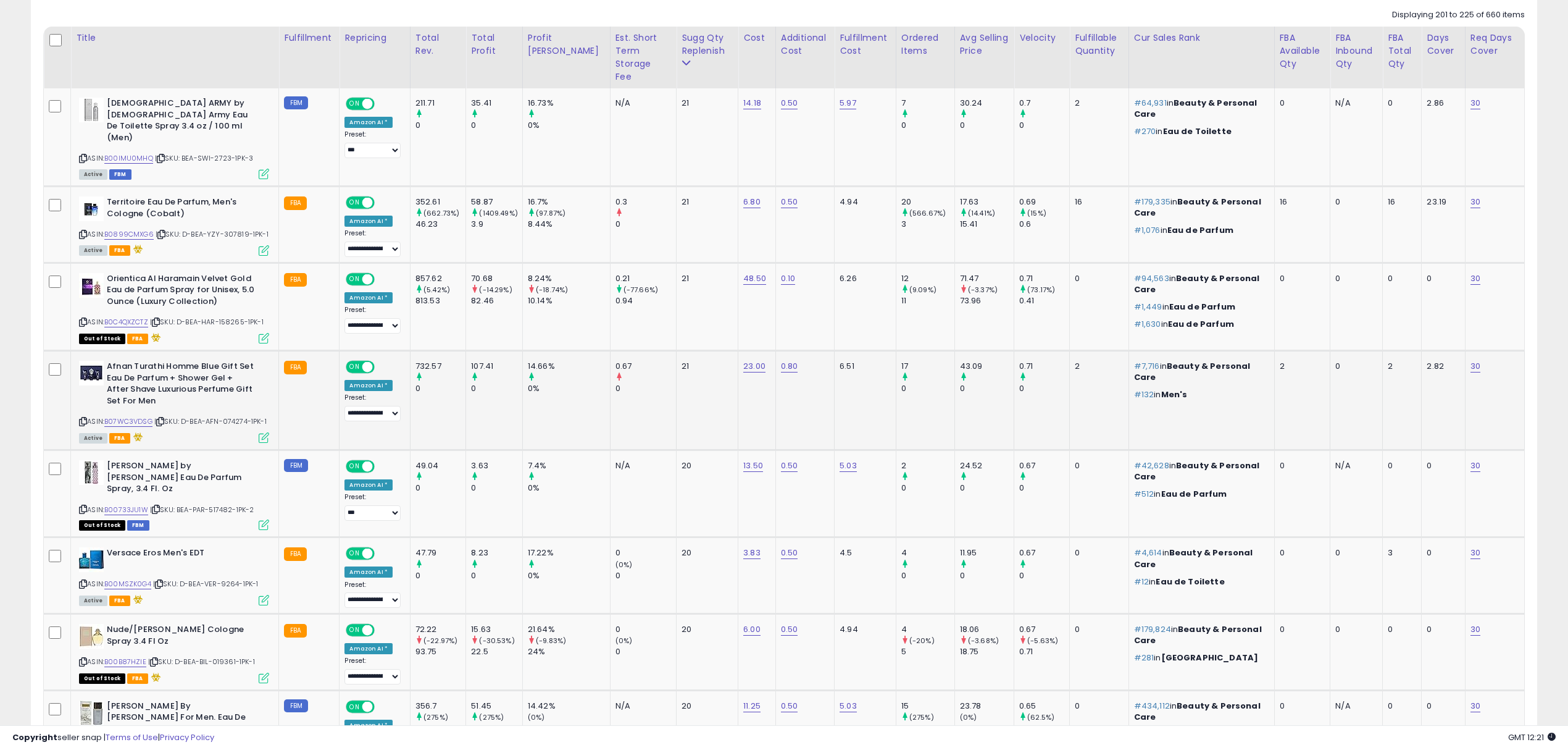
scroll to position [616, 0]
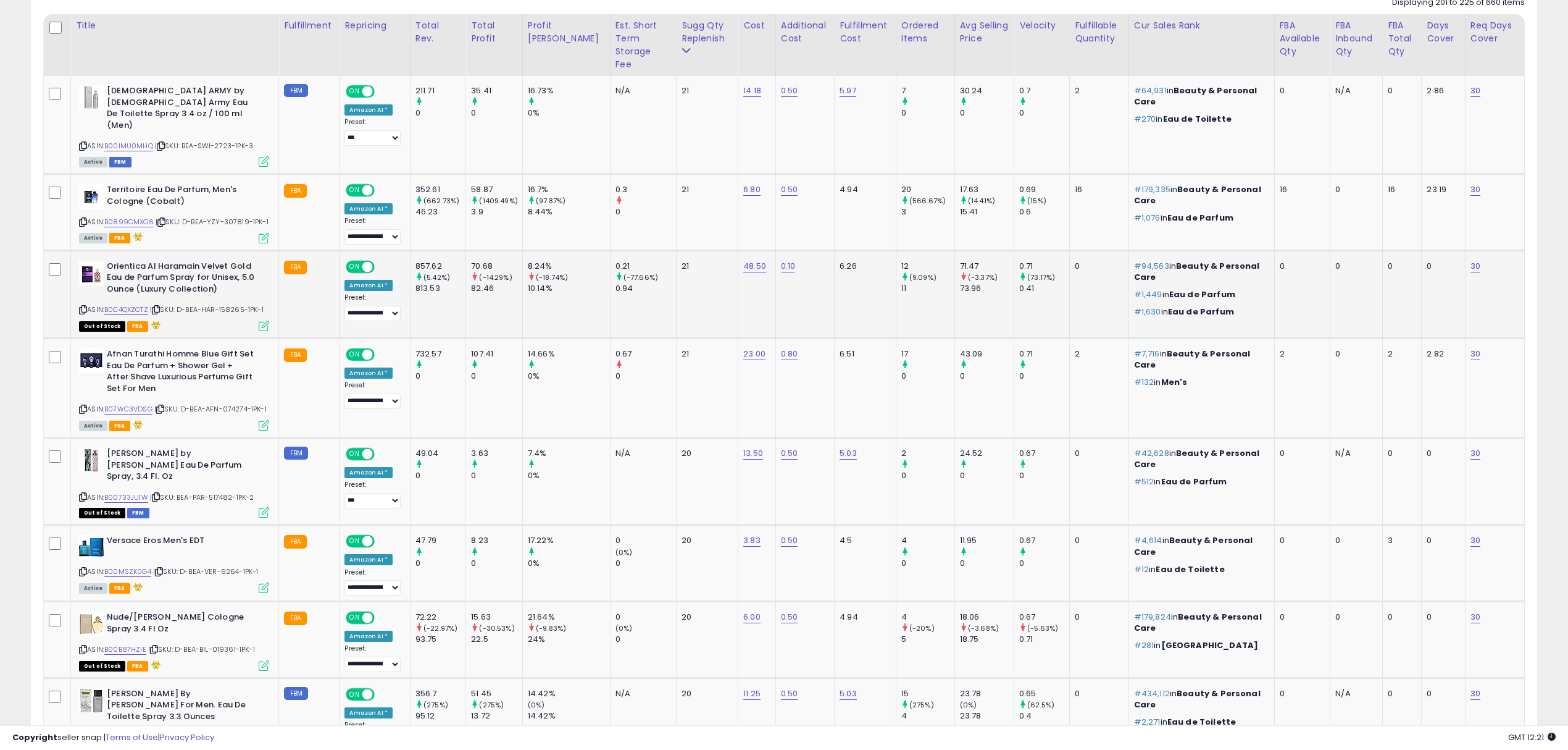
click at [232, 305] on span "| SKU: D-BEA-HAR-158265-1PK-1" at bounding box center [206, 310] width 113 height 10
click at [237, 404] on span "| SKU: D-BEA-AFN-074274-1PK-1" at bounding box center [211, 409] width 113 height 10
click at [231, 566] on span "| SKU: D-BEA-VER-9264-1PK-1" at bounding box center [206, 571] width 106 height 10
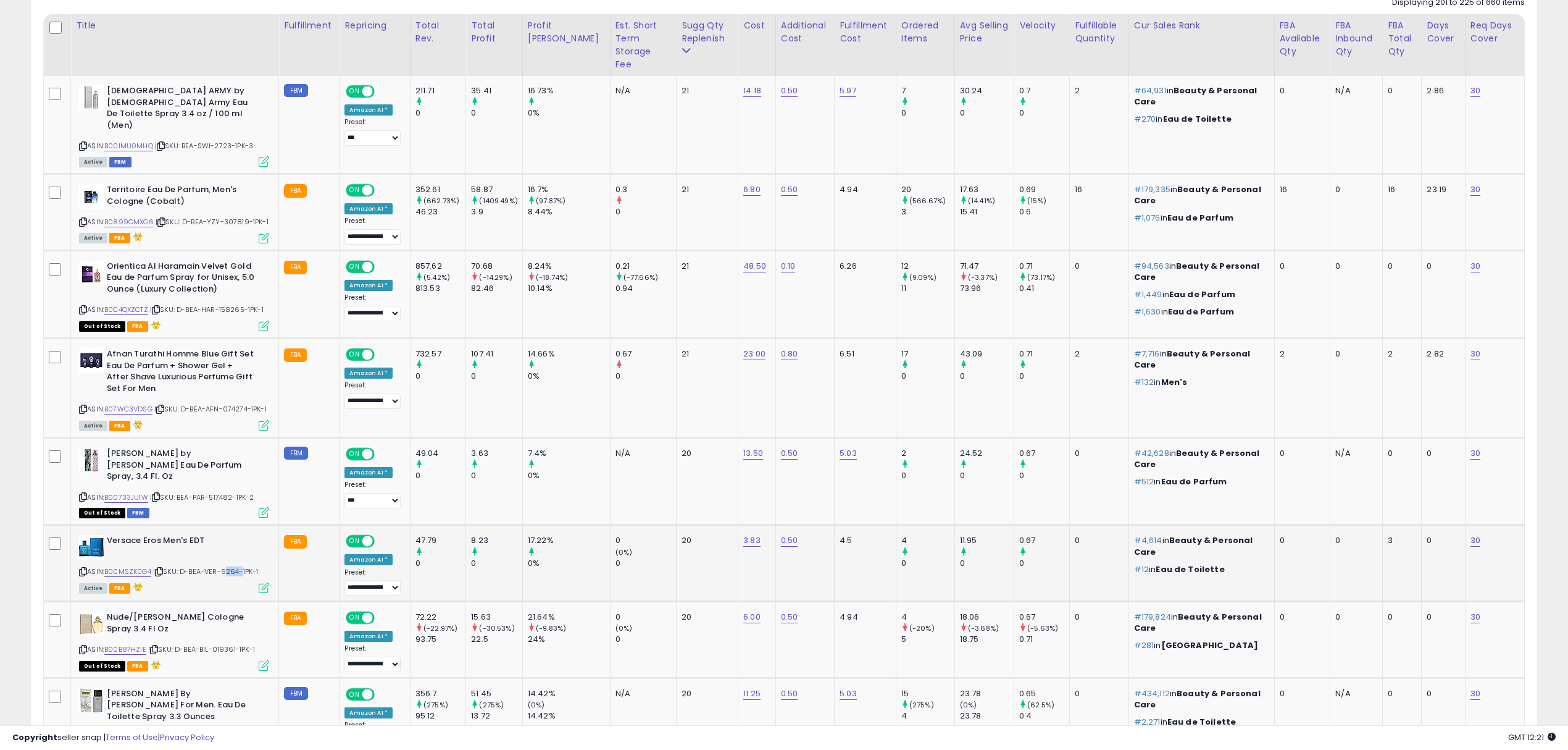
click at [231, 566] on span "| SKU: D-BEA-VER-9264-1PK-1" at bounding box center [206, 571] width 106 height 10
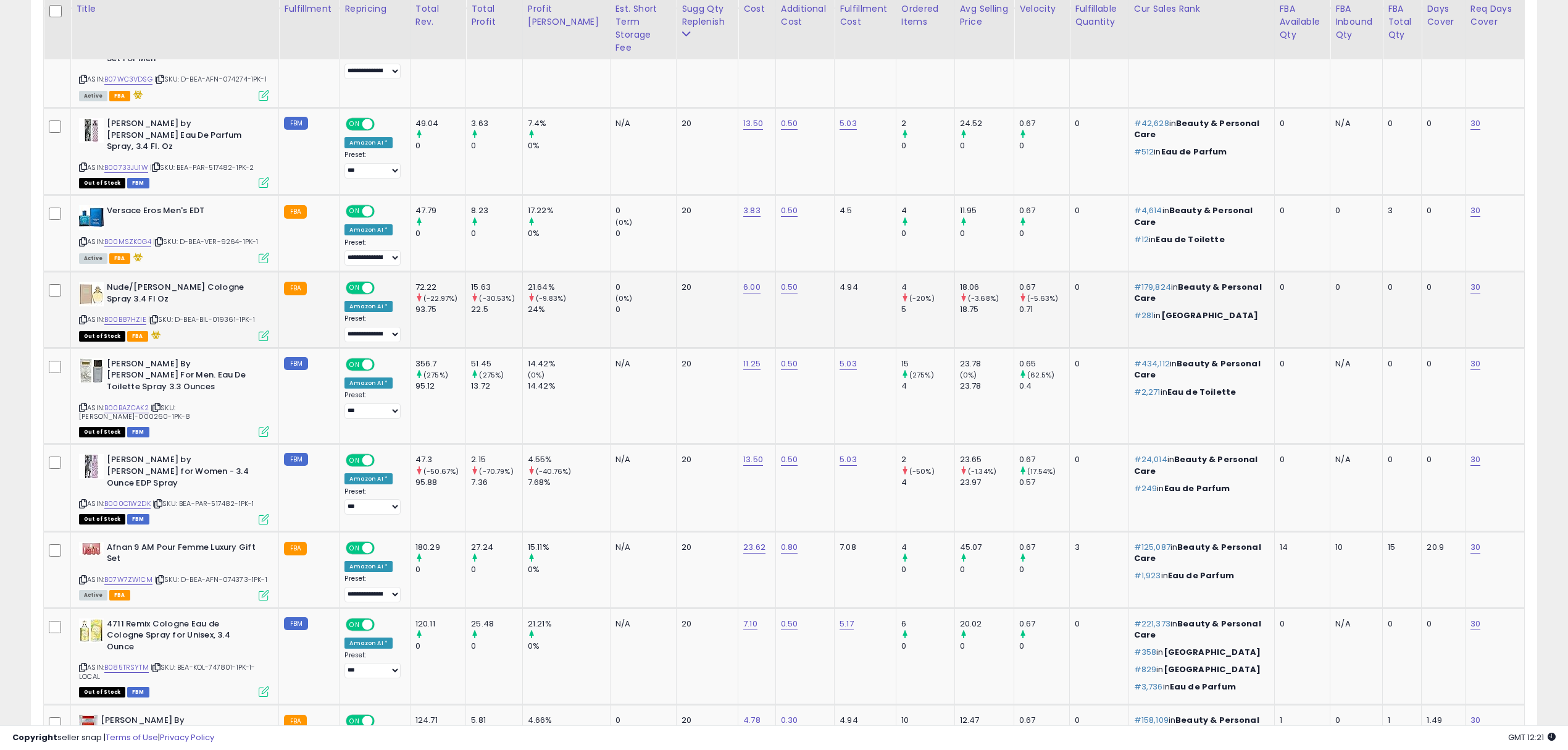
click at [216, 314] on span "| SKU: D-BEA-BIL-019361-1PK-1" at bounding box center [201, 319] width 107 height 10
click at [190, 402] on span "| SKU: BEA-TED-000260-1PK-8" at bounding box center [134, 411] width 111 height 18
click at [228, 574] on span "| SKU: D-BEA-AFN-074373-1PK-1" at bounding box center [211, 579] width 113 height 10
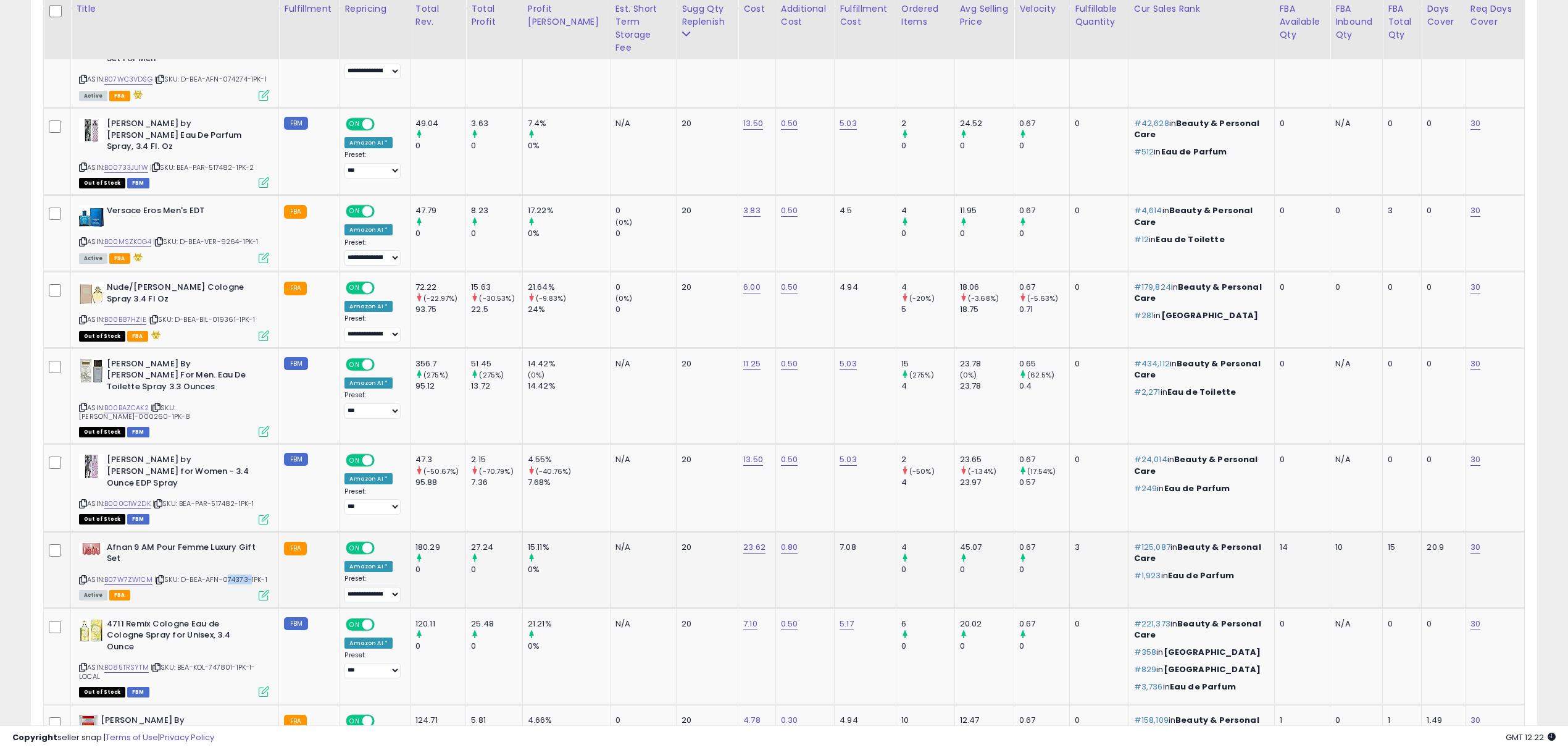
click at [228, 574] on span "| SKU: D-BEA-AFN-074373-1PK-1" at bounding box center [211, 579] width 113 height 10
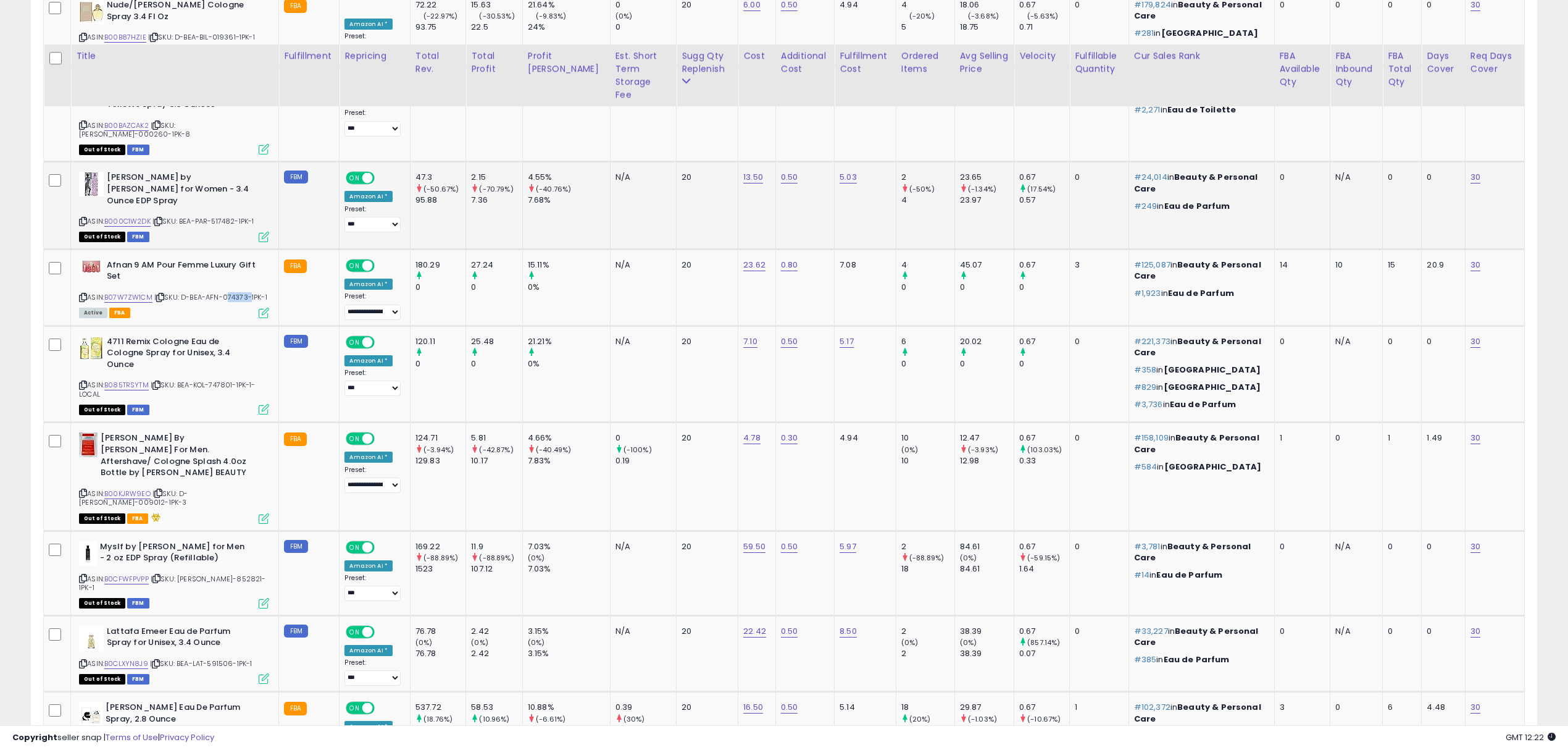
scroll to position [1275, 0]
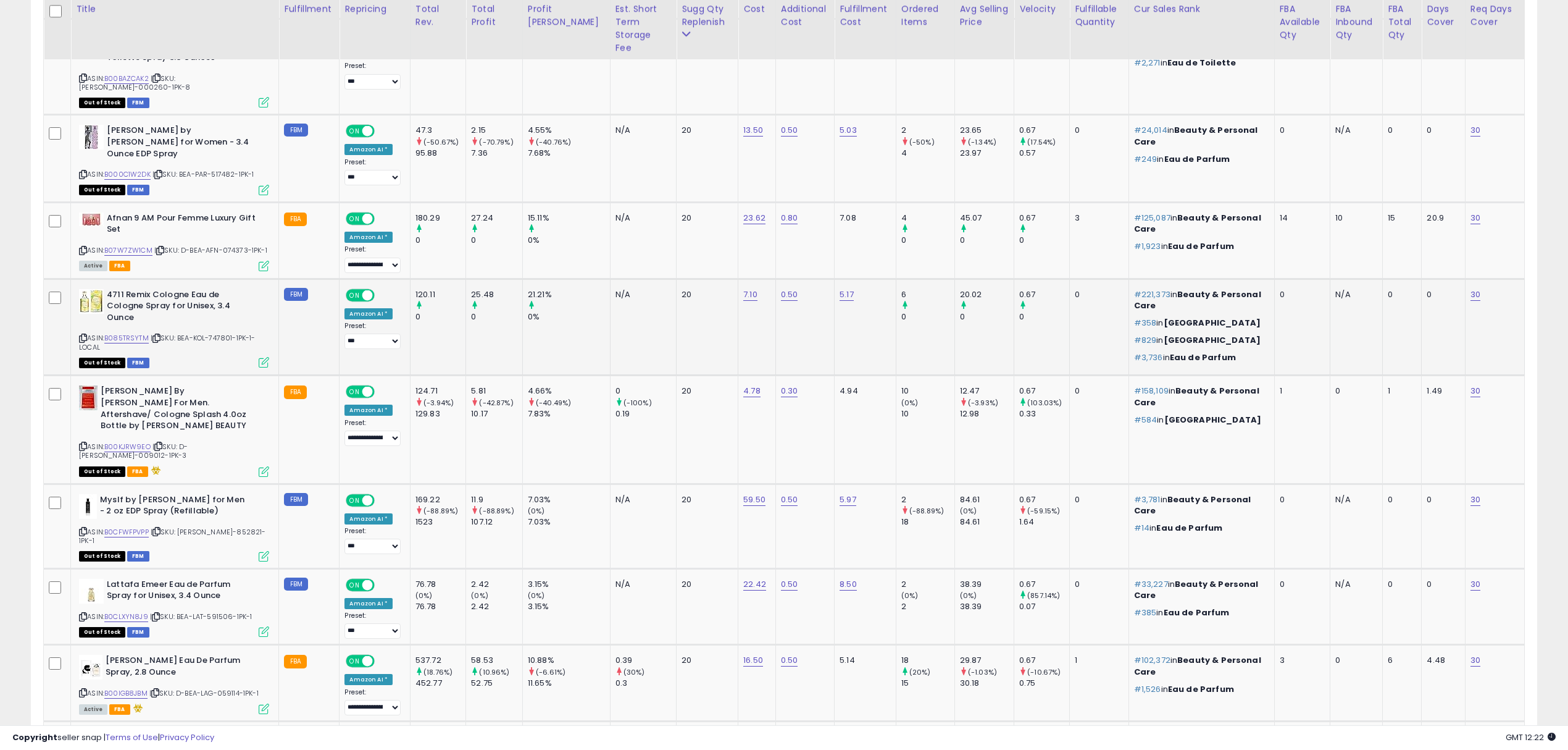
click at [221, 333] on span "| SKU: BEA-KOL-747801-1PK-1-LOCAL" at bounding box center [167, 342] width 176 height 18
click at [188, 442] on span "| SKU: D-BEA-JOV-009012-1PK-3" at bounding box center [133, 451] width 109 height 18
click at [225, 527] on span "| SKU: BEA-YVE-852821-1PK-1" at bounding box center [172, 536] width 187 height 18
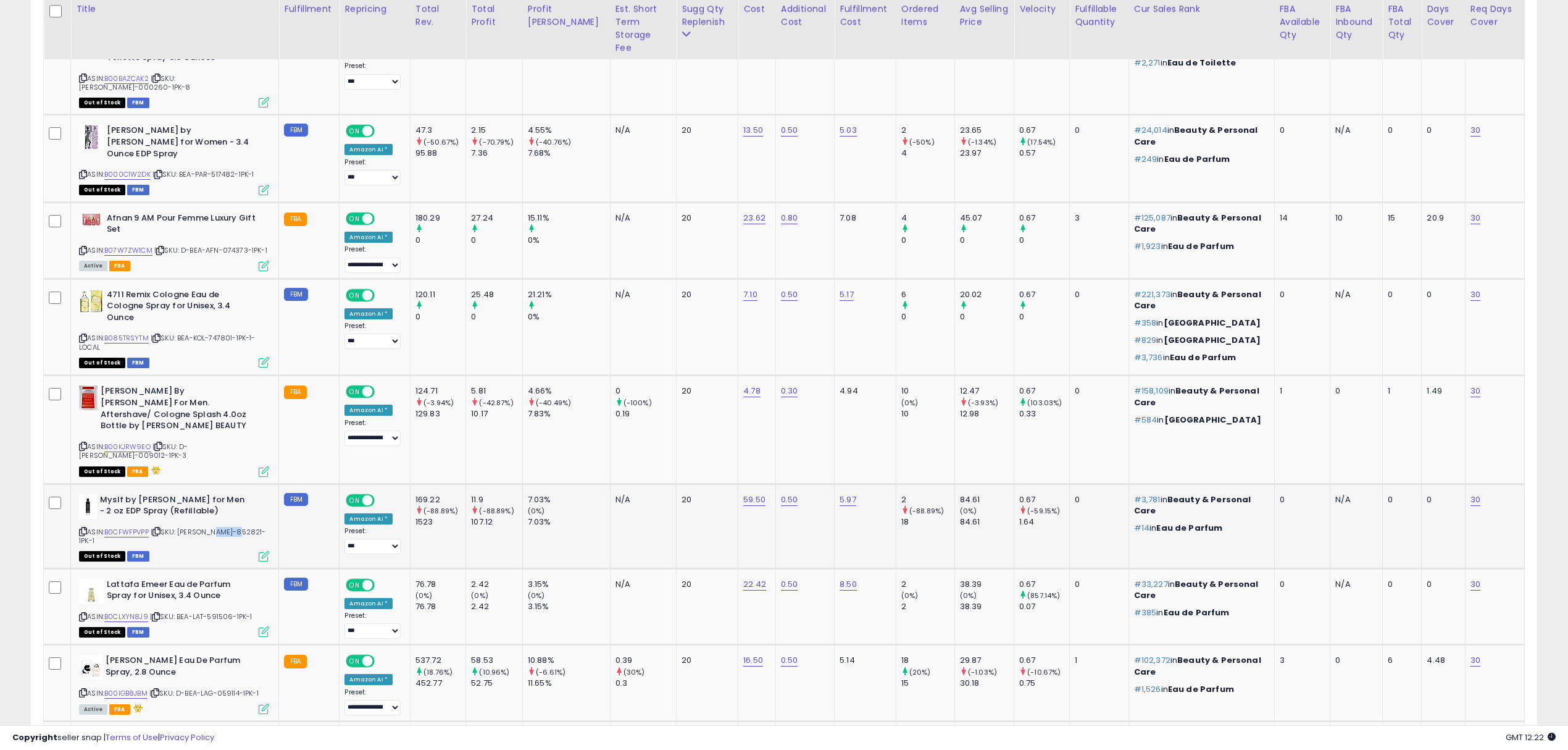
click at [225, 527] on span "| SKU: BEA-YVE-852821-1PK-1" at bounding box center [172, 536] width 187 height 18
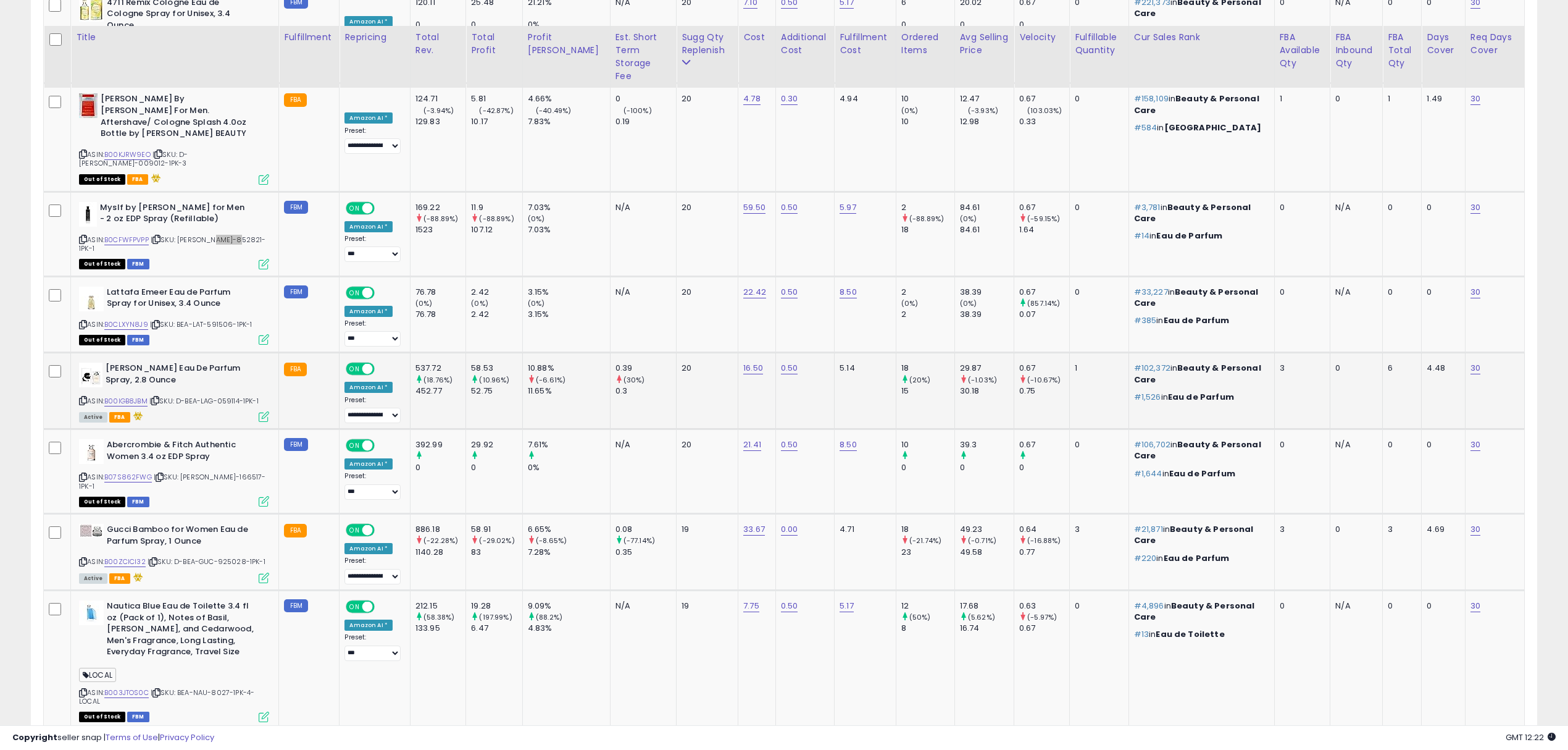
scroll to position [1605, 0]
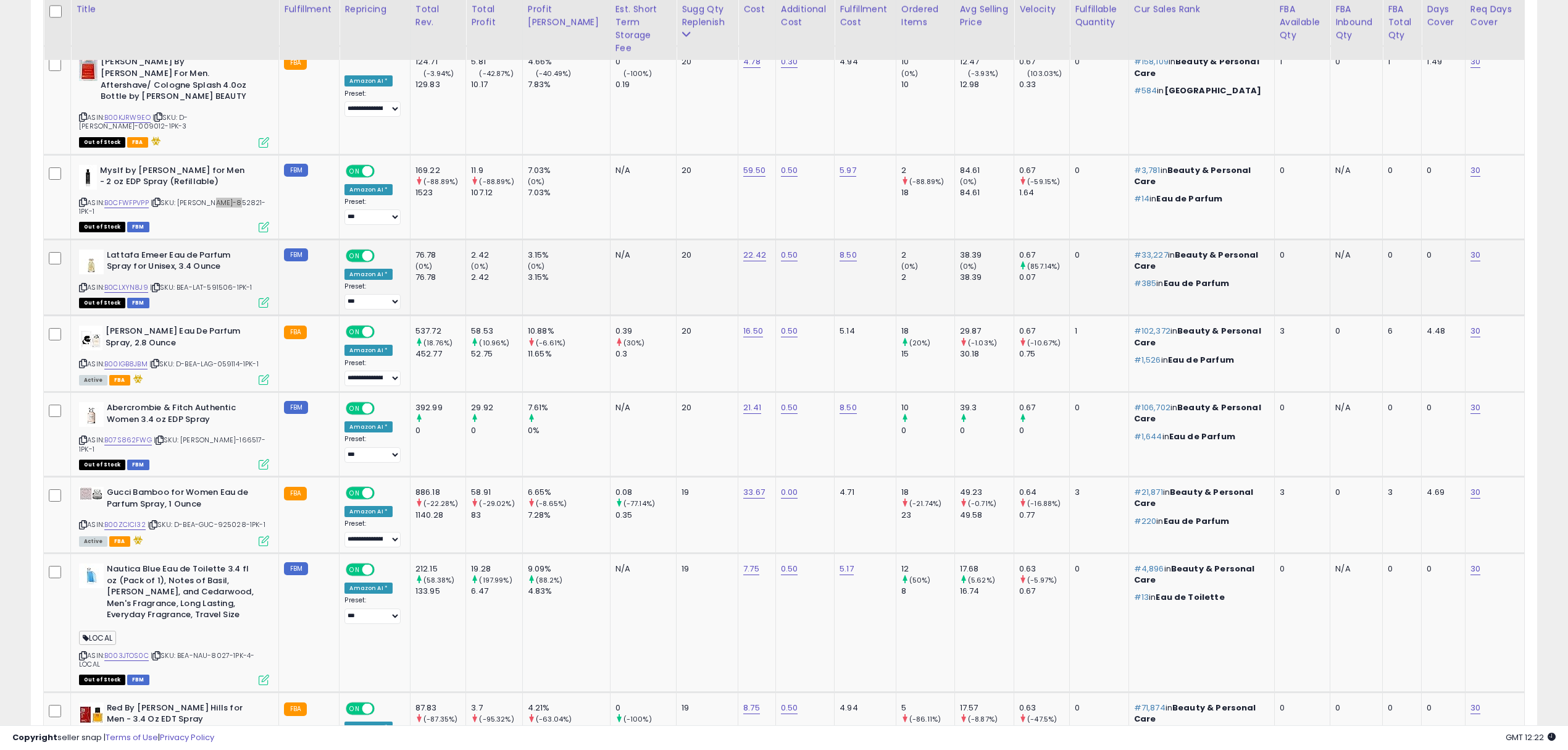
click at [216, 282] on span "| SKU: BEA-LAT-591506-1PK-1" at bounding box center [201, 287] width 102 height 10
click at [225, 359] on span "| SKU: D-BEA-LAG-059114-1PK-1" at bounding box center [204, 364] width 109 height 10
drag, startPoint x: 188, startPoint y: 260, endPoint x: 244, endPoint y: 265, distance: 56.2
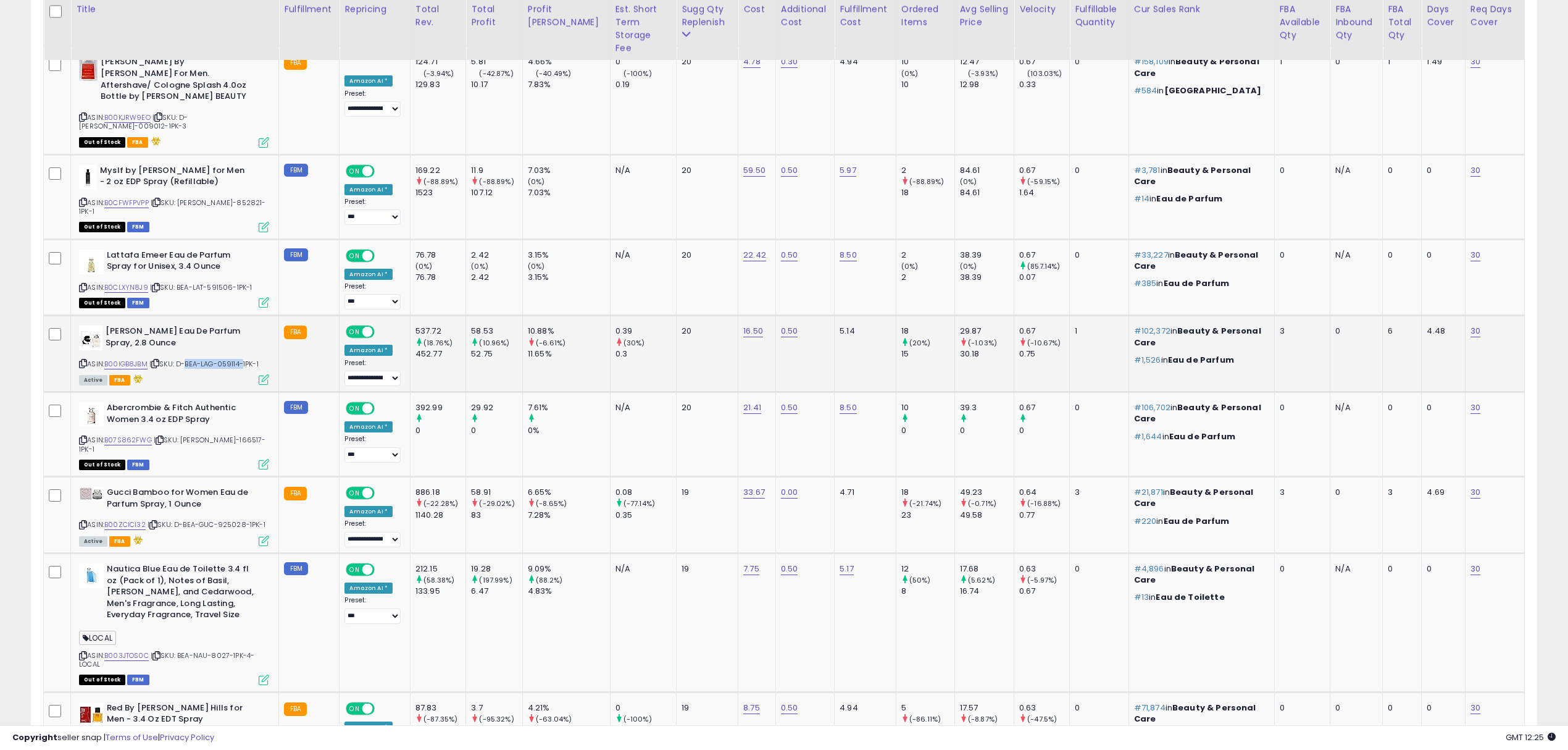
click at [244, 359] on span "| SKU: D-BEA-LAG-059114-1PK-1" at bounding box center [204, 364] width 109 height 10
click at [225, 359] on span "| SKU: D-BEA-LAG-059114-1PK-1" at bounding box center [204, 364] width 109 height 10
click at [236, 326] on b "Karl Lagerfeld Eau De Parfum Spray, 2.8 Ounce" at bounding box center [180, 339] width 150 height 26
click at [230, 326] on b "Karl Lagerfeld Eau De Parfum Spray, 2.8 Ounce" at bounding box center [180, 339] width 150 height 26
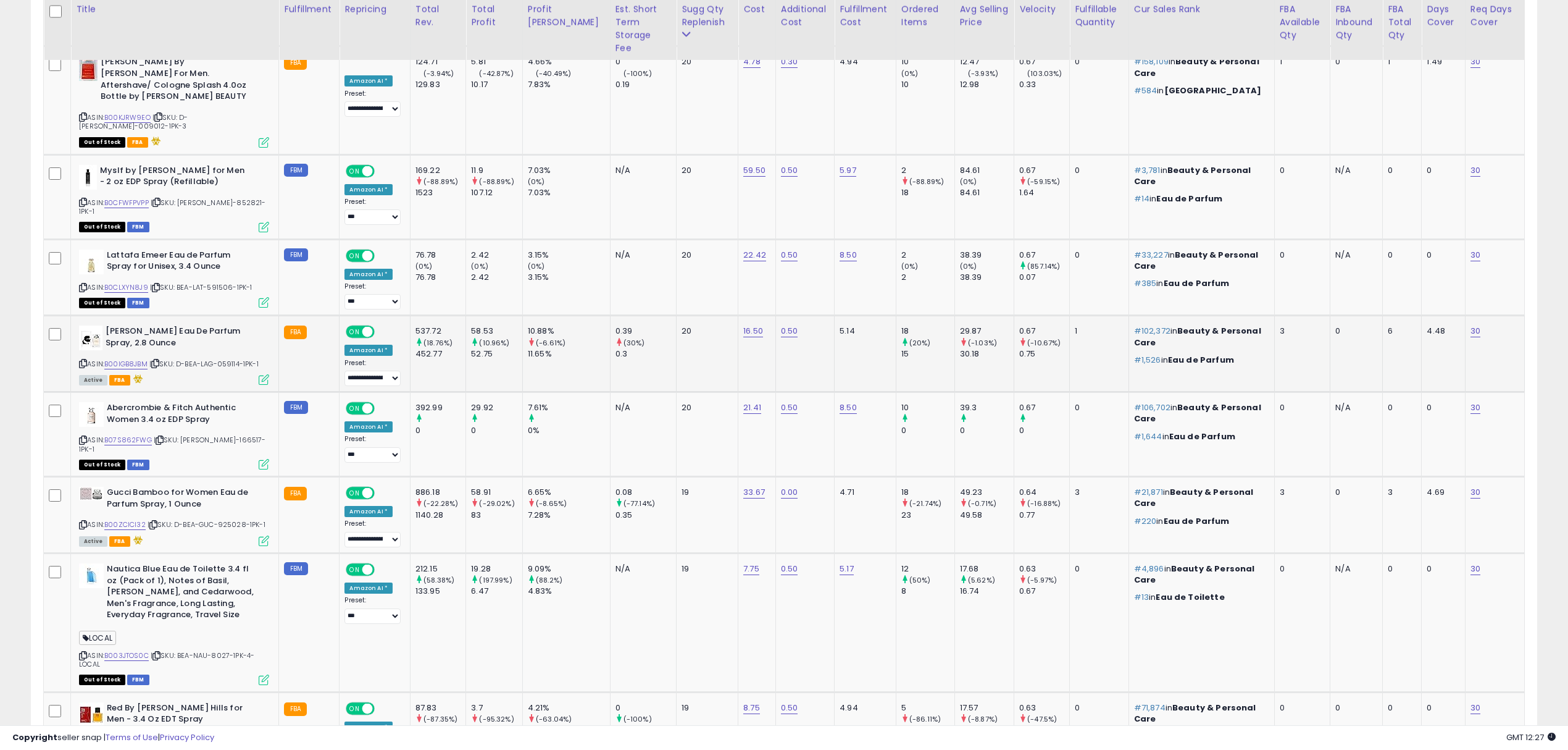
click at [227, 359] on span "| SKU: D-BEA-LAG-059114-1PK-1" at bounding box center [204, 364] width 109 height 10
click at [223, 487] on div "ASIN: B00ZCICI32 | SKU: D-BEA-GUC-925028-1PK-1 Active FBA" at bounding box center [174, 516] width 190 height 58
drag, startPoint x: 223, startPoint y: 408, endPoint x: 243, endPoint y: 424, distance: 25.6
click at [225, 487] on div "ASIN: B00ZCICI32 | SKU: D-BEA-GUC-925028-1PK-1 Active FBA" at bounding box center [174, 516] width 190 height 58
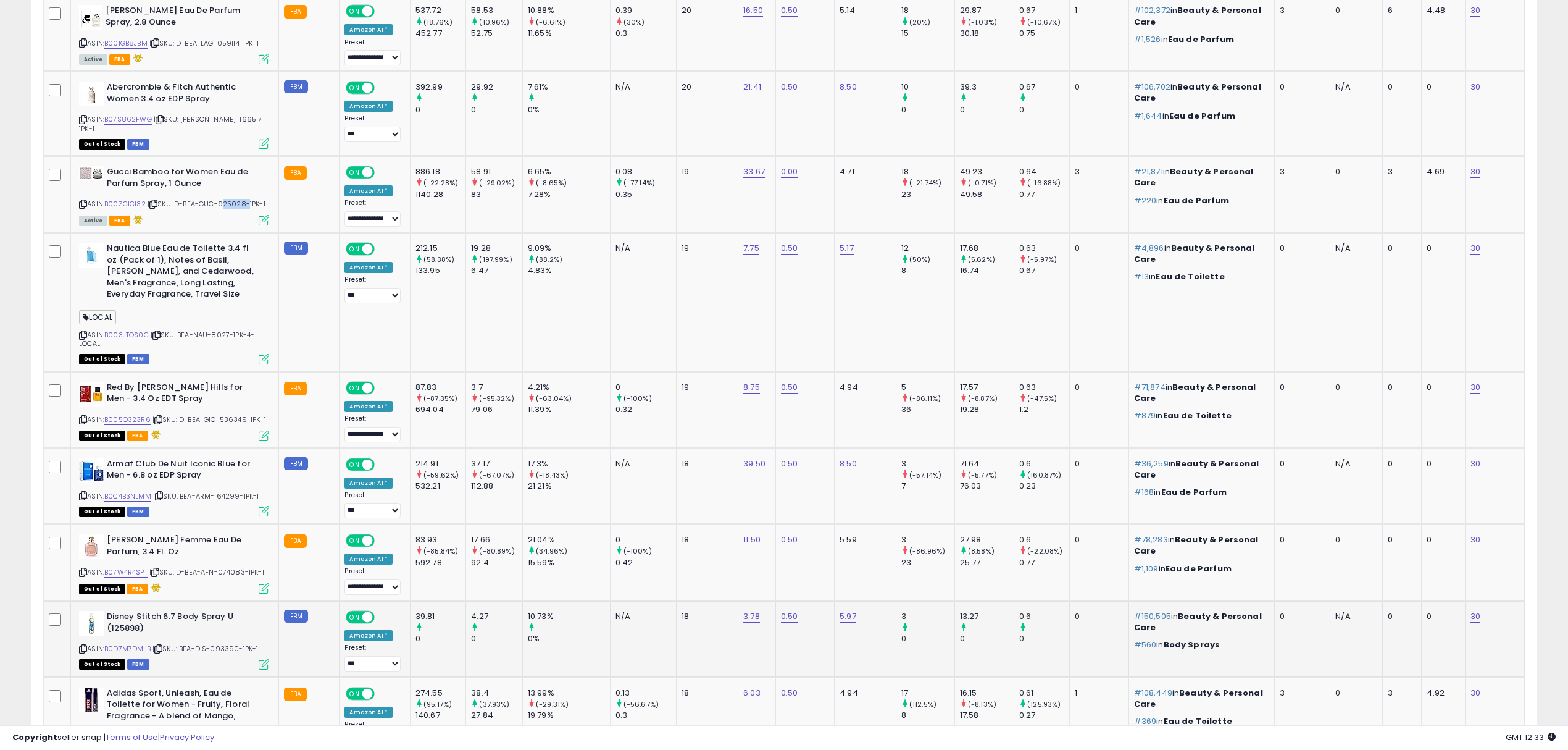
scroll to position [2017, 0]
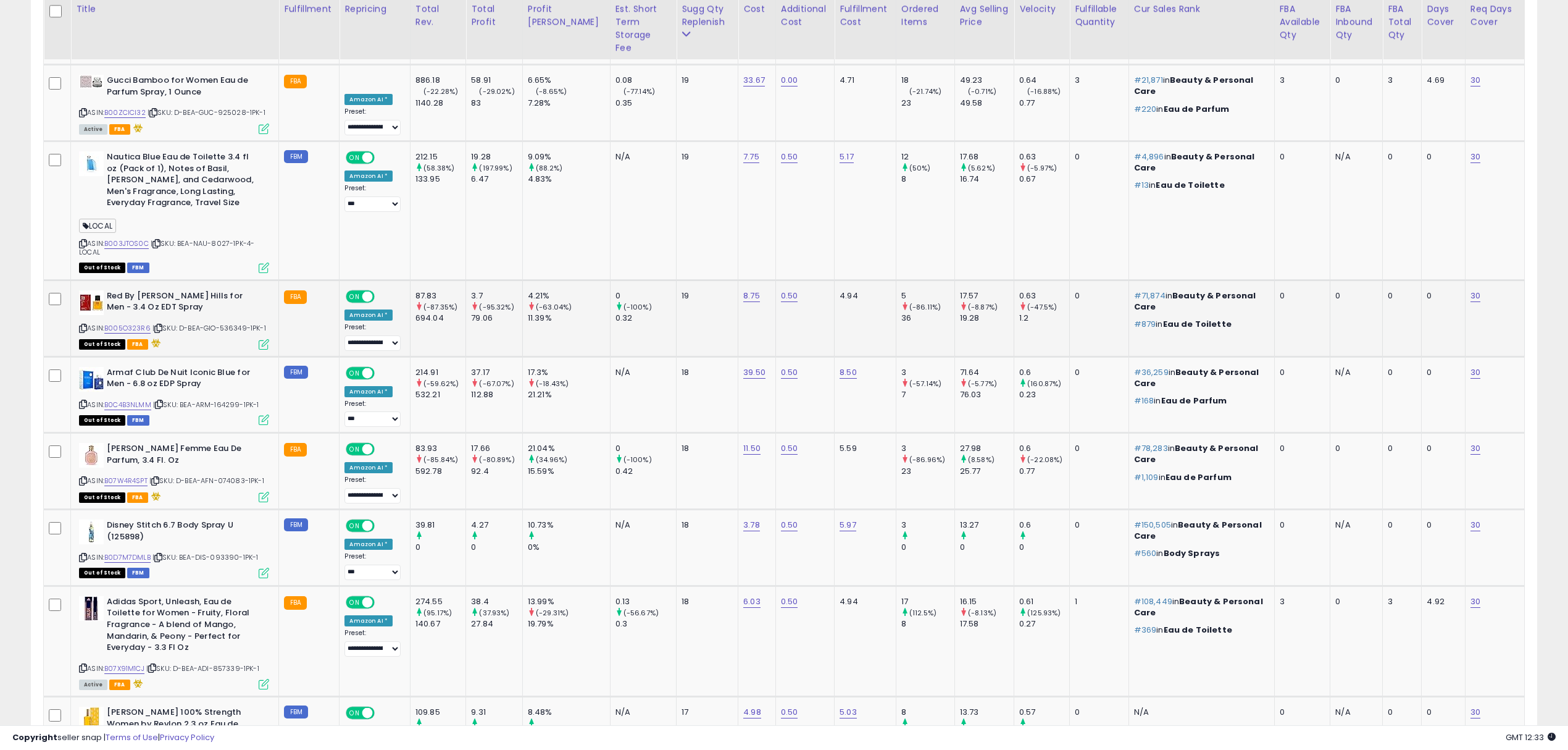
click at [235, 323] on span "| SKU: D-BEA-GIO-536349-1PK-1" at bounding box center [209, 328] width 113 height 10
click at [233, 367] on div "ASIN: B0C4B3NLMM | SKU: BEA-ARM-164299-1PK-1 Out of Stock FBM" at bounding box center [174, 396] width 190 height 58
click at [236, 476] on span "| SKU: D-BEA-AFN-074083-1PK-1" at bounding box center [206, 481] width 115 height 10
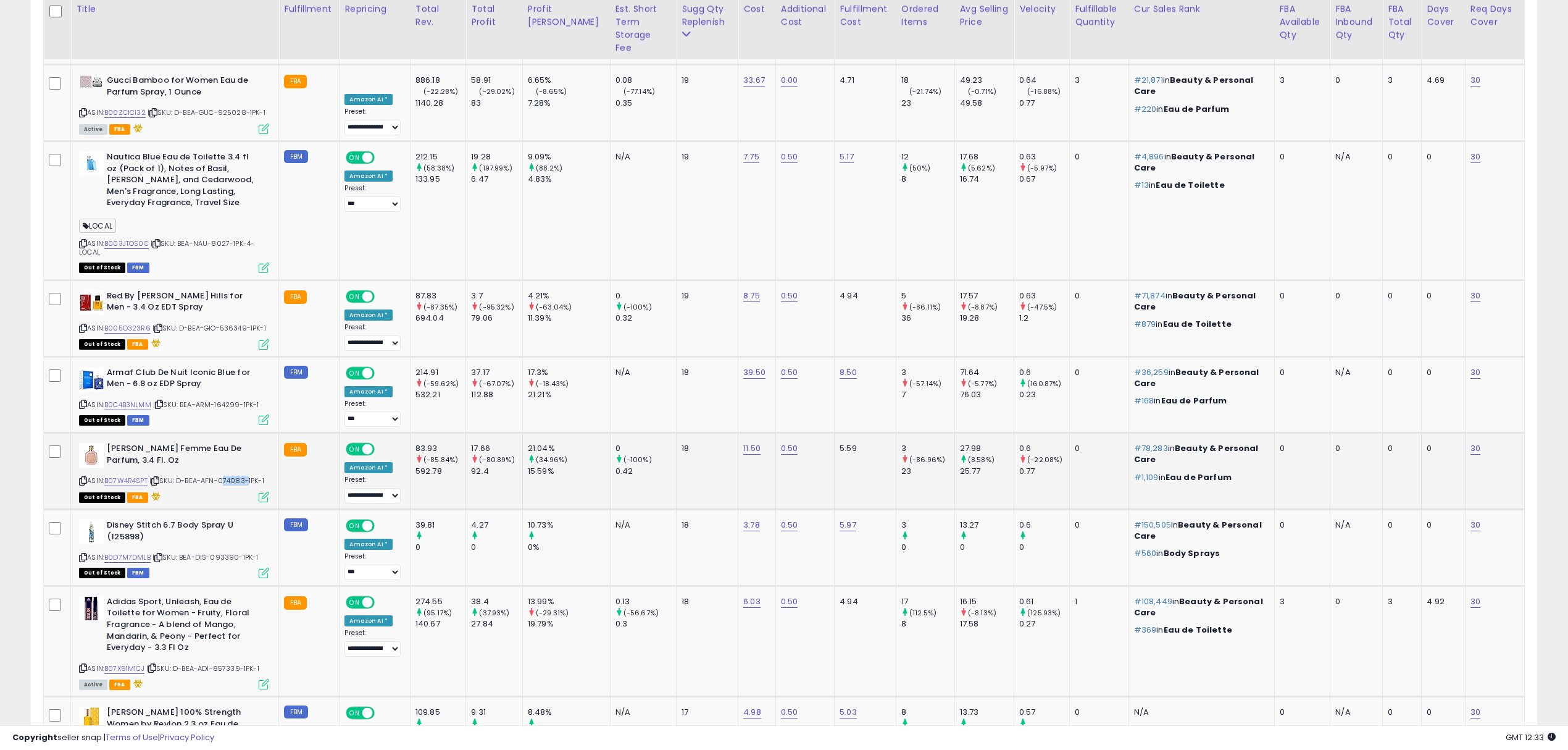
click at [236, 476] on span "| SKU: D-BEA-AFN-074083-1PK-1" at bounding box center [206, 481] width 115 height 10
click at [223, 552] on span "| SKU: BEA-DIS-093390-1PK-1" at bounding box center [206, 557] width 107 height 10
click at [230, 519] on div "ASIN: B0D7M7DMLB | SKU: BEA-DIS-093390-1PK-1 Out of Stock FBM" at bounding box center [174, 548] width 190 height 58
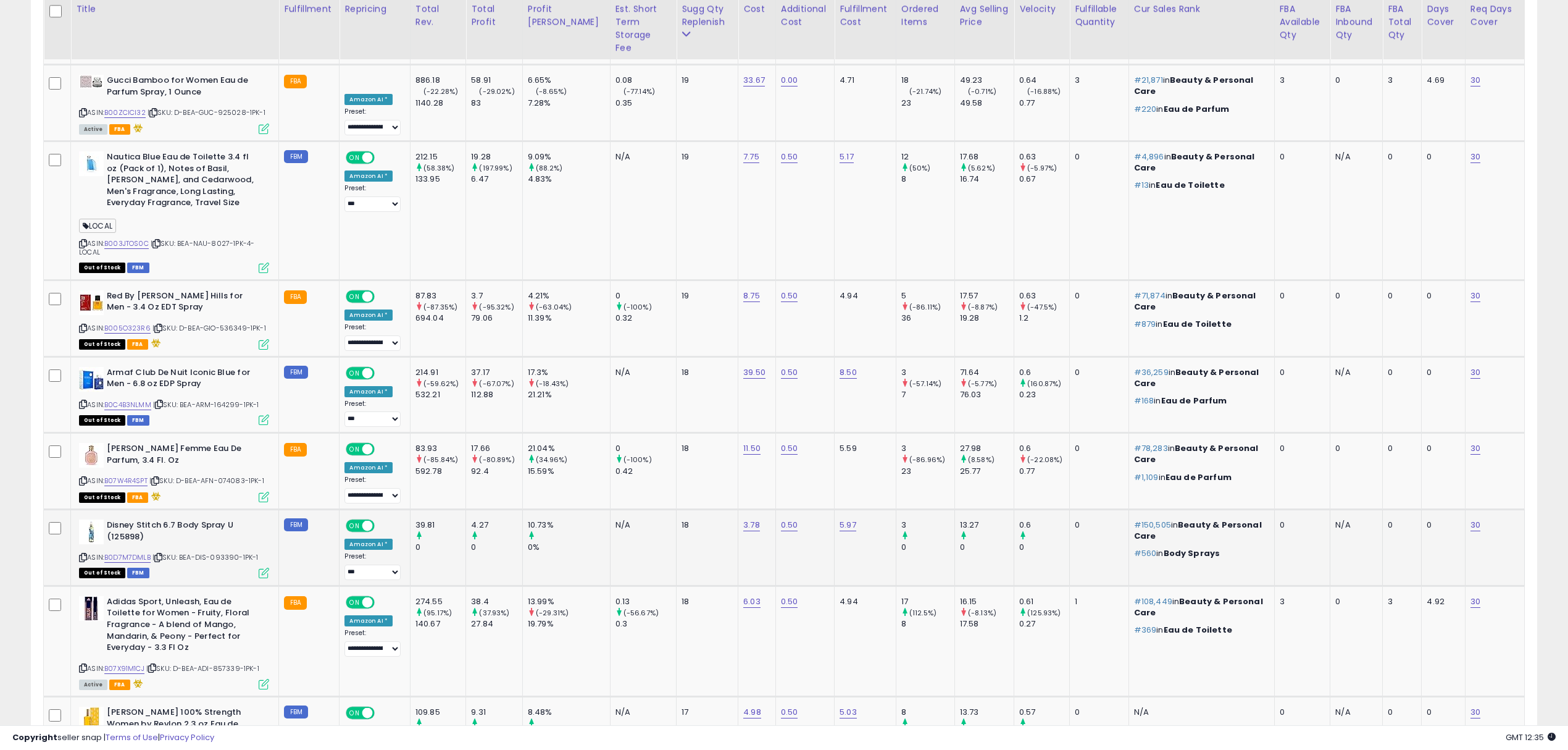
click at [221, 552] on span "| SKU: BEA-DIS-093390-1PK-1" at bounding box center [206, 557] width 107 height 10
click at [233, 596] on div "ASIN: B07X91M1CJ | SKU: D-BEA-ADI-857339-1PK-1 Active FBA" at bounding box center [174, 642] width 190 height 92
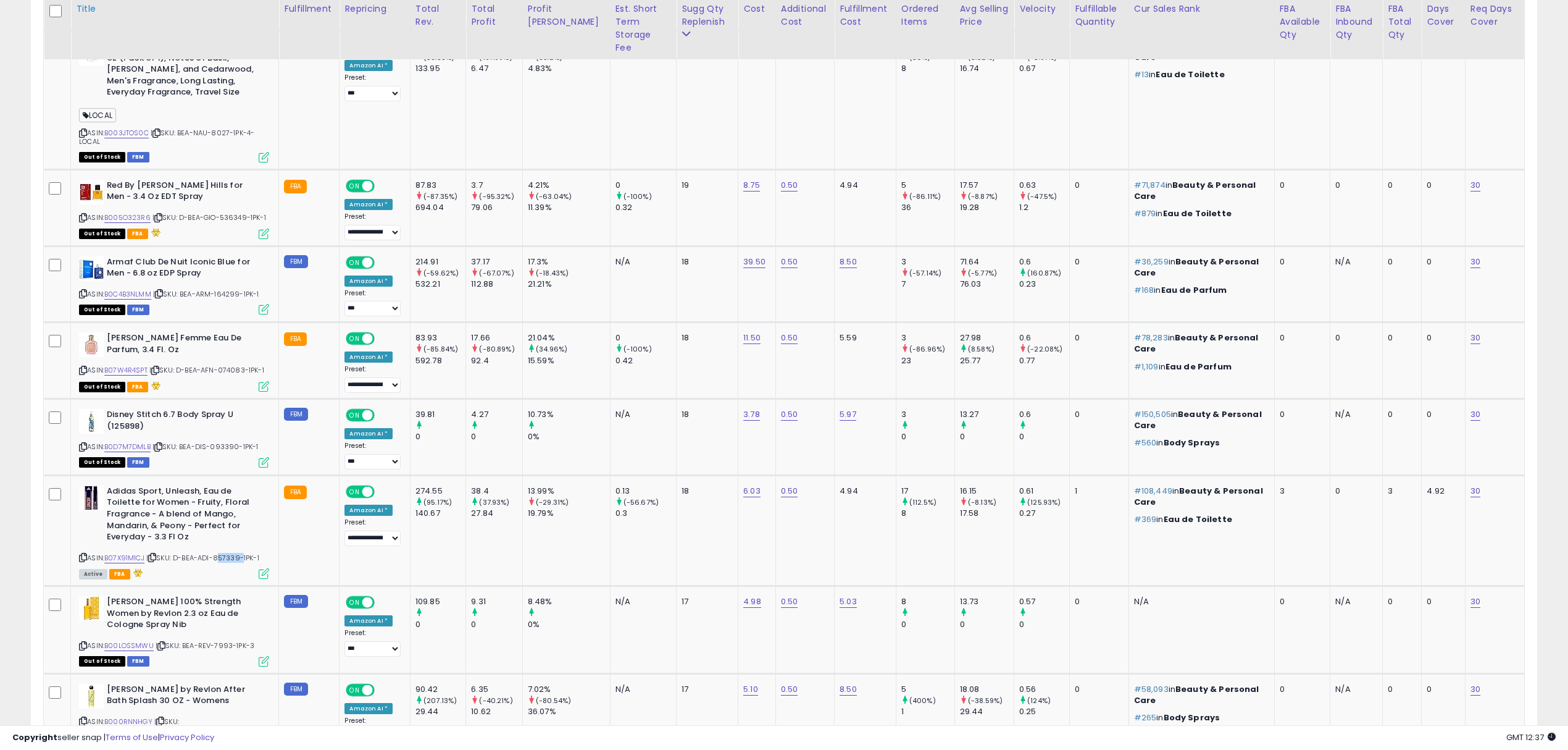
scroll to position [252, 875]
click at [186, 717] on span "| SKU: BEA-JEA-845507-1PK-4" at bounding box center [132, 726] width 107 height 18
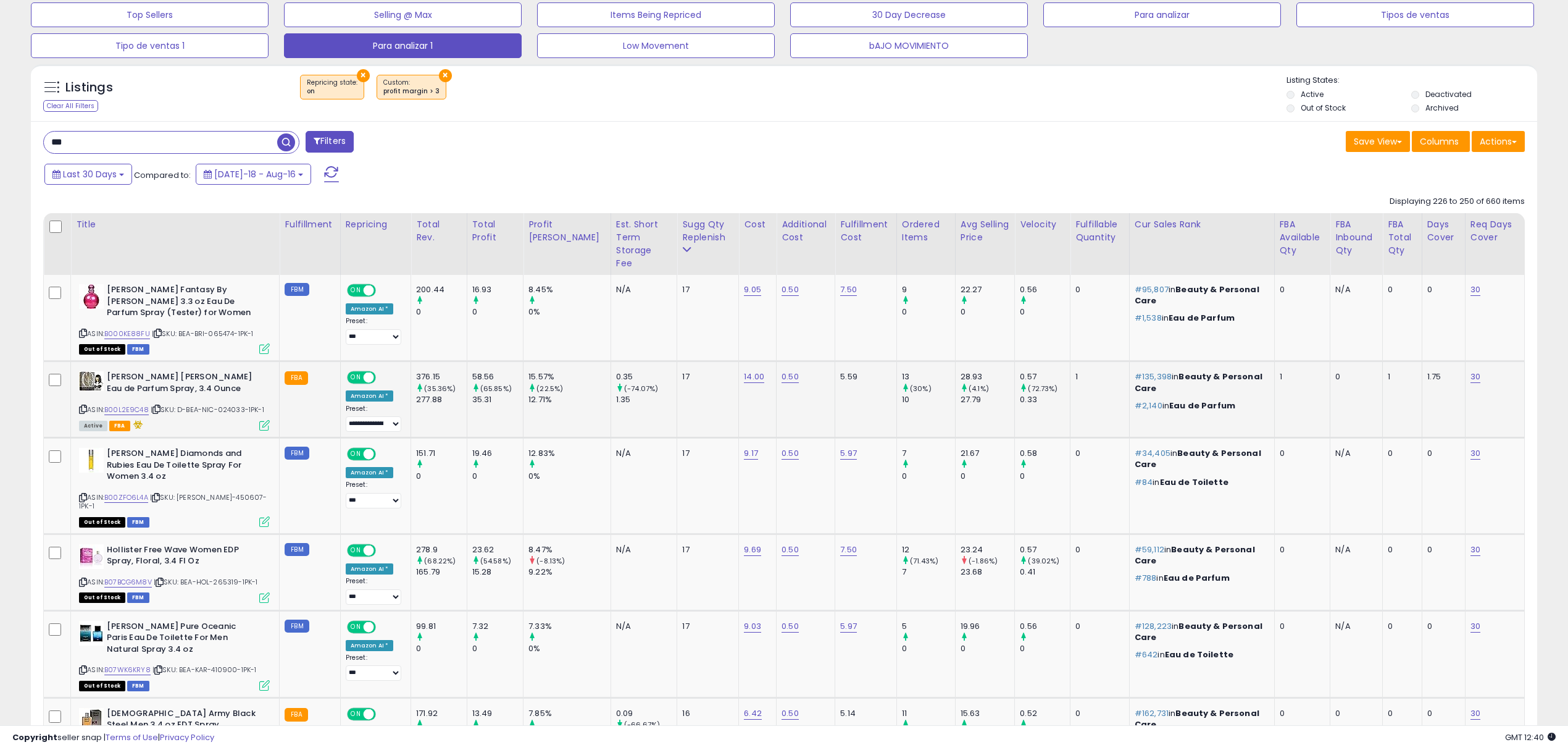
scroll to position [452, 0]
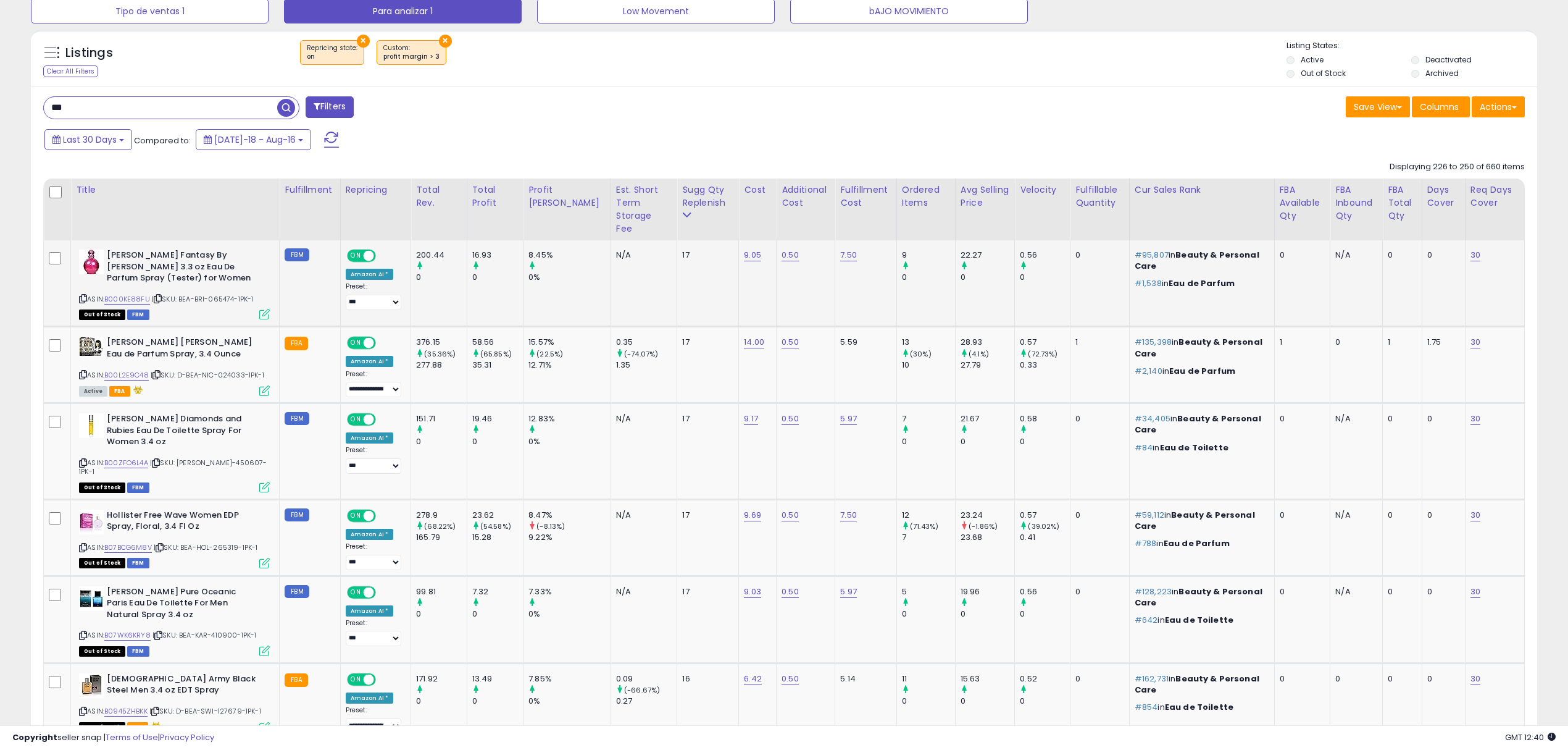
click at [215, 294] on span "| SKU: BEA-BRI-065474-1PK-1" at bounding box center [203, 299] width 102 height 10
click at [232, 358] on div "ASIN: B00L2E9C48 | SKU: D-BEA-NIC-024033-1PK-1 Active FBA" at bounding box center [174, 366] width 191 height 58
click at [220, 457] on span "| SKU: BEA-ELI-450607-1PK-1" at bounding box center [173, 466] width 189 height 18
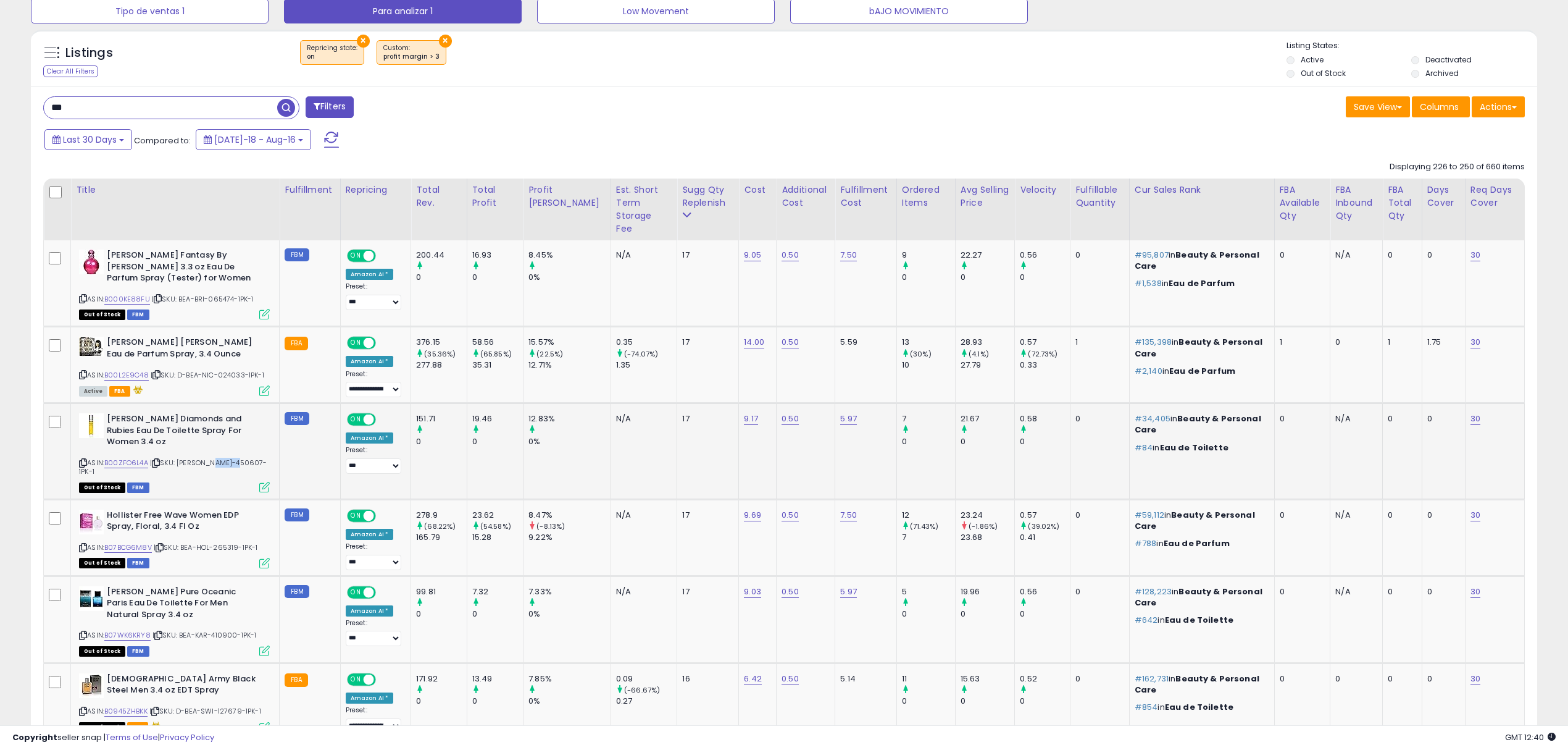
click at [220, 457] on span "| SKU: BEA-ELI-450607-1PK-1" at bounding box center [173, 466] width 189 height 18
click at [223, 542] on span "| SKU: BEA-HOL-265319-1PK-1" at bounding box center [206, 547] width 104 height 10
click at [225, 542] on span "| SKU: BEA-HOL-265319-1PK-1" at bounding box center [206, 547] width 104 height 10
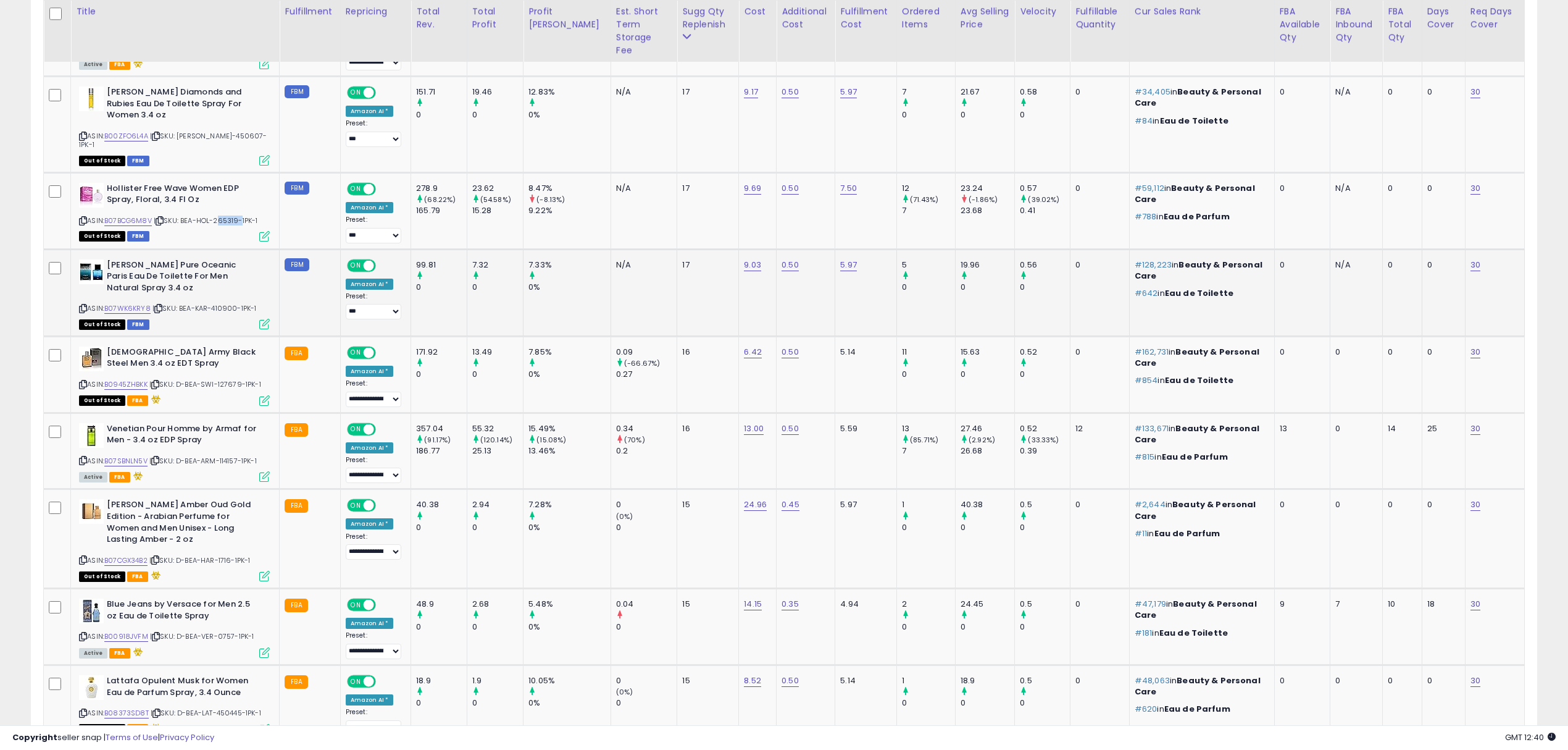
scroll to position [781, 0]
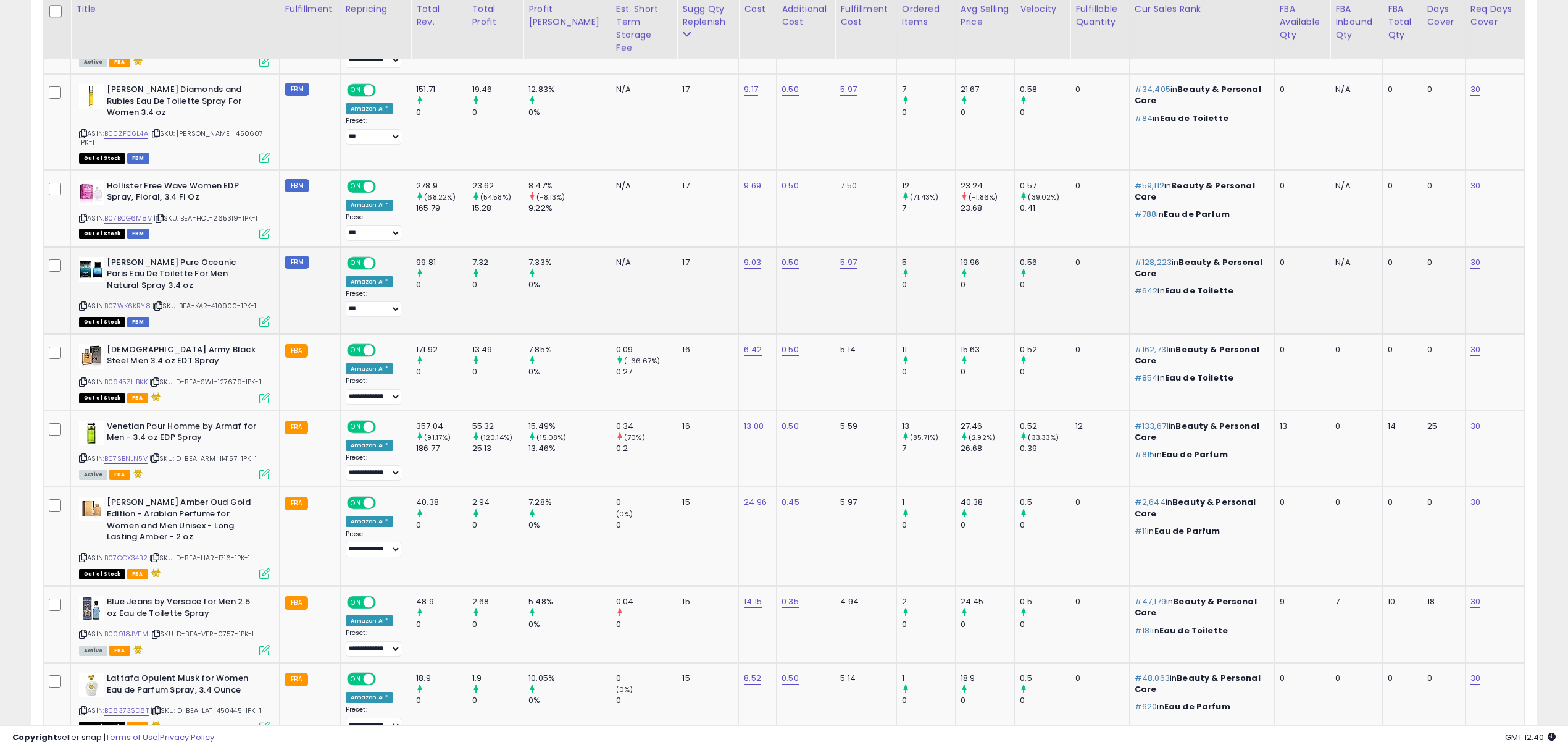
click at [220, 301] on span "| SKU: BEA-KAR-410900-1PK-1" at bounding box center [205, 305] width 104 height 10
click at [226, 377] on span "| SKU: D-BEA-SWI-127679-1PK-1" at bounding box center [205, 381] width 112 height 10
click at [232, 377] on span "| SKU: D-BEA-SWI-127679-1PK-1" at bounding box center [205, 381] width 112 height 10
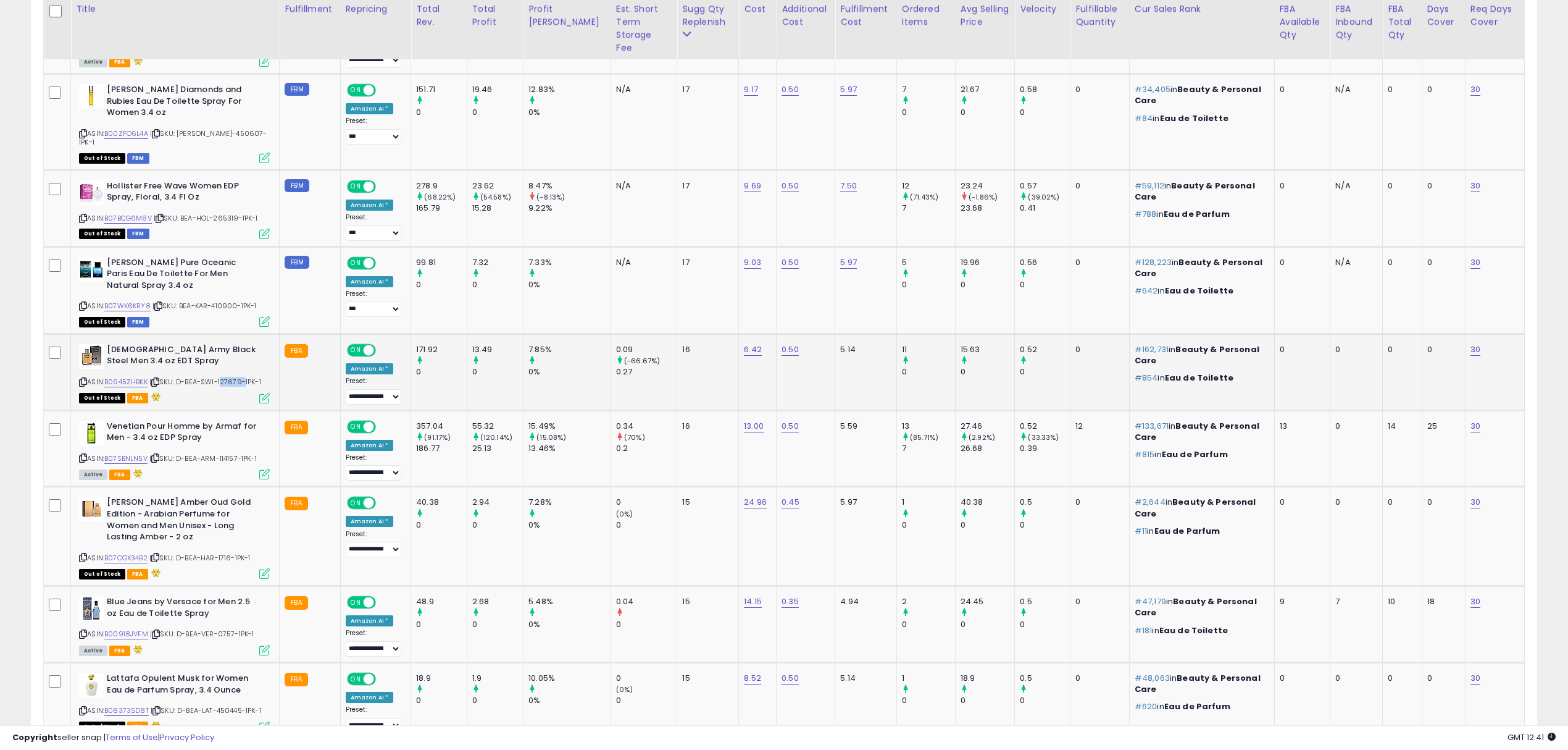
click at [232, 377] on span "| SKU: D-BEA-SWI-127679-1PK-1" at bounding box center [205, 381] width 112 height 10
click at [237, 453] on span "| SKU: D-BEA-ARM-114157-1PK-1" at bounding box center [203, 458] width 107 height 10
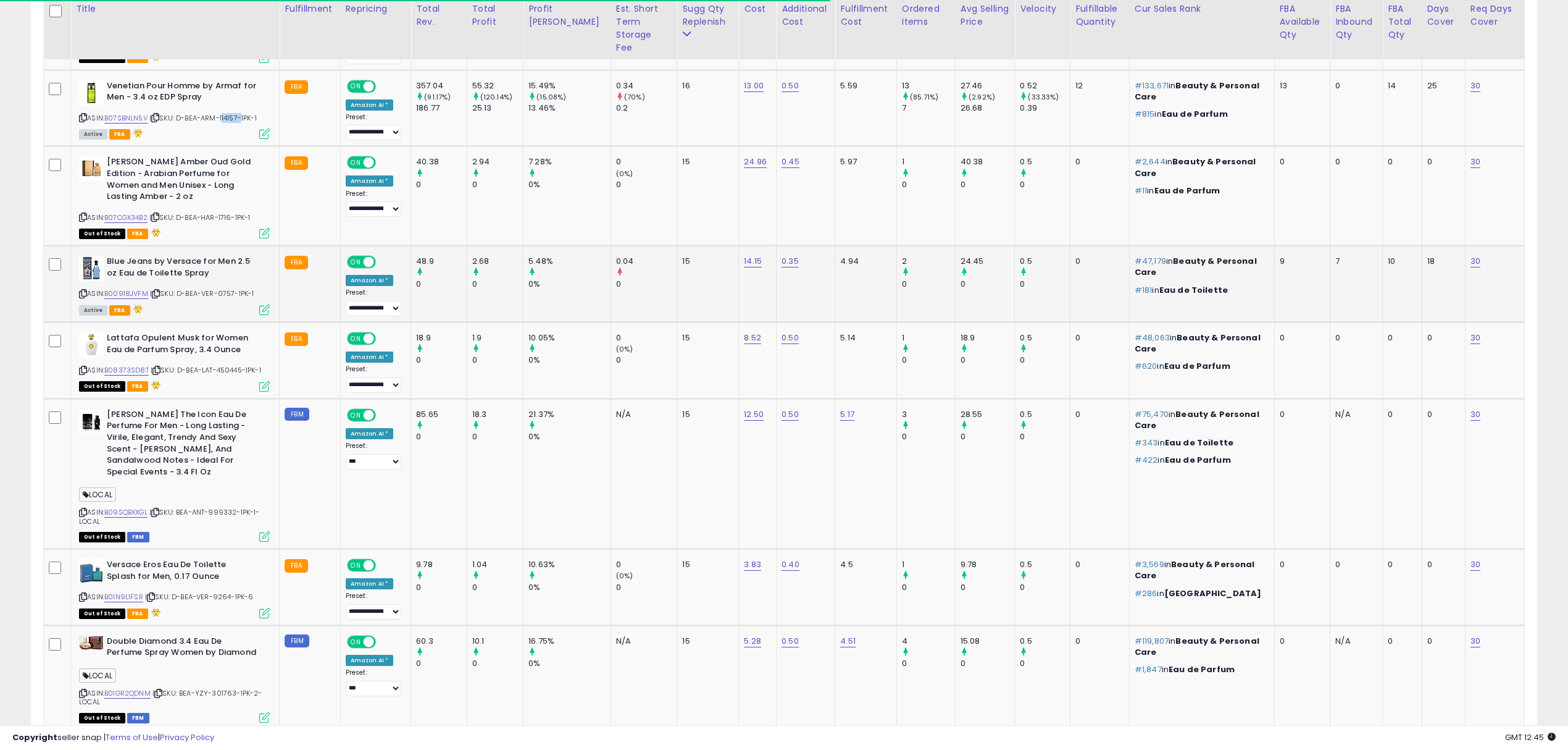
scroll to position [1110, 0]
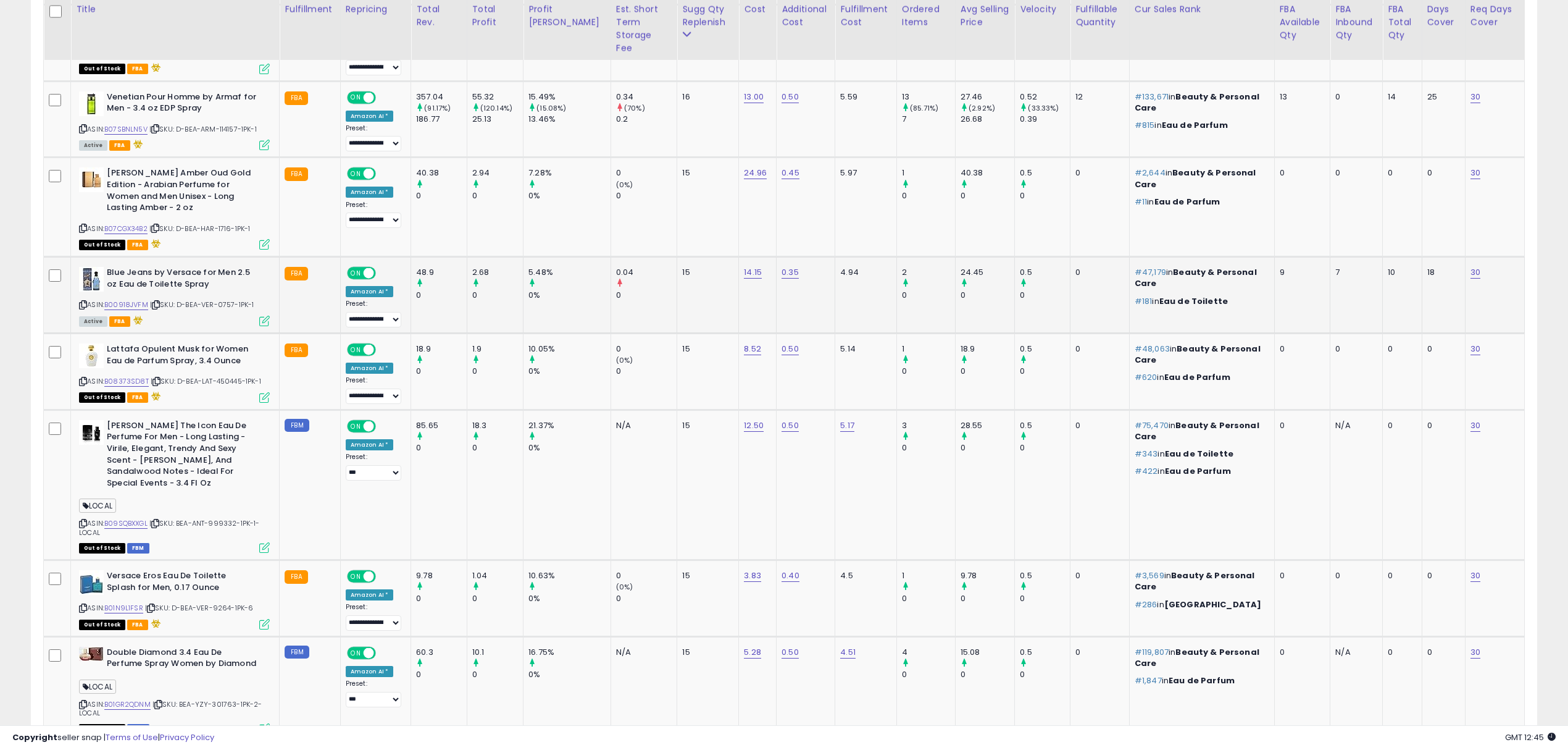
click at [227, 299] on span "| SKU: D-BEA-VER-0757-1PK-1" at bounding box center [202, 304] width 104 height 10
click at [227, 356] on div "ASIN: B08373SD8T | SKU: D-BEA-LAT-450445-1PK-1 Out of Stock FBA" at bounding box center [174, 373] width 191 height 58
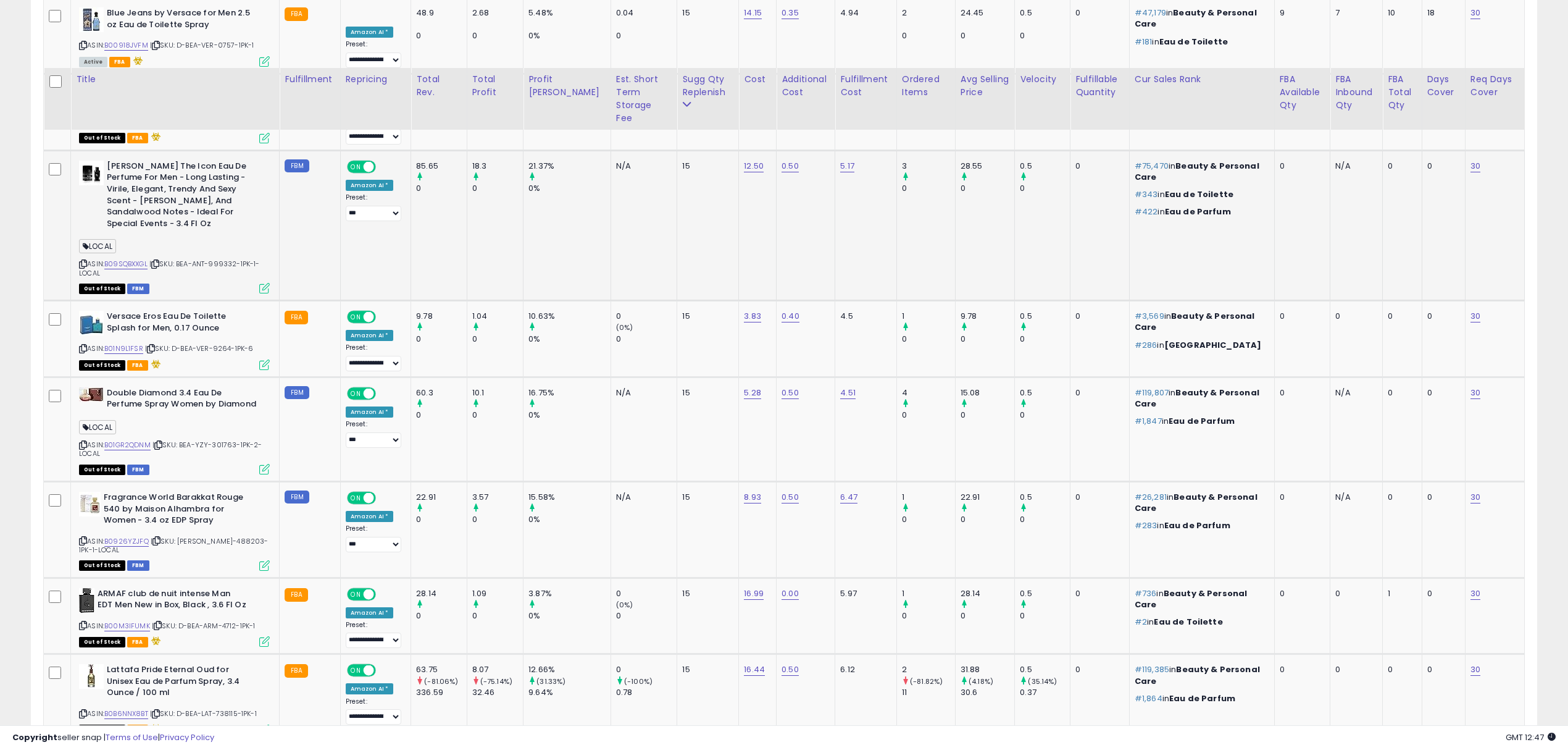
scroll to position [1440, 0]
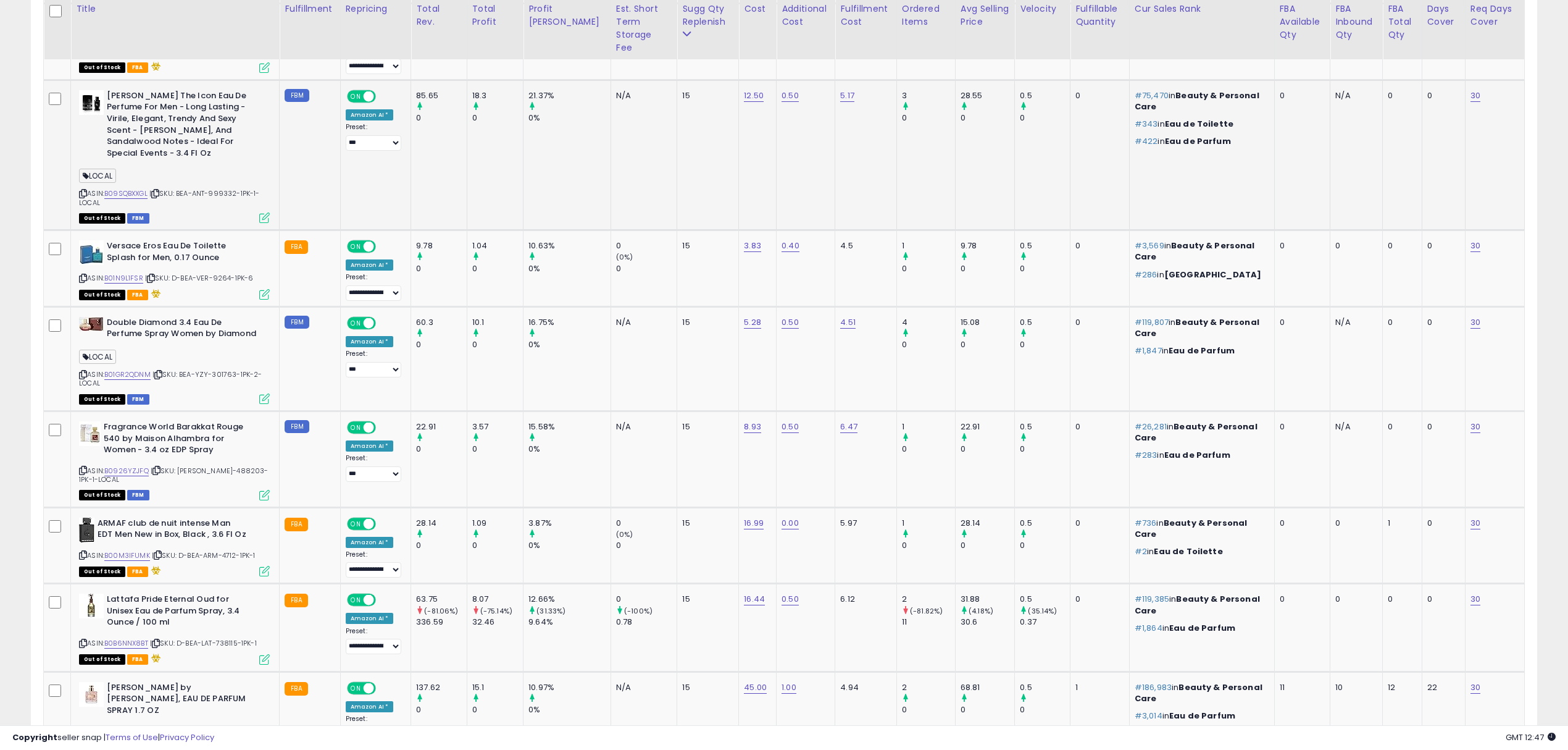
click at [231, 179] on div "ASIN: B09SQBXXGL | SKU: BEA-ANT-999332-1PK-1-LOCAL Out of Stock FBM" at bounding box center [174, 156] width 191 height 132
click at [226, 189] on span "| SKU: BEA-ANT-999332-1PK-1-LOCAL" at bounding box center [169, 198] width 181 height 18
click at [216, 273] on span "| SKU: D-BEA-VER-9264-1PK-6" at bounding box center [199, 278] width 109 height 10
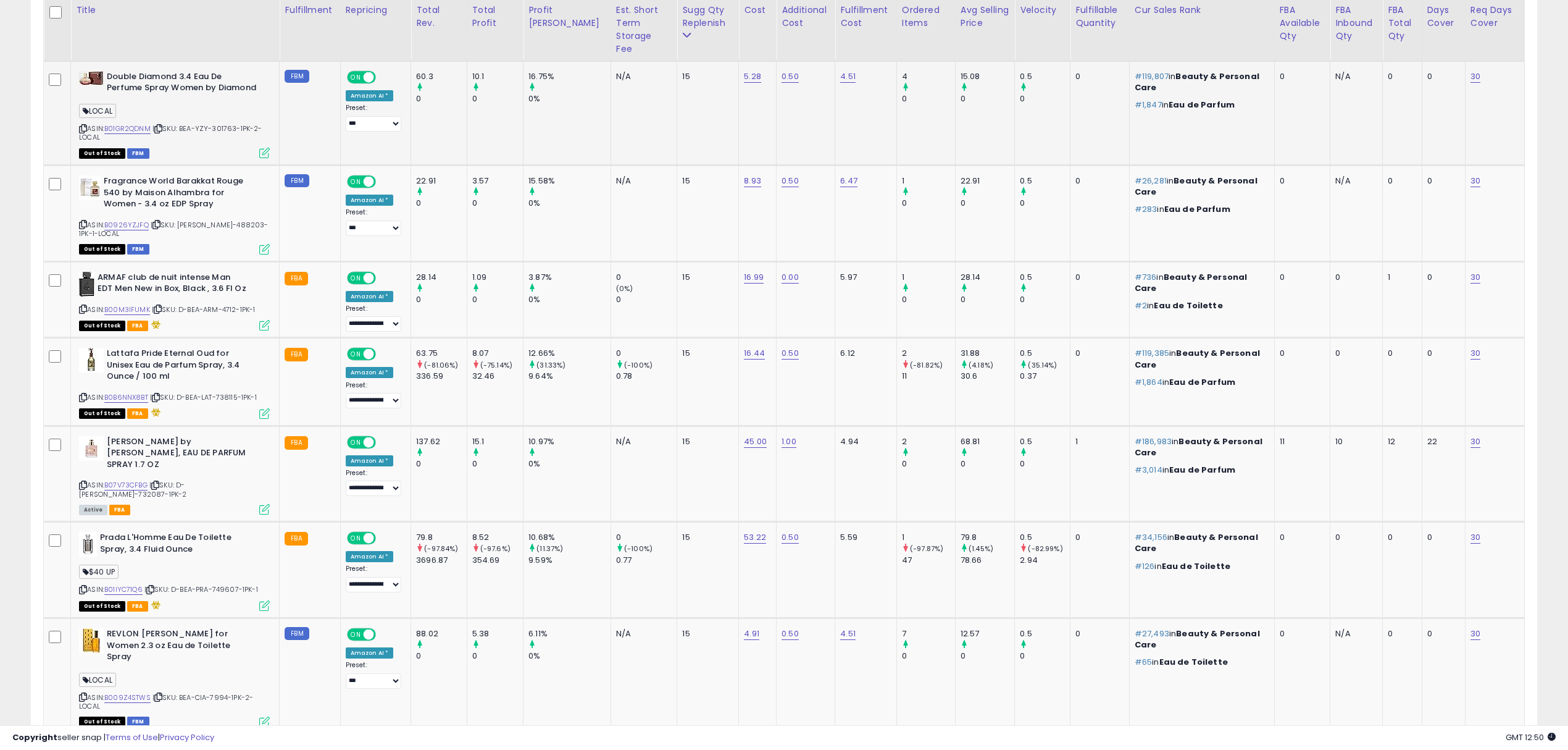
scroll to position [1687, 0]
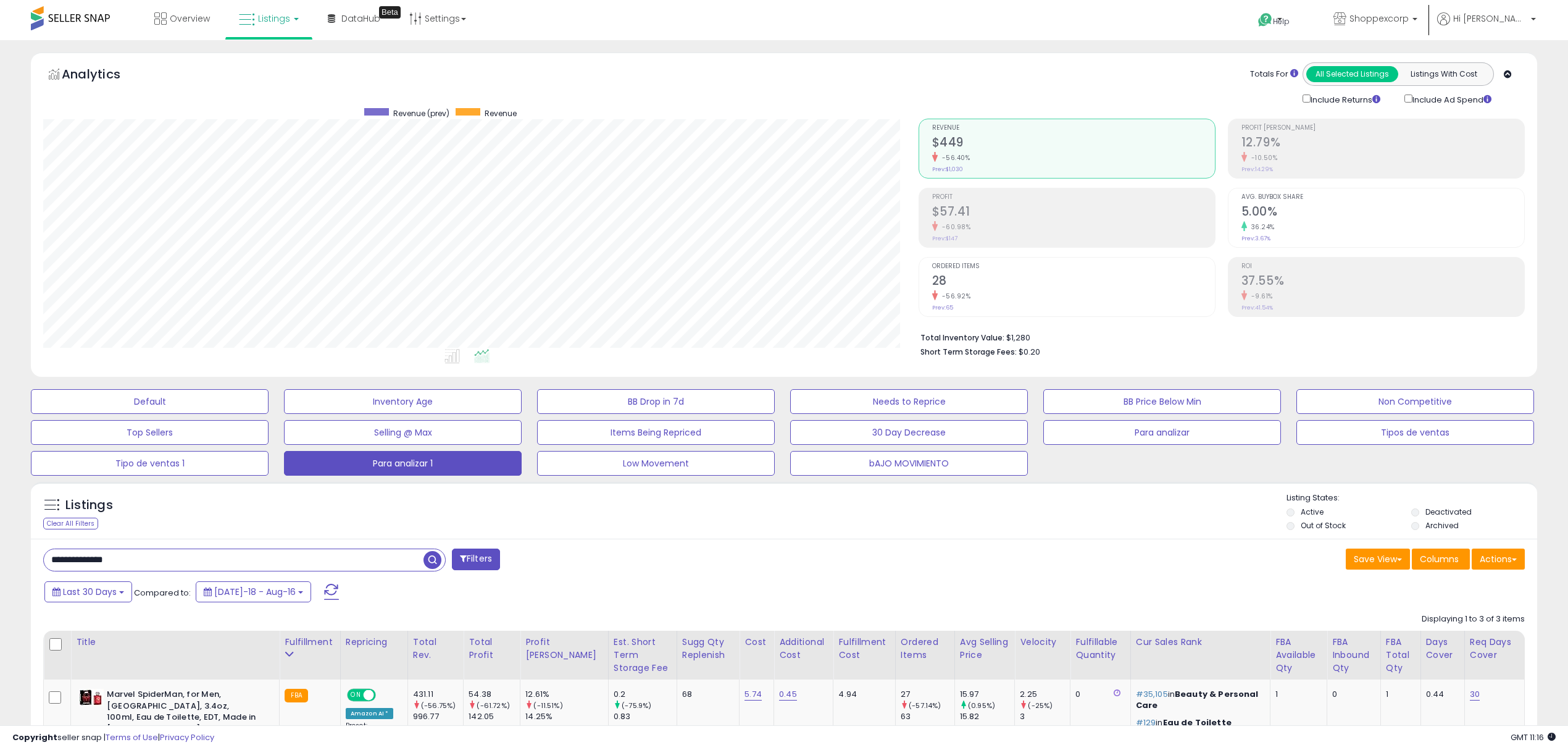
click at [0, 171] on div "**********" at bounding box center [784, 591] width 1568 height 1103
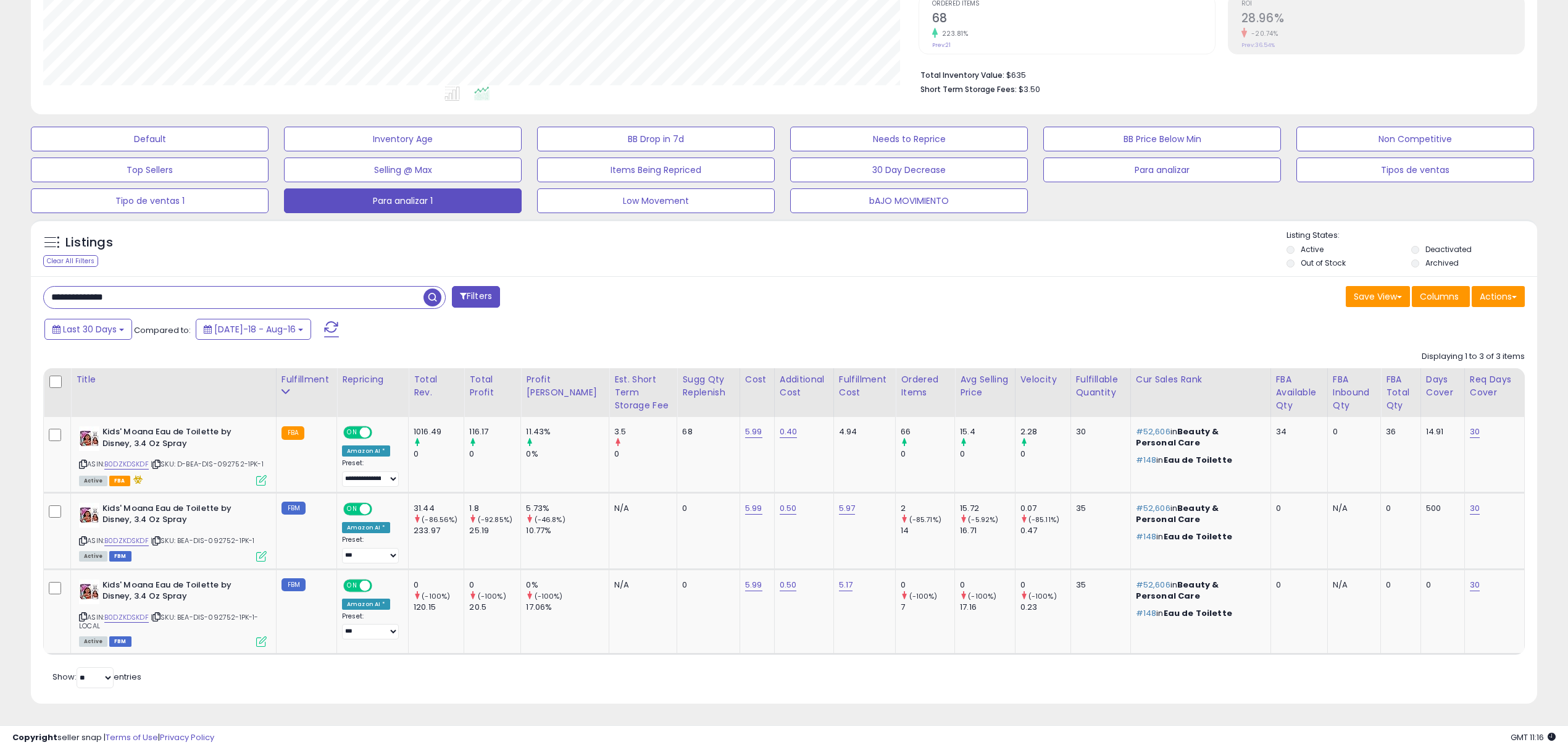
scroll to position [252, 875]
drag, startPoint x: 221, startPoint y: 294, endPoint x: 0, endPoint y: 240, distance: 227.5
click at [0, 240] on div "**********" at bounding box center [784, 263] width 1568 height 972
paste input "text"
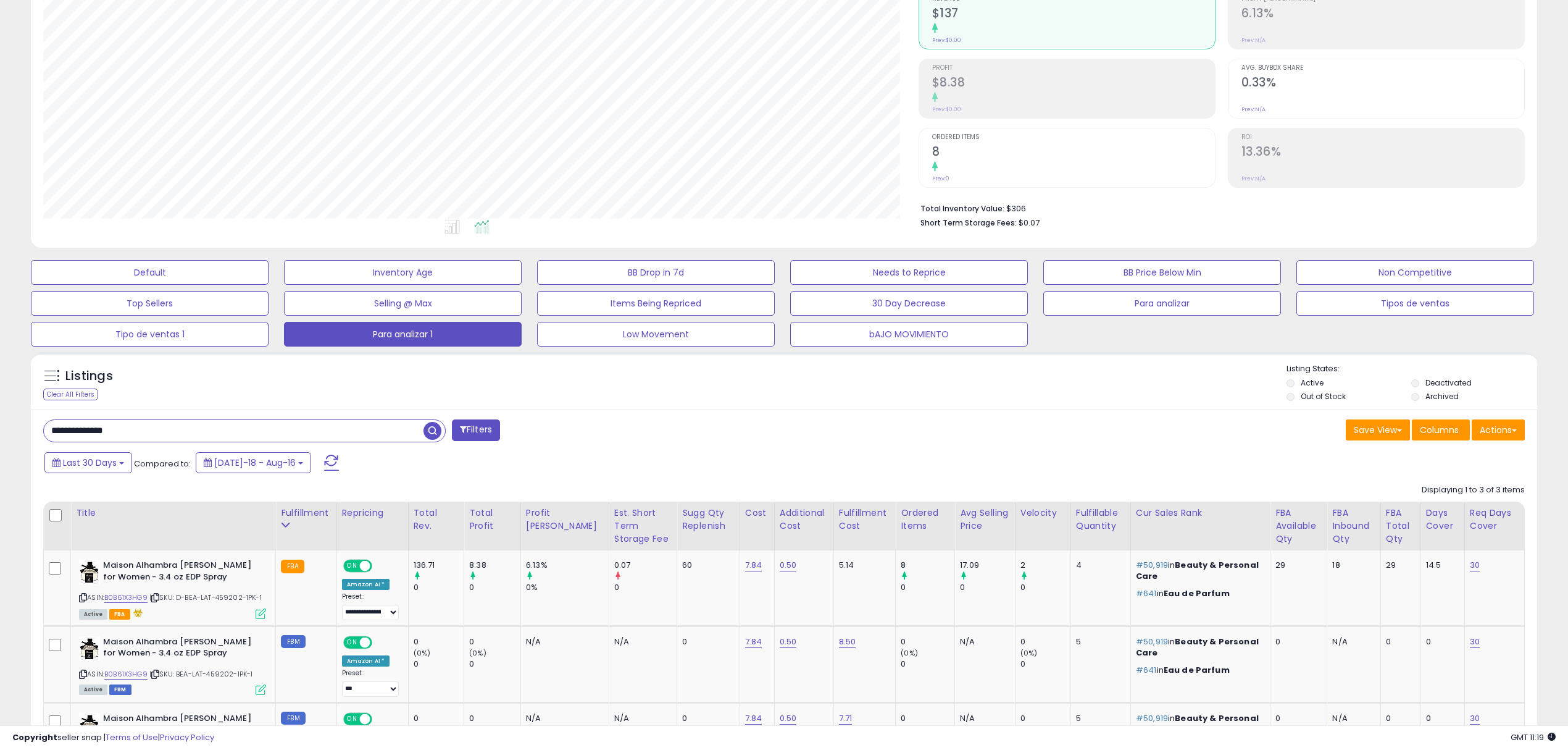
scroll to position [264, 0]
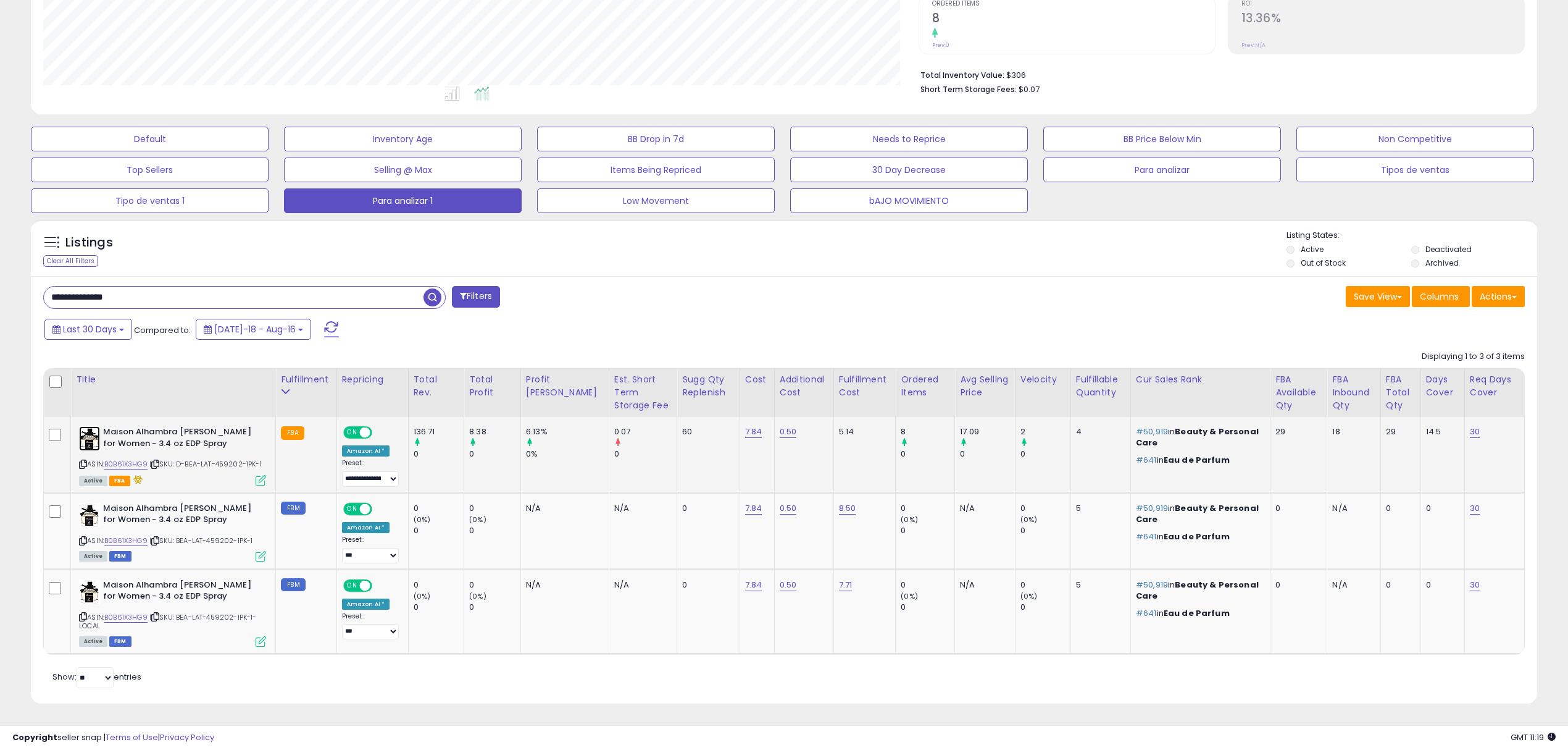
click at [87, 443] on img at bounding box center [89, 438] width 21 height 24
drag, startPoint x: 252, startPoint y: 286, endPoint x: 0, endPoint y: 284, distance: 252.0
click at [0, 284] on div "**********" at bounding box center [784, 263] width 1568 height 972
paste input "text"
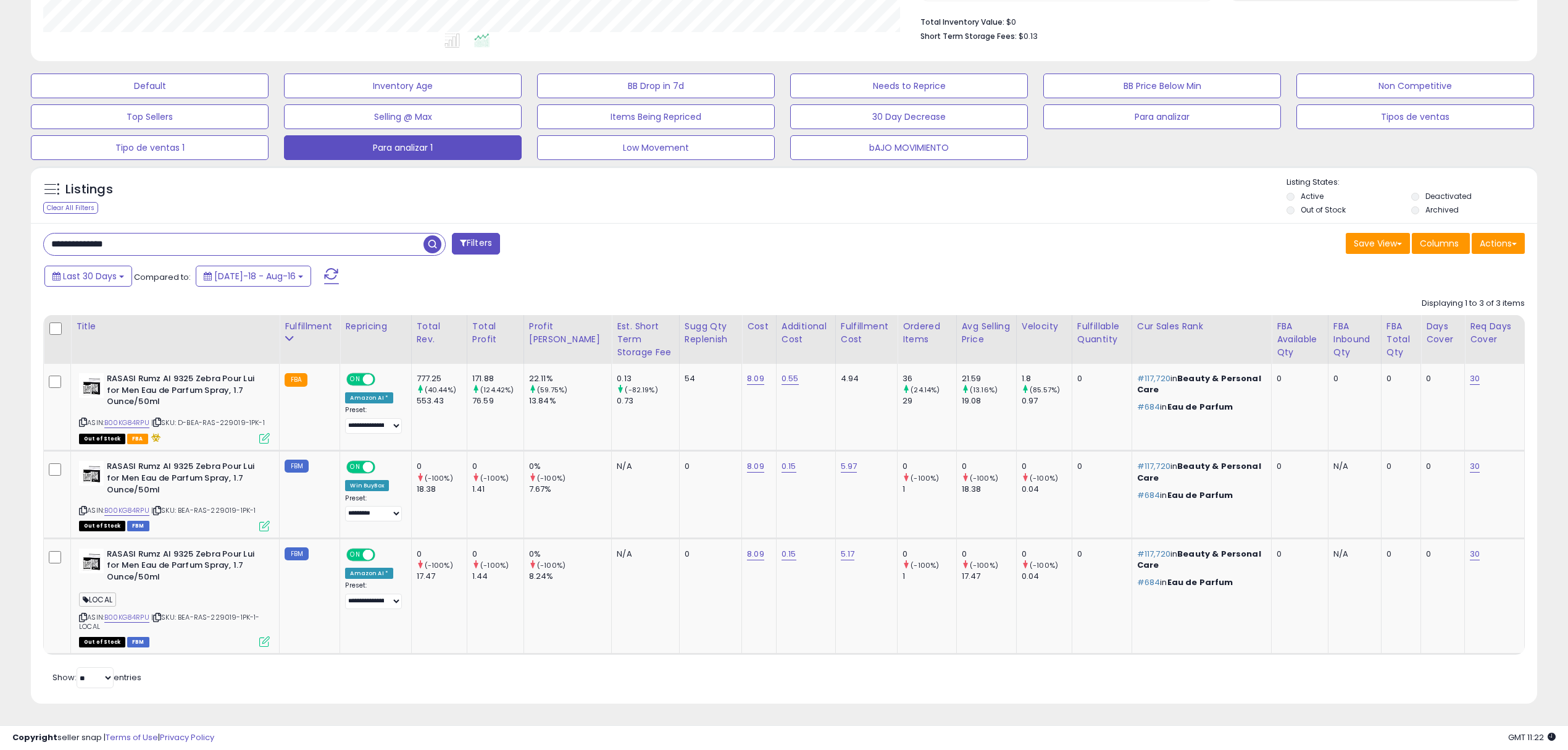
scroll to position [252, 875]
drag, startPoint x: 0, startPoint y: 247, endPoint x: 0, endPoint y: 231, distance: 16.0
click at [0, 231] on div "**********" at bounding box center [784, 237] width 1568 height 1026
paste input "text"
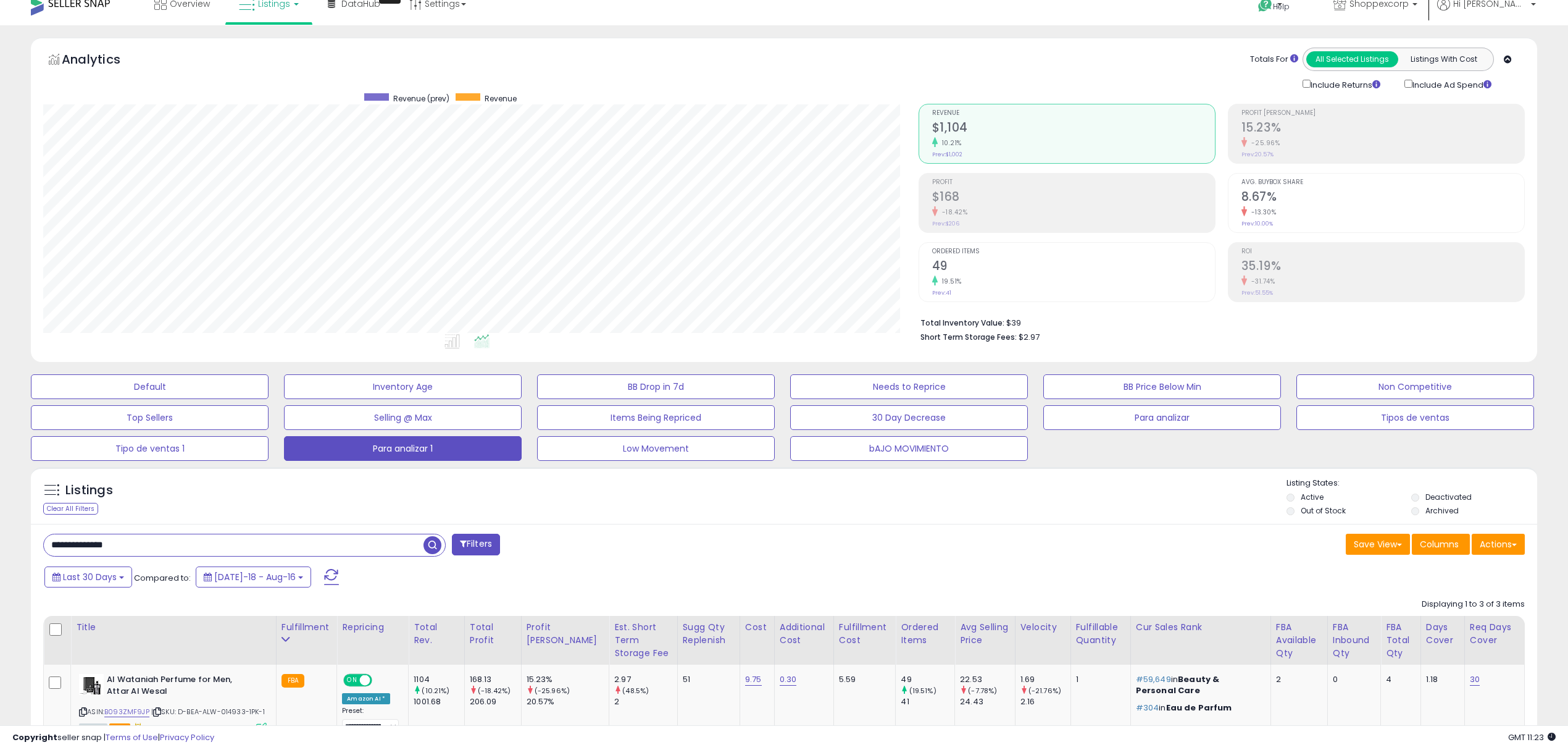
scroll to position [264, 0]
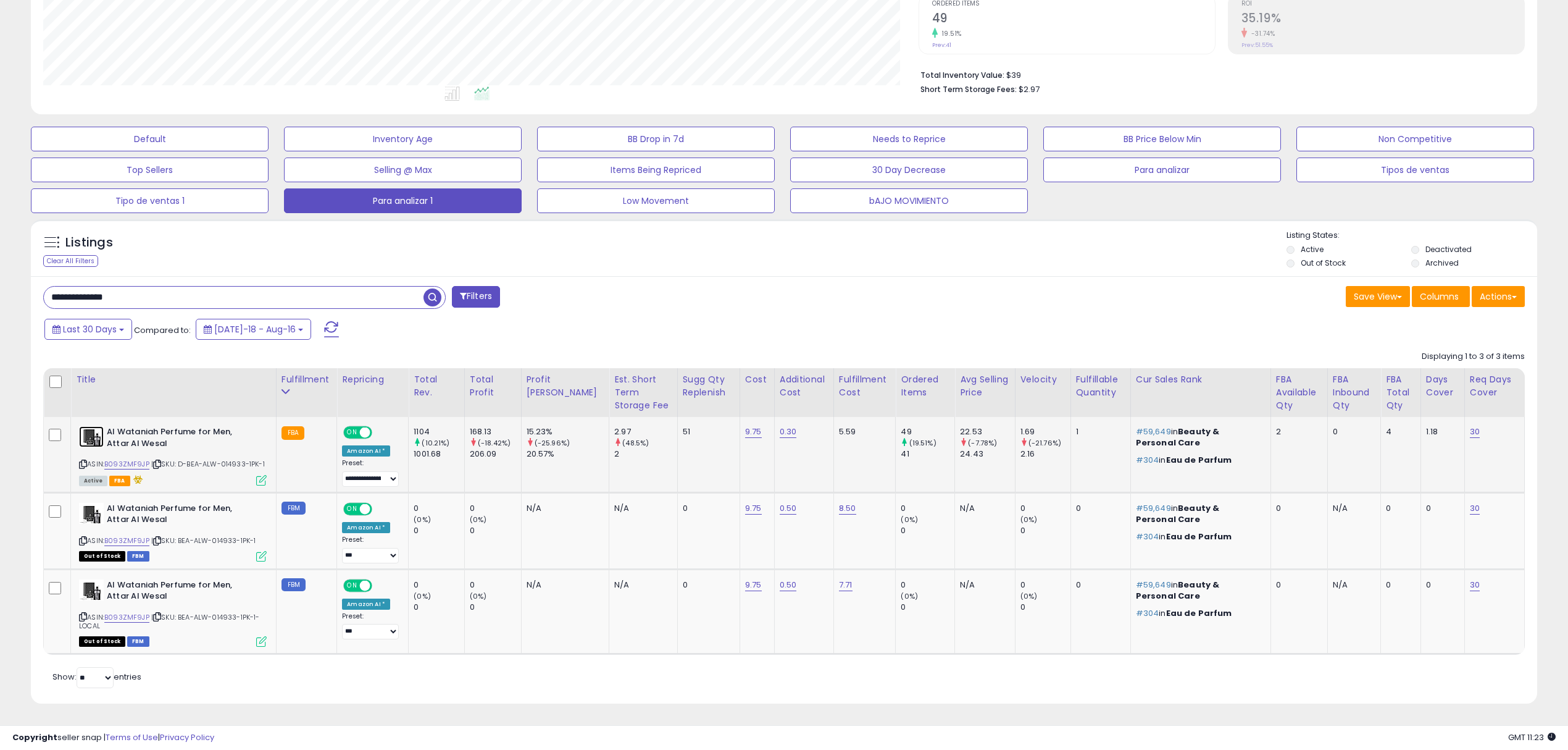
click at [93, 437] on img at bounding box center [91, 436] width 24 height 21
drag, startPoint x: 197, startPoint y: 292, endPoint x: 28, endPoint y: 232, distance: 179.3
click at [6, 225] on div "**********" at bounding box center [784, 255] width 1556 height 929
paste input "text"
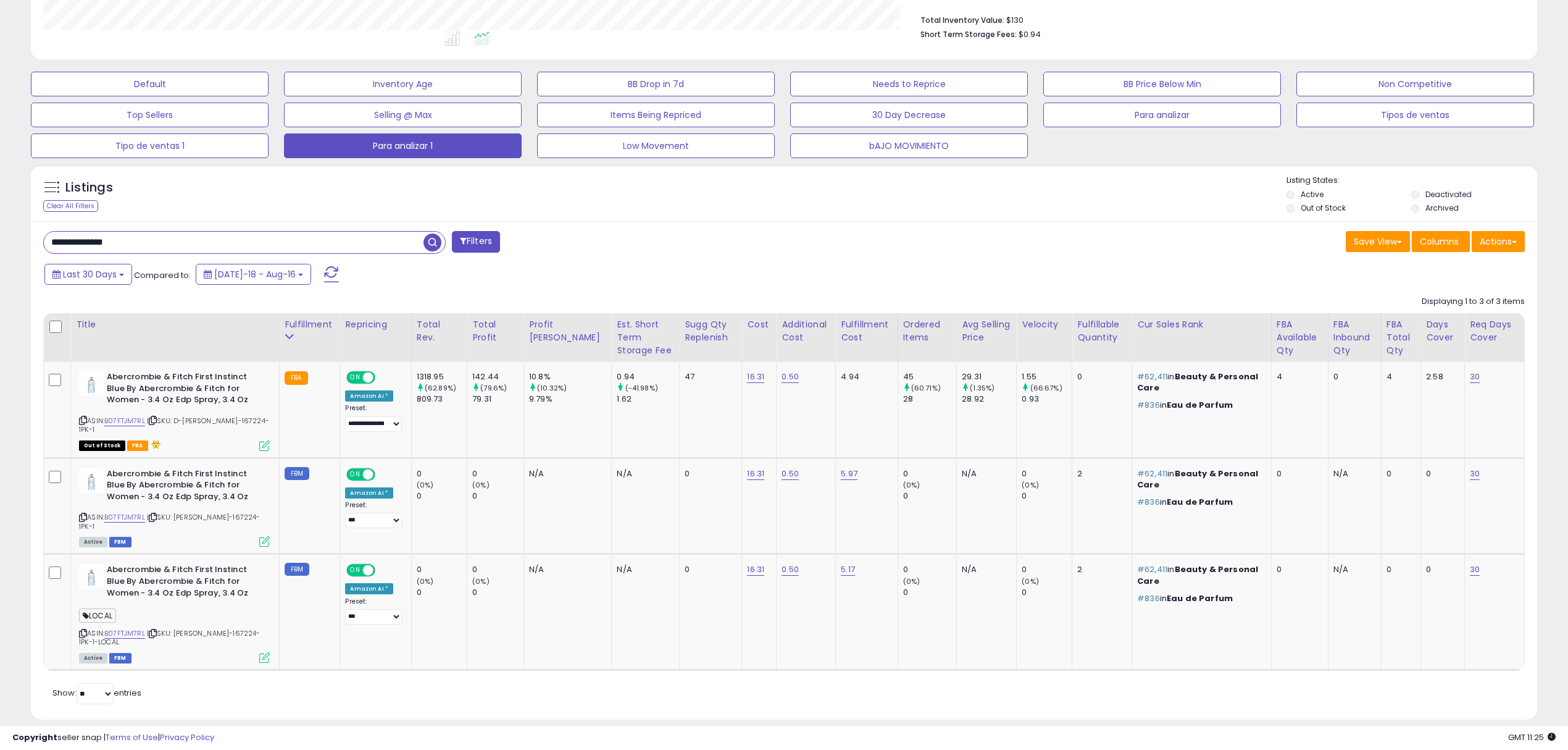
scroll to position [252, 875]
click at [99, 383] on img at bounding box center [91, 383] width 24 height 24
drag, startPoint x: 156, startPoint y: 238, endPoint x: 0, endPoint y: 205, distance: 159.5
click at [0, 205] on div "**********" at bounding box center [784, 244] width 1568 height 1043
paste input "text"
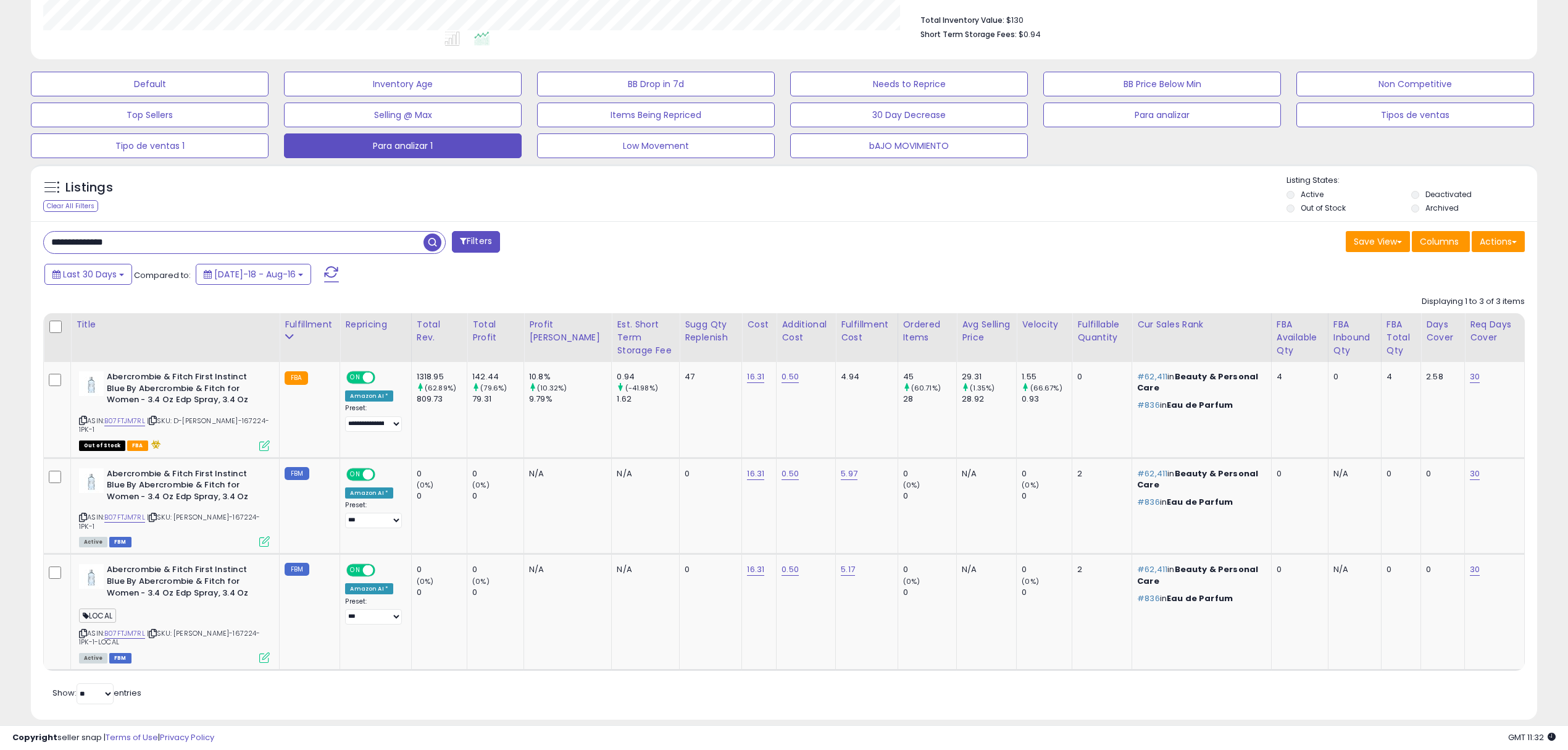
click at [426, 236] on span "button" at bounding box center [432, 242] width 18 height 18
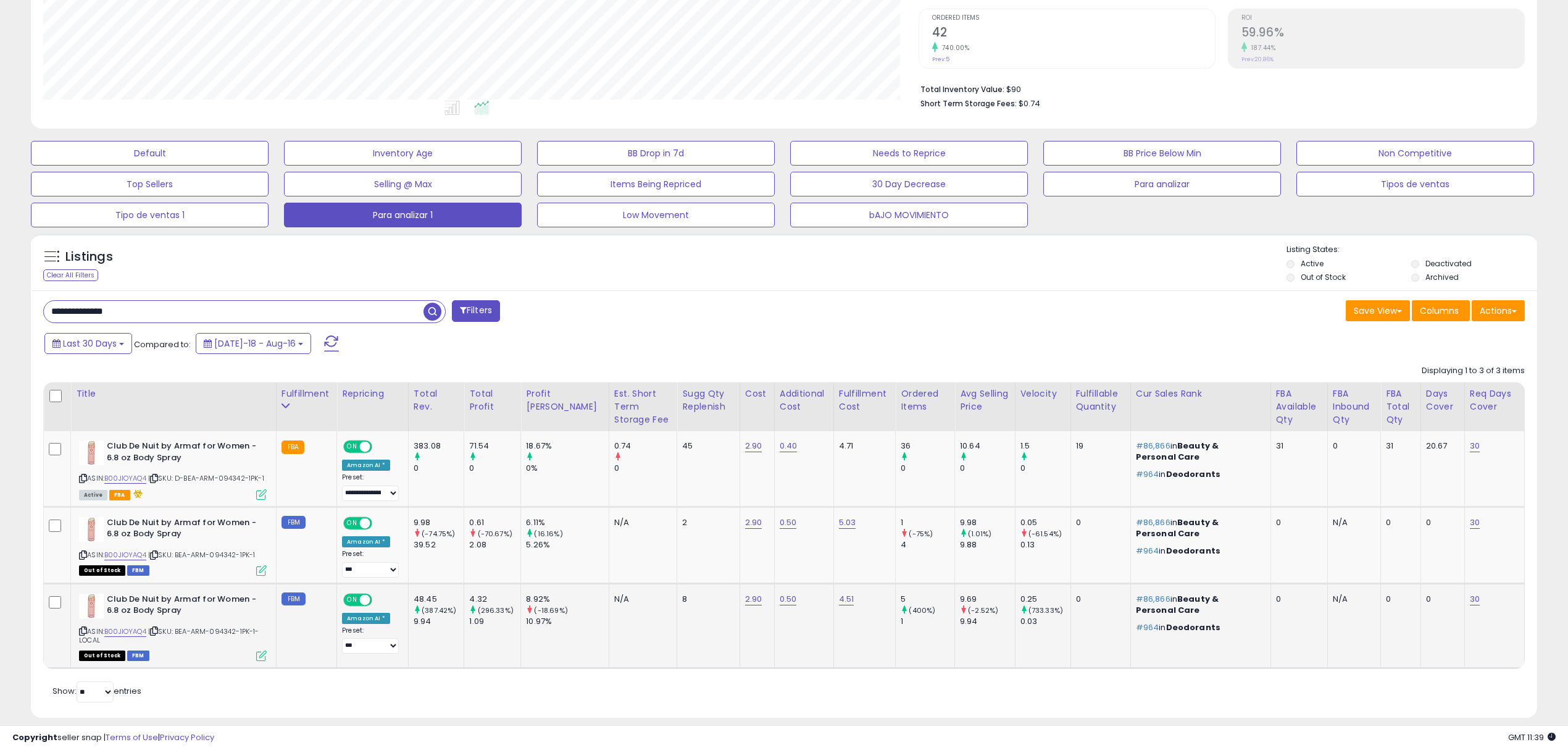
scroll to position [264, 0]
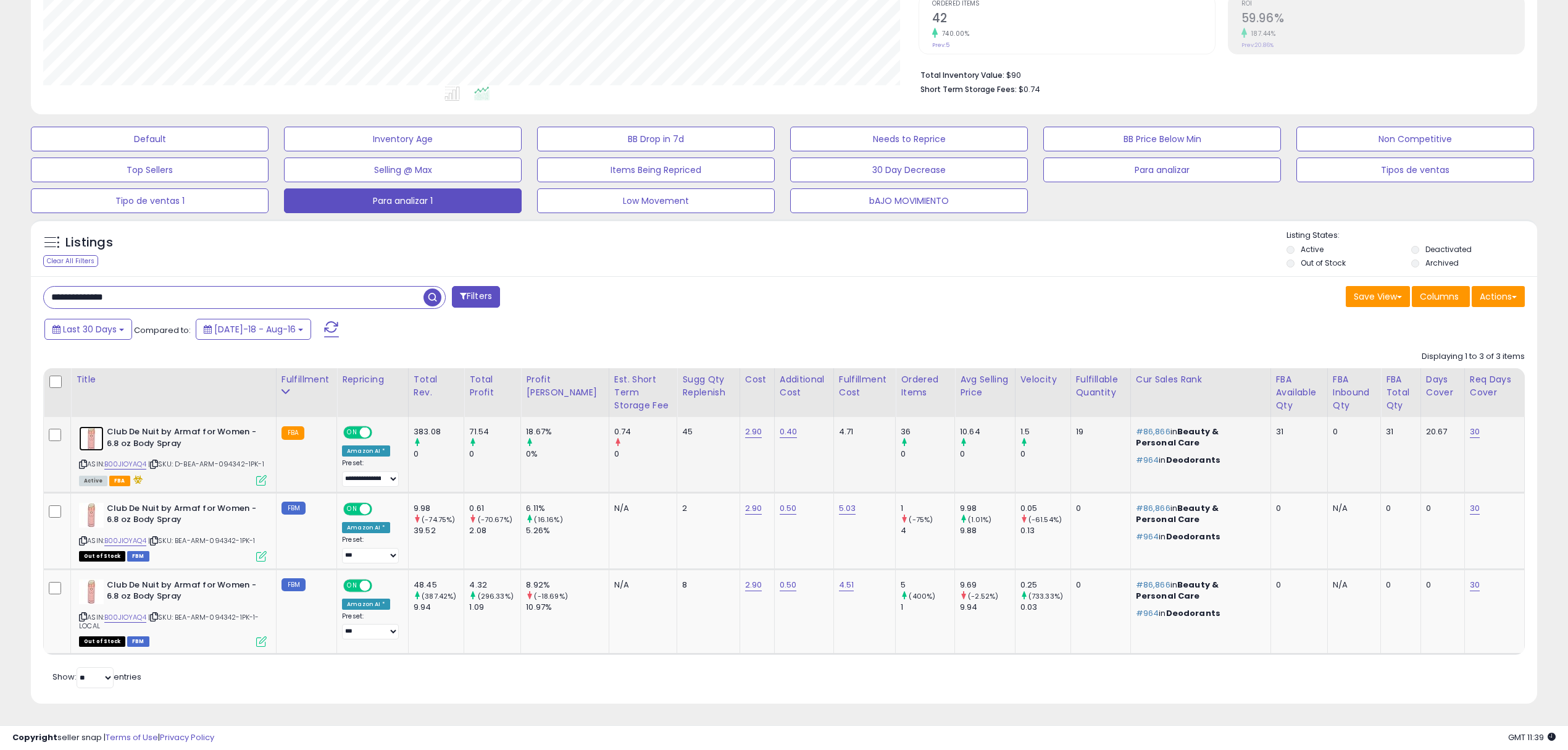
click at [90, 447] on img at bounding box center [91, 438] width 24 height 24
drag, startPoint x: 295, startPoint y: 295, endPoint x: 11, endPoint y: 248, distance: 287.9
click at [0, 248] on div "**********" at bounding box center [784, 263] width 1568 height 972
paste input "text"
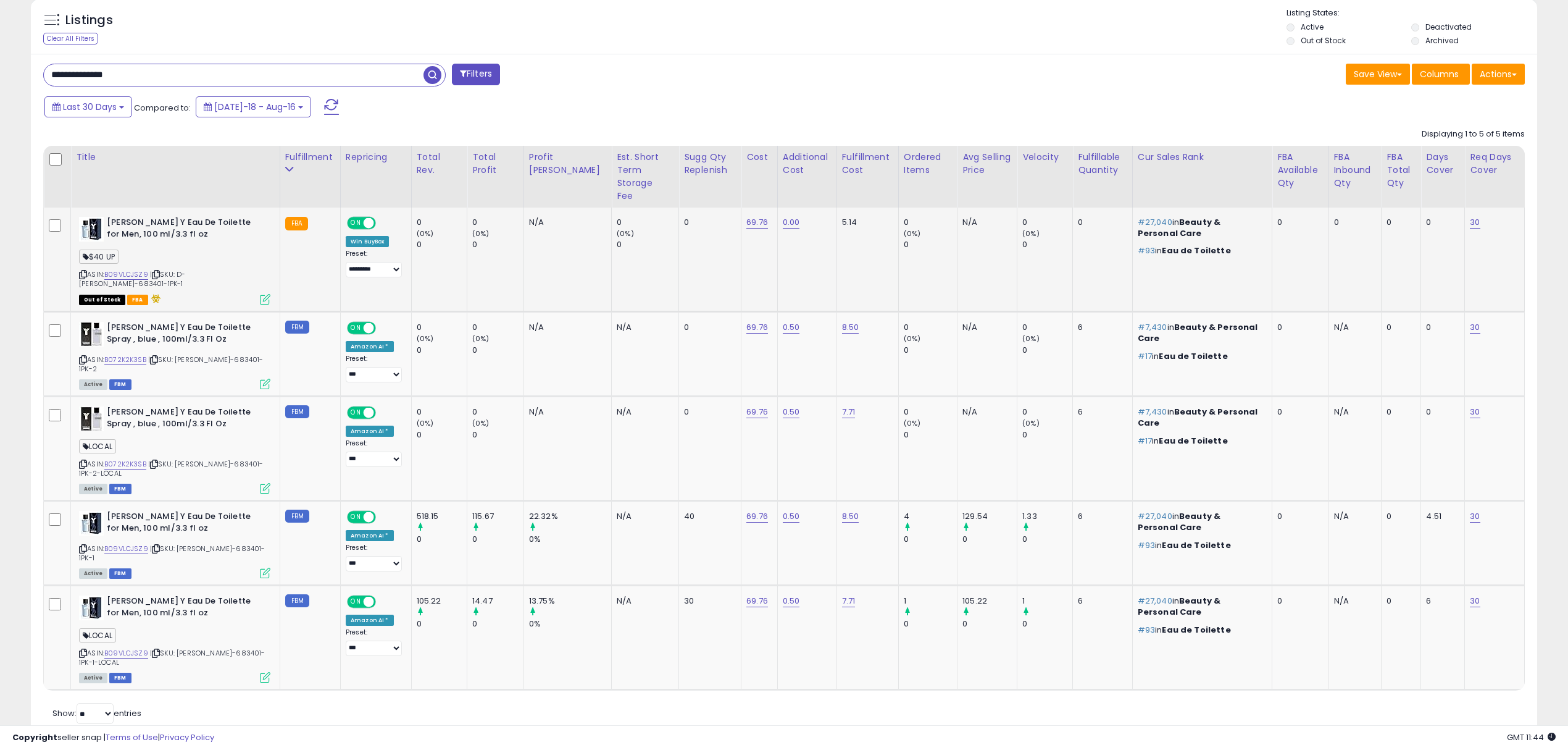
scroll to position [252, 875]
click at [85, 217] on img at bounding box center [91, 229] width 24 height 24
drag, startPoint x: 307, startPoint y: 75, endPoint x: 0, endPoint y: 8, distance: 314.2
click at [0, 8] on div "**********" at bounding box center [784, 170] width 1568 height 1231
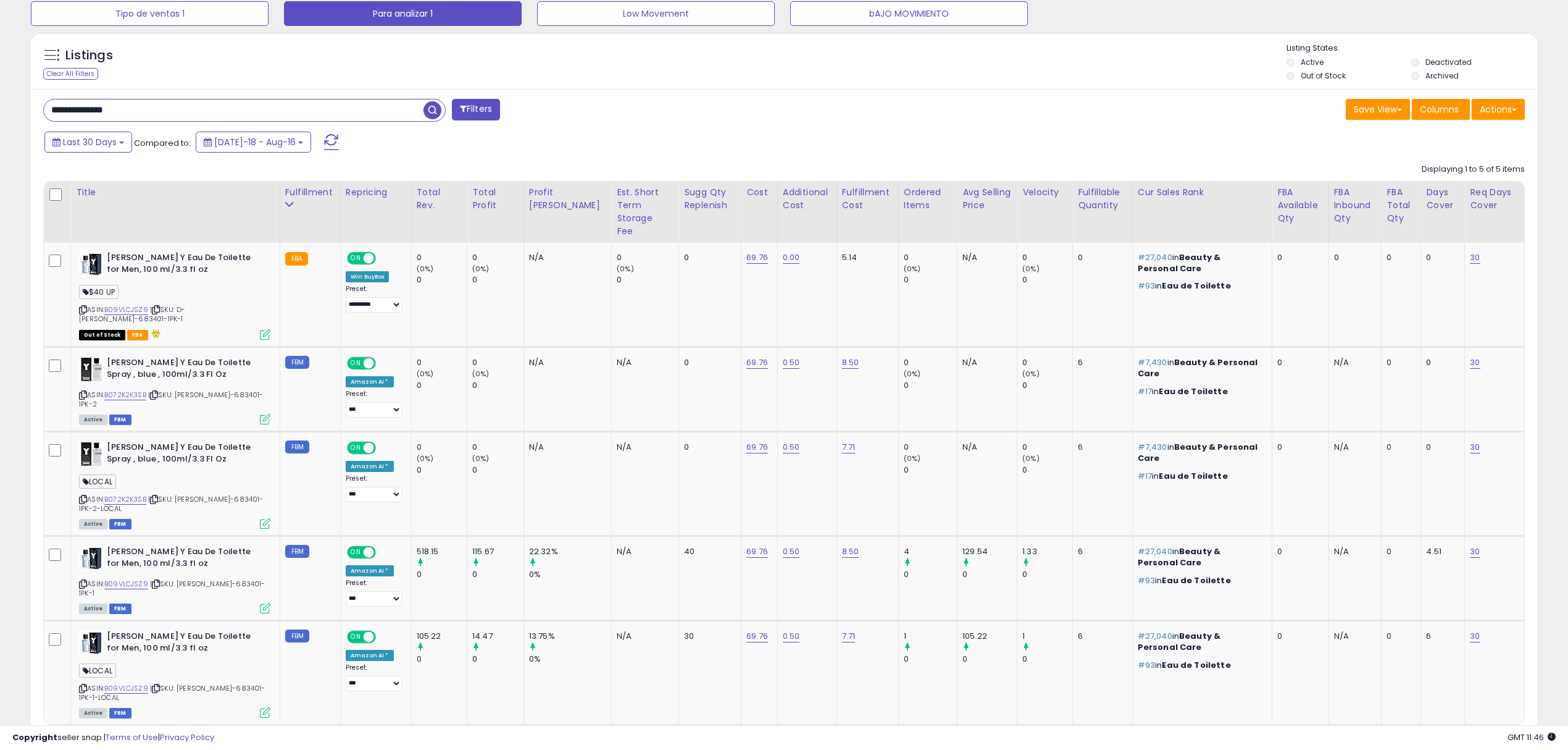
paste input "text"
click at [431, 107] on span "button" at bounding box center [432, 110] width 18 height 18
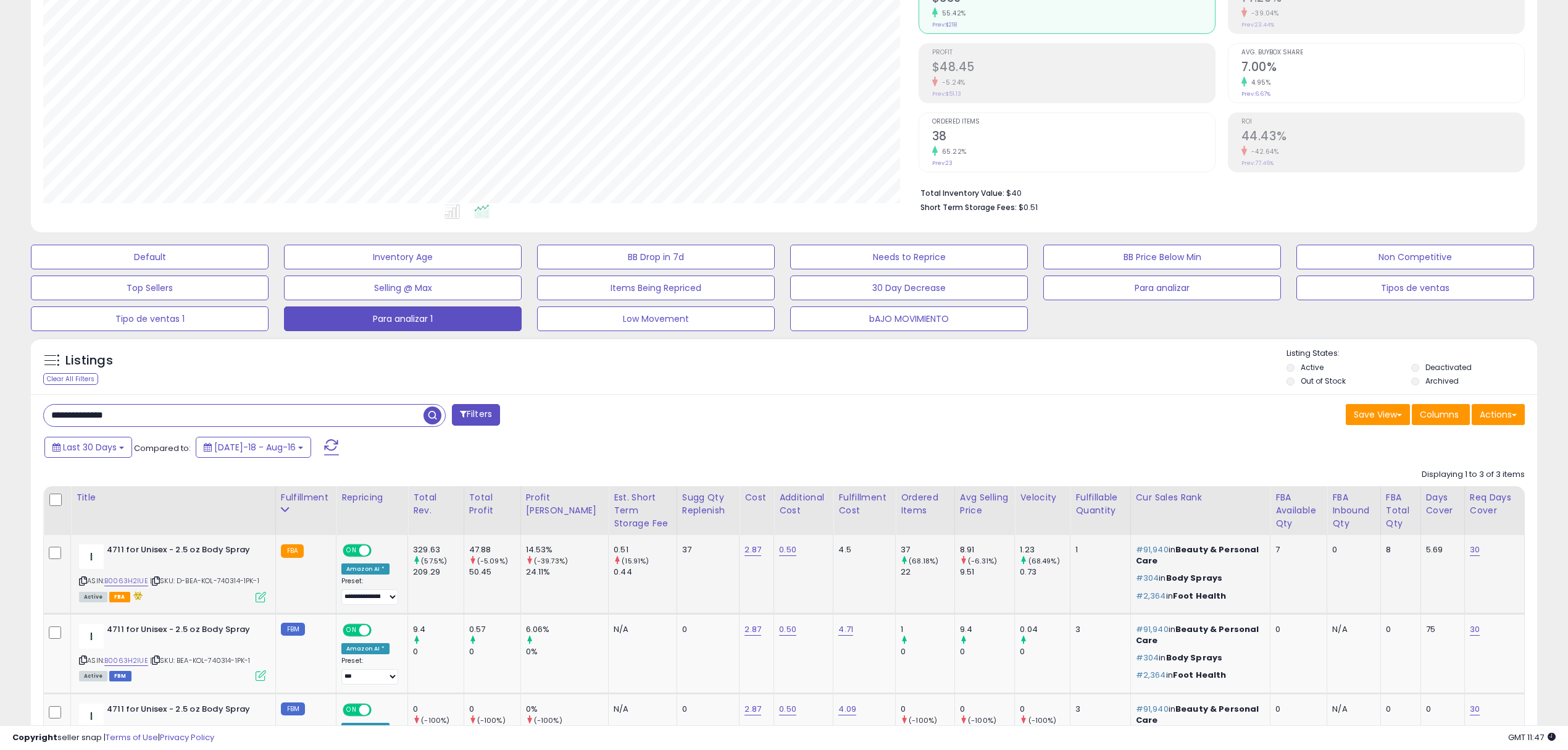
scroll to position [262, 0]
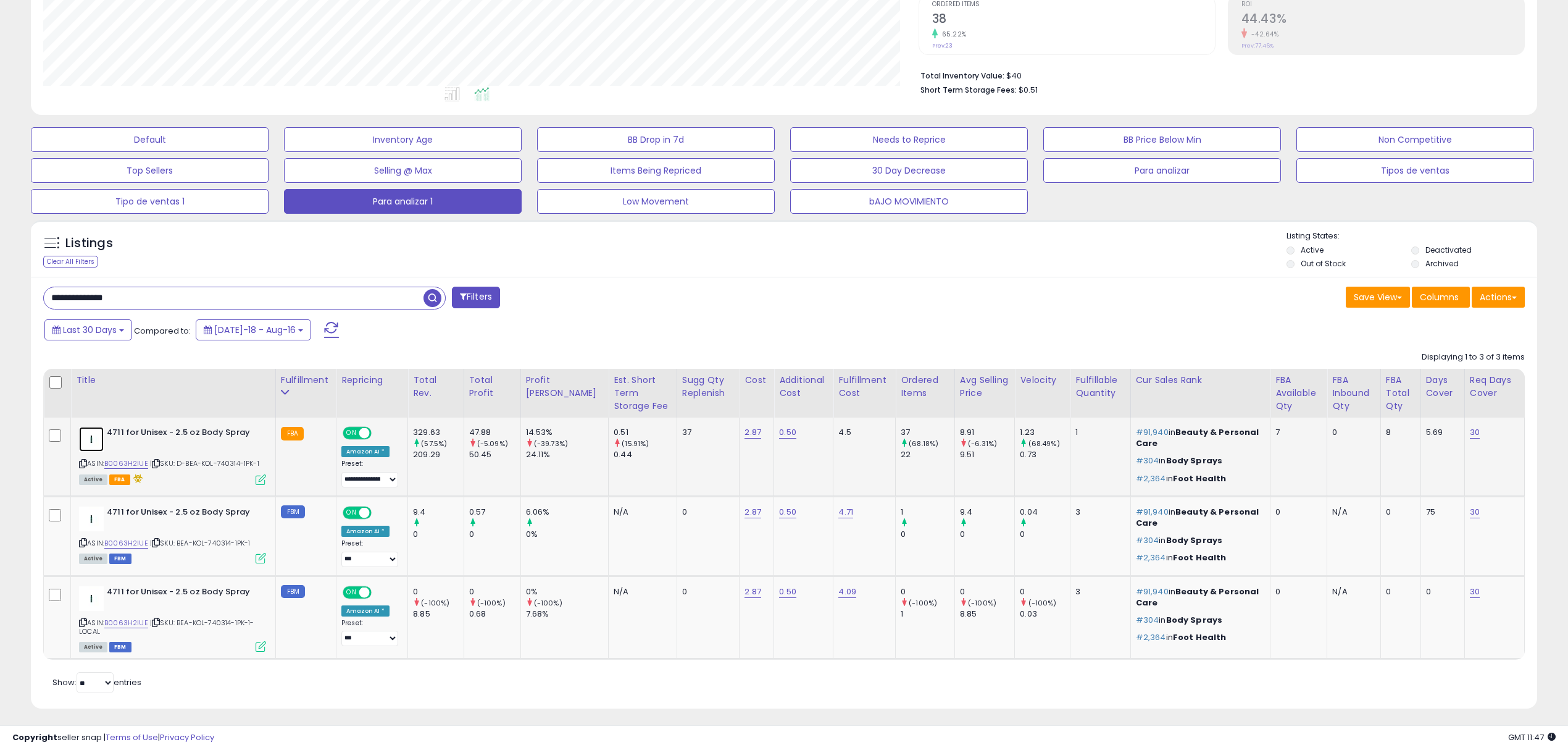
click at [94, 443] on img at bounding box center [91, 439] width 24 height 24
drag, startPoint x: 750, startPoint y: 449, endPoint x: 710, endPoint y: 406, distance: 58.7
click at [710, 440] on tr "4711 for Unisex - 2.5 oz Body Spray ASIN: B0063H2IUE | SKU: D-BEA-KOL-740314-1P…" at bounding box center [784, 457] width 1481 height 79
drag, startPoint x: 195, startPoint y: 292, endPoint x: 0, endPoint y: 267, distance: 196.6
click at [0, 267] on div "**********" at bounding box center [784, 266] width 1568 height 977
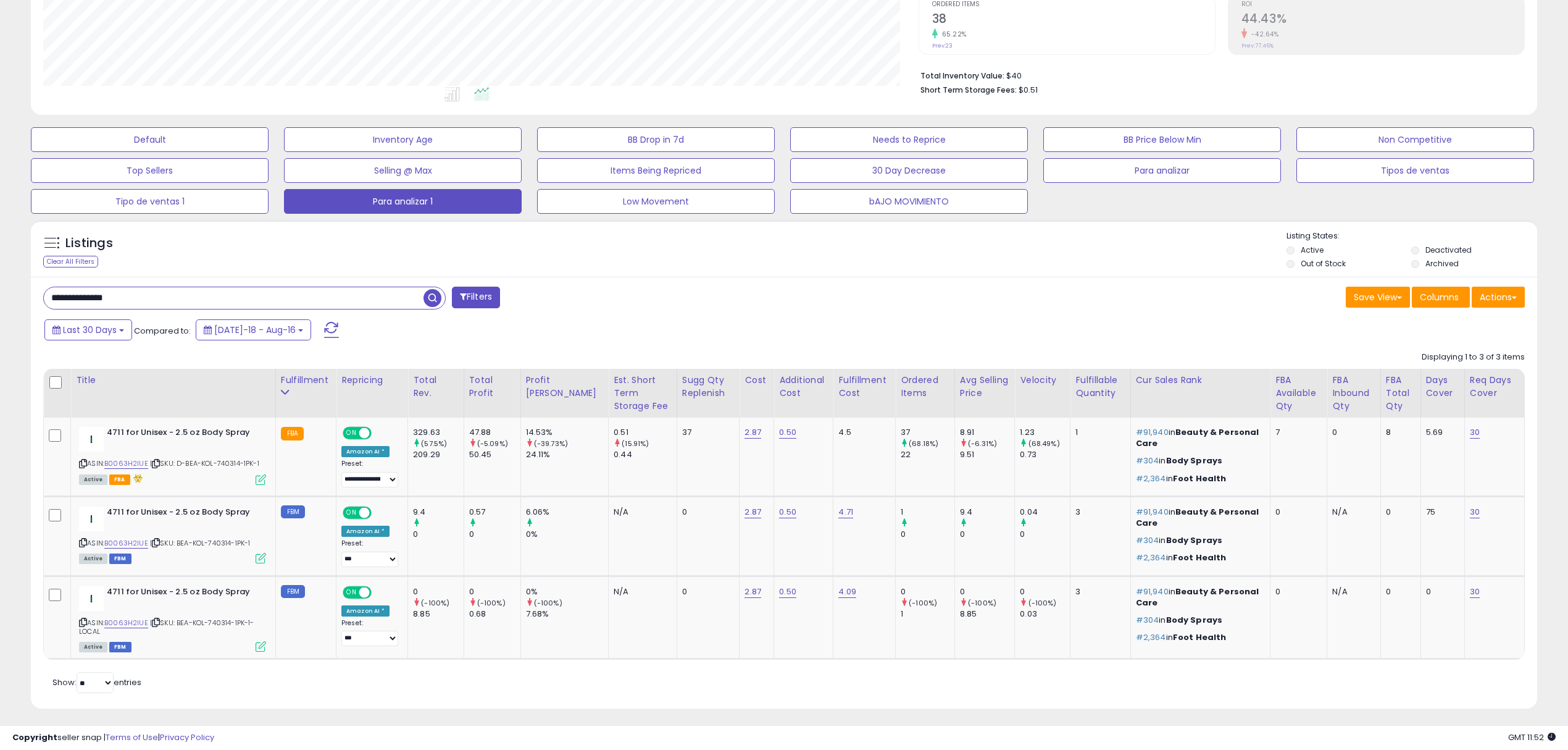
paste input "text"
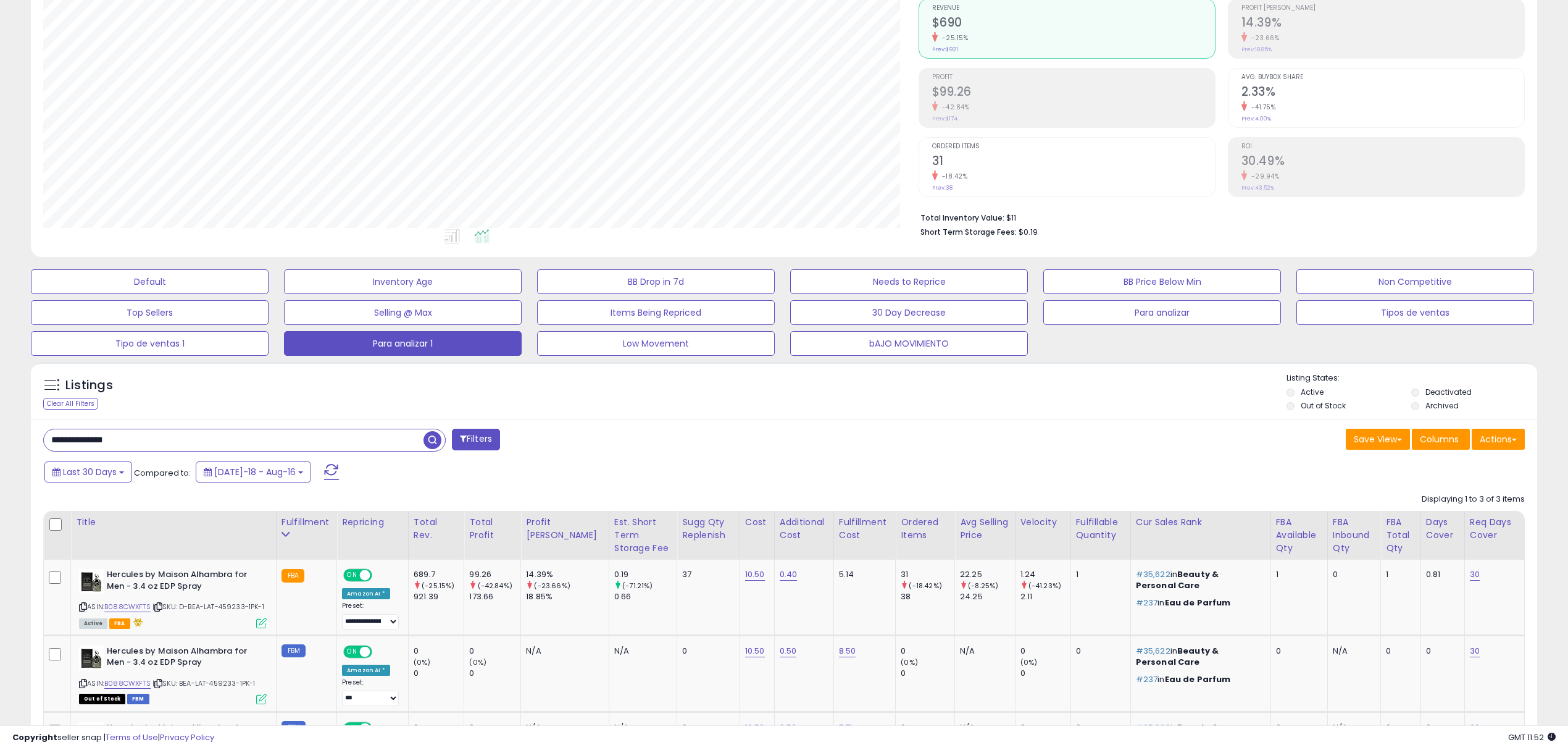
scroll to position [264, 0]
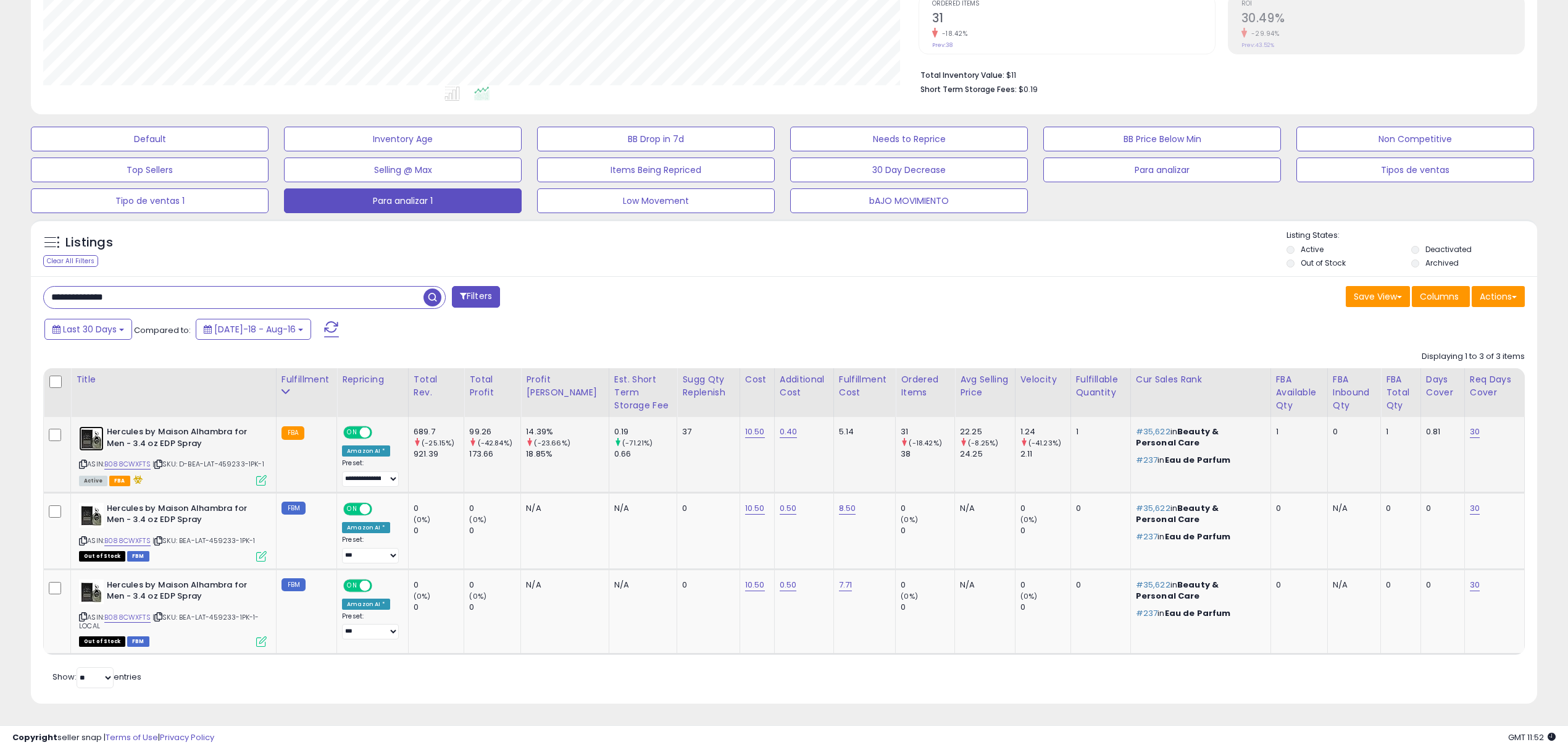
click at [101, 441] on img at bounding box center [91, 438] width 24 height 24
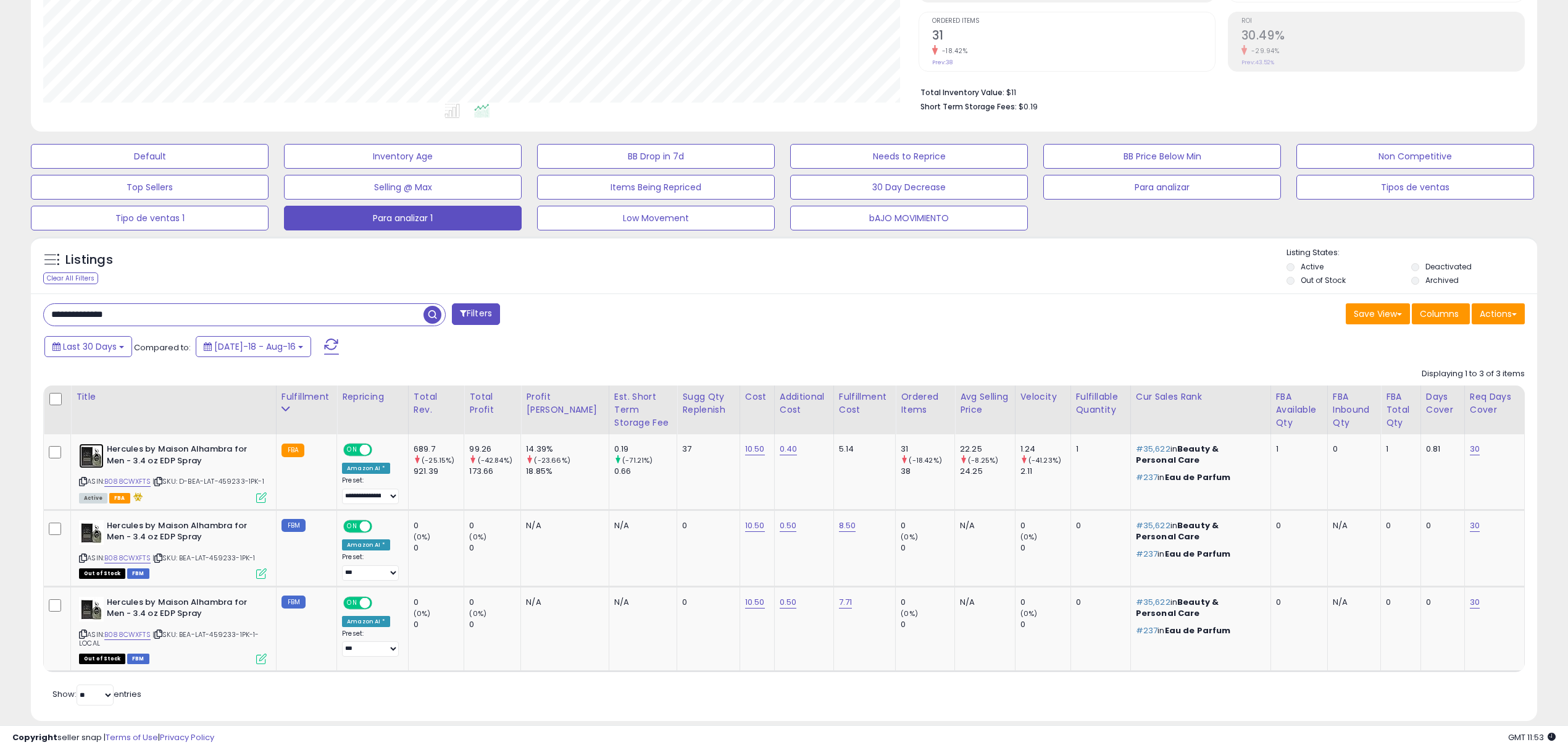
scroll to position [247, 0]
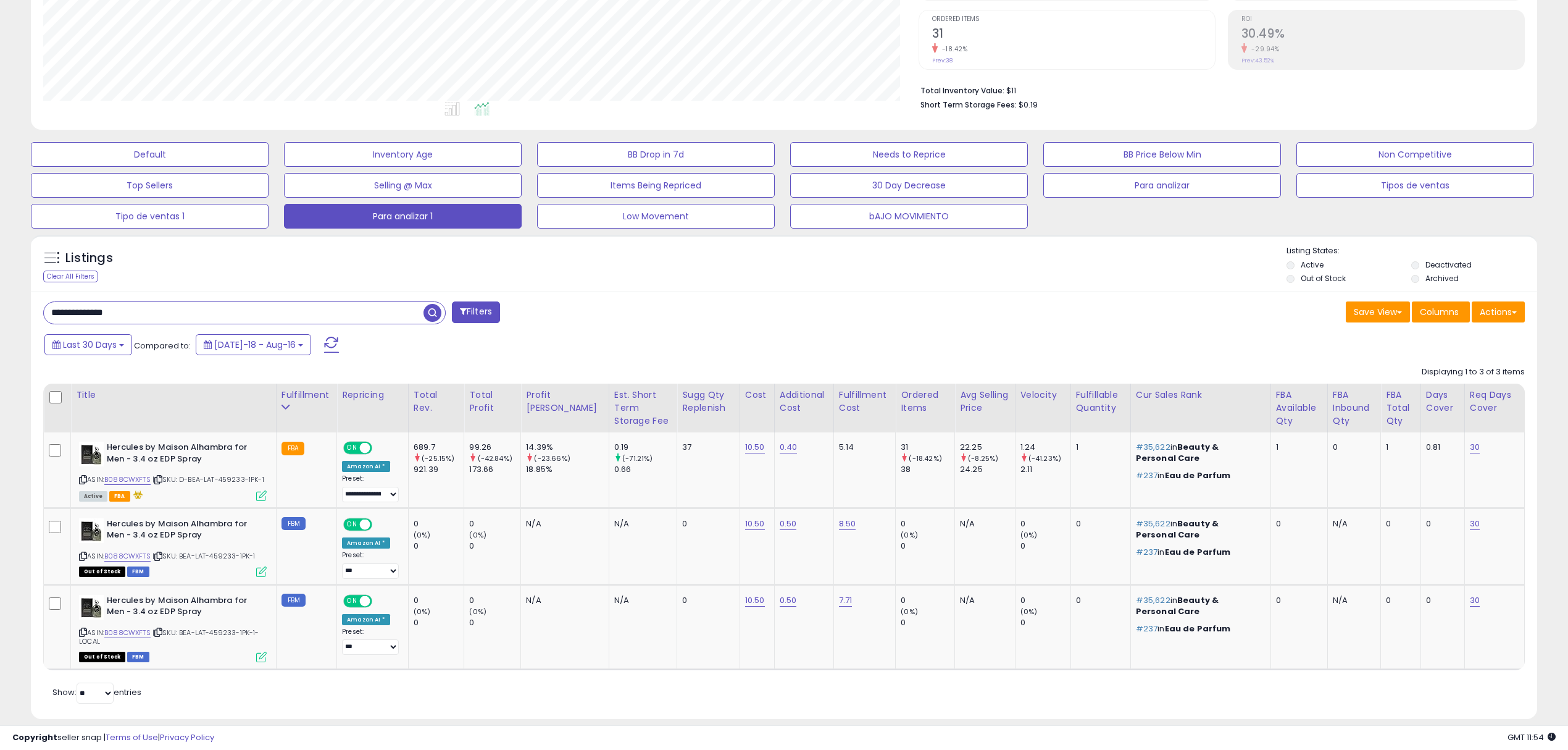
paste input "text"
drag, startPoint x: 151, startPoint y: 315, endPoint x: 138, endPoint y: 307, distance: 15.3
click at [30, 286] on div "Listings Clear All Filters" at bounding box center [784, 481] width 1525 height 506
click at [109, 314] on input "**********" at bounding box center [234, 313] width 380 height 22
click at [107, 307] on input "**********" at bounding box center [234, 313] width 380 height 22
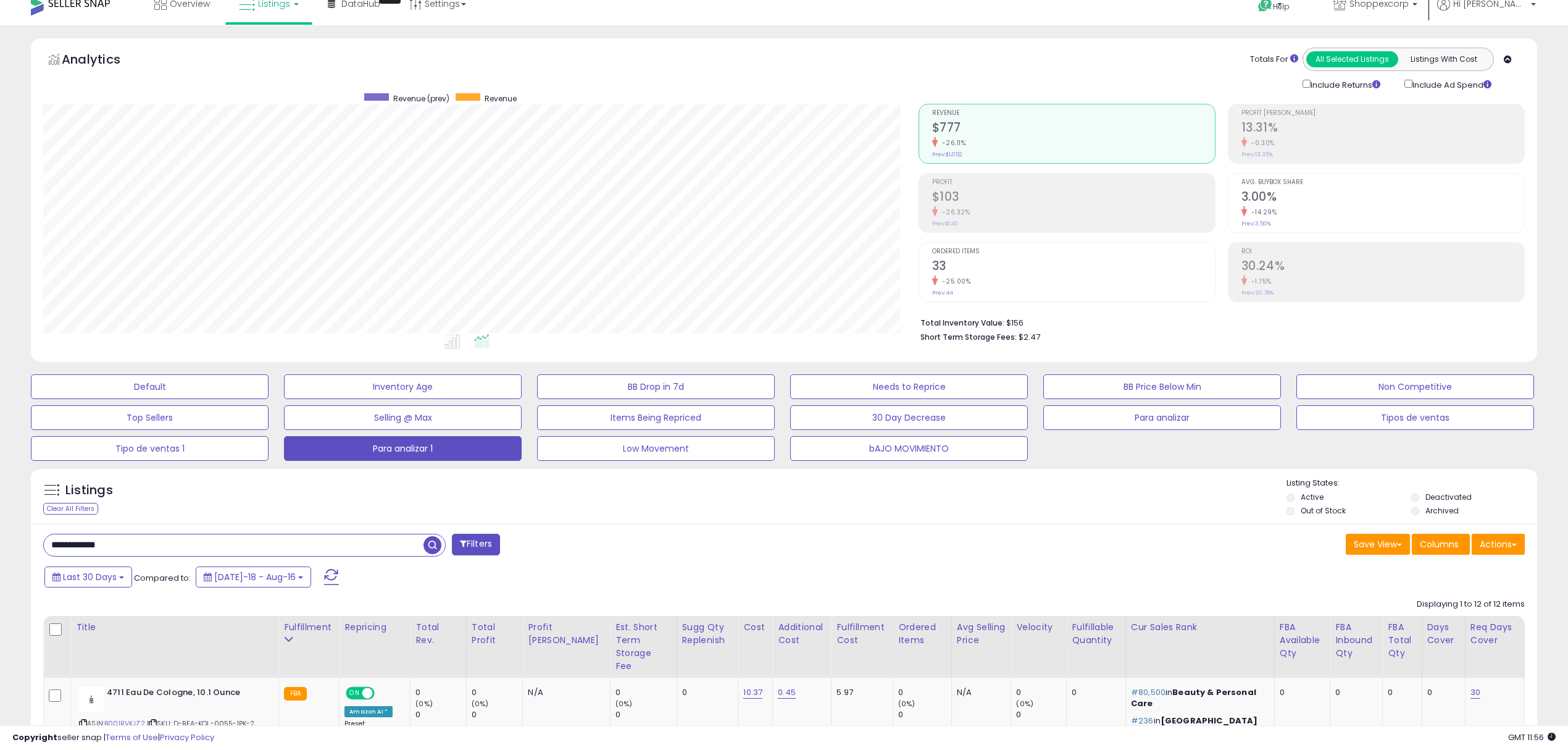
scroll to position [344, 0]
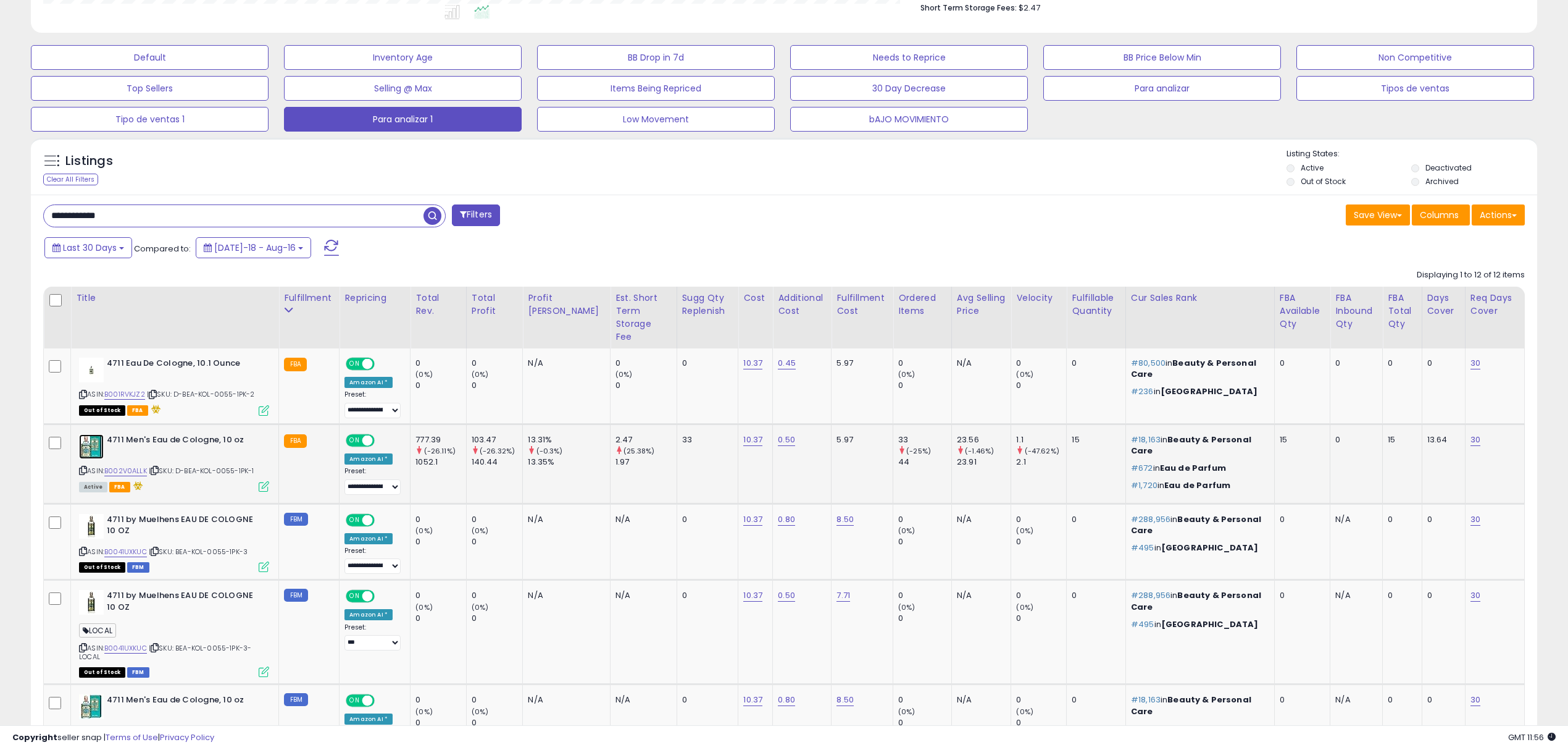
click at [94, 434] on img at bounding box center [91, 447] width 24 height 24
drag, startPoint x: 242, startPoint y: 211, endPoint x: 0, endPoint y: 183, distance: 243.6
click at [0, 183] on div "**********" at bounding box center [784, 606] width 1568 height 1820
paste input "**"
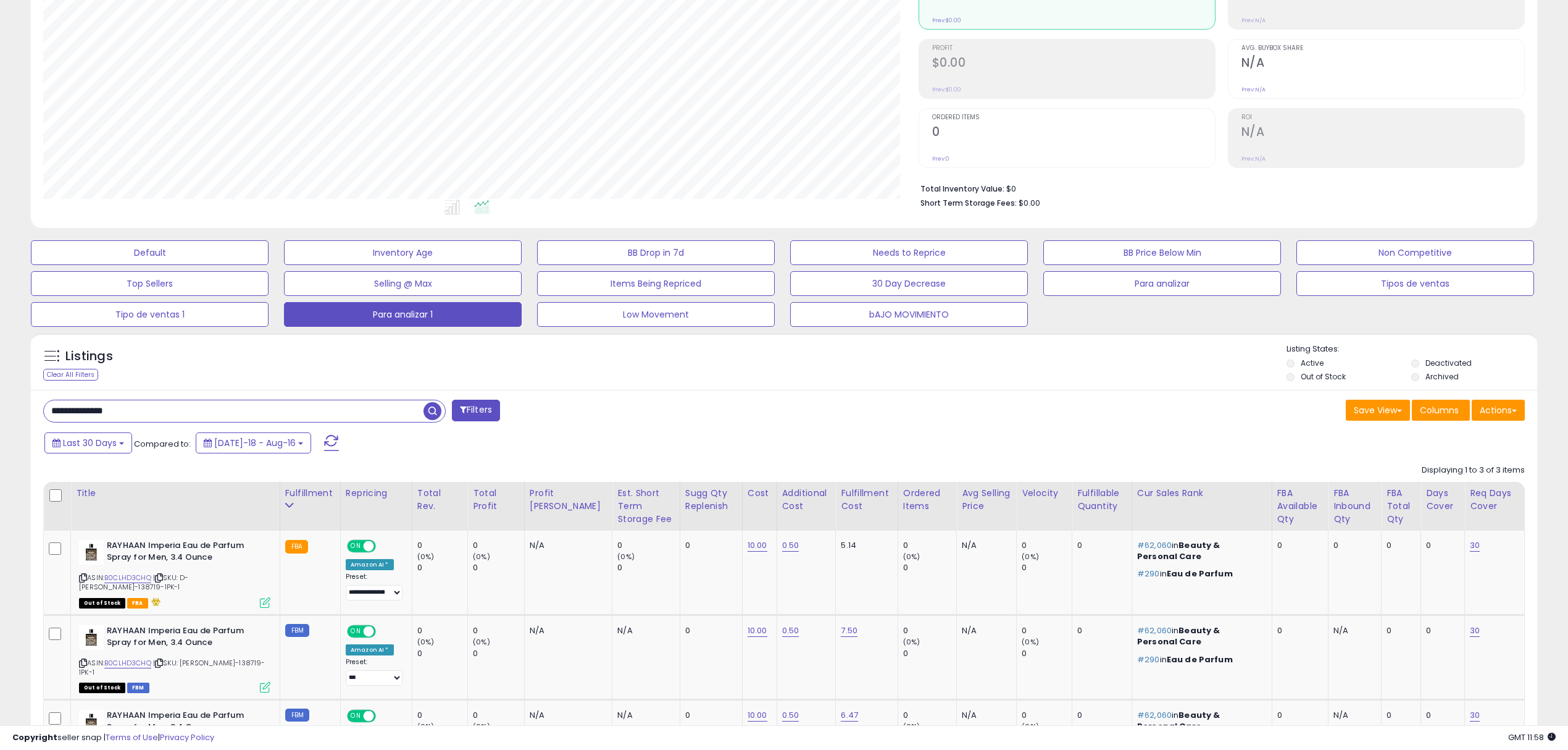
scroll to position [262, 0]
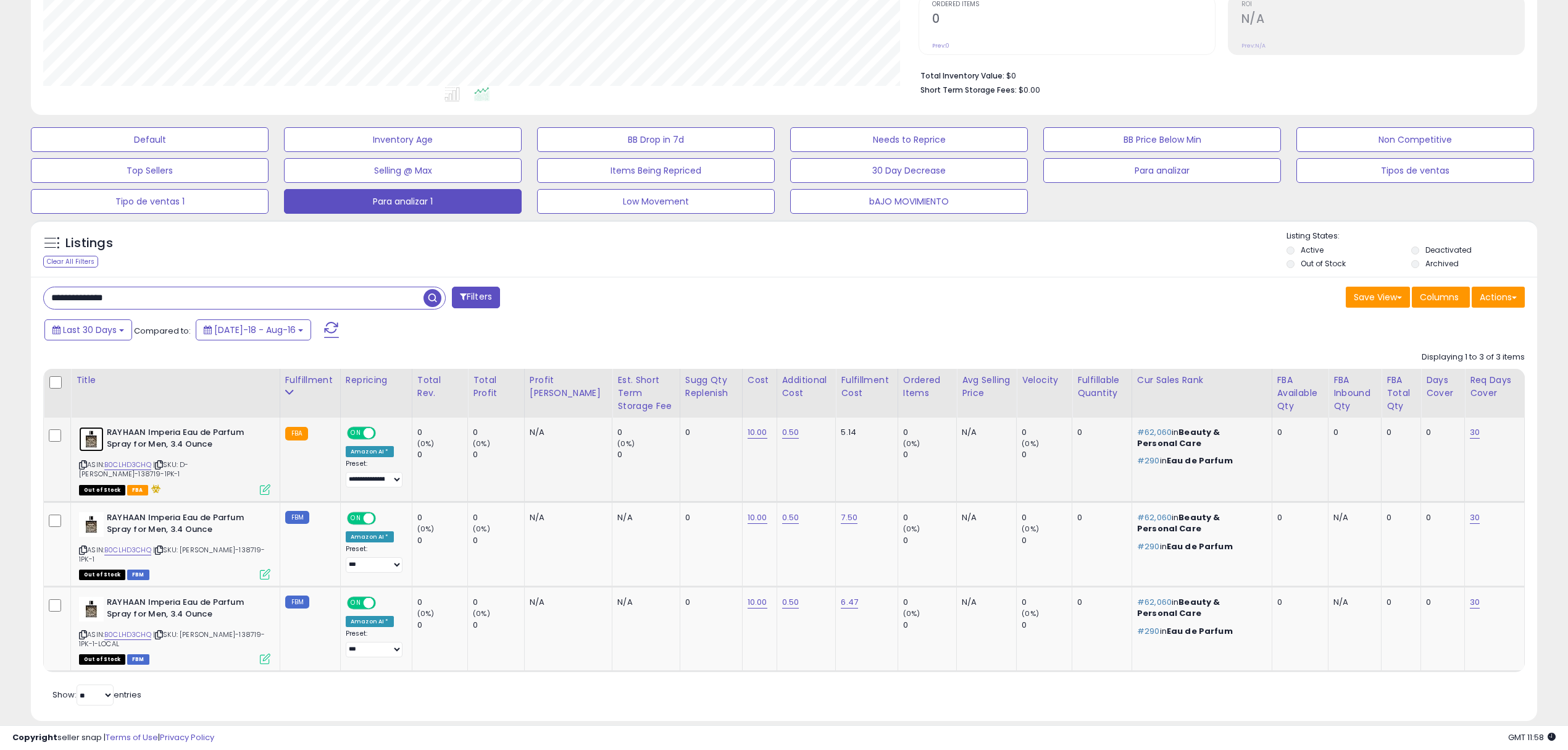
click at [93, 443] on img at bounding box center [91, 439] width 24 height 24
drag, startPoint x: 274, startPoint y: 295, endPoint x: 0, endPoint y: 284, distance: 274.2
click at [0, 284] on div "**********" at bounding box center [784, 272] width 1568 height 989
paste input "text"
click at [434, 304] on span "button" at bounding box center [432, 298] width 18 height 18
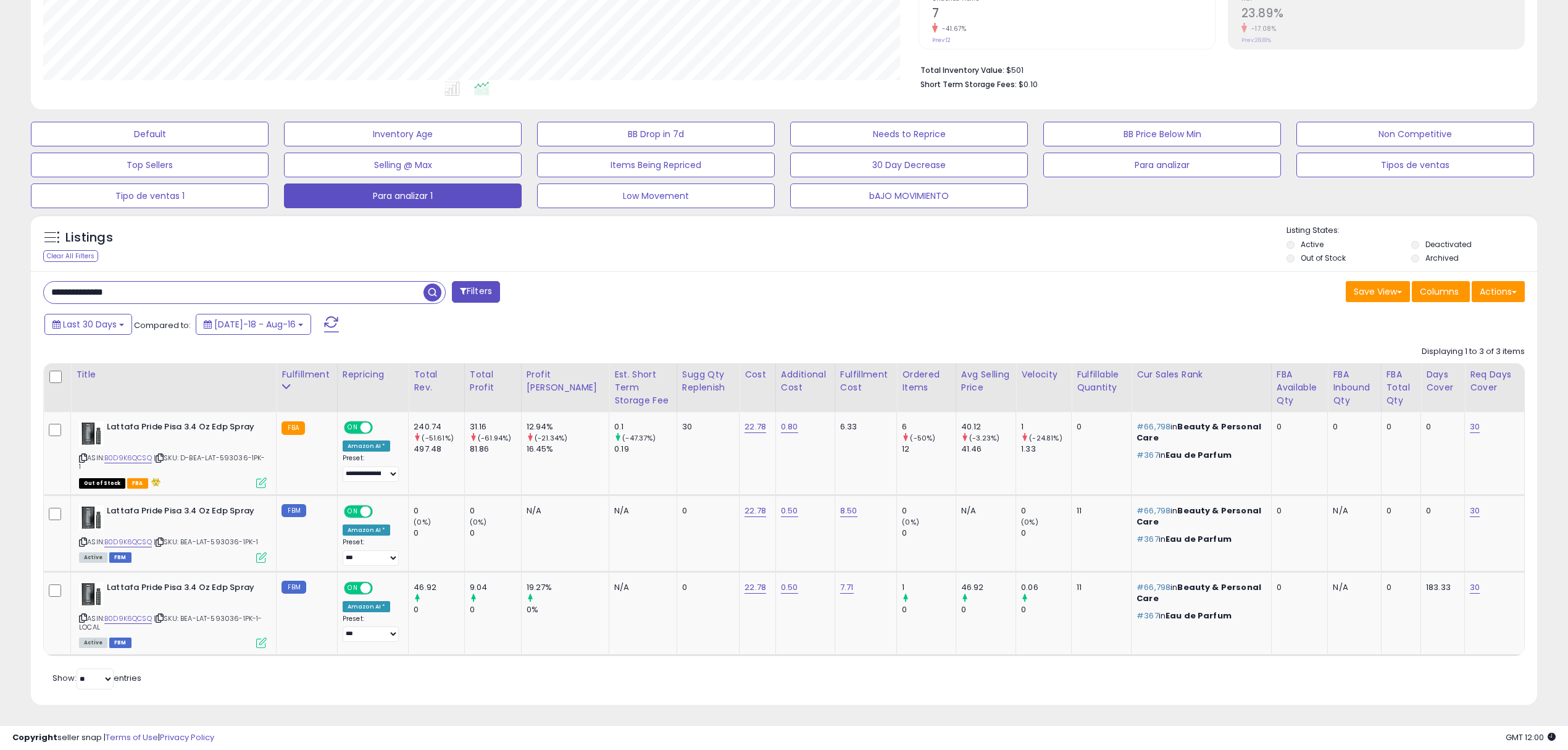
scroll to position [270, 0]
click at [85, 428] on img at bounding box center [91, 432] width 24 height 24
click at [262, 285] on input "**********" at bounding box center [234, 291] width 380 height 22
click at [235, 292] on input "**********" at bounding box center [234, 291] width 380 height 22
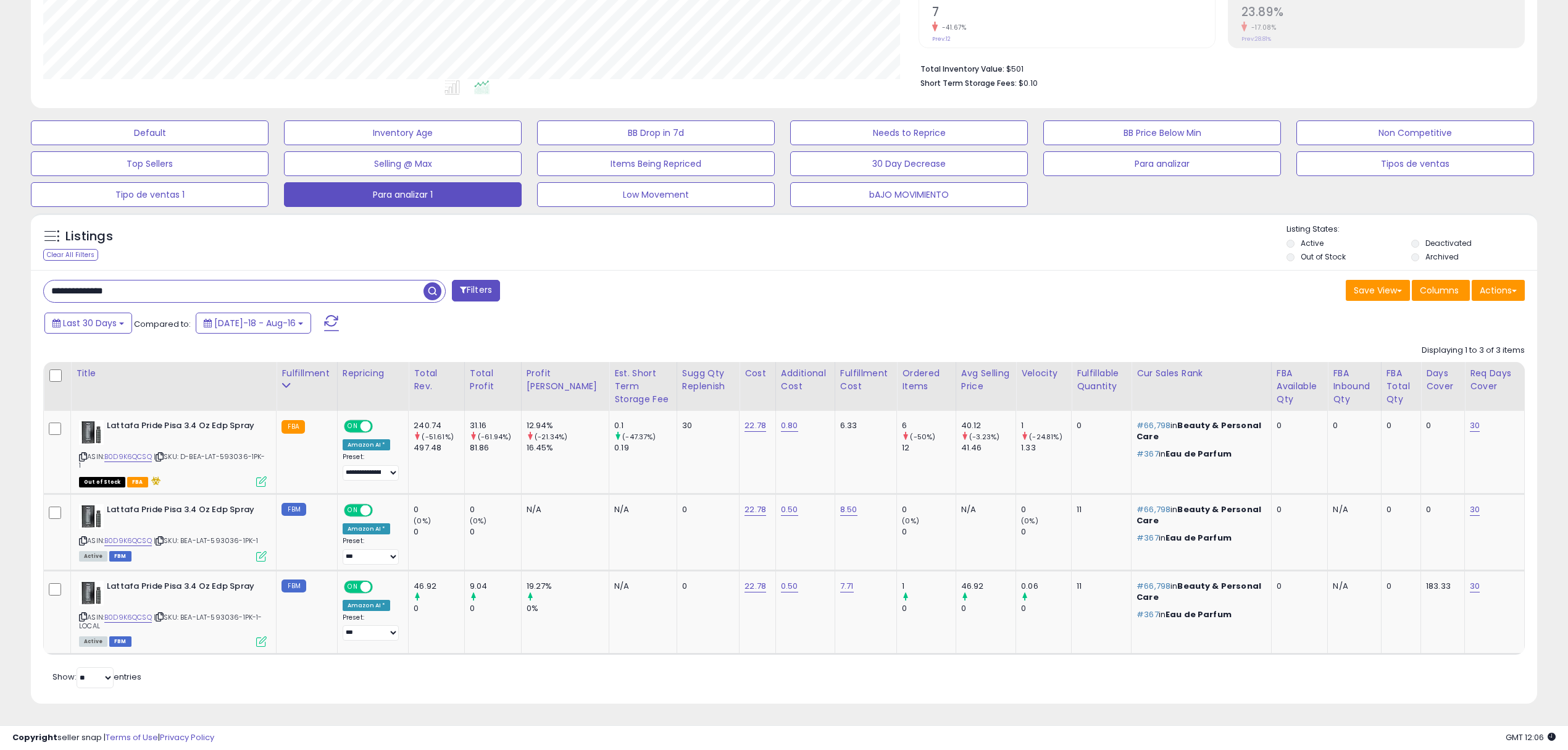
click at [235, 292] on input "**********" at bounding box center [234, 291] width 380 height 22
paste input "text"
click at [433, 294] on span "button" at bounding box center [432, 291] width 18 height 18
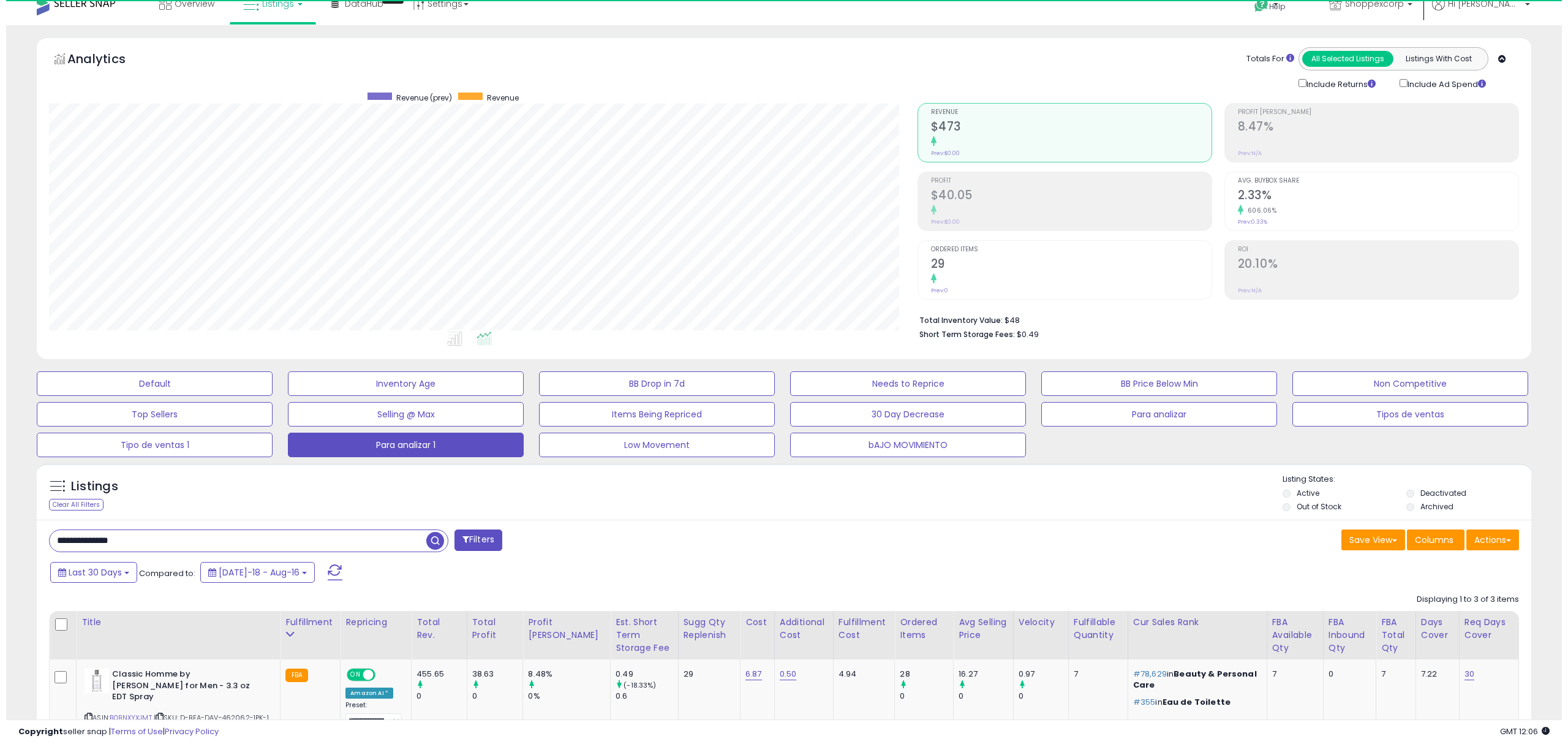
scroll to position [250, 868]
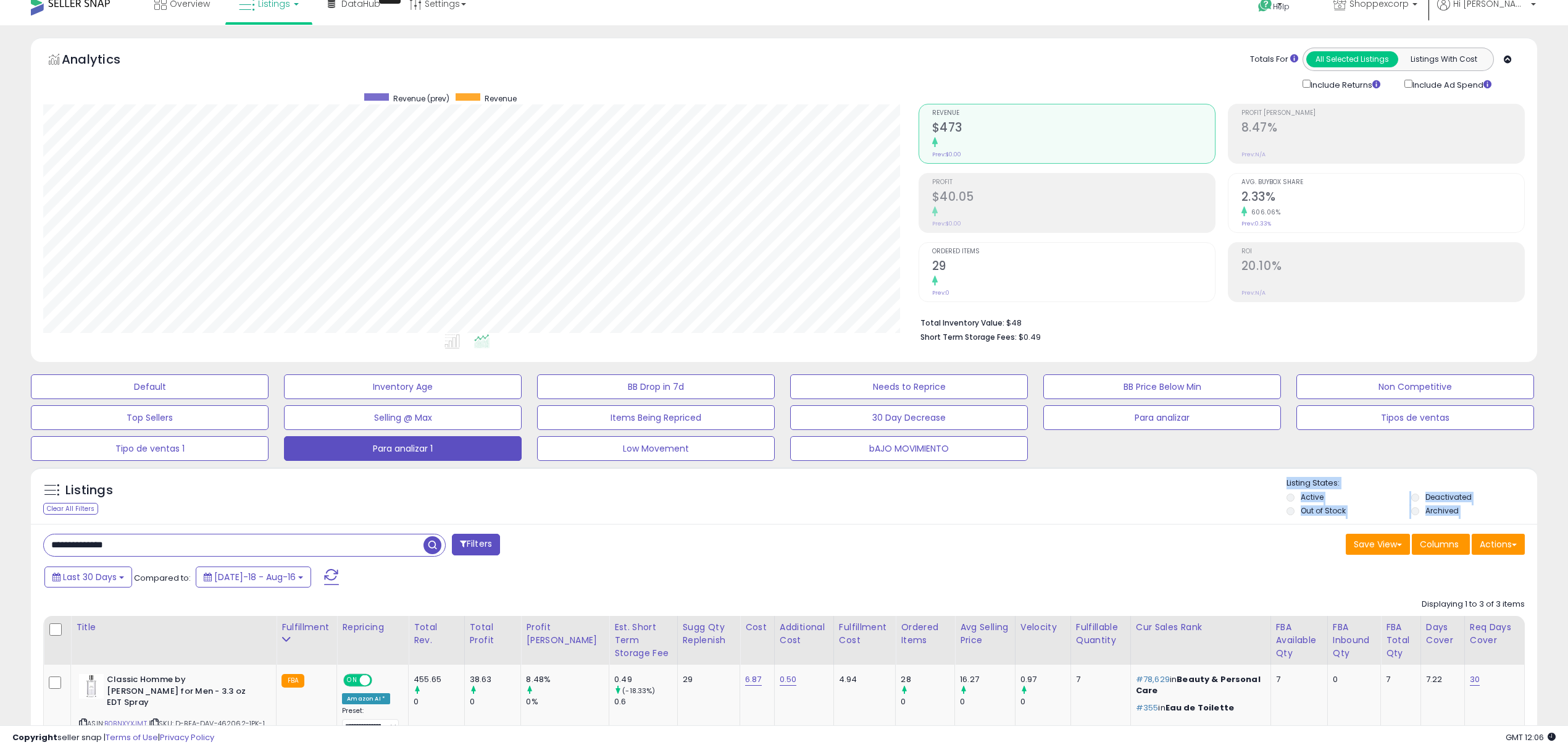
drag, startPoint x: 190, startPoint y: 535, endPoint x: 0, endPoint y: 492, distance: 194.8
click at [0, 492] on div "**********" at bounding box center [784, 528] width 1568 height 1006
click at [168, 552] on input "**********" at bounding box center [234, 545] width 380 height 22
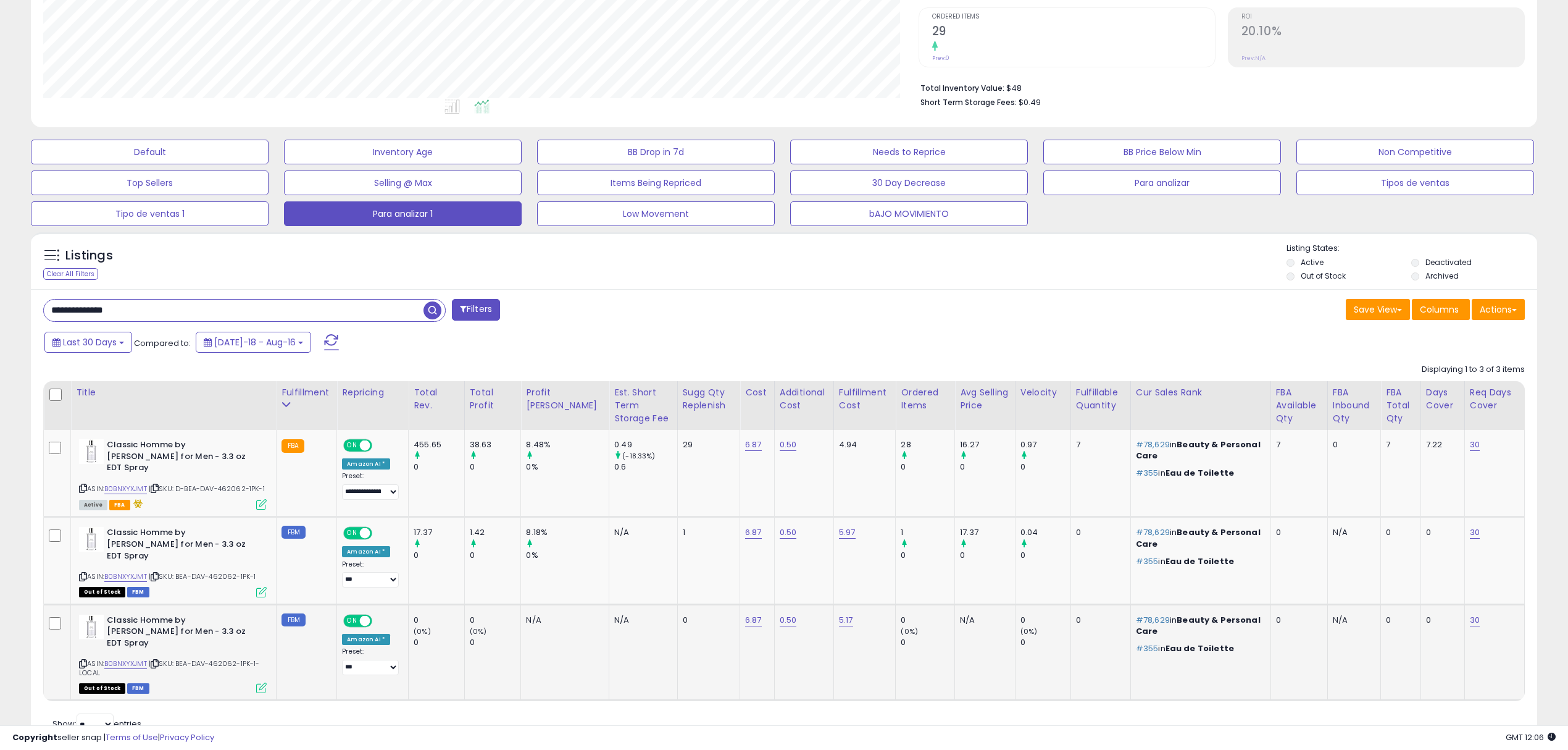
scroll to position [264, 0]
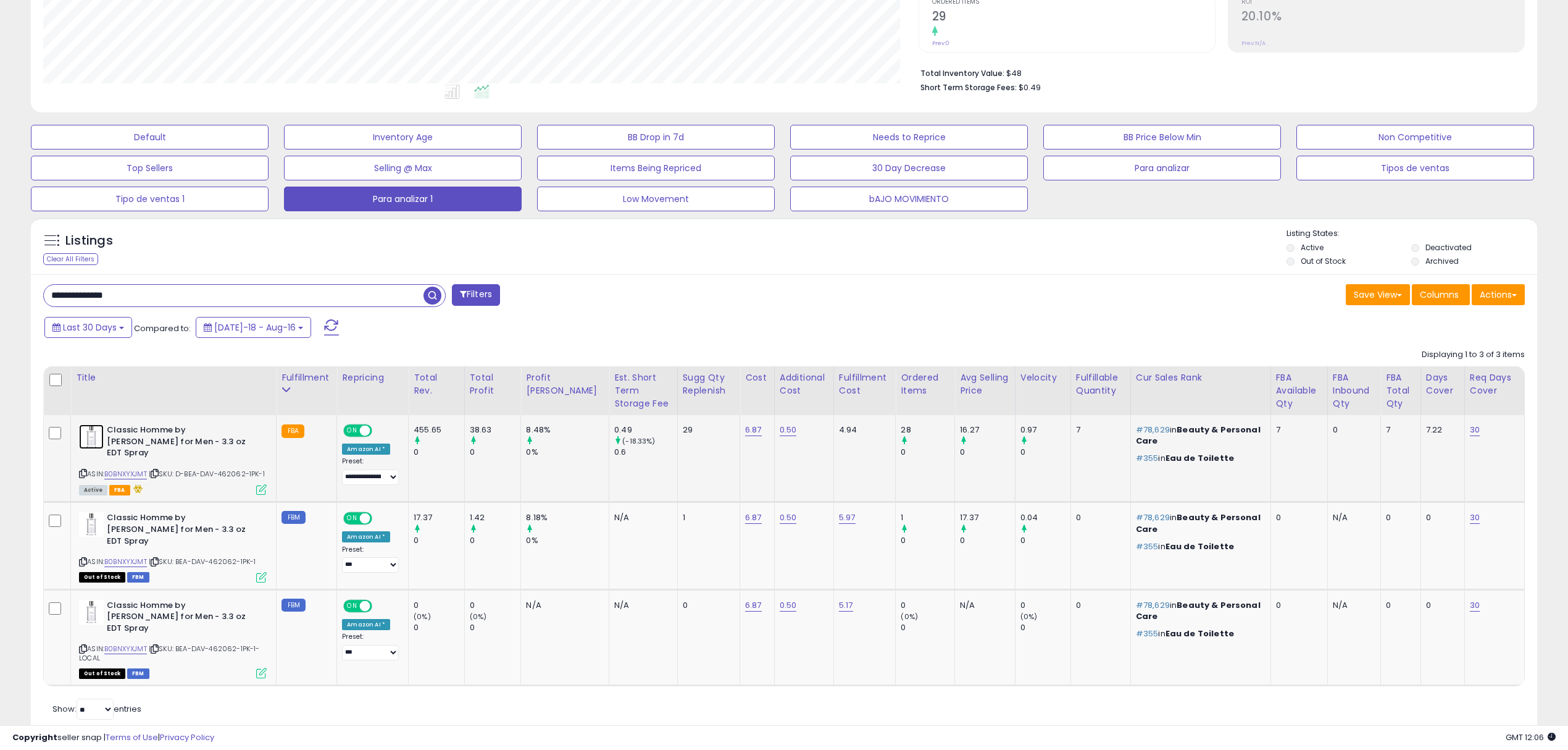
click at [90, 435] on img at bounding box center [91, 436] width 24 height 24
drag, startPoint x: 221, startPoint y: 297, endPoint x: 0, endPoint y: 255, distance: 225.0
click at [0, 255] on div "**********" at bounding box center [784, 279] width 1568 height 1006
paste input "text"
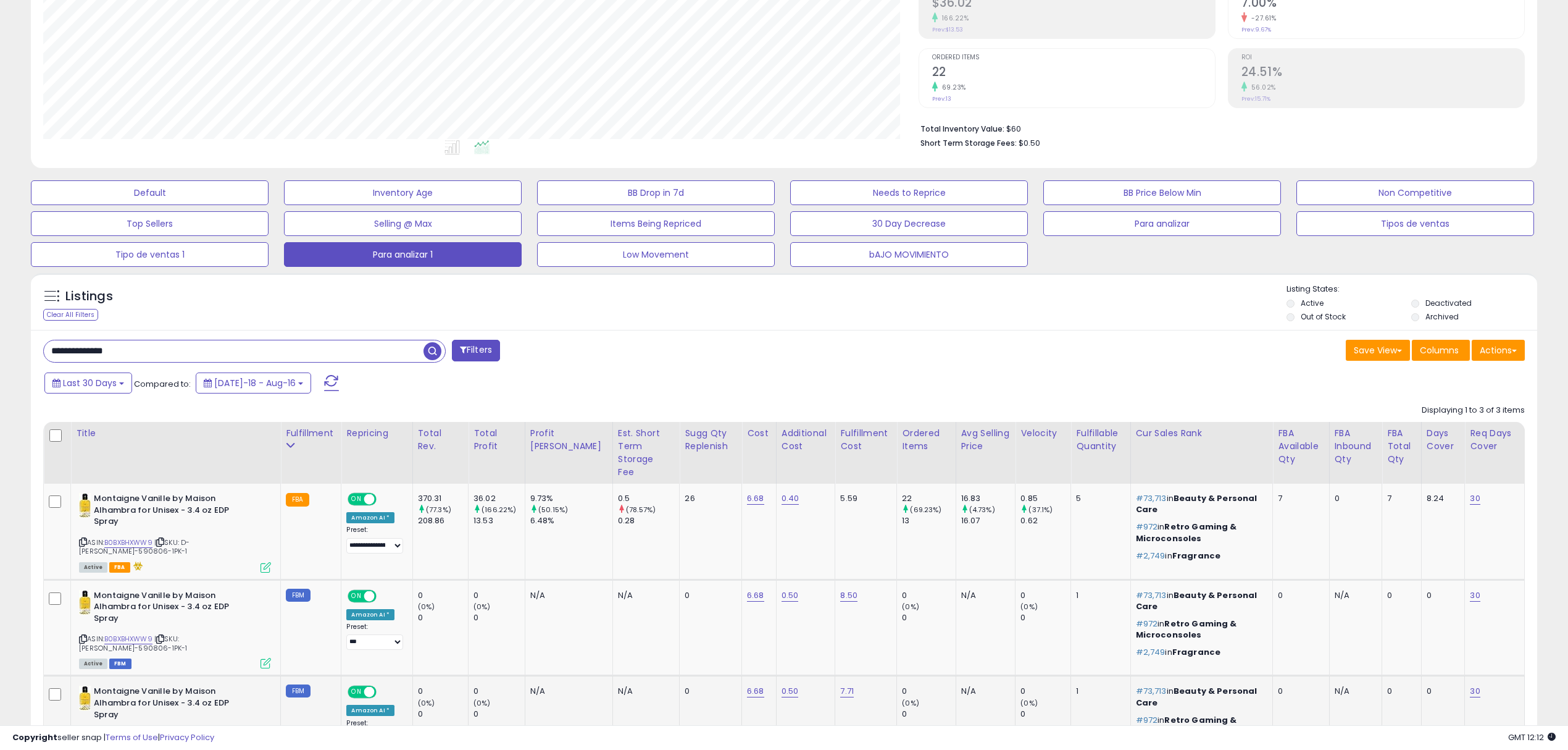
scroll to position [310, 0]
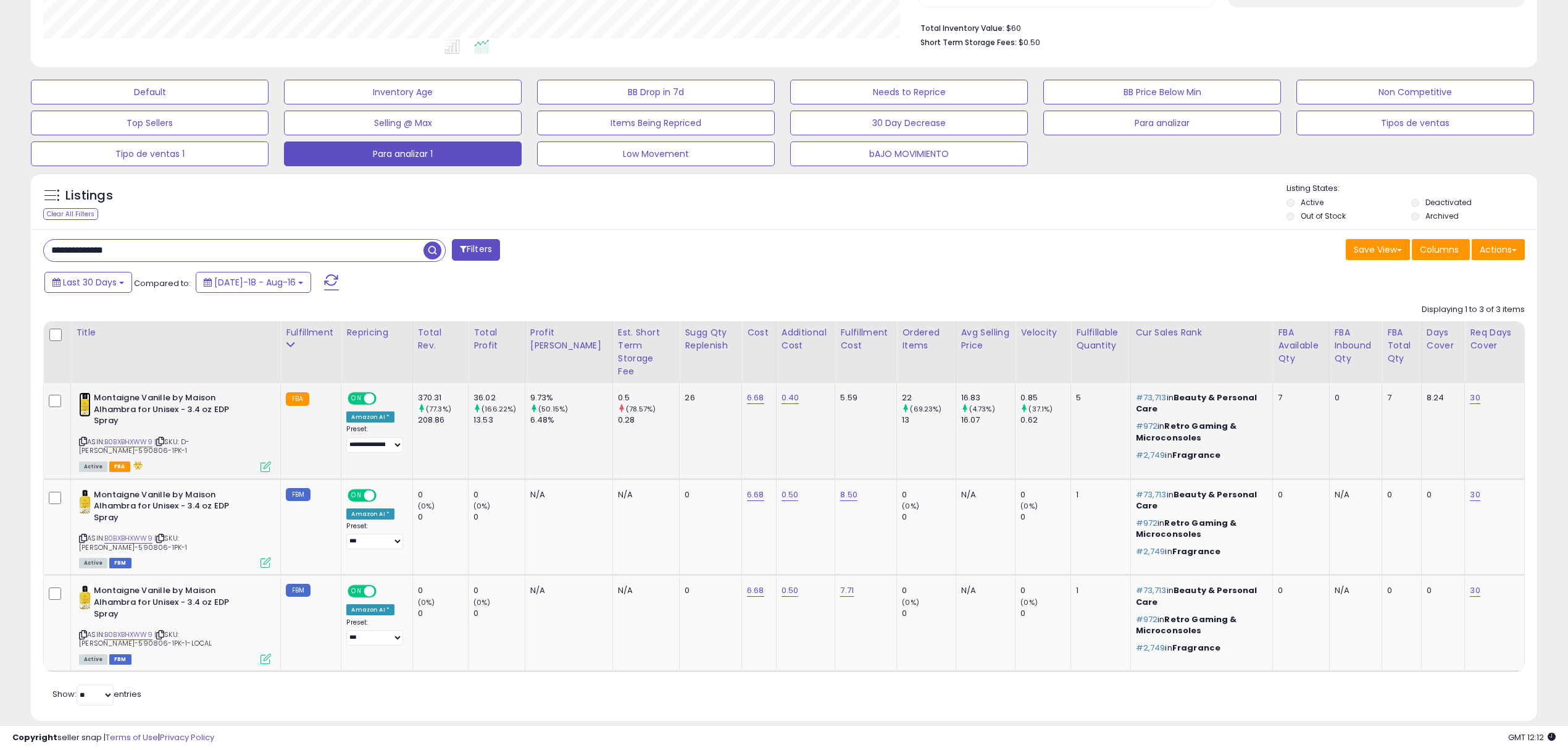
click at [85, 400] on img at bounding box center [84, 405] width 12 height 24
drag, startPoint x: 166, startPoint y: 250, endPoint x: 0, endPoint y: 213, distance: 170.1
click at [0, 213] on div "**********" at bounding box center [784, 248] width 1568 height 1036
paste input "text"
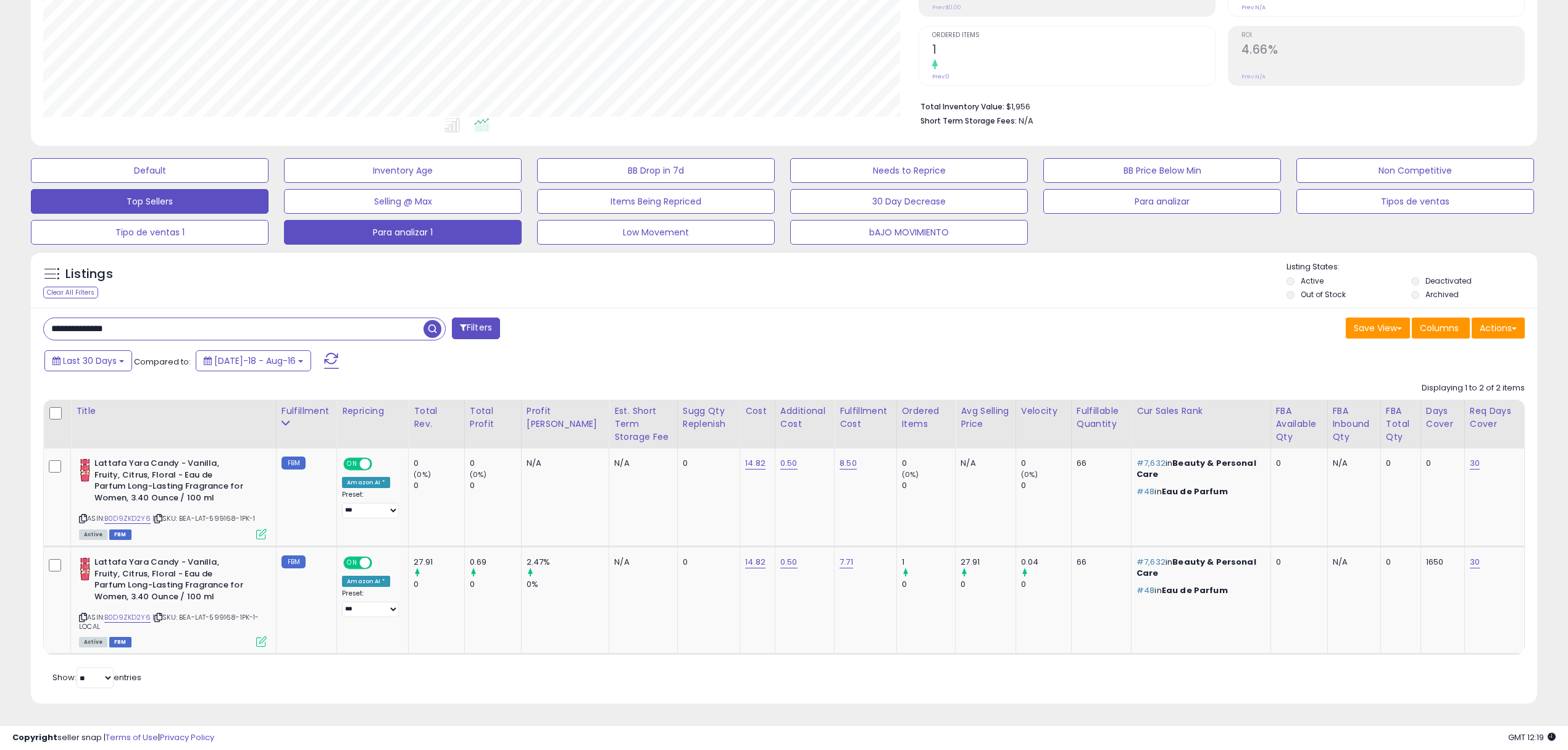
scroll to position [252, 875]
click at [79, 470] on img at bounding box center [85, 470] width 12 height 24
drag, startPoint x: 244, startPoint y: 324, endPoint x: 0, endPoint y: 319, distance: 244.1
click at [0, 319] on div "**********" at bounding box center [784, 280] width 1568 height 941
paste input "text"
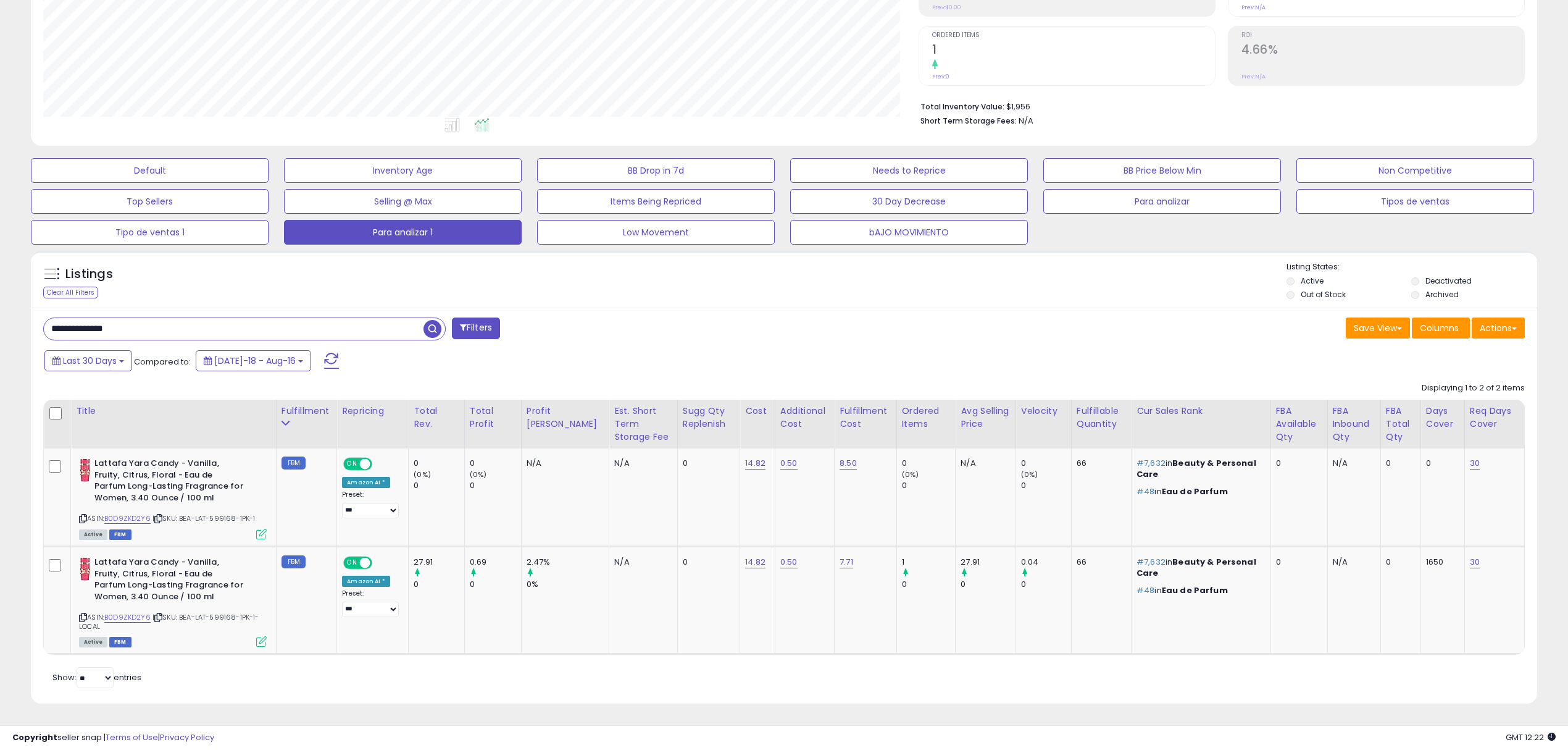
type input "**********"
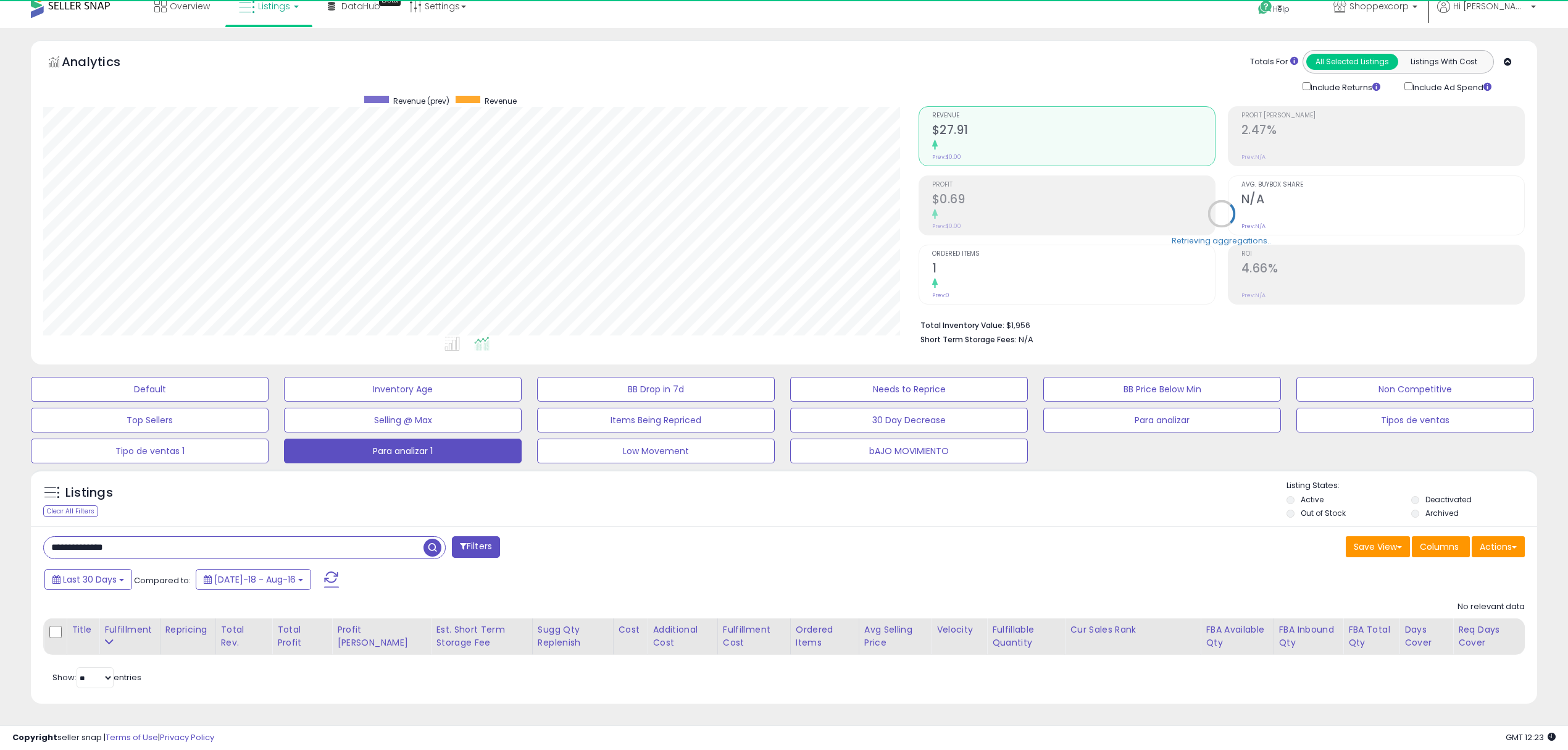
click at [433, 546] on span "button" at bounding box center [432, 548] width 18 height 18
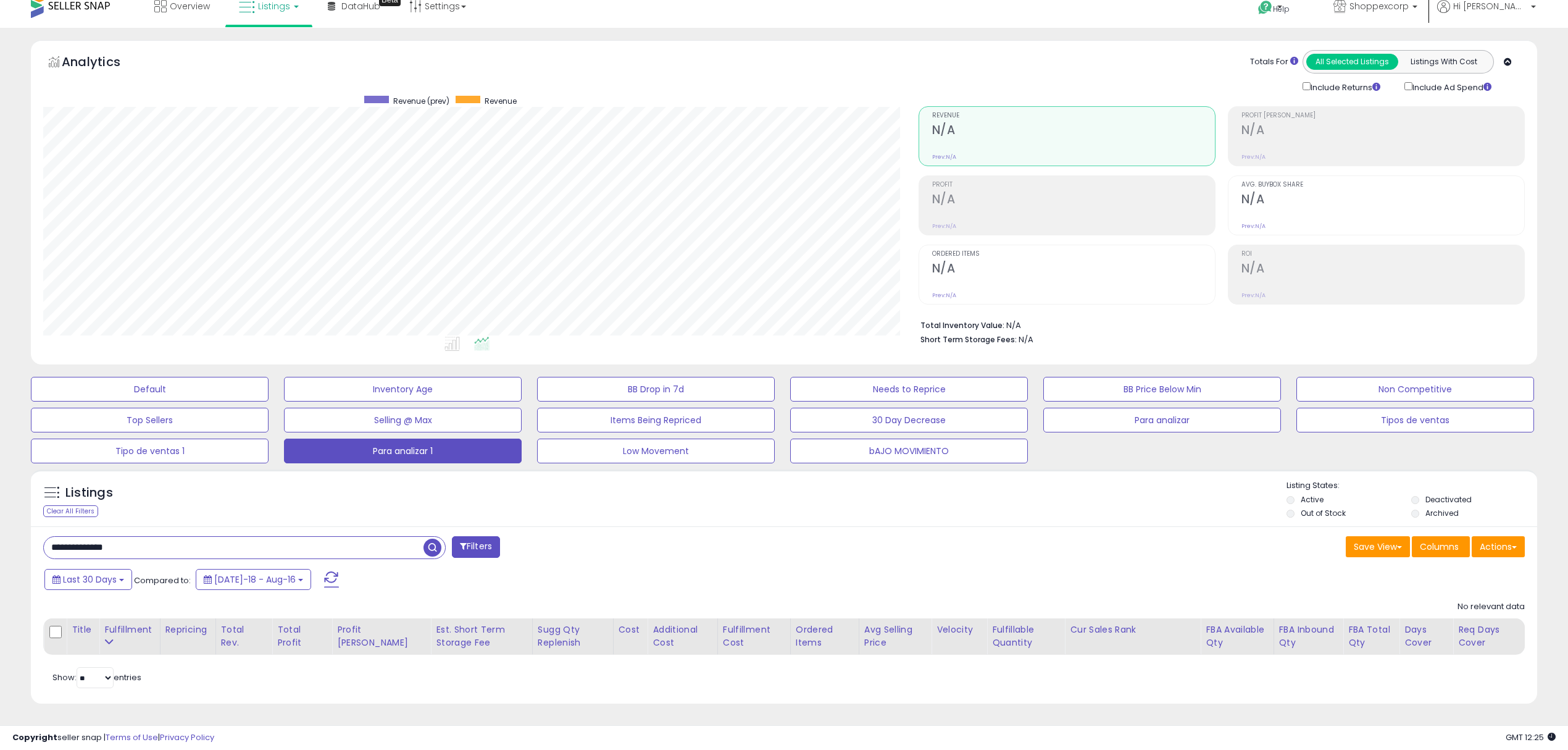
drag, startPoint x: 167, startPoint y: 550, endPoint x: 0, endPoint y: 533, distance: 167.9
click at [0, 533] on div "**********" at bounding box center [784, 389] width 1568 height 722
paste input "*"
drag, startPoint x: 58, startPoint y: 544, endPoint x: 18, endPoint y: 545, distance: 40.0
click at [18, 545] on div "**********" at bounding box center [784, 379] width 1556 height 679
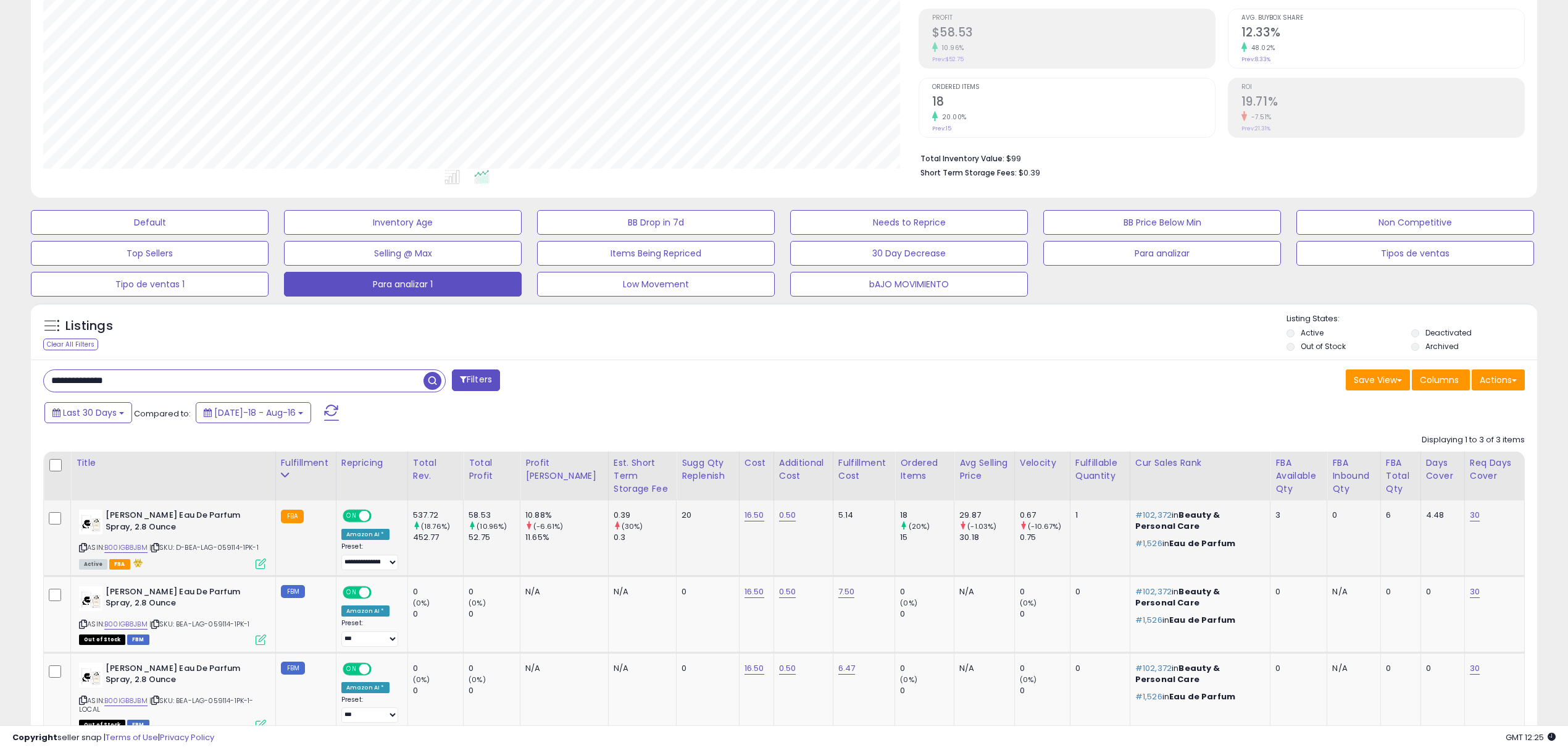
scroll to position [264, 0]
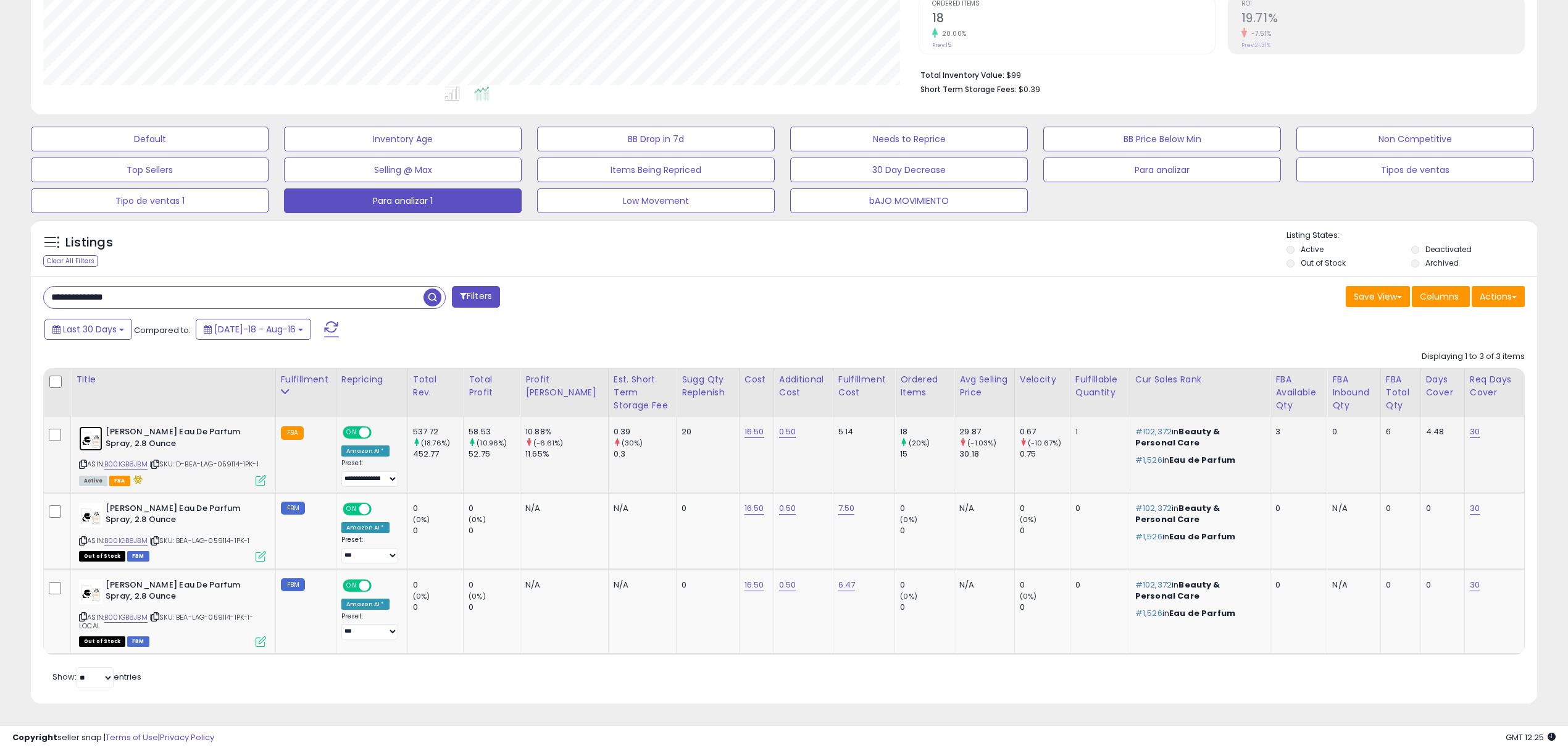
click at [83, 443] on img at bounding box center [90, 438] width 24 height 24
click at [230, 460] on span "| SKU: D-BEA-LAG-059114-1PK-1" at bounding box center [204, 464] width 109 height 10
copy span "059114"
drag, startPoint x: 171, startPoint y: 294, endPoint x: 0, endPoint y: 282, distance: 171.4
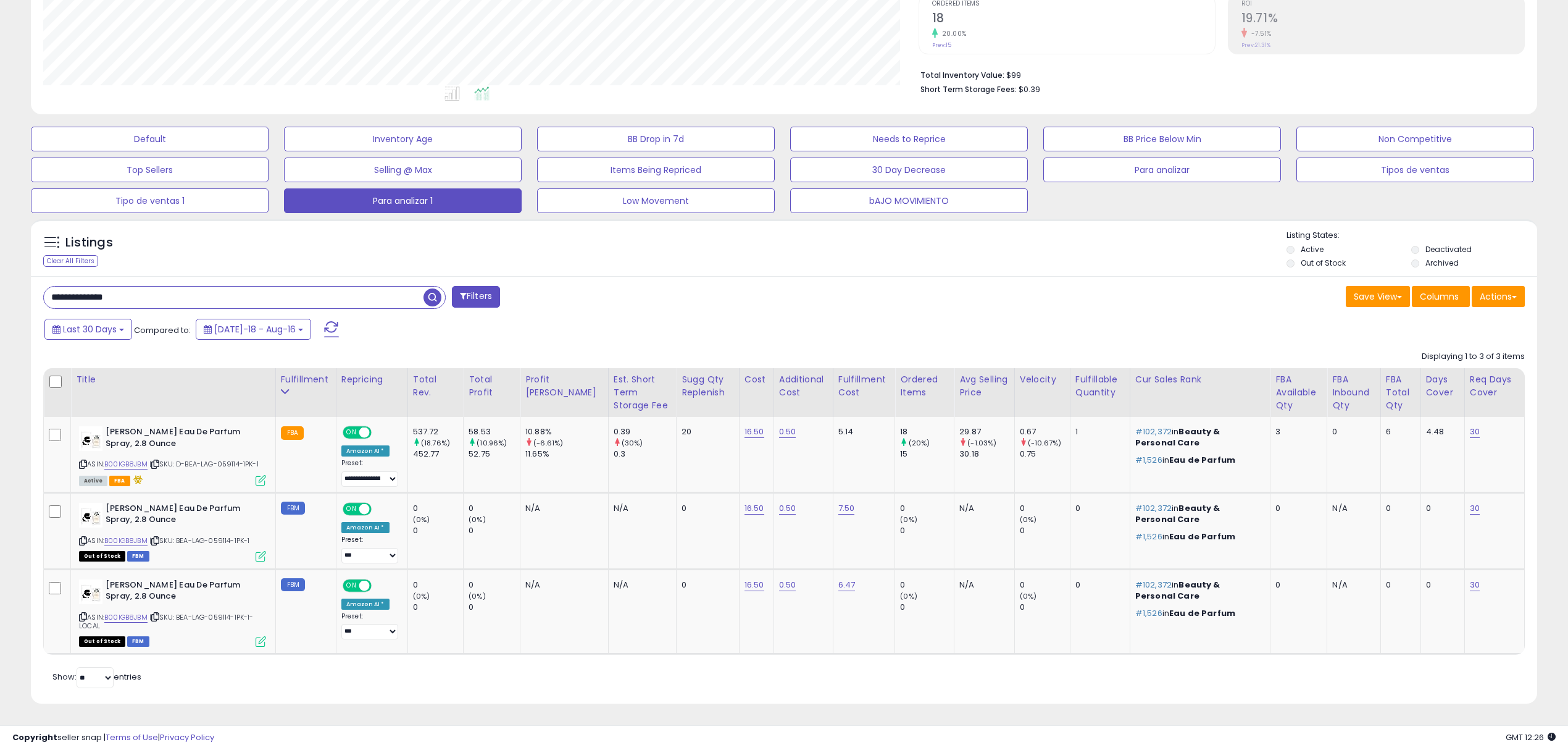
click at [0, 282] on div "**********" at bounding box center [784, 263] width 1568 height 972
paste input "text"
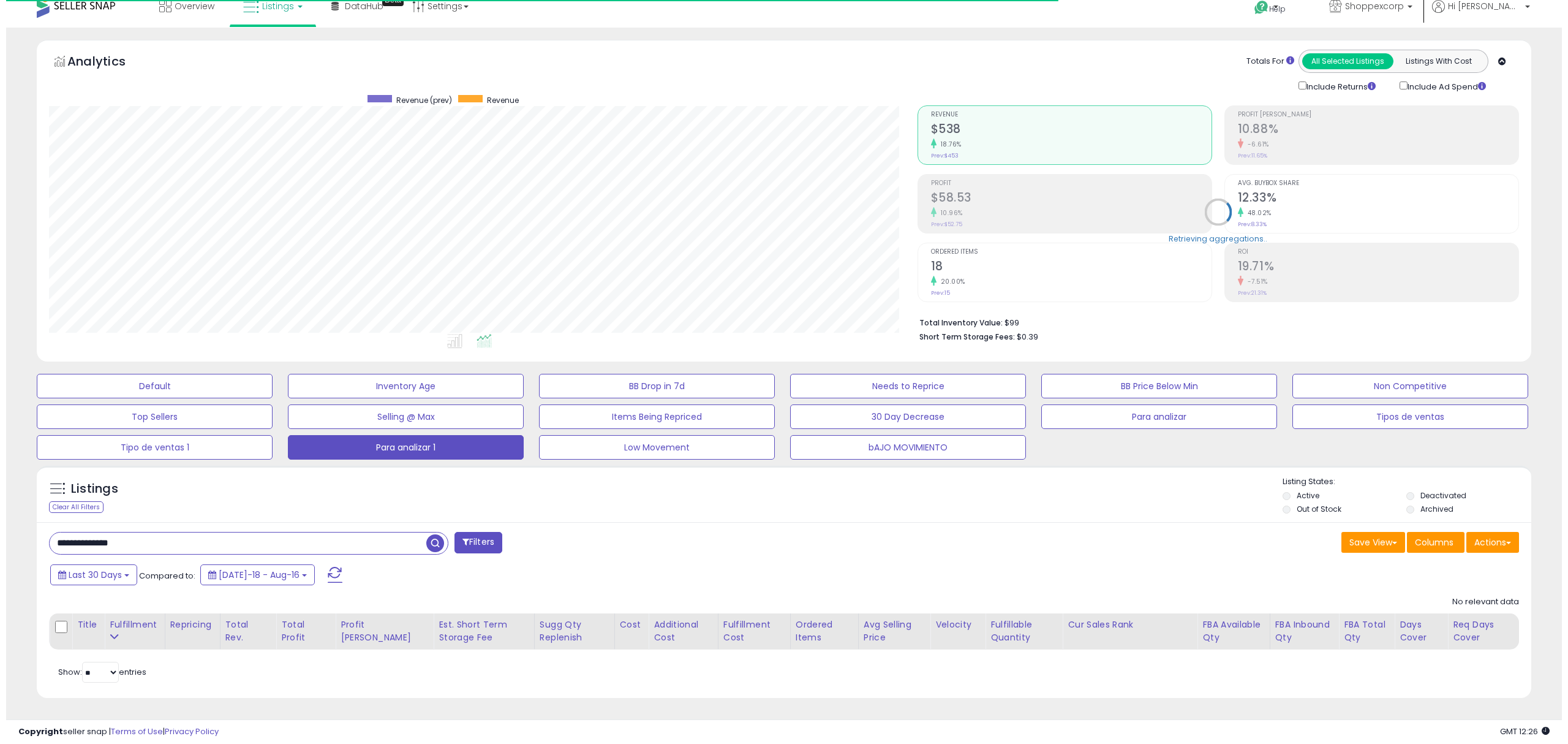
scroll to position [250, 868]
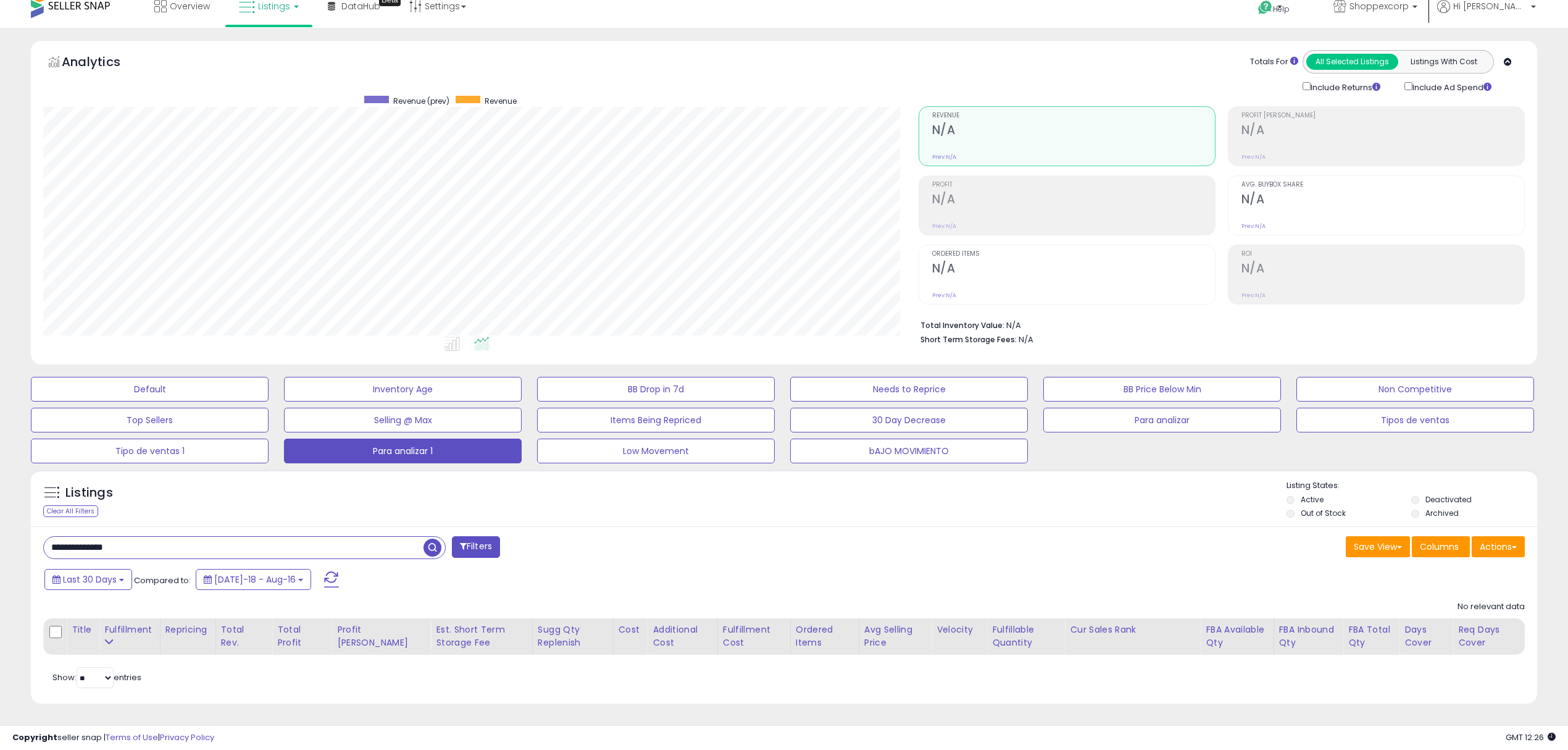
click at [425, 548] on span "button" at bounding box center [432, 548] width 18 height 18
drag, startPoint x: 155, startPoint y: 546, endPoint x: 0, endPoint y: 494, distance: 163.5
click at [0, 494] on div "**********" at bounding box center [784, 389] width 1568 height 722
paste input "text"
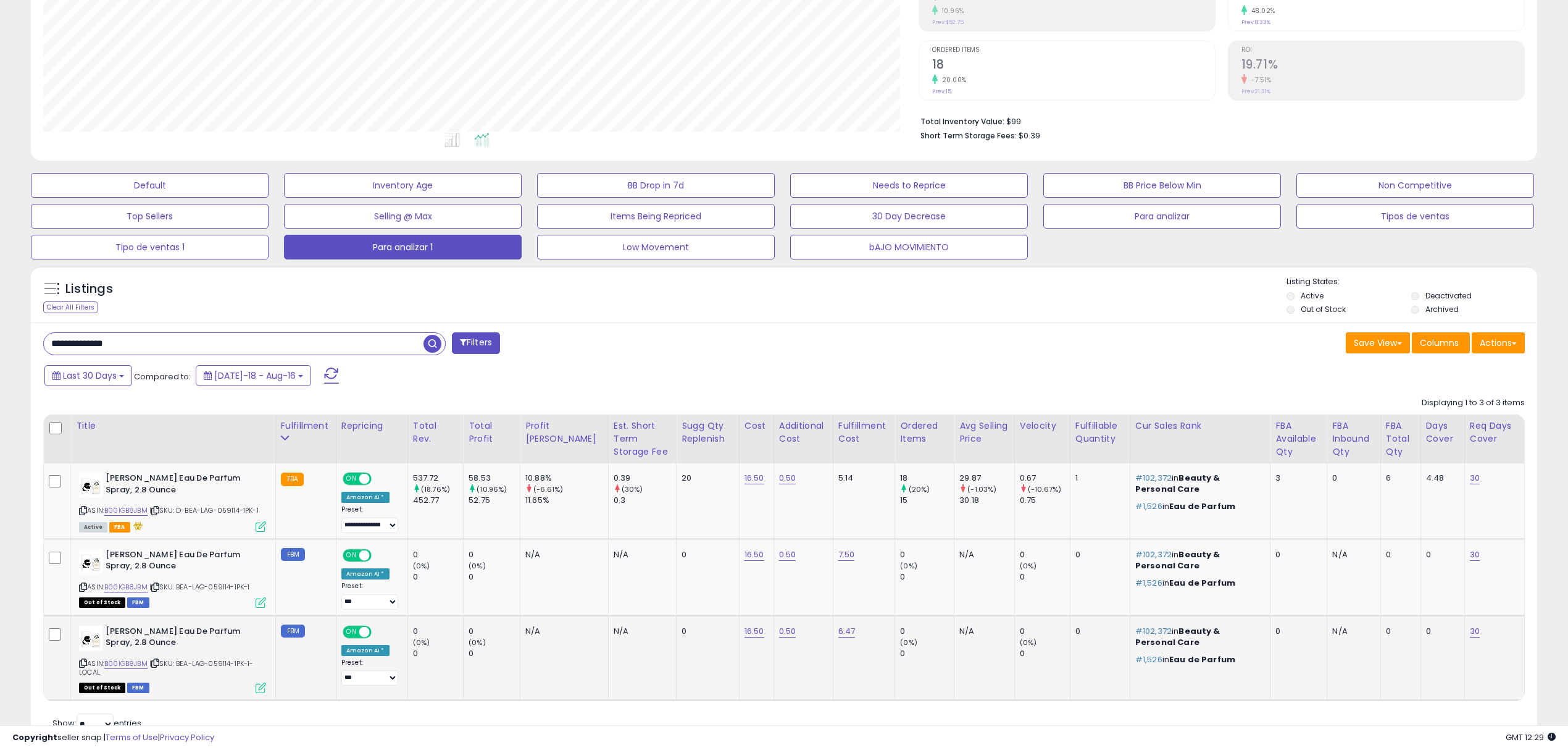
scroll to position [264, 0]
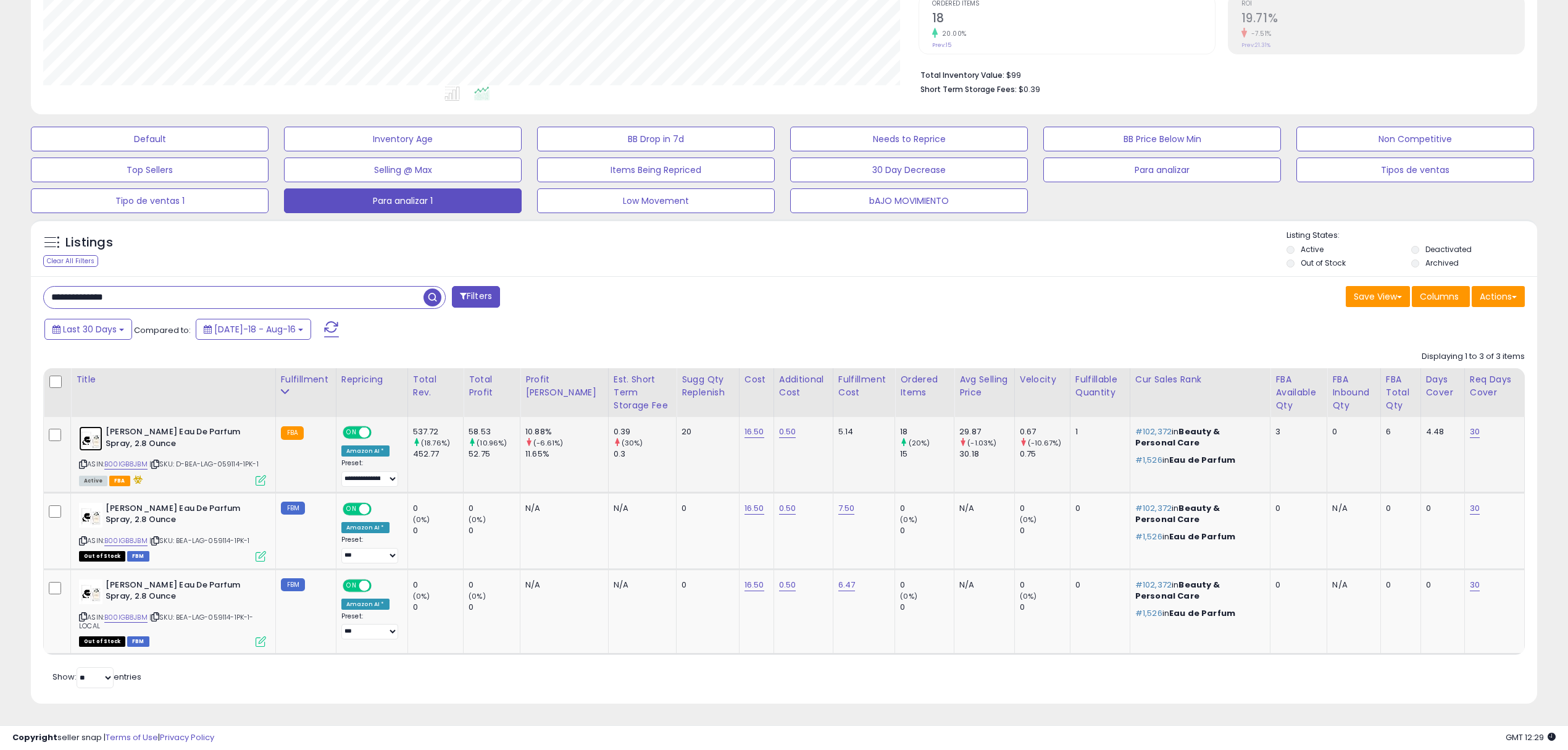
click at [98, 443] on img at bounding box center [90, 438] width 24 height 24
click at [231, 461] on span "| SKU: D-BEA-LAG-059114-1PK-1" at bounding box center [204, 464] width 109 height 10
copy span "059114"
drag, startPoint x: 0, startPoint y: 265, endPoint x: 0, endPoint y: 250, distance: 15.0
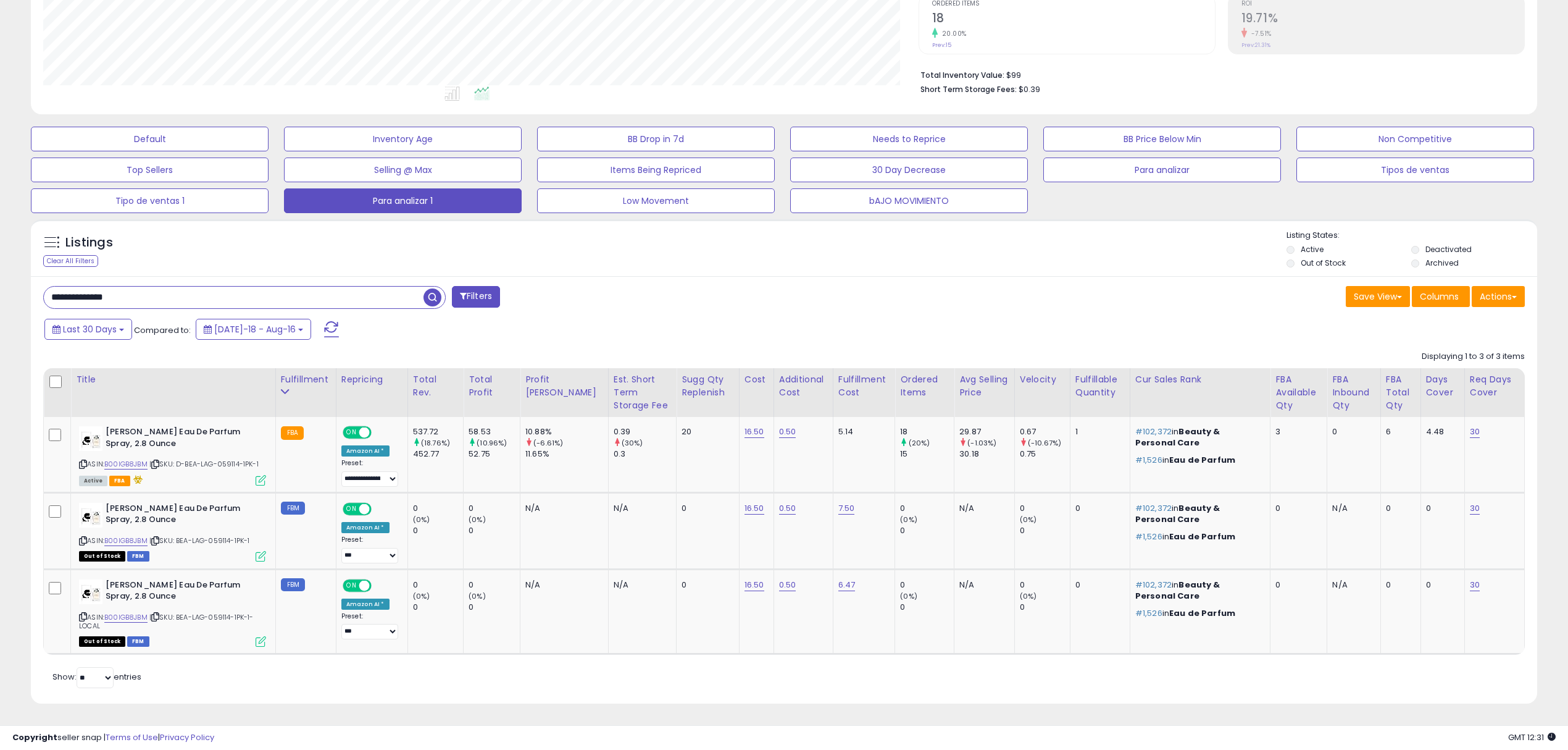
click at [0, 250] on div "**********" at bounding box center [784, 263] width 1568 height 972
paste input "text"
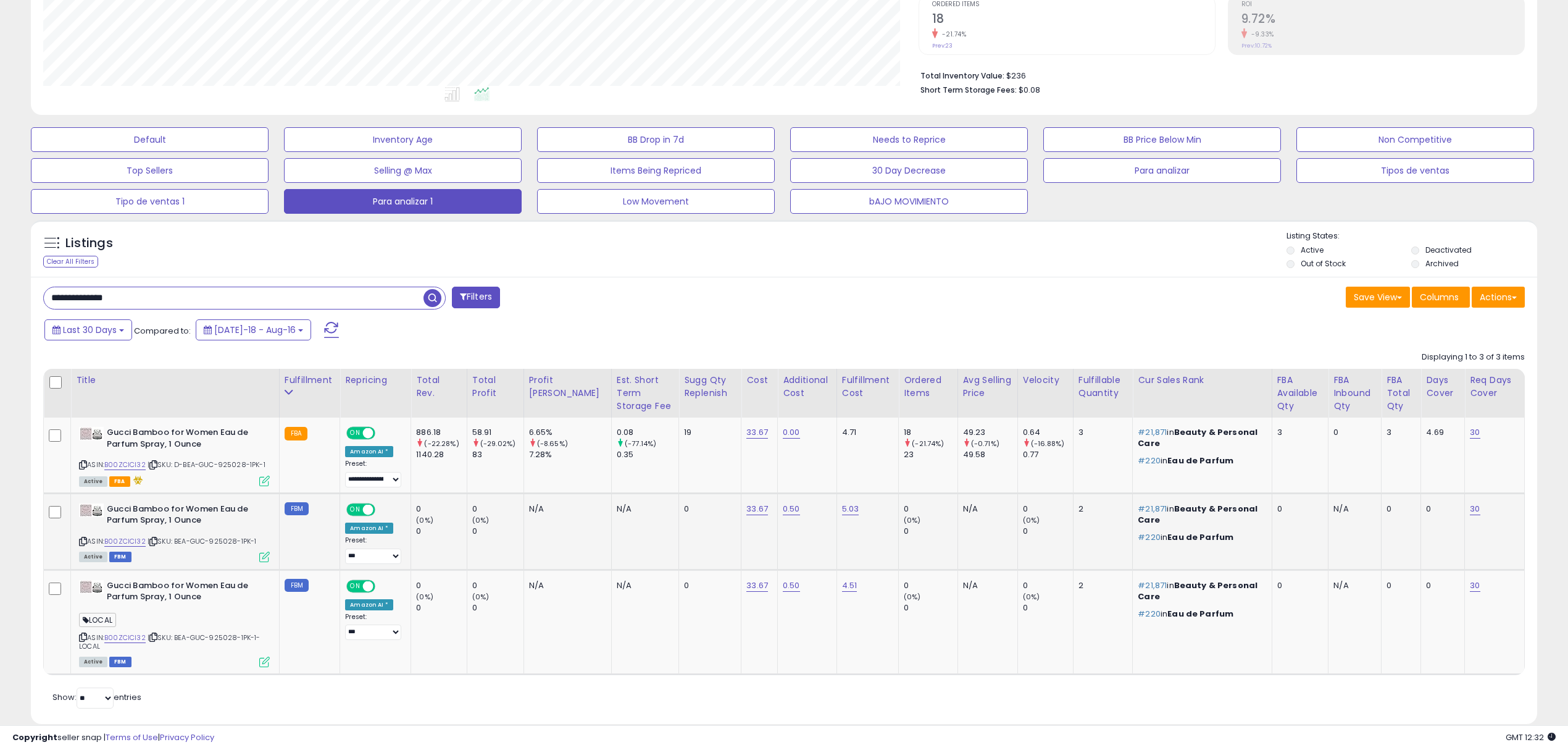
scroll to position [284, 0]
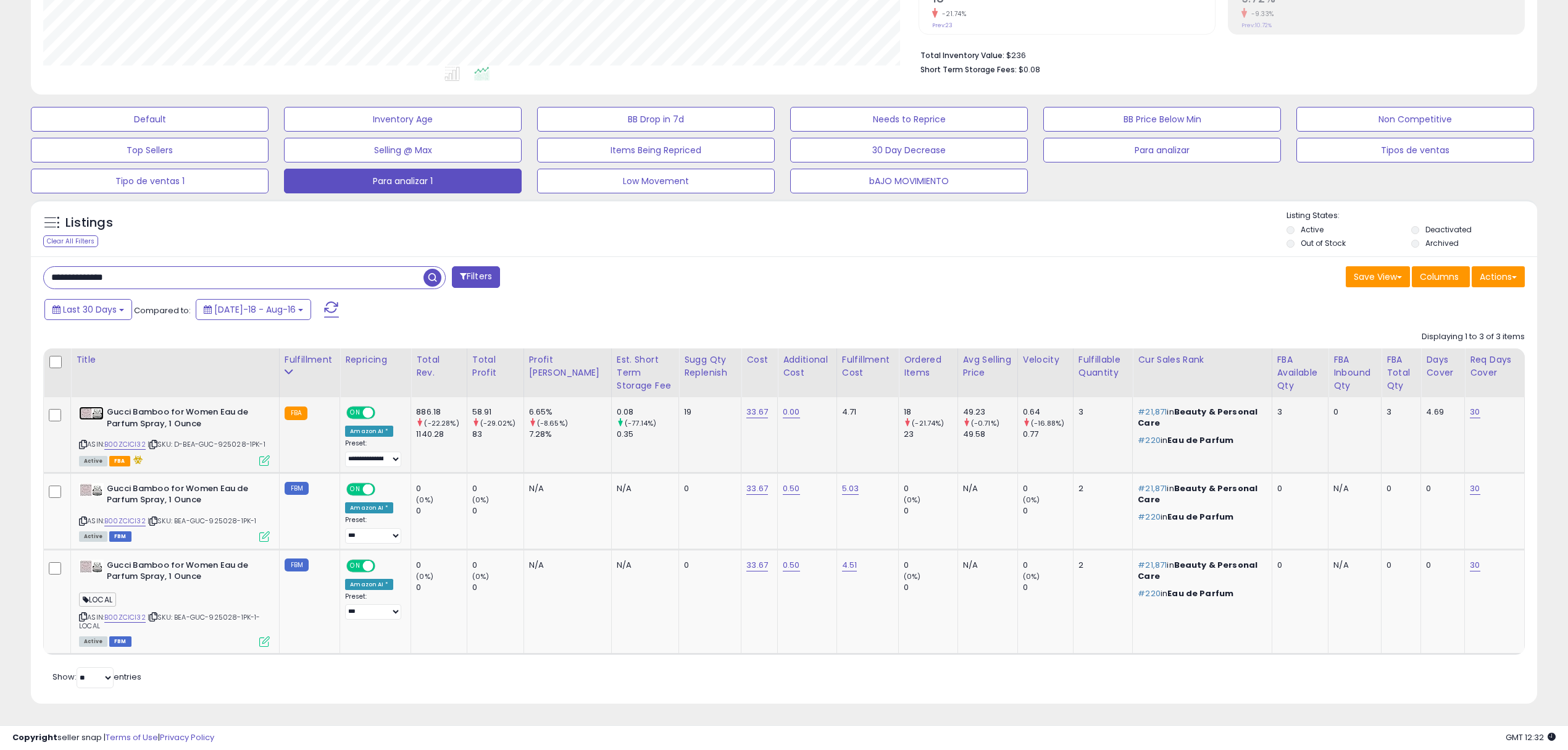
click at [88, 414] on img at bounding box center [91, 413] width 24 height 14
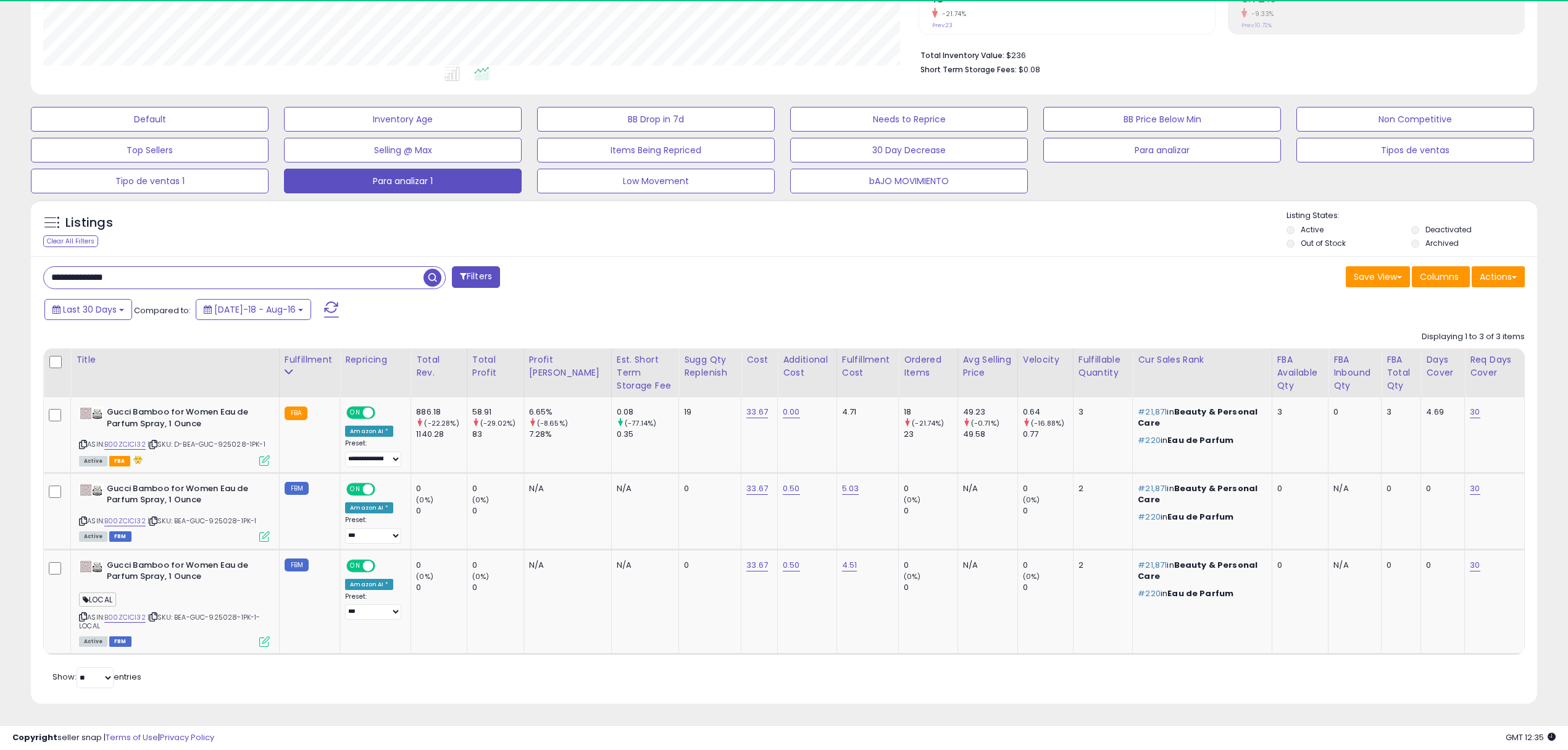
click at [0, 255] on div "**********" at bounding box center [784, 254] width 1568 height 992
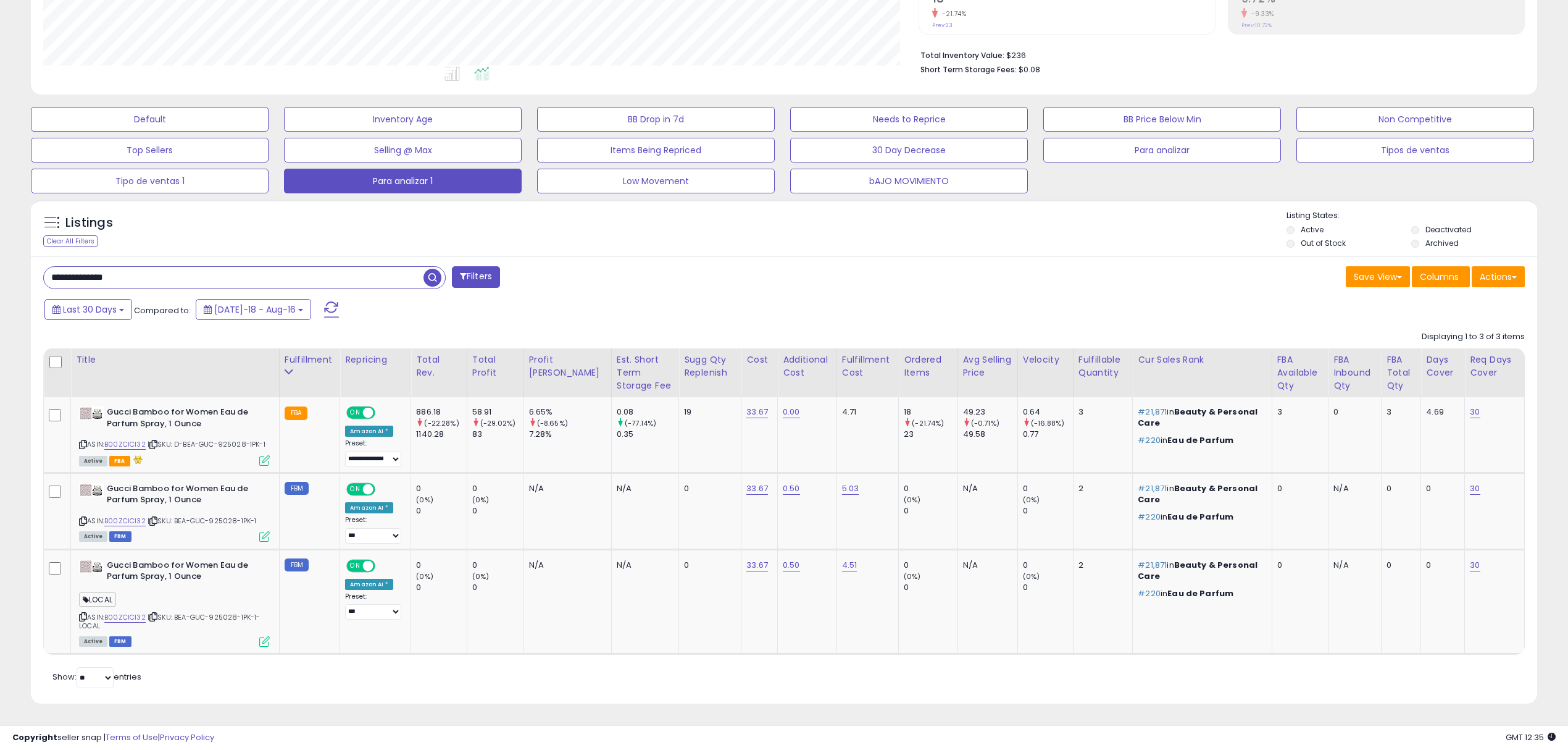
paste input "text"
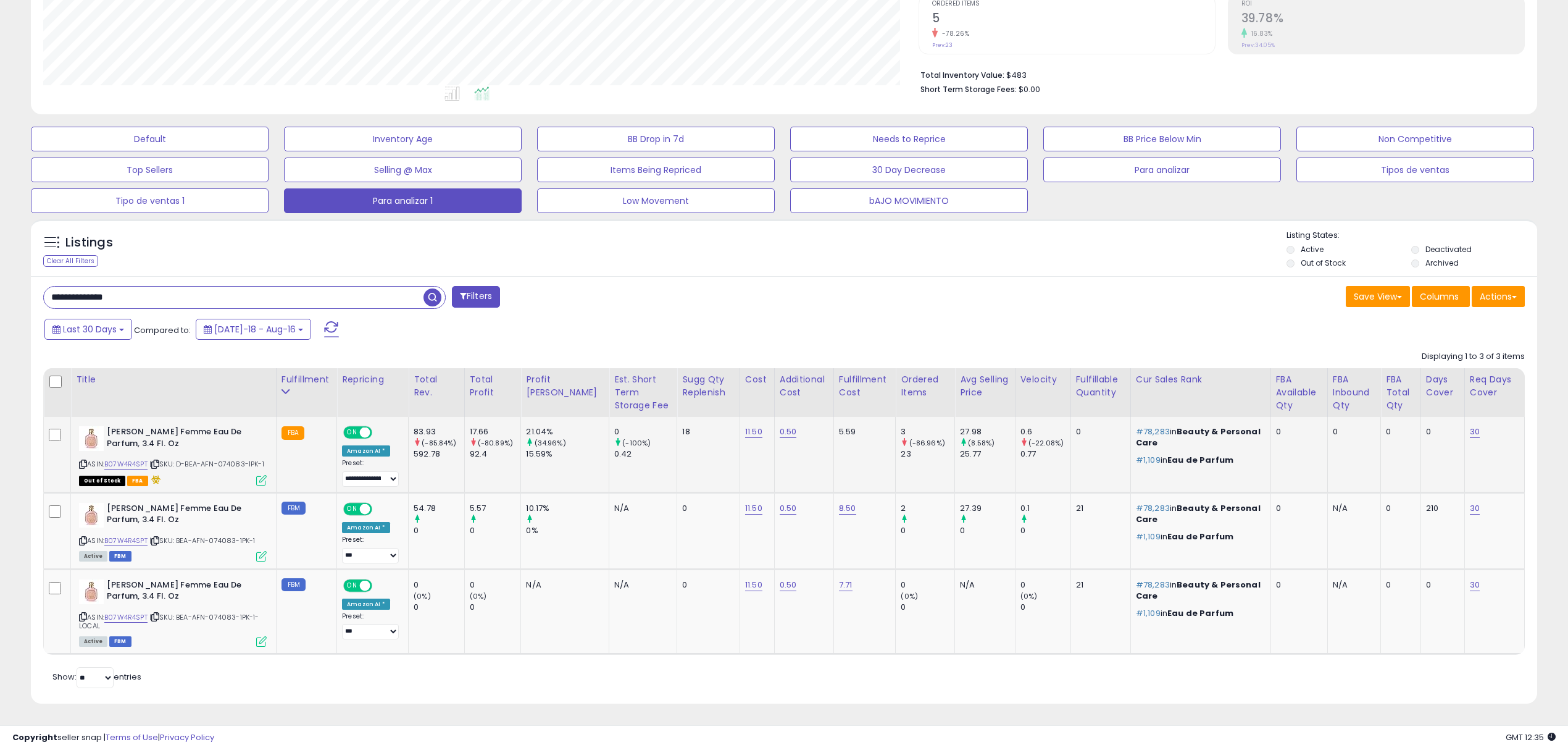
scroll to position [252, 875]
click at [159, 462] on icon at bounding box center [155, 464] width 8 height 7
drag, startPoint x: 166, startPoint y: 298, endPoint x: 0, endPoint y: 282, distance: 166.8
click at [0, 282] on div "**********" at bounding box center [784, 263] width 1568 height 972
paste input "text"
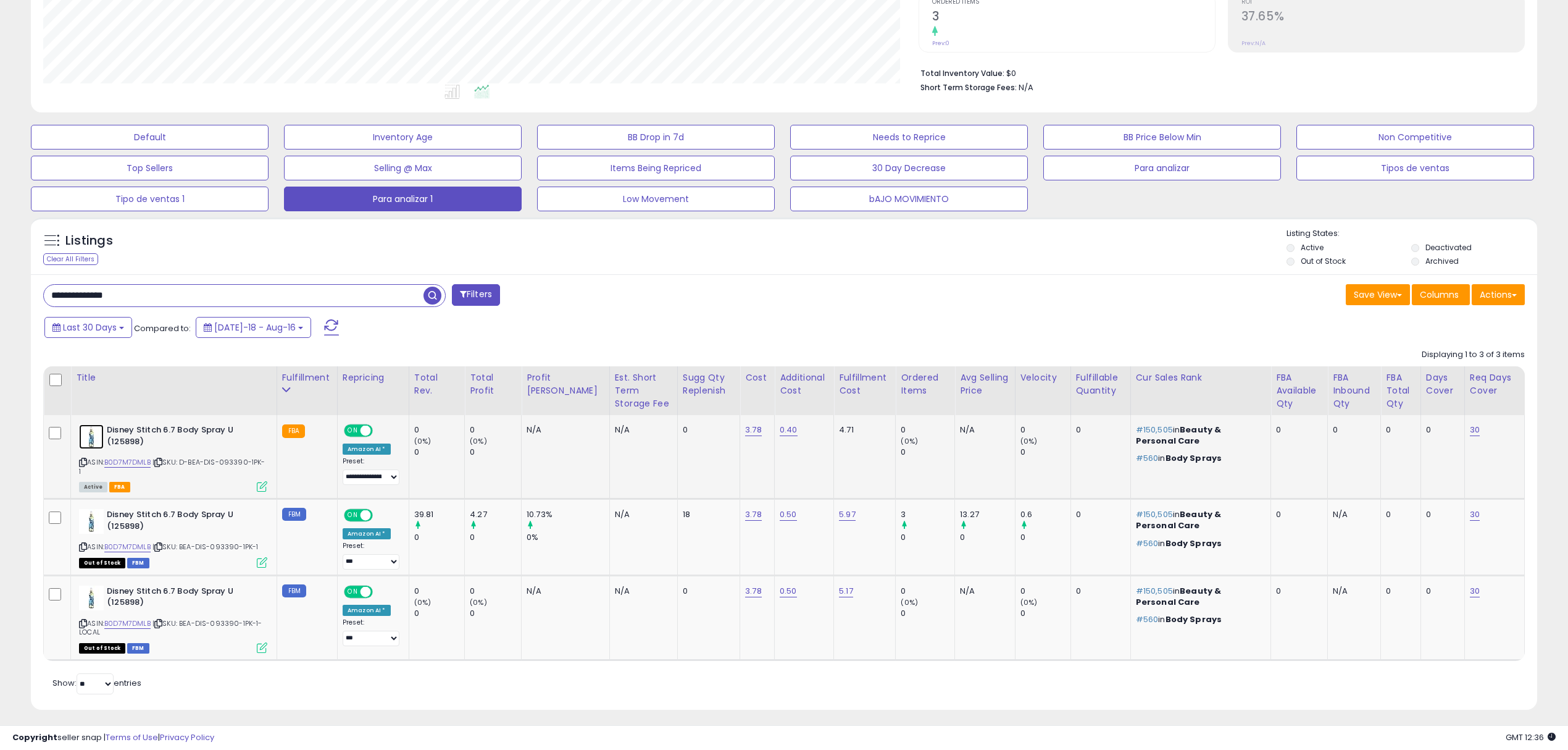
click at [84, 440] on img at bounding box center [91, 436] width 24 height 24
click at [84, 464] on icon at bounding box center [83, 462] width 8 height 7
drag, startPoint x: 161, startPoint y: 297, endPoint x: 0, endPoint y: 263, distance: 164.6
click at [0, 263] on div "**********" at bounding box center [784, 266] width 1568 height 980
paste input "text"
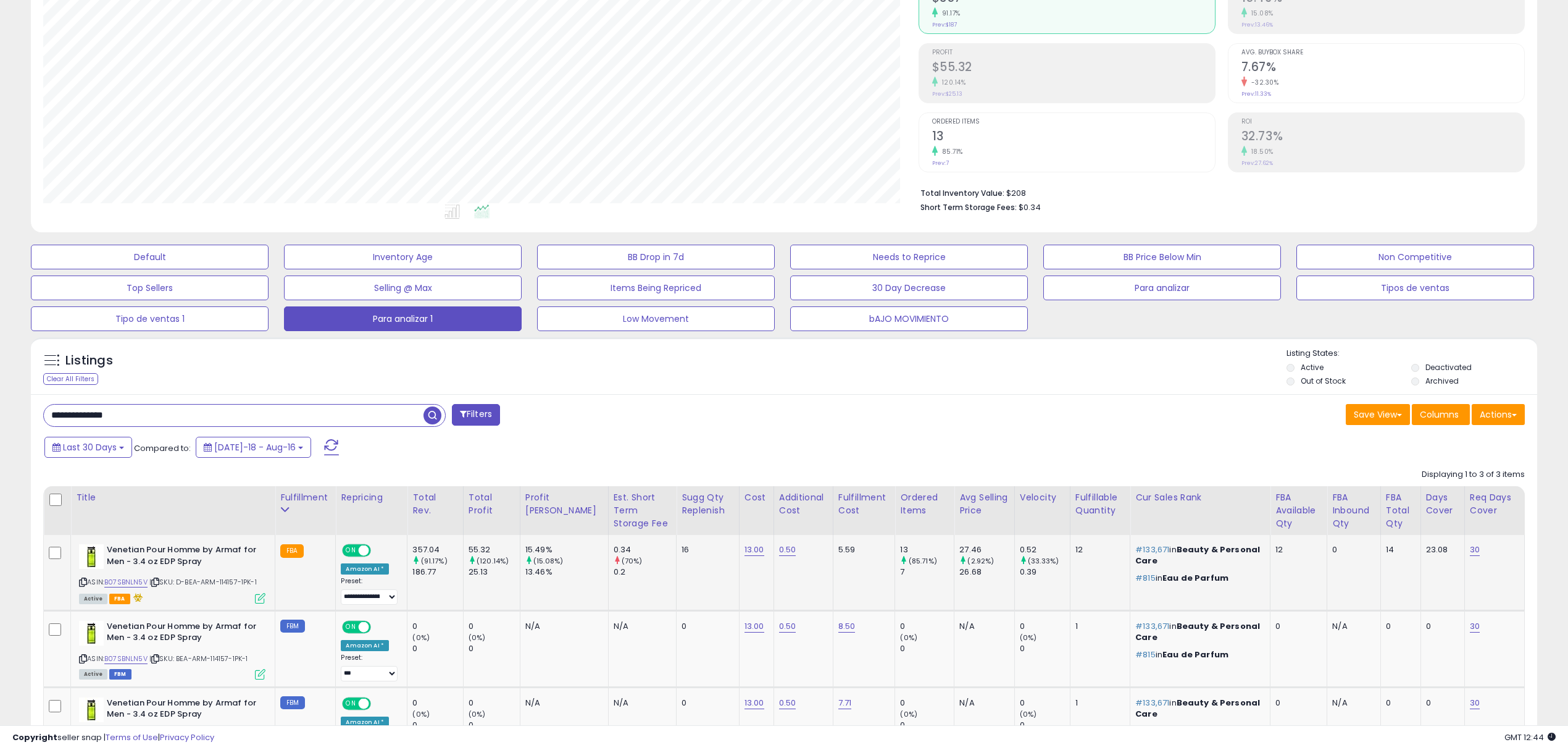
scroll to position [264, 0]
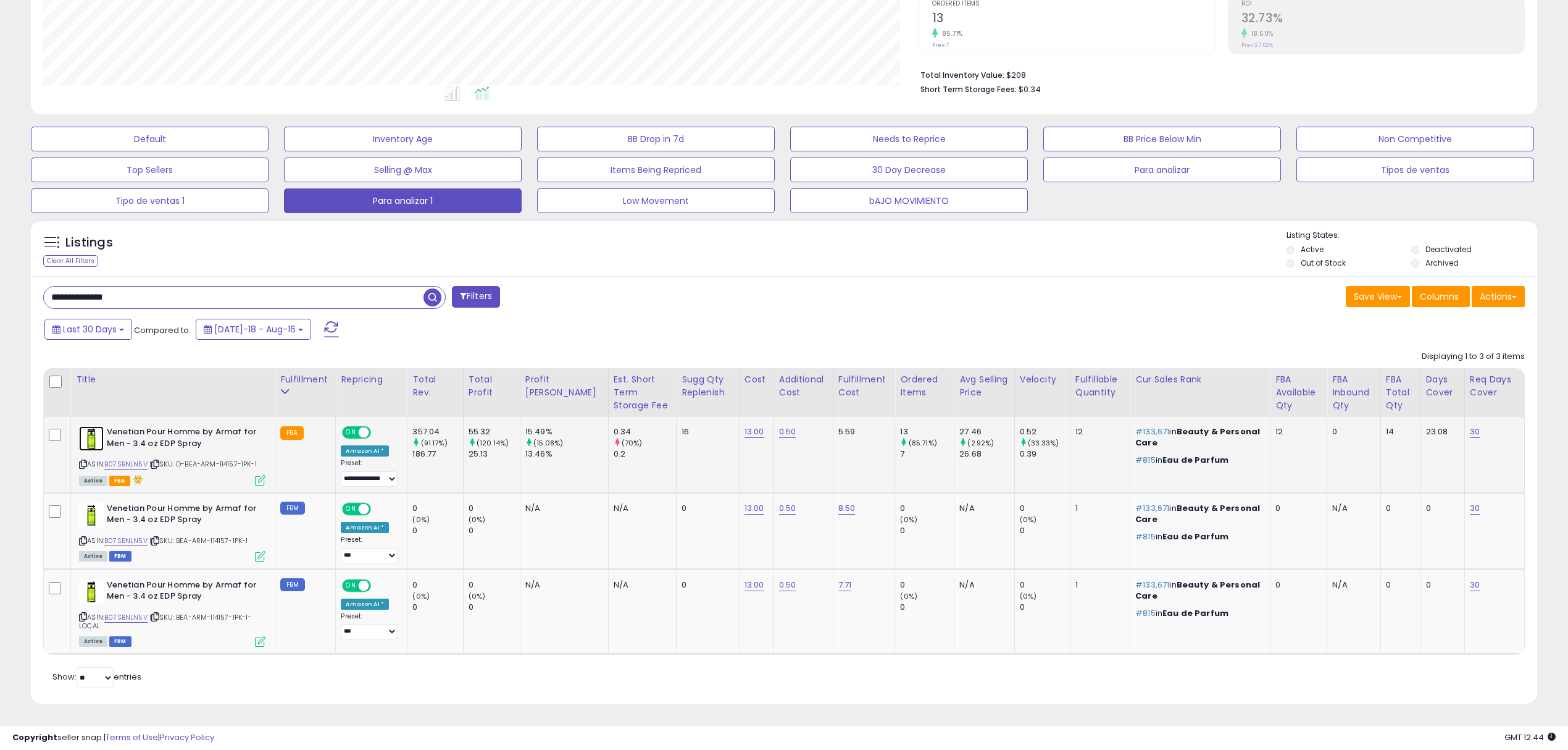
click at [90, 436] on img at bounding box center [91, 438] width 24 height 24
click at [84, 464] on icon at bounding box center [83, 464] width 8 height 7
drag, startPoint x: 237, startPoint y: 297, endPoint x: 0, endPoint y: 252, distance: 241.2
click at [0, 252] on div "**********" at bounding box center [784, 263] width 1568 height 972
paste input "text"
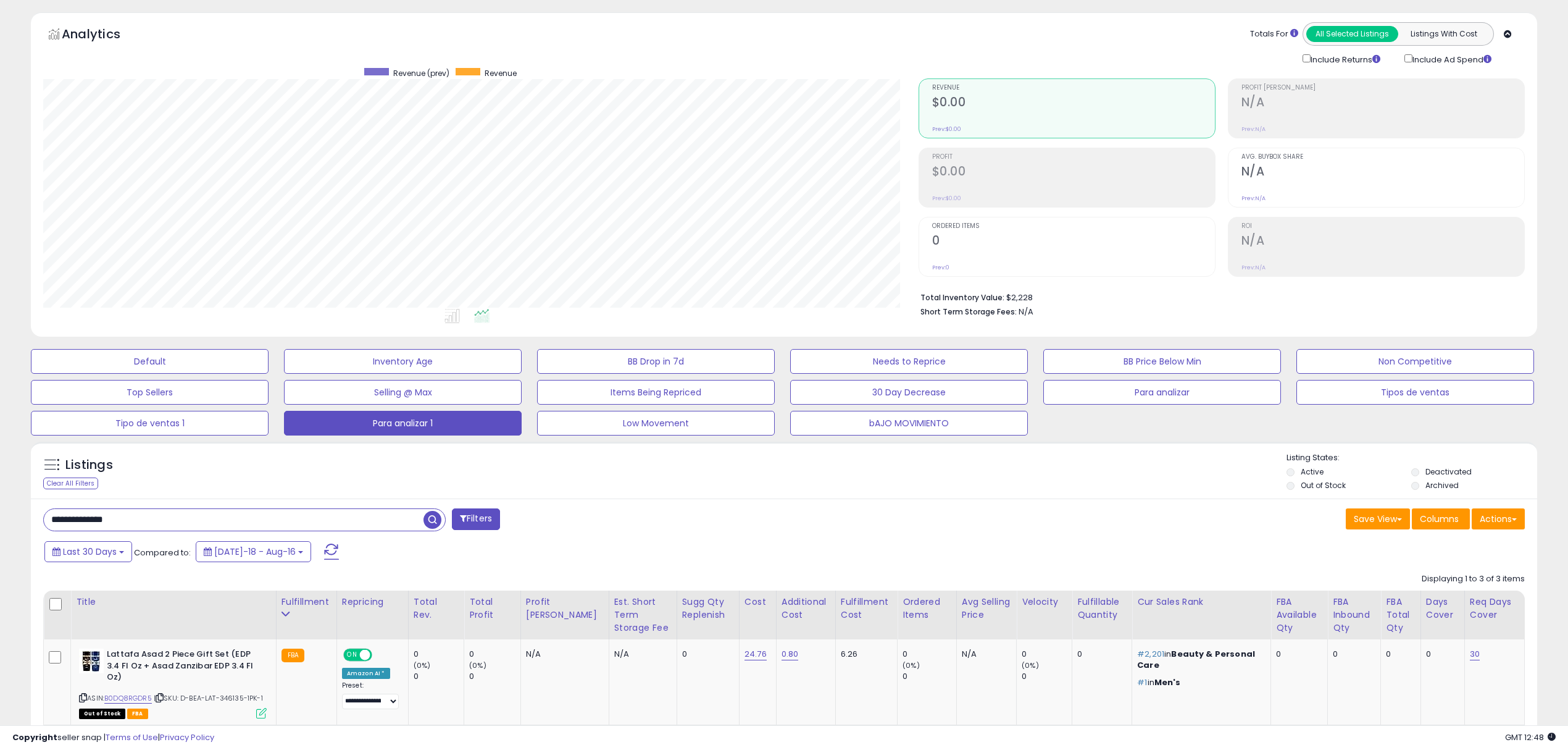
scroll to position [297, 0]
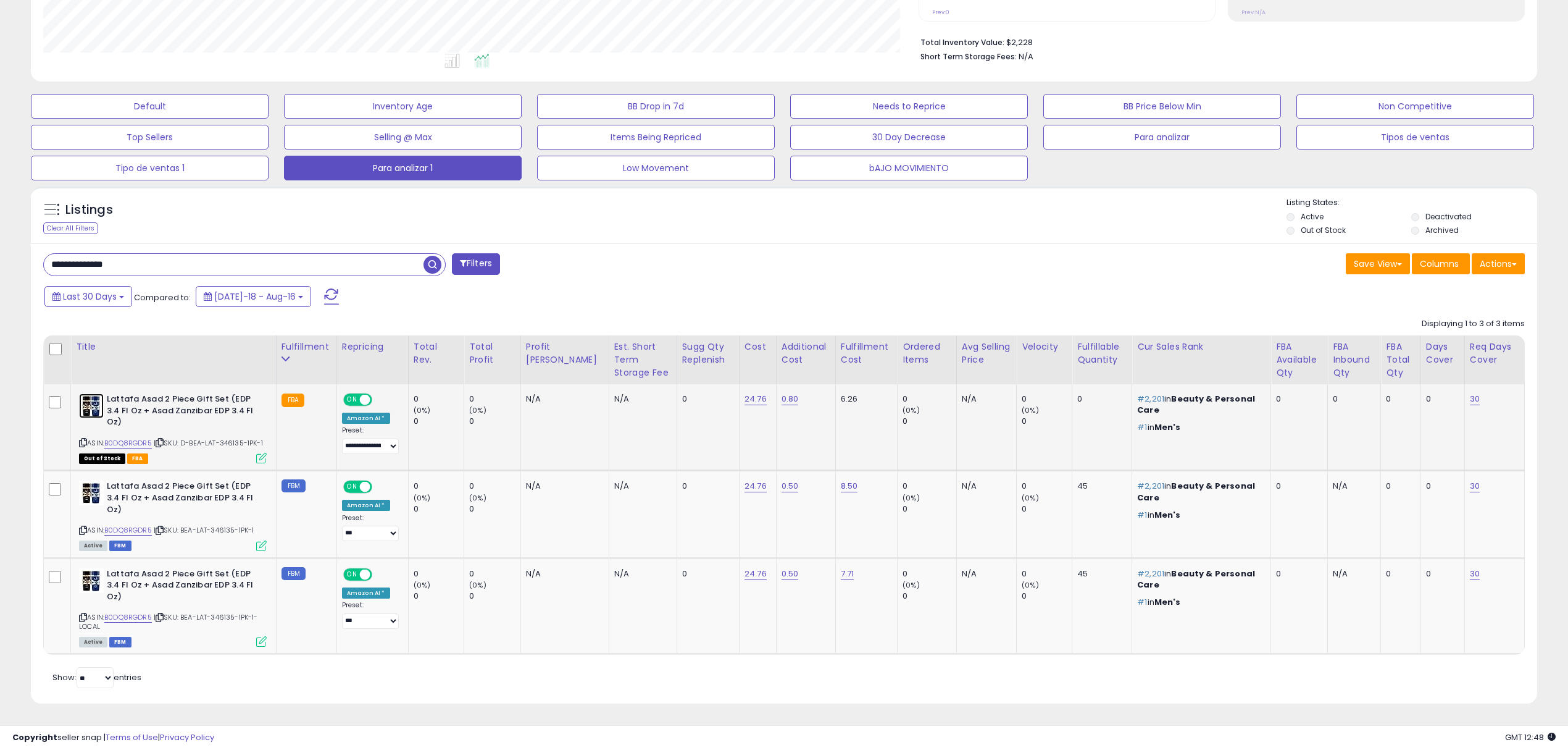
click at [100, 404] on img at bounding box center [91, 406] width 24 height 24
drag, startPoint x: 751, startPoint y: 402, endPoint x: 720, endPoint y: 413, distance: 32.9
click at [739, 413] on td "24.76" at bounding box center [757, 427] width 37 height 86
copy link "24.76"
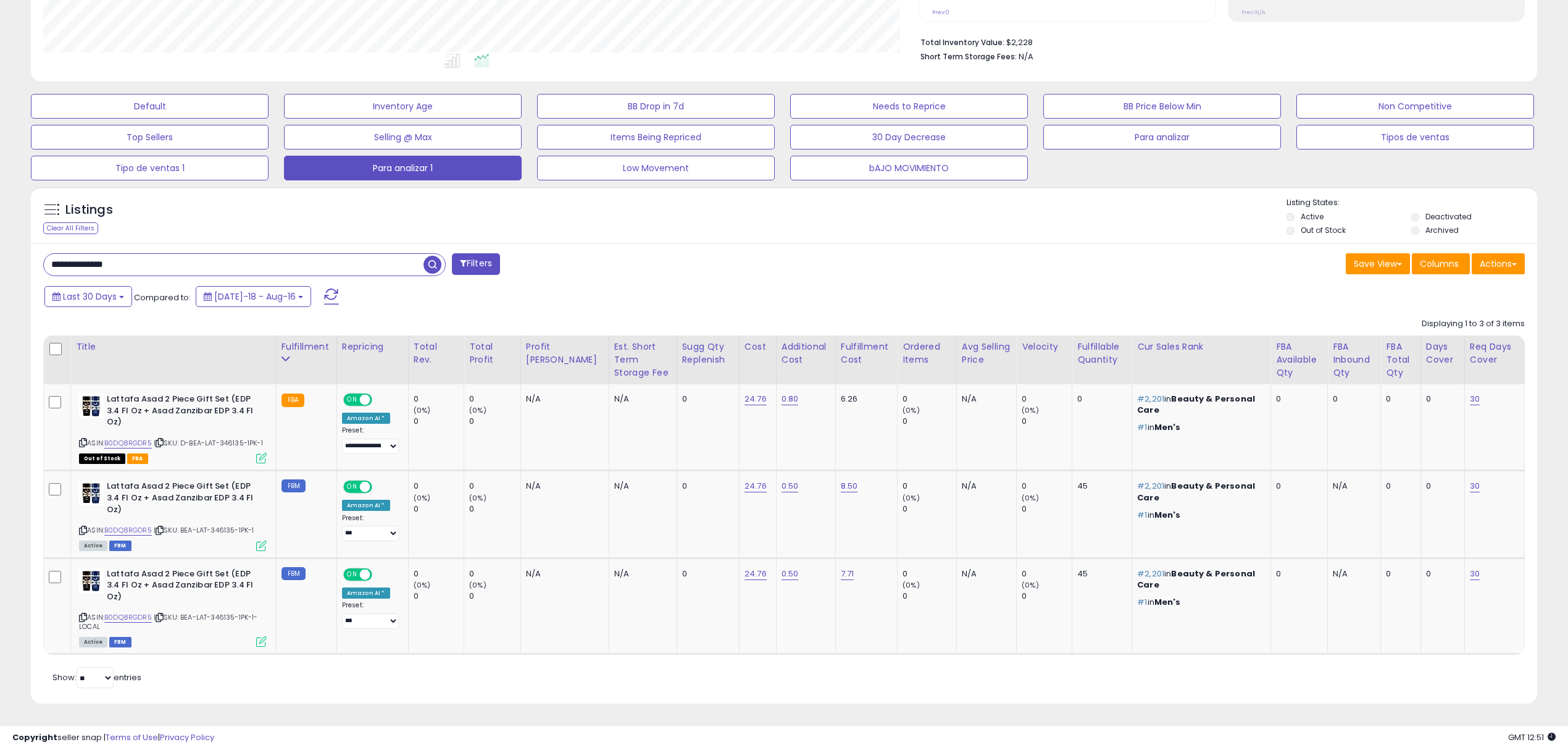
drag, startPoint x: 244, startPoint y: 268, endPoint x: 0, endPoint y: 220, distance: 248.7
click at [0, 223] on div "**********" at bounding box center [784, 247] width 1568 height 1005
paste input "text"
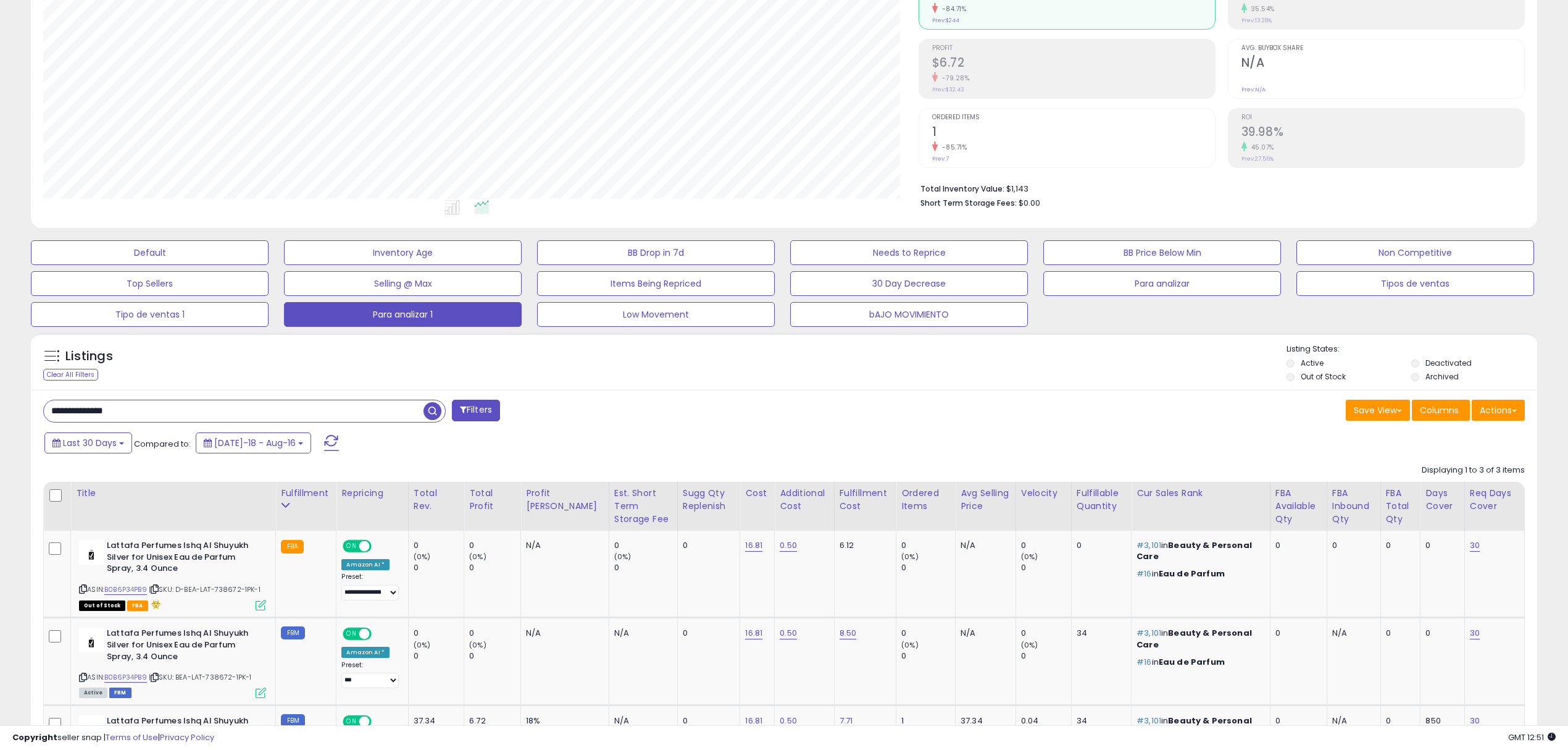
scroll to position [298, 0]
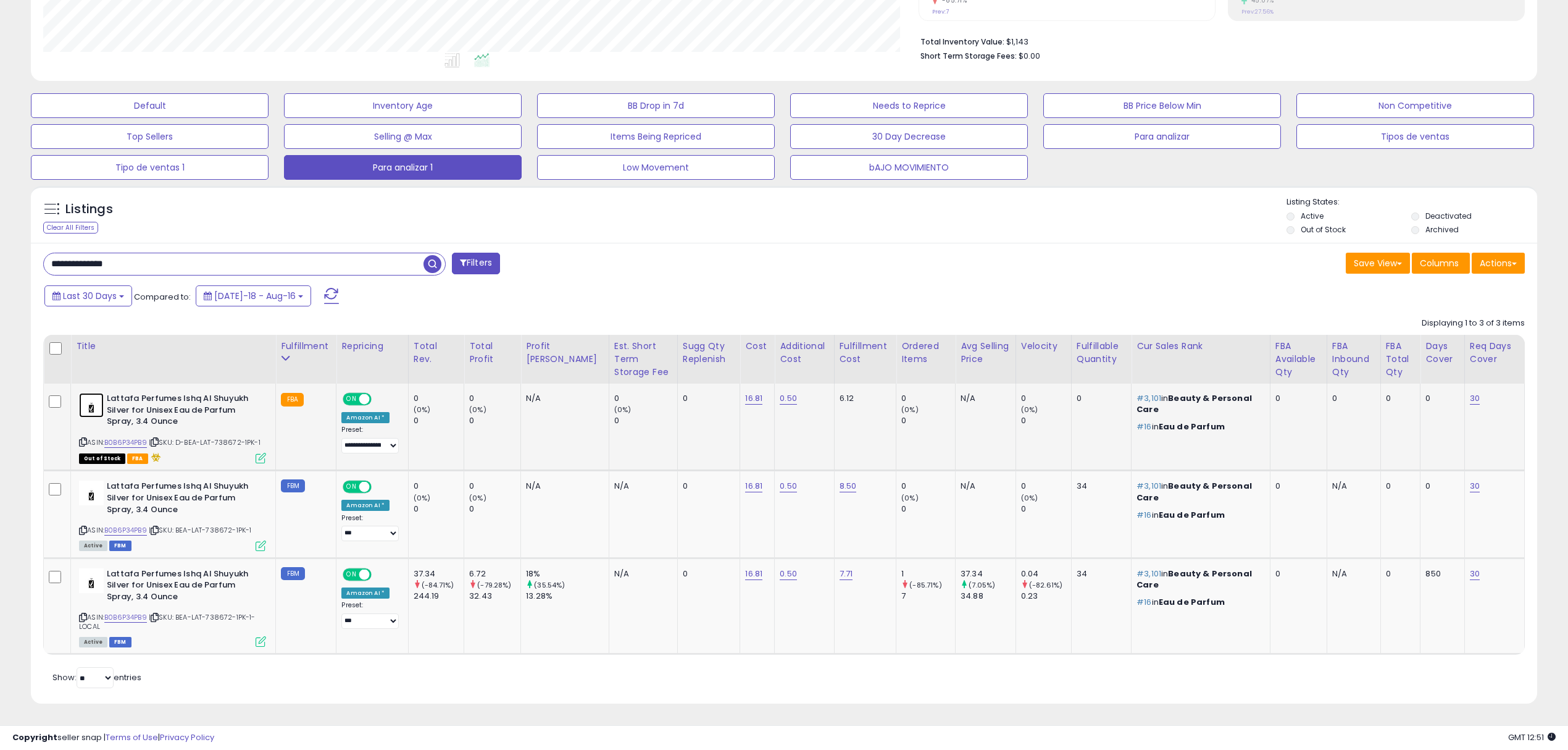
click at [96, 406] on img at bounding box center [91, 405] width 24 height 24
drag, startPoint x: 179, startPoint y: 250, endPoint x: 104, endPoint y: 255, distance: 75.2
click at [3, 245] on div "**********" at bounding box center [784, 247] width 1568 height 1006
drag, startPoint x: 184, startPoint y: 258, endPoint x: 0, endPoint y: 223, distance: 187.3
click at [0, 223] on div "**********" at bounding box center [784, 247] width 1568 height 1006
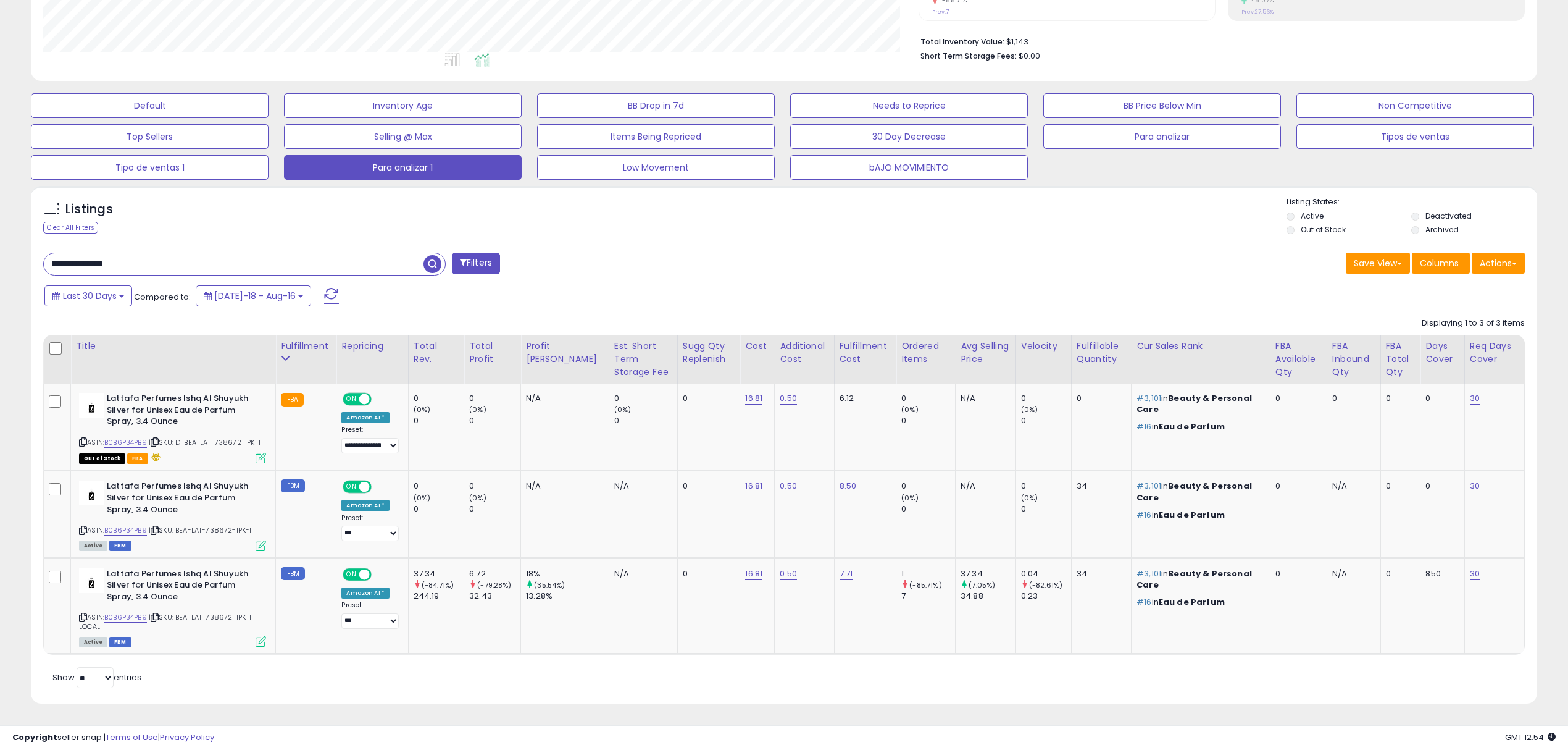
paste input "text"
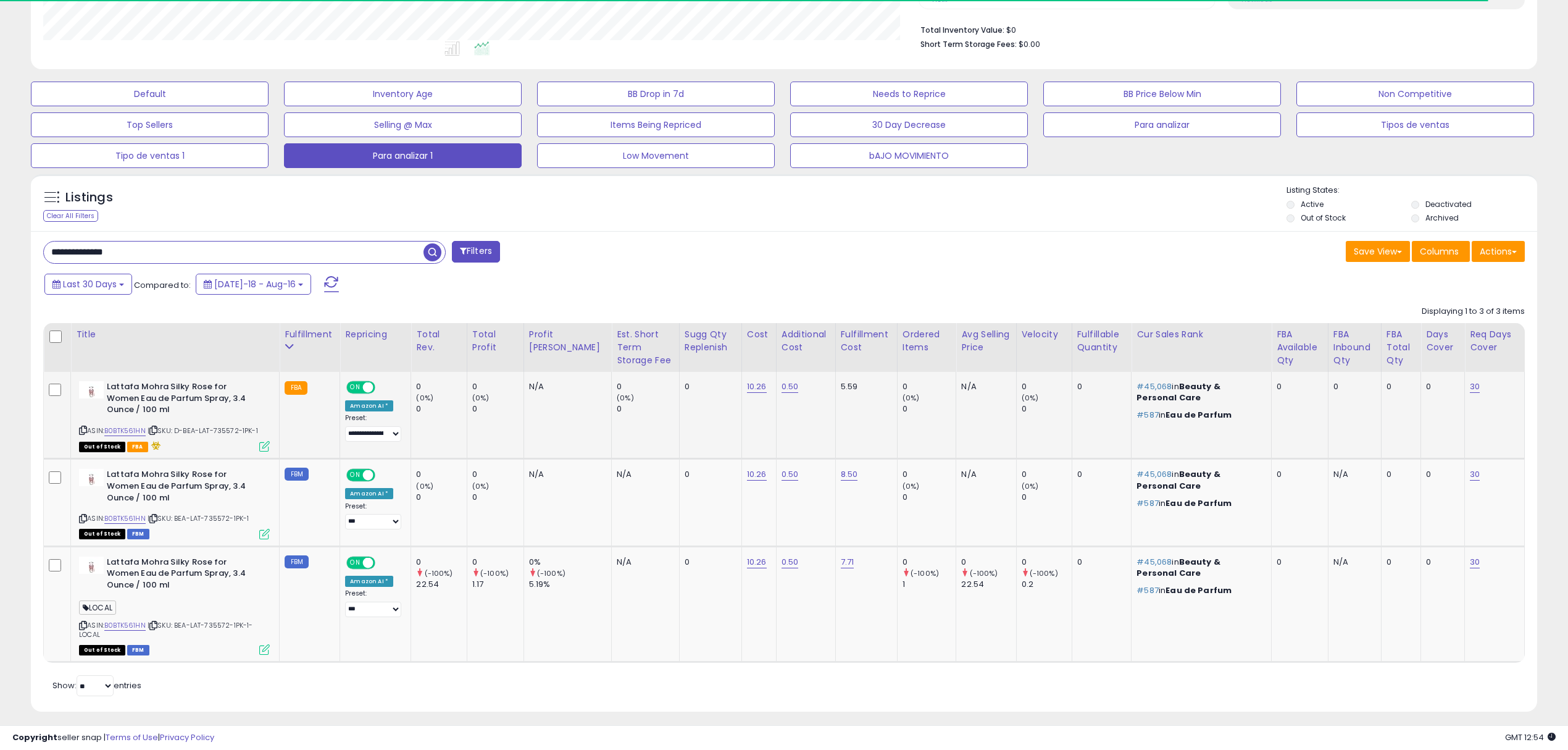
scroll to position [318, 0]
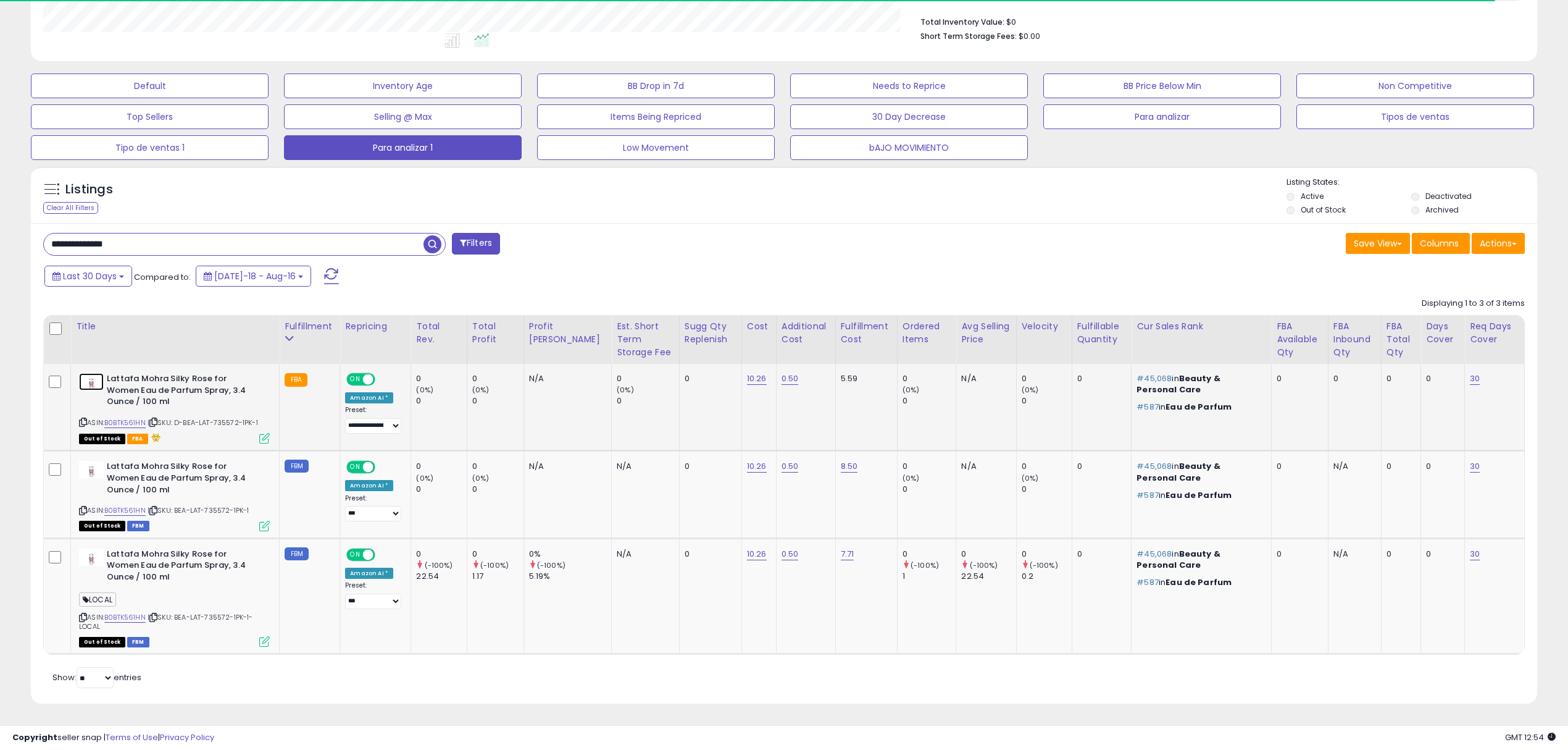
click at [95, 386] on img at bounding box center [91, 381] width 24 height 17
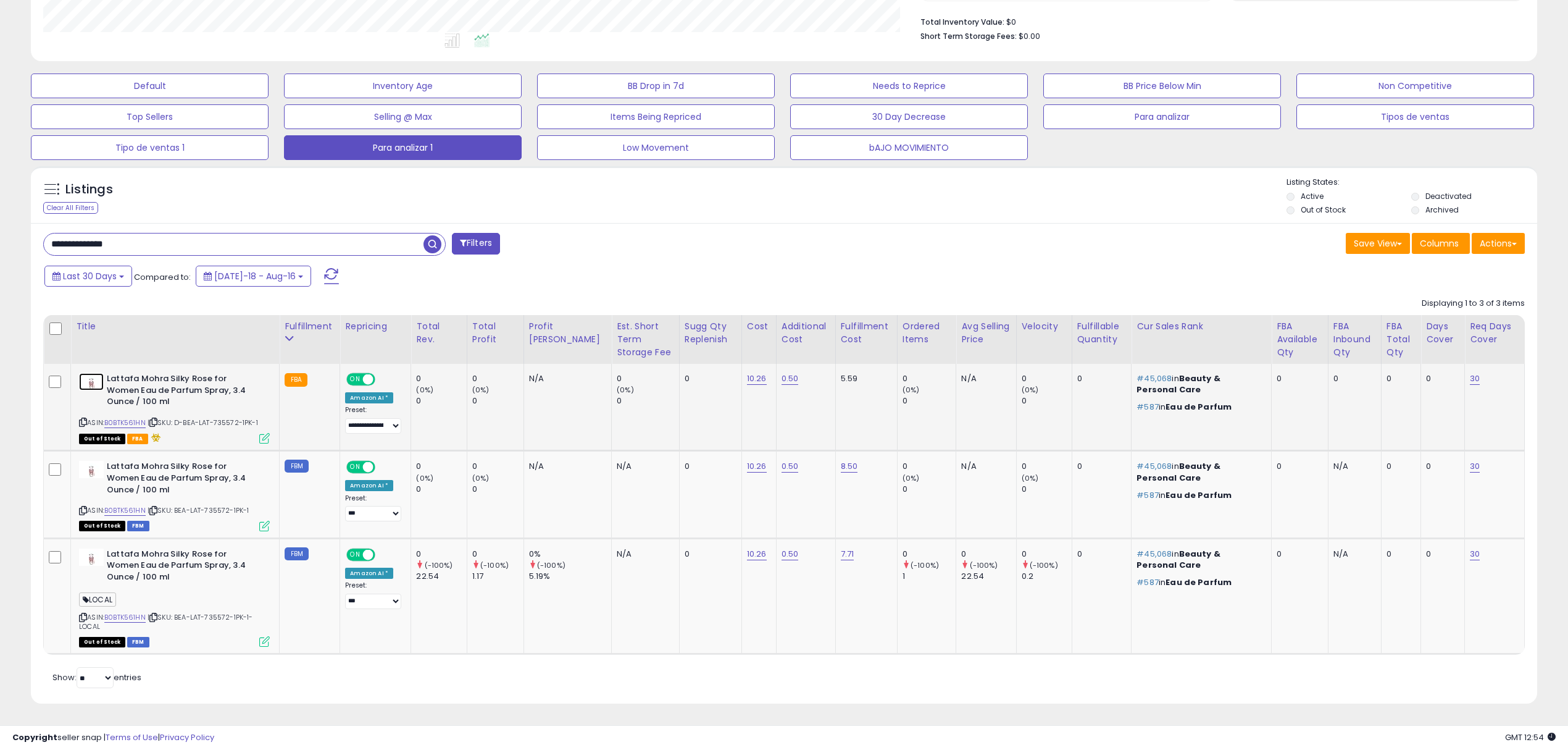
scroll to position [252, 875]
click at [85, 419] on icon at bounding box center [83, 422] width 8 height 7
drag, startPoint x: 158, startPoint y: 246, endPoint x: 0, endPoint y: 211, distance: 161.8
click at [0, 214] on div "**********" at bounding box center [784, 237] width 1568 height 1026
paste input "text"
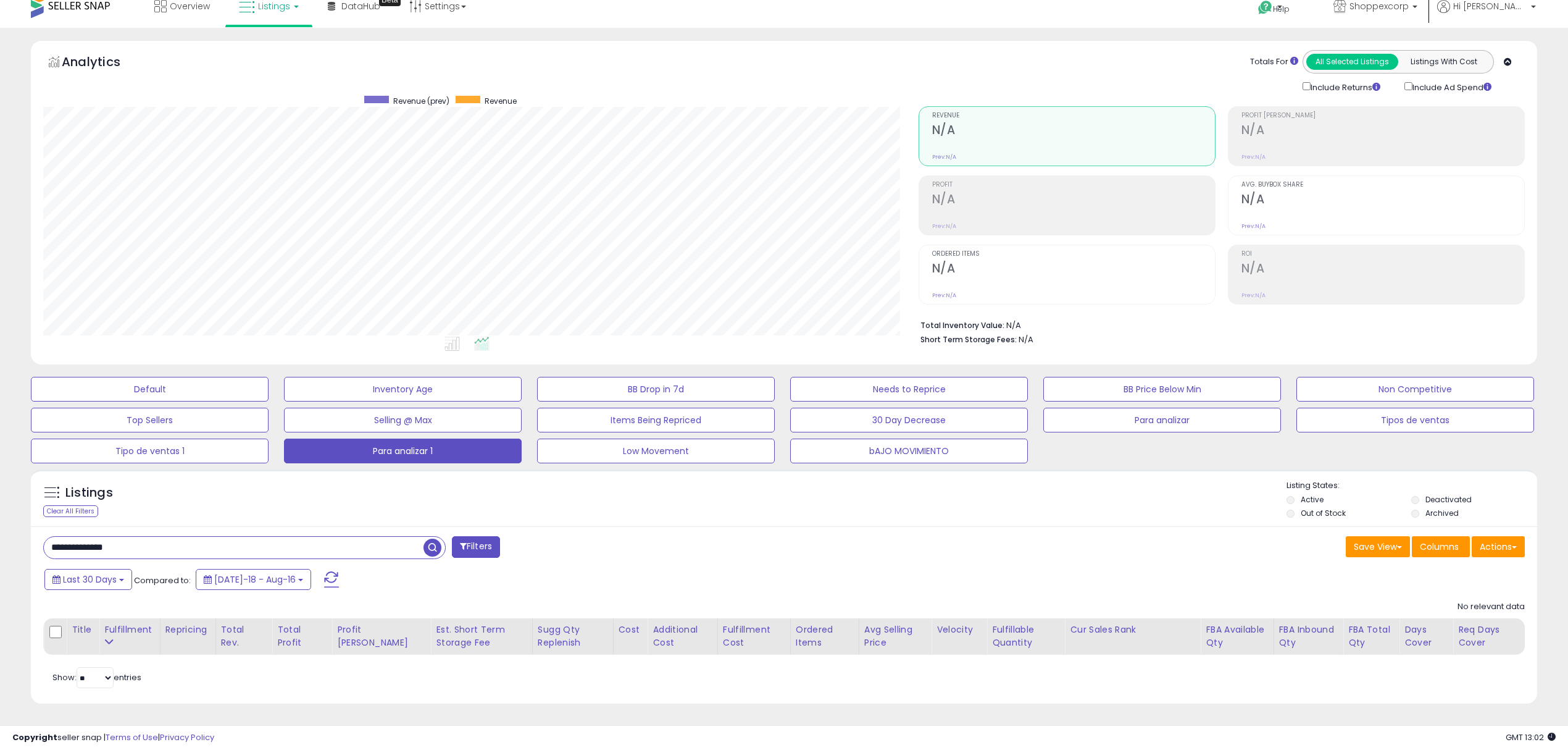
drag, startPoint x: 208, startPoint y: 547, endPoint x: 0, endPoint y: 527, distance: 209.0
click at [0, 527] on div "**********" at bounding box center [784, 389] width 1568 height 722
paste input "text"
drag, startPoint x: 176, startPoint y: 553, endPoint x: 0, endPoint y: 510, distance: 181.2
click at [0, 510] on div "**********" at bounding box center [784, 389] width 1568 height 722
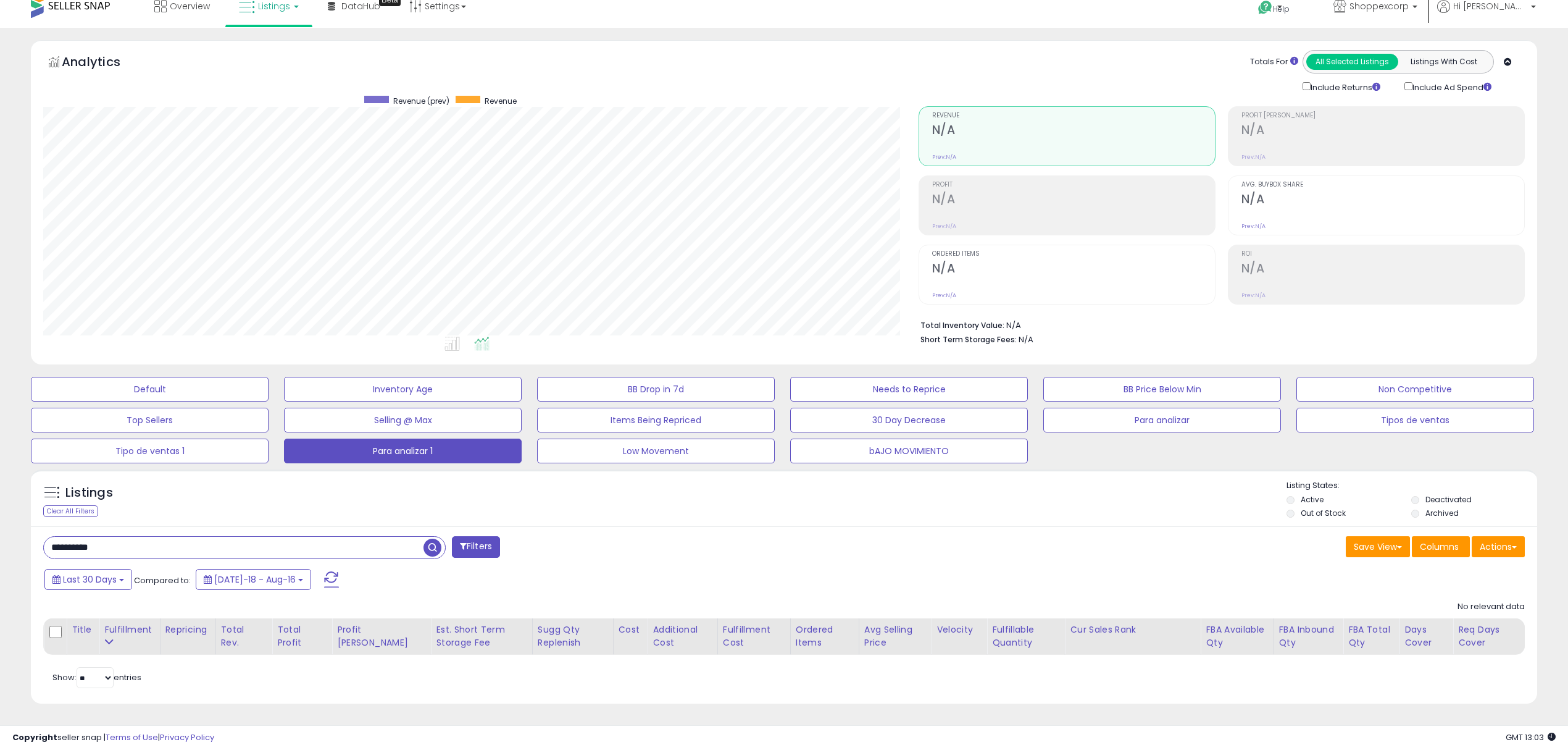
paste input "****"
drag, startPoint x: 155, startPoint y: 548, endPoint x: 0, endPoint y: 525, distance: 156.7
click at [0, 525] on div "**********" at bounding box center [784, 389] width 1568 height 722
paste input "text"
type input "**********"
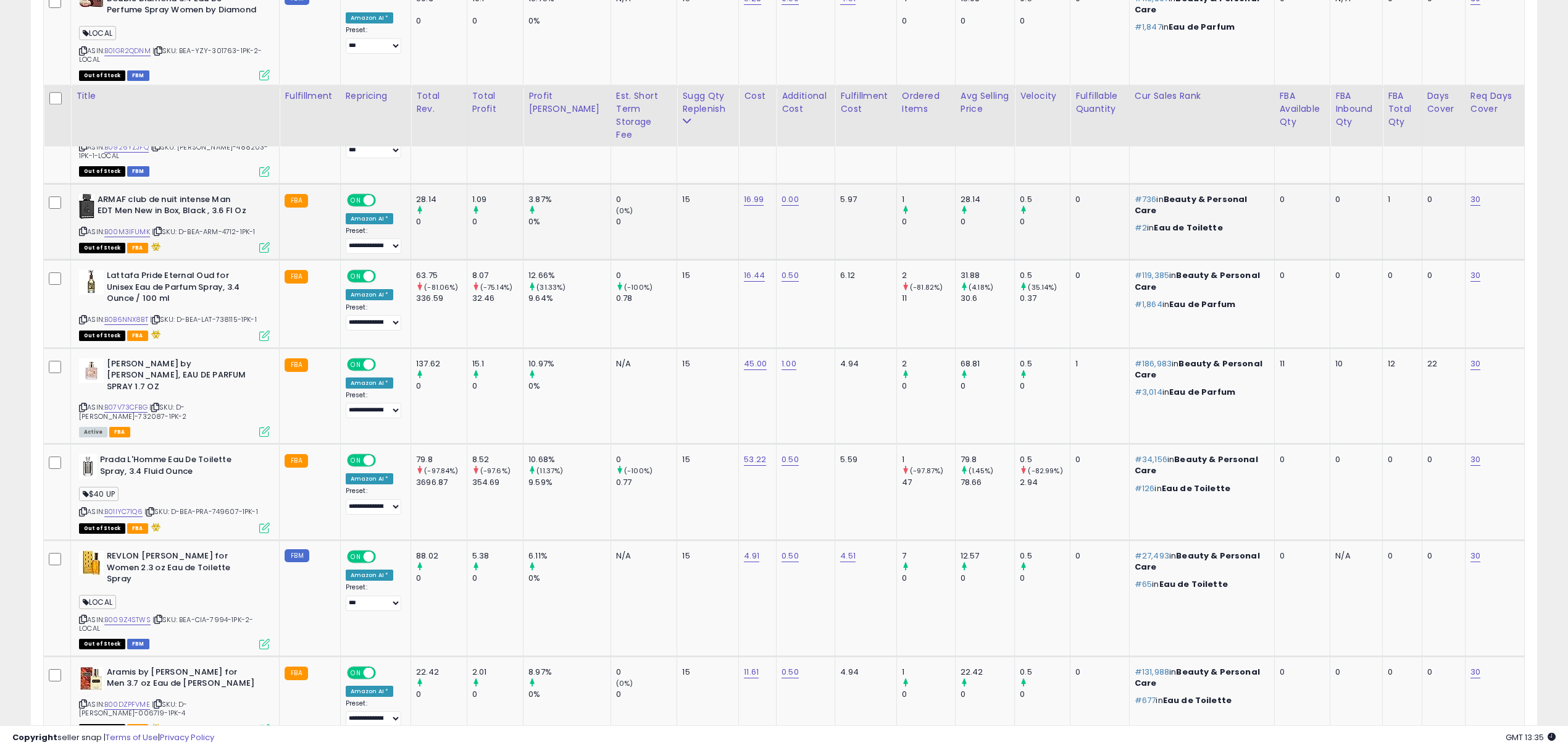
scroll to position [1852, 0]
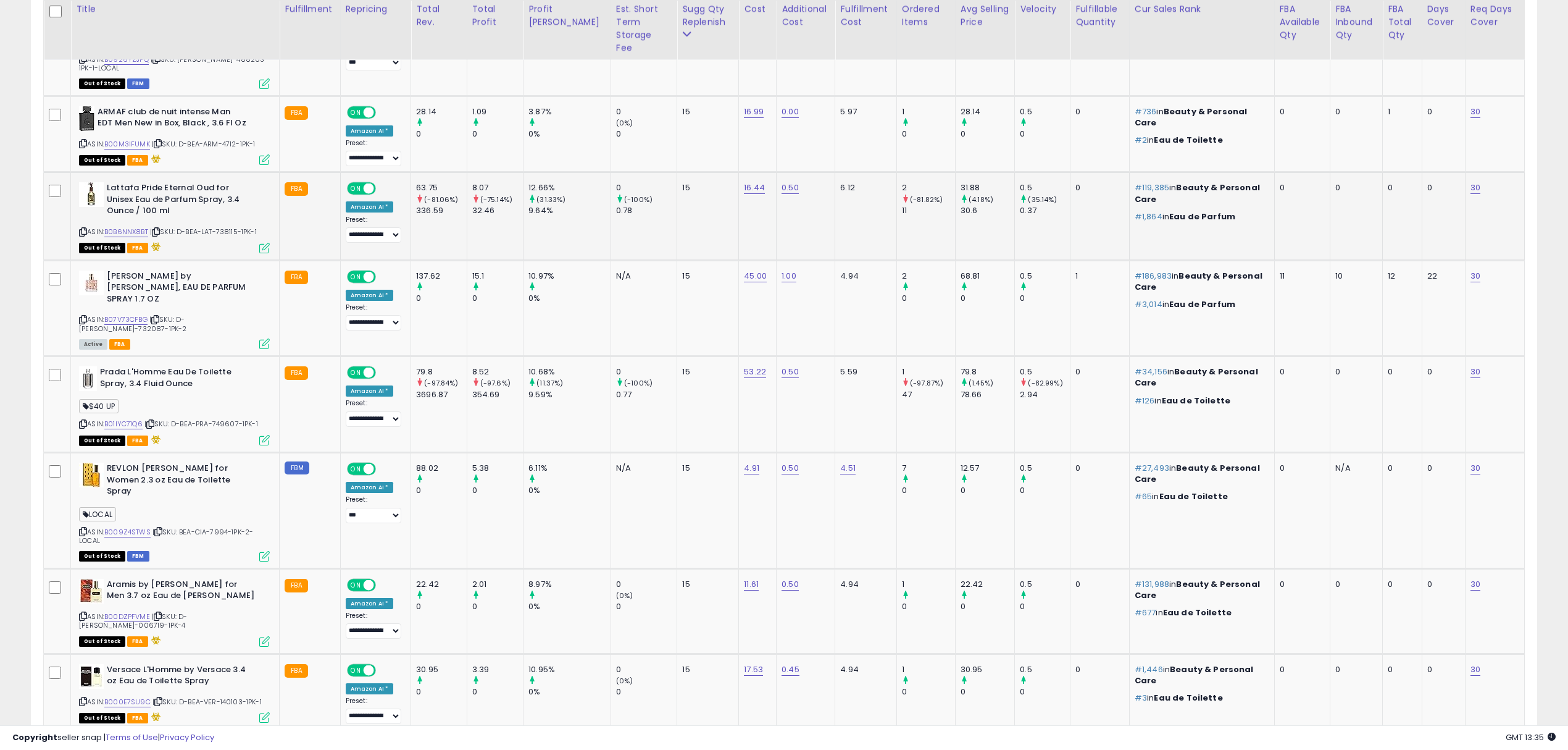
click at [237, 227] on span "| SKU: D-BEA-LAT-738115-1PK-1" at bounding box center [203, 231] width 107 height 10
copy span "738115"
click at [187, 314] on span "| SKU: D-[PERSON_NAME]-732087-1PK-2" at bounding box center [132, 323] width 107 height 18
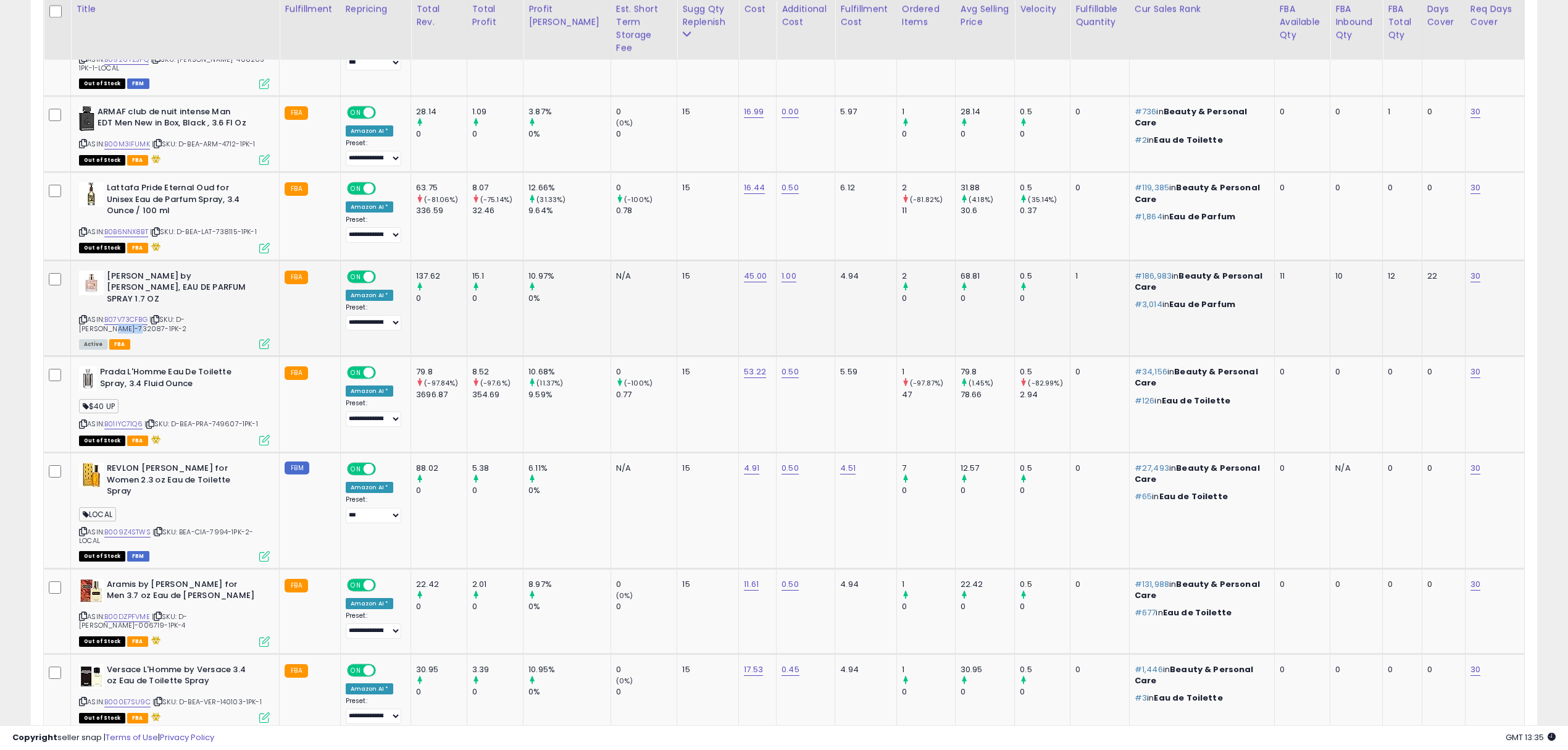
copy span "732087"
click at [226, 419] on span "| SKU: D-BEA-PRA-749607-1PK-1" at bounding box center [201, 424] width 113 height 10
copy span "749607"
